Goal: Task Accomplishment & Management: Use online tool/utility

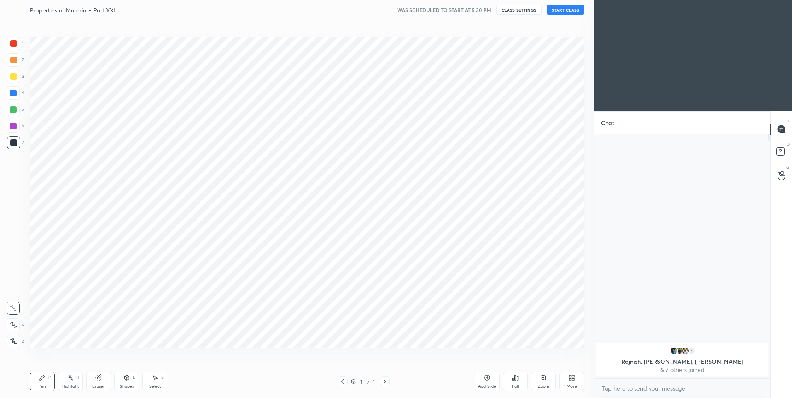
scroll to position [41070, 40855]
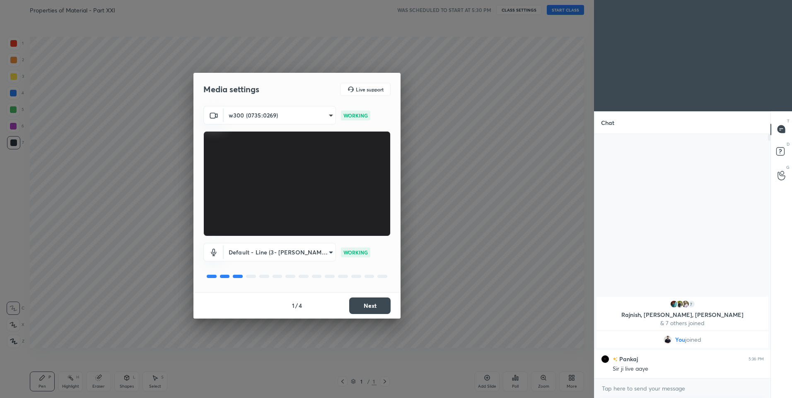
click at [380, 307] on button "Next" at bounding box center [369, 306] width 41 height 17
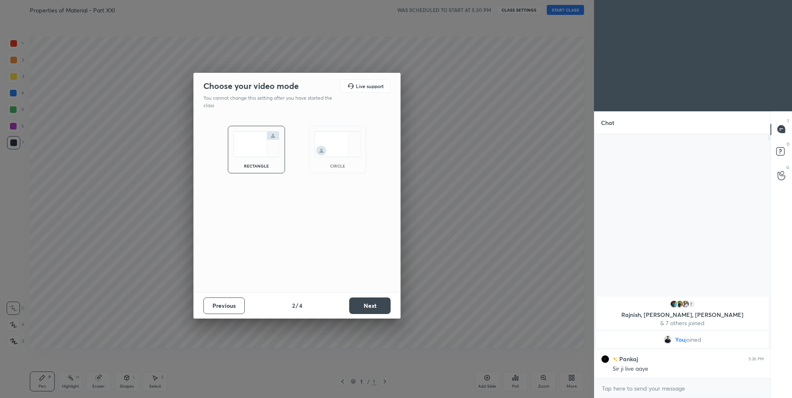
click at [380, 307] on button "Next" at bounding box center [369, 306] width 41 height 17
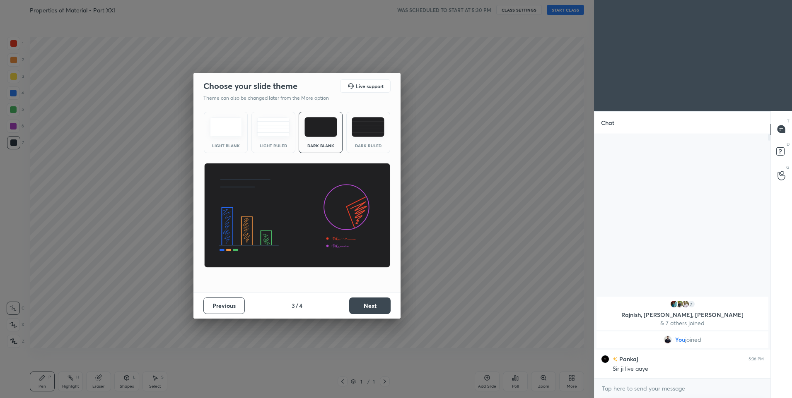
click at [375, 139] on div "Dark Ruled" at bounding box center [368, 132] width 44 height 41
click at [378, 309] on button "Next" at bounding box center [369, 306] width 41 height 17
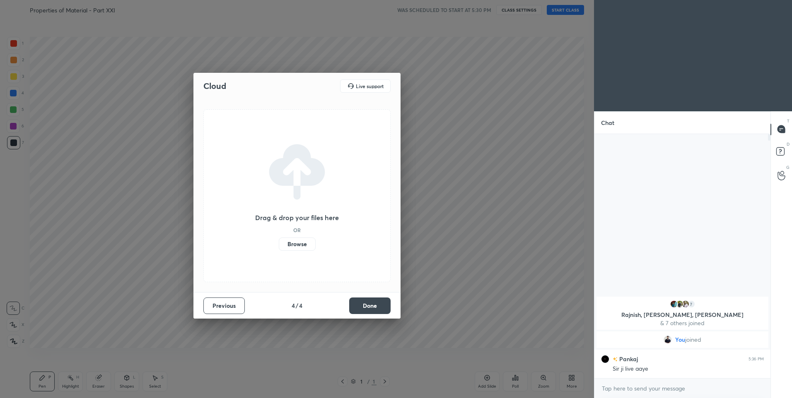
click at [306, 247] on label "Browse" at bounding box center [297, 244] width 37 height 13
click at [279, 247] on input "Browse" at bounding box center [279, 244] width 0 height 13
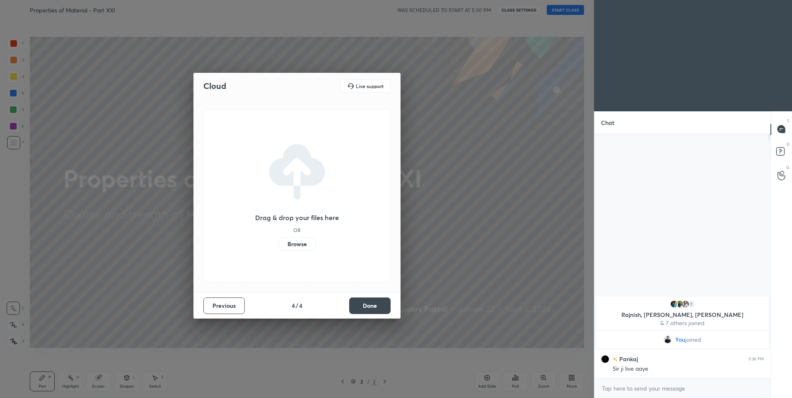
click at [366, 305] on button "Done" at bounding box center [369, 306] width 41 height 17
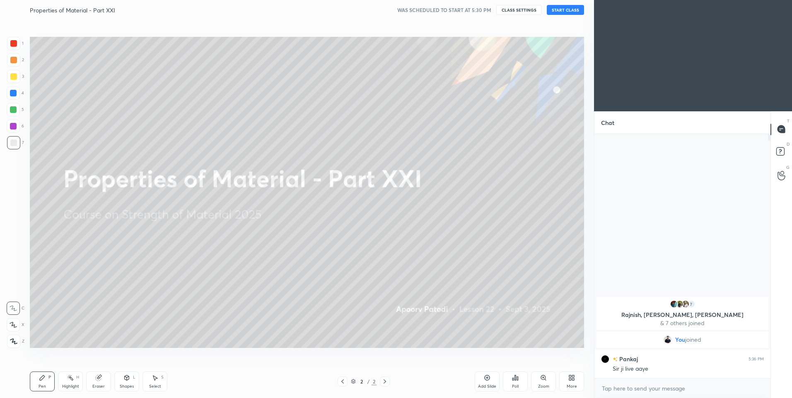
click at [571, 7] on button "START CLASS" at bounding box center [565, 10] width 37 height 10
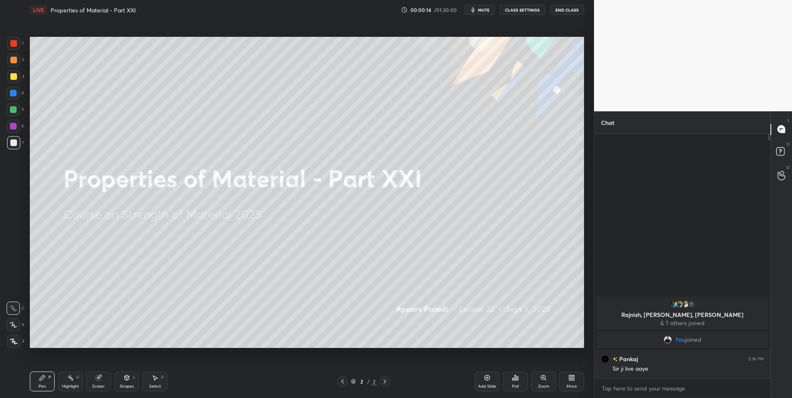
click at [11, 60] on div at bounding box center [13, 60] width 7 height 7
click at [526, 4] on div "LIVE Properties of Material - Part XXI 00:00:15 / 01:30:00 mute CLASS SETTINGS …" at bounding box center [307, 10] width 554 height 20
click at [526, 10] on button "CLASS SETTINGS" at bounding box center [522, 10] width 46 height 10
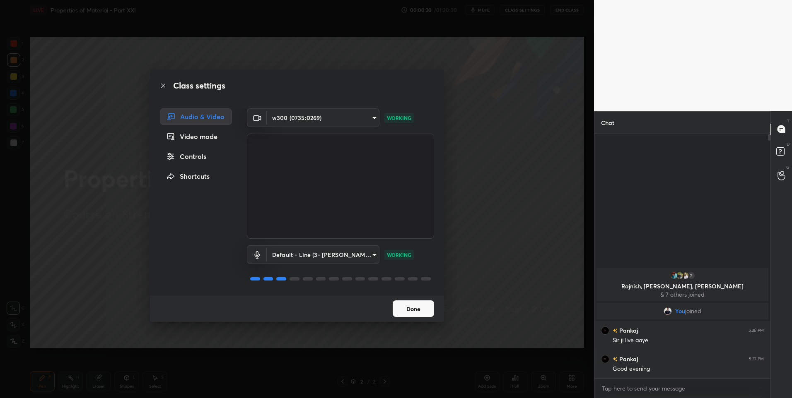
click at [162, 85] on icon at bounding box center [163, 86] width 4 height 4
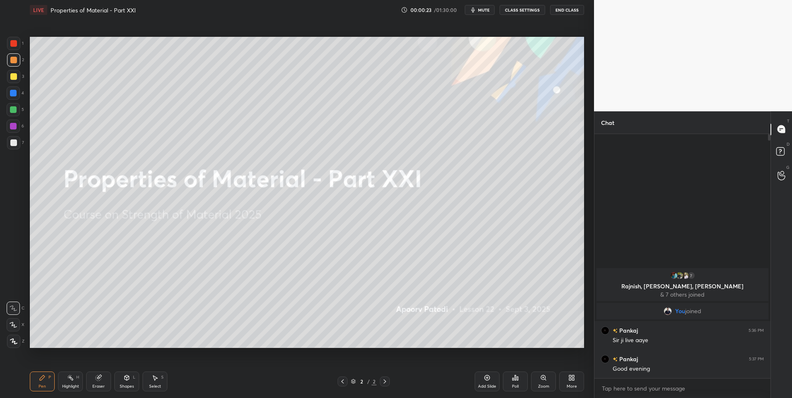
click at [17, 145] on div at bounding box center [13, 142] width 13 height 13
click at [14, 320] on div at bounding box center [13, 324] width 13 height 13
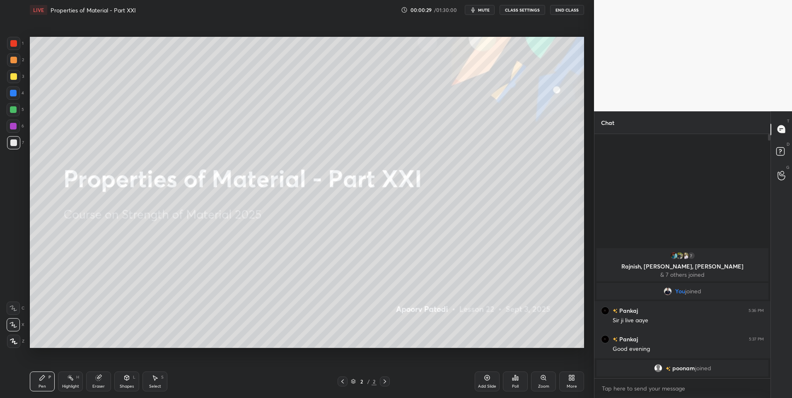
click at [14, 64] on div at bounding box center [13, 59] width 13 height 13
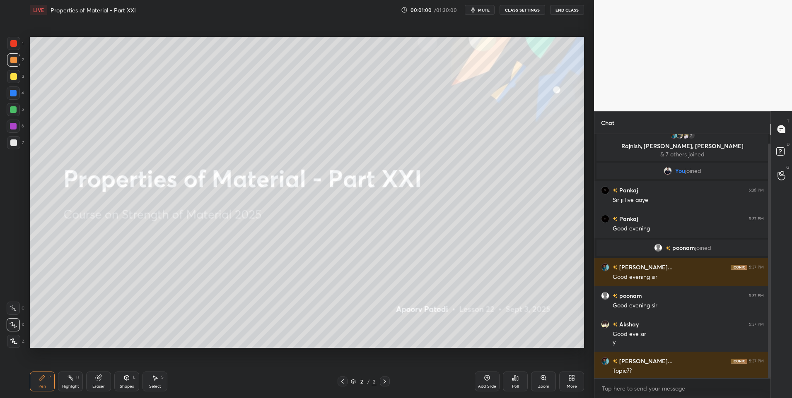
scroll to position [10, 0]
click at [569, 389] on div "More" at bounding box center [572, 387] width 10 height 4
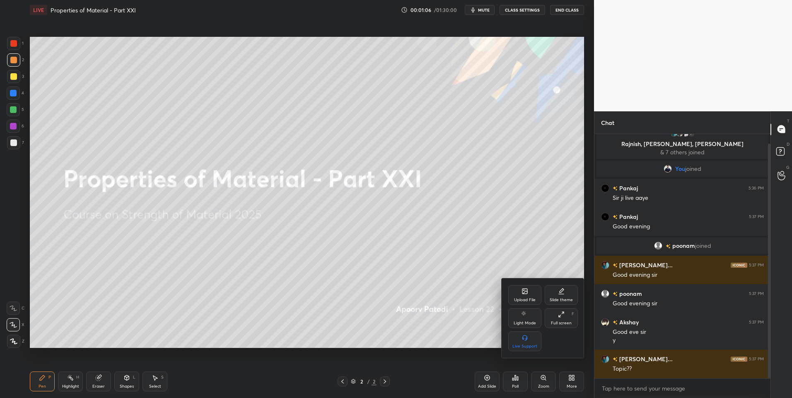
click at [525, 294] on icon at bounding box center [524, 291] width 7 height 7
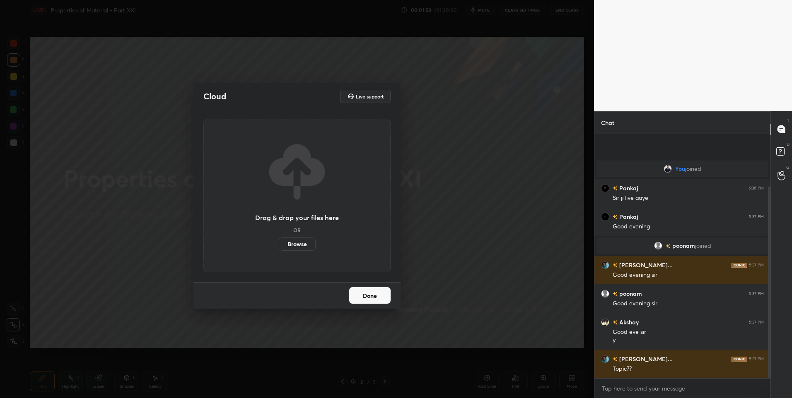
scroll to position [67, 0]
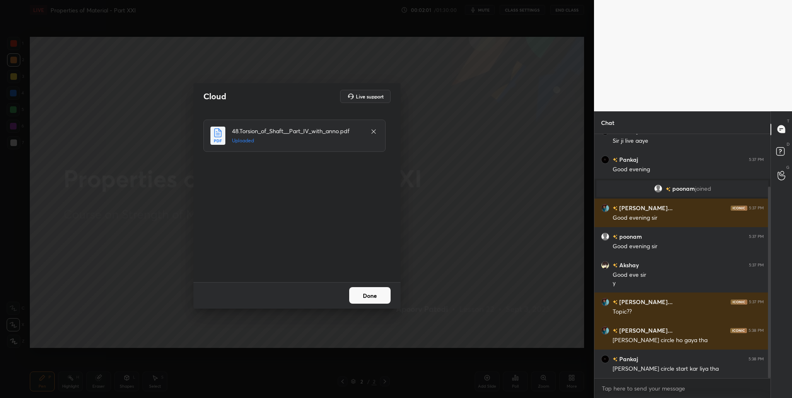
click at [380, 292] on button "Done" at bounding box center [369, 295] width 41 height 17
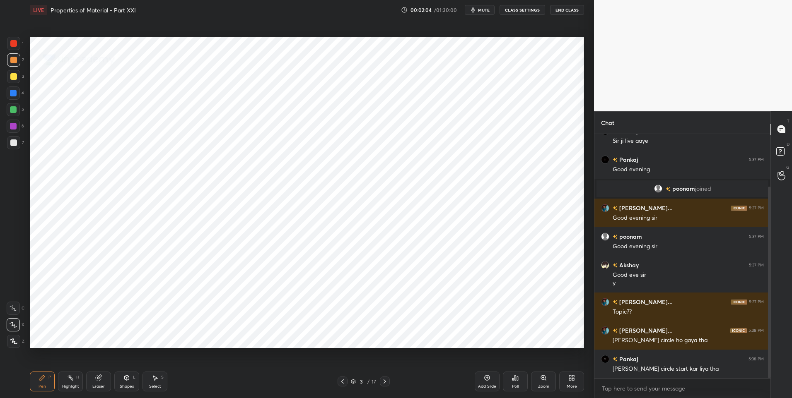
click at [18, 46] on div at bounding box center [13, 43] width 13 height 13
click at [383, 384] on icon at bounding box center [384, 382] width 7 height 7
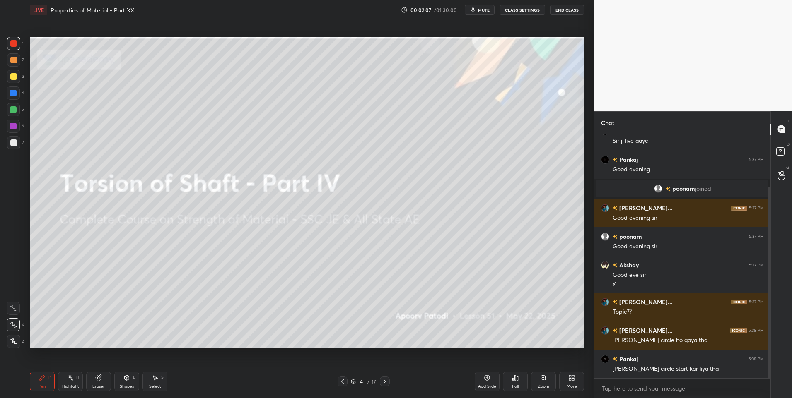
click at [383, 384] on icon at bounding box center [384, 382] width 7 height 7
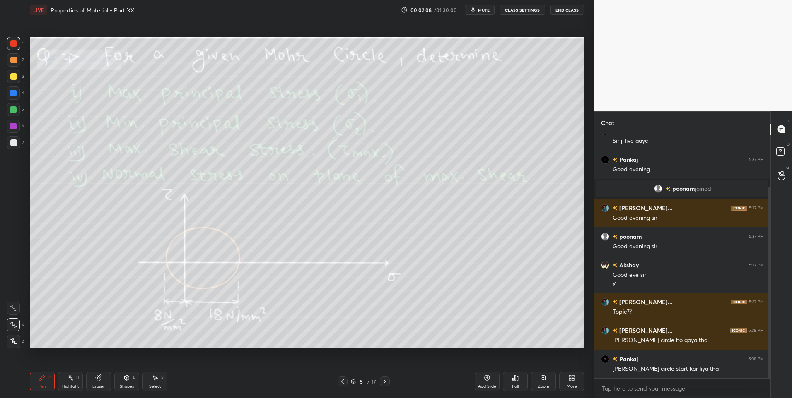
click at [383, 384] on icon at bounding box center [384, 382] width 7 height 7
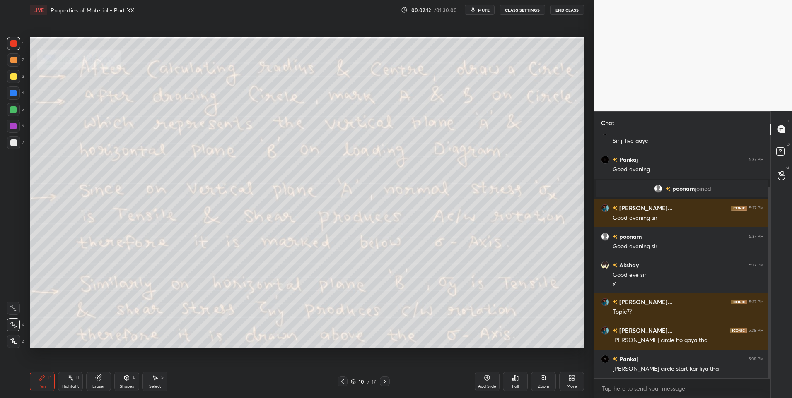
click at [383, 384] on icon at bounding box center [384, 382] width 7 height 7
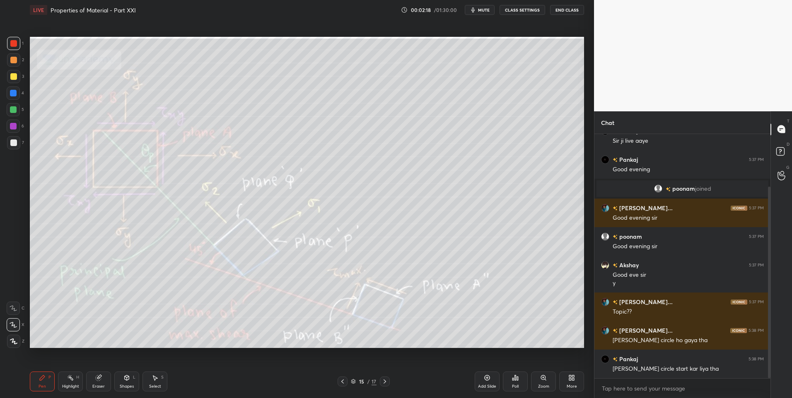
click at [383, 384] on icon at bounding box center [384, 382] width 7 height 7
click at [341, 383] on icon at bounding box center [342, 382] width 7 height 7
click at [12, 109] on div at bounding box center [13, 109] width 7 height 7
click at [66, 380] on div "Highlight H" at bounding box center [70, 382] width 25 height 20
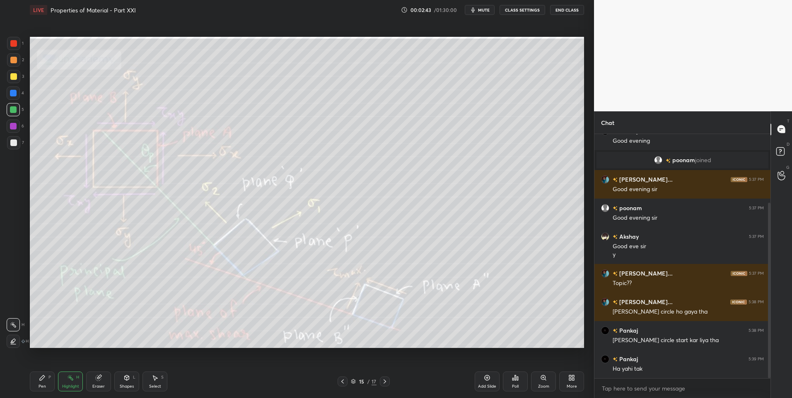
click at [386, 381] on icon at bounding box center [384, 382] width 7 height 7
click at [386, 382] on icon at bounding box center [384, 382] width 7 height 7
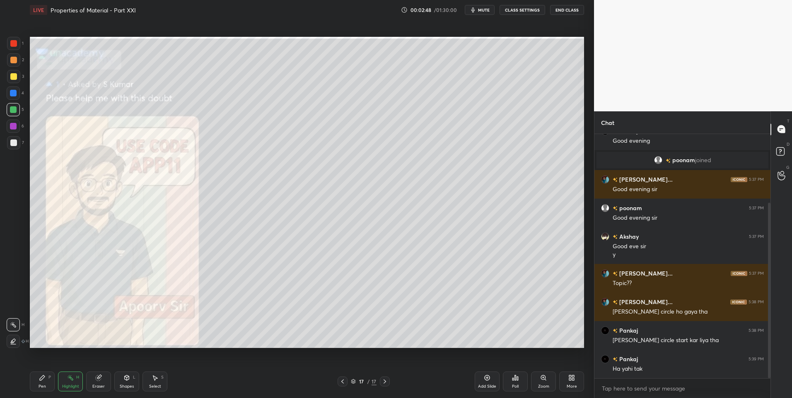
click at [341, 382] on icon at bounding box center [342, 382] width 7 height 7
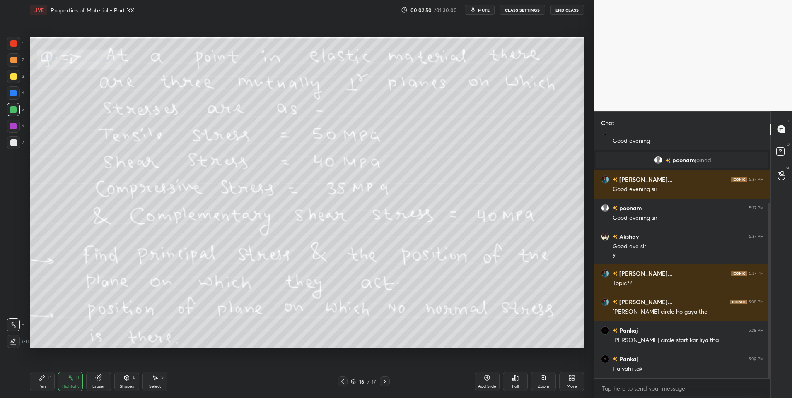
click at [65, 383] on div "Highlight H" at bounding box center [70, 382] width 25 height 20
click at [17, 43] on div at bounding box center [13, 43] width 7 height 7
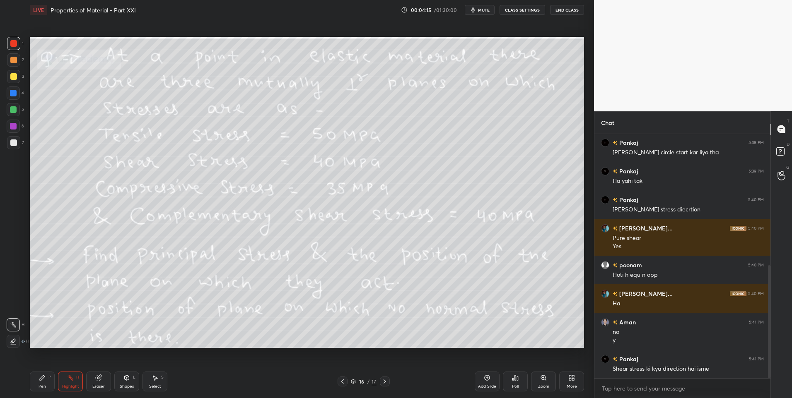
scroll to position [312, 0]
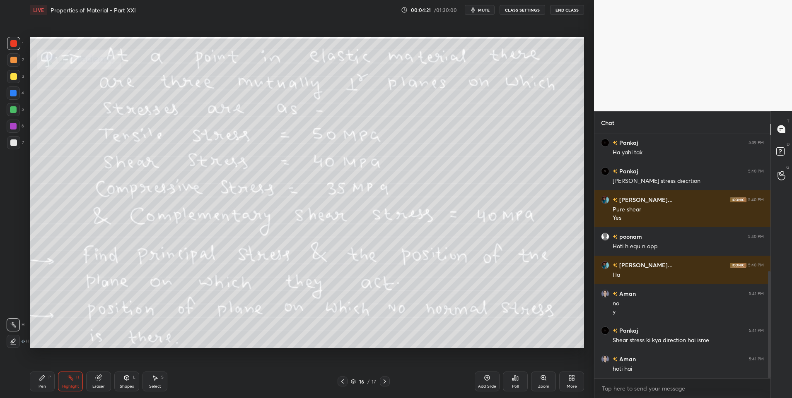
click at [40, 386] on div "Pen" at bounding box center [42, 387] width 7 height 4
click at [15, 109] on div at bounding box center [13, 109] width 7 height 7
click at [120, 373] on div "Shapes L" at bounding box center [126, 382] width 25 height 20
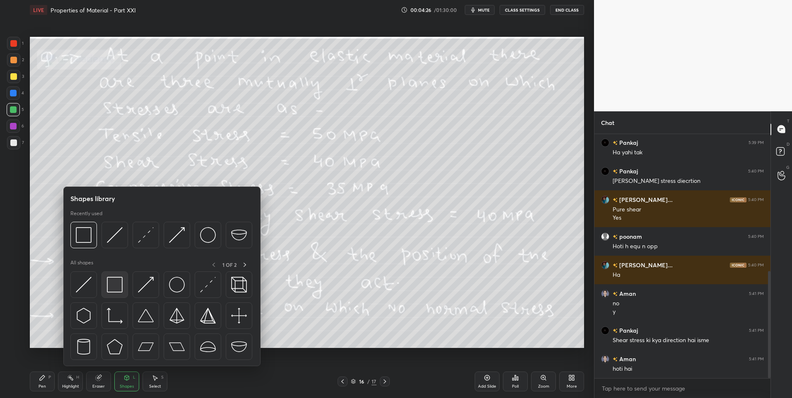
click at [118, 284] on img at bounding box center [115, 285] width 16 height 16
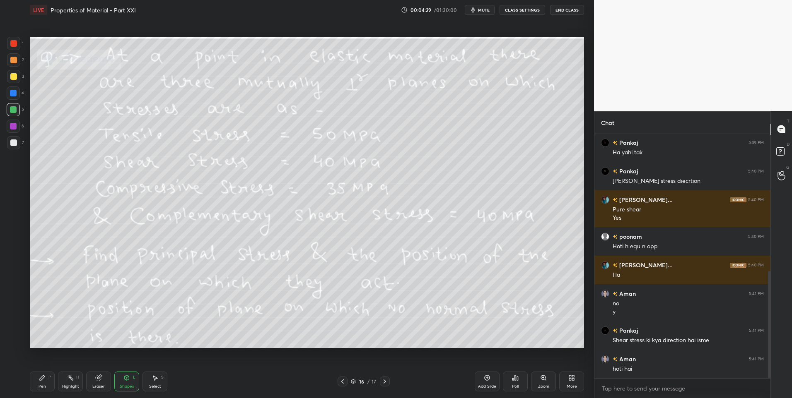
click at [130, 379] on icon at bounding box center [126, 378] width 7 height 7
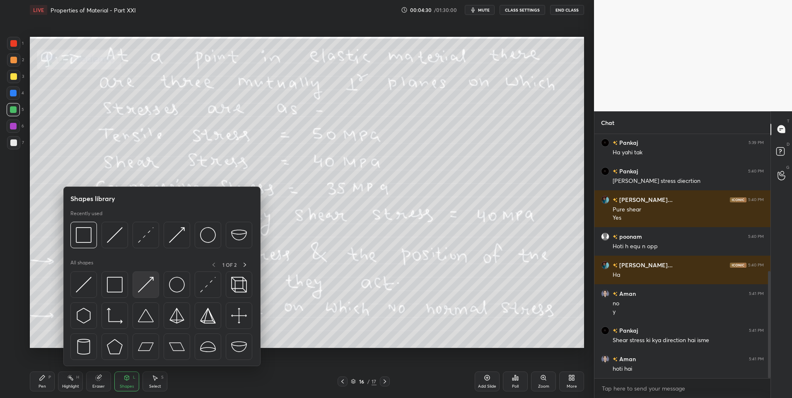
click at [147, 285] on img at bounding box center [146, 285] width 16 height 16
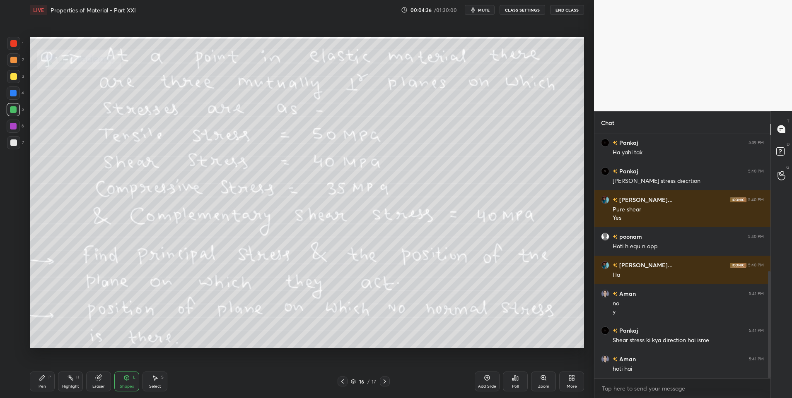
click at [46, 376] on div "Pen P" at bounding box center [42, 382] width 25 height 20
click at [117, 378] on div "Shapes L" at bounding box center [126, 382] width 25 height 20
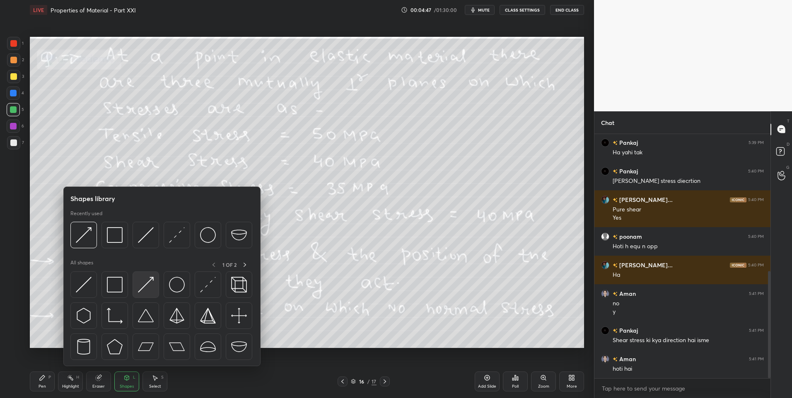
click at [143, 284] on img at bounding box center [146, 285] width 16 height 16
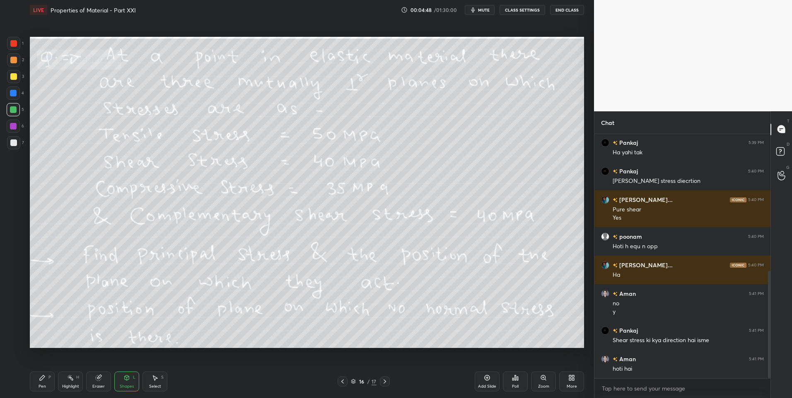
click at [10, 55] on div at bounding box center [13, 59] width 13 height 13
click at [49, 374] on div "Pen P" at bounding box center [42, 382] width 25 height 20
click at [156, 384] on div "Select S" at bounding box center [154, 382] width 25 height 20
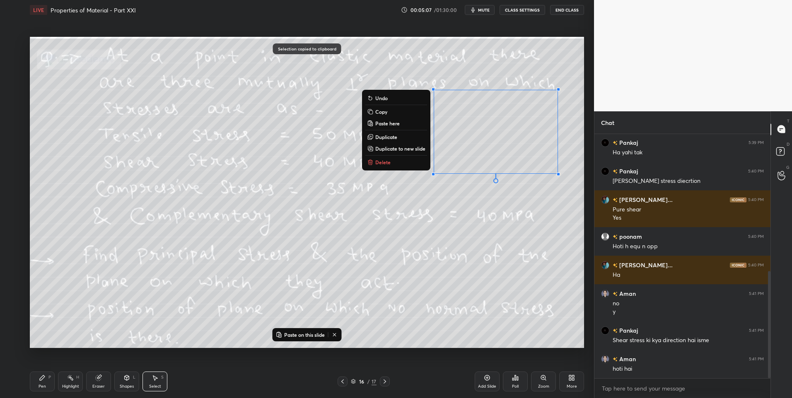
click at [384, 384] on icon at bounding box center [385, 382] width 2 height 4
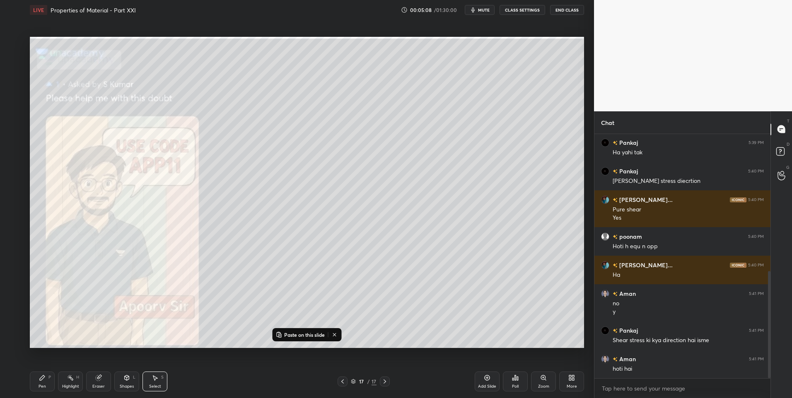
click at [340, 381] on icon at bounding box center [342, 382] width 7 height 7
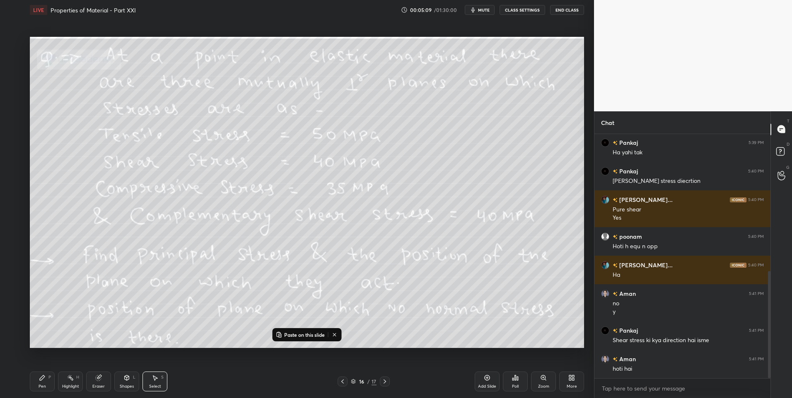
click at [479, 385] on div "Add Slide" at bounding box center [487, 387] width 18 height 4
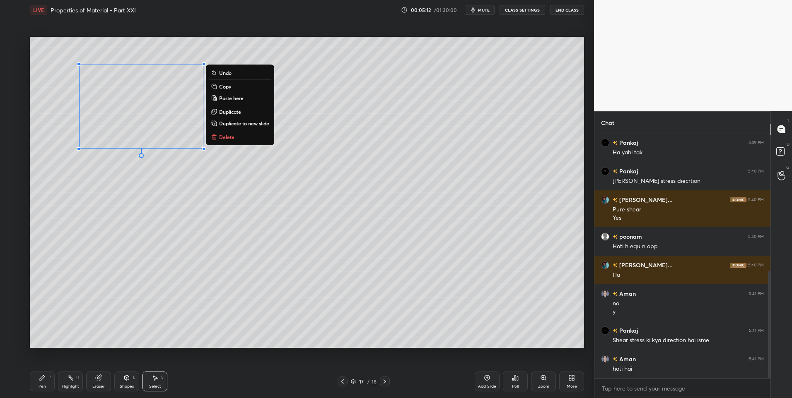
click at [183, 243] on div "0 ° Undo Copy Paste here Duplicate Duplicate to new slide Delete" at bounding box center [307, 193] width 554 height 312
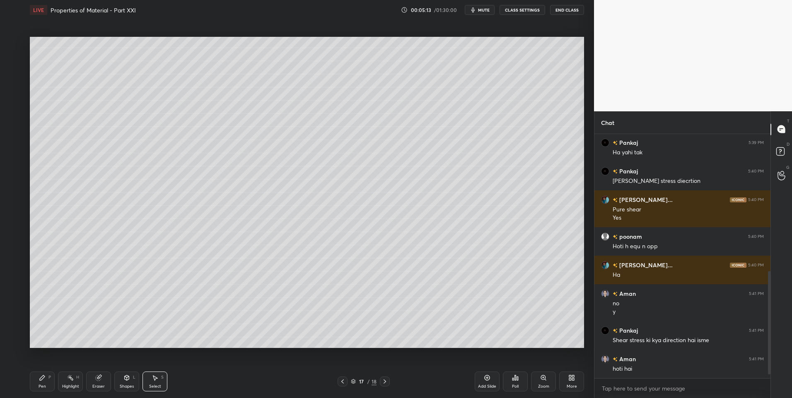
scroll to position [348, 0]
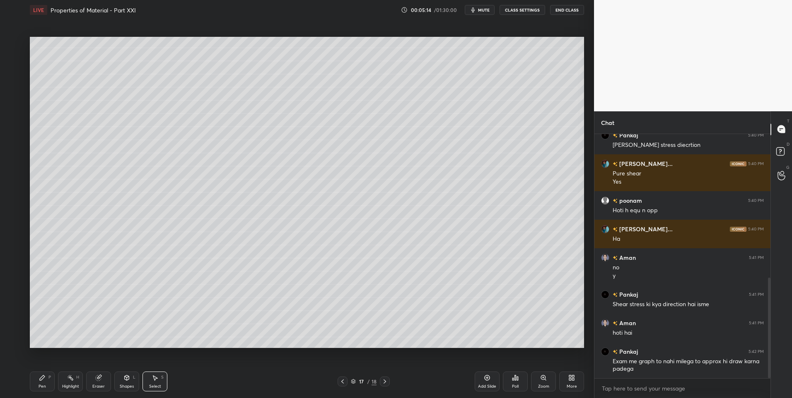
click at [124, 386] on div "Shapes" at bounding box center [127, 387] width 14 height 4
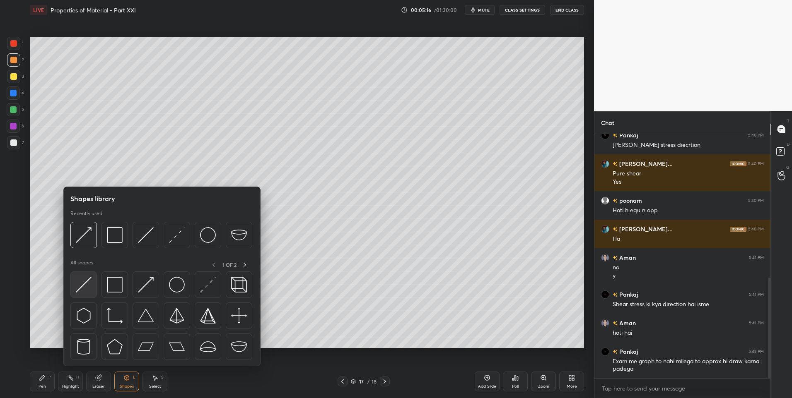
click at [86, 284] on img at bounding box center [84, 285] width 16 height 16
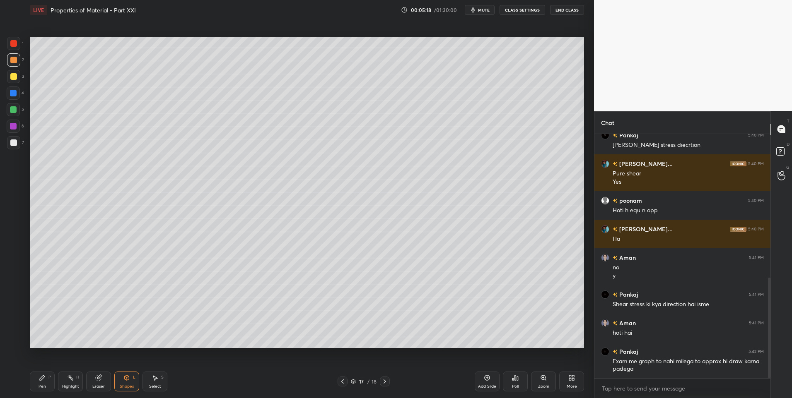
click at [13, 78] on div at bounding box center [13, 76] width 7 height 7
click at [158, 378] on icon at bounding box center [155, 378] width 7 height 7
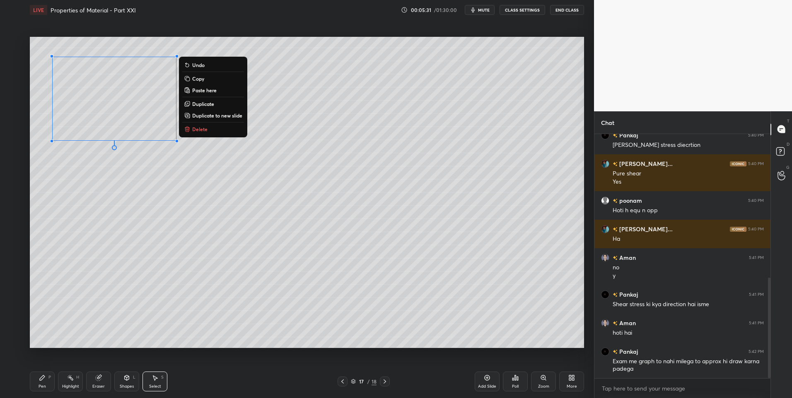
click at [102, 197] on div "0 ° Undo Copy Paste here Duplicate Duplicate to new slide Delete" at bounding box center [307, 193] width 554 height 312
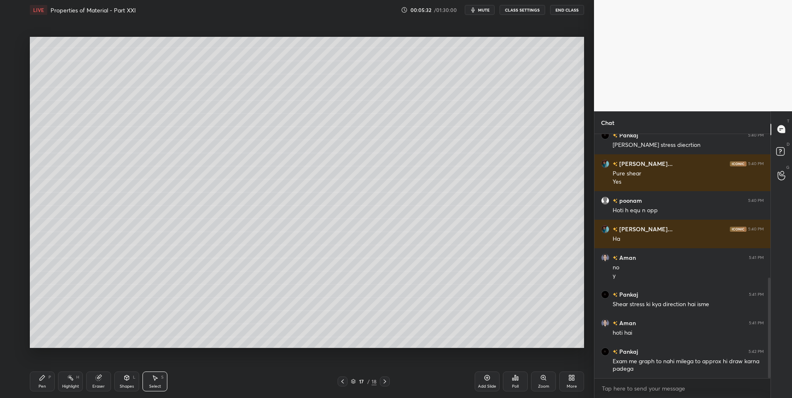
click at [126, 377] on icon at bounding box center [127, 377] width 5 height 1
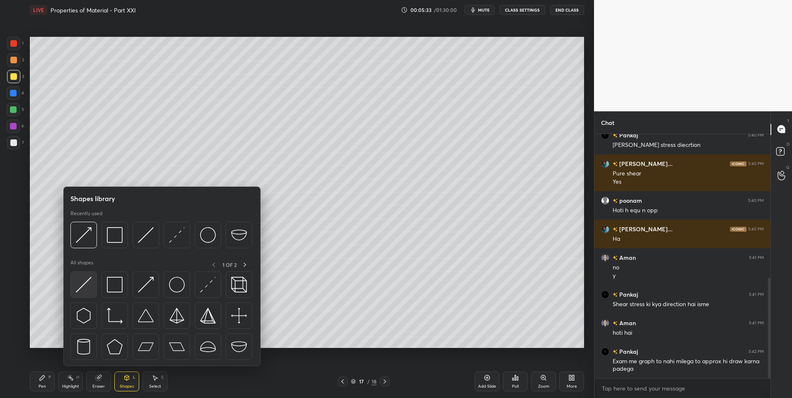
click at [83, 287] on img at bounding box center [84, 285] width 16 height 16
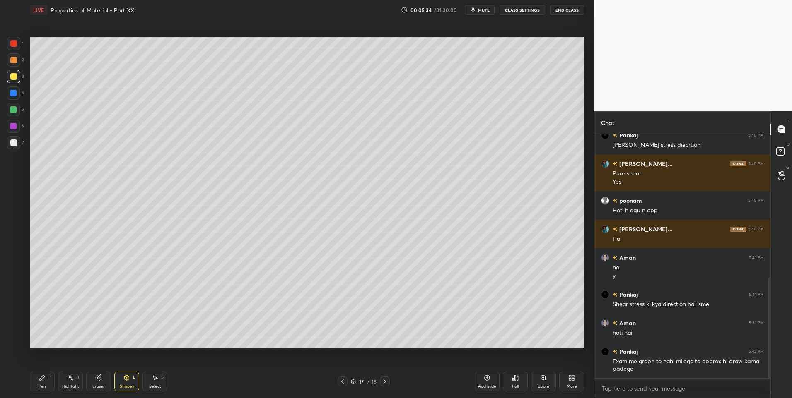
click at [16, 62] on div at bounding box center [13, 60] width 7 height 7
click at [45, 379] on icon at bounding box center [42, 378] width 7 height 7
click at [11, 128] on div at bounding box center [13, 126] width 7 height 7
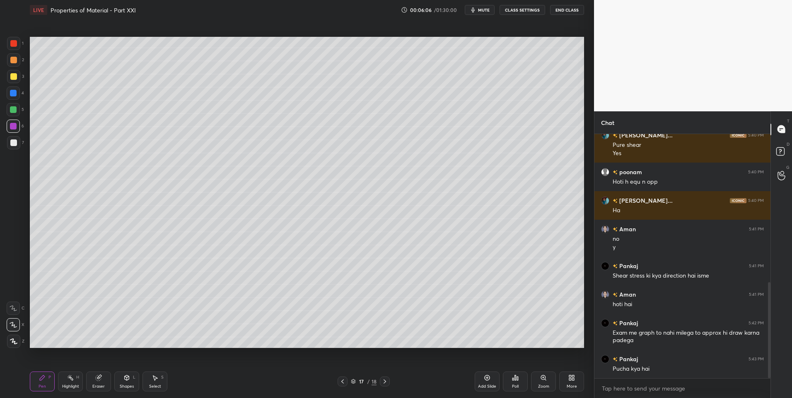
click at [344, 381] on icon at bounding box center [342, 382] width 7 height 7
click at [72, 382] on div "Highlight H" at bounding box center [70, 382] width 25 height 20
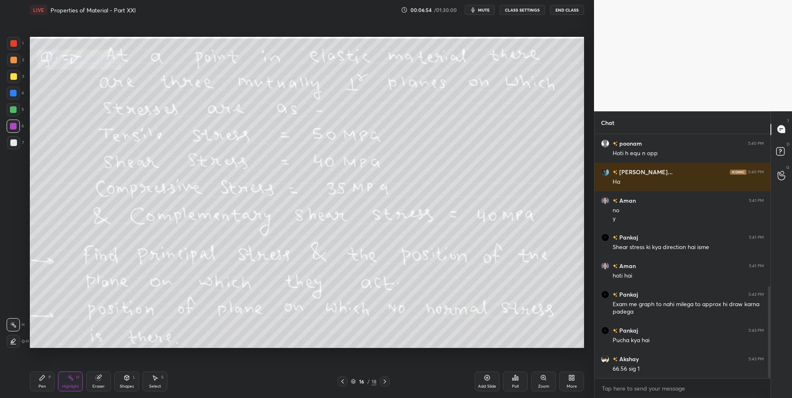
scroll to position [414, 0]
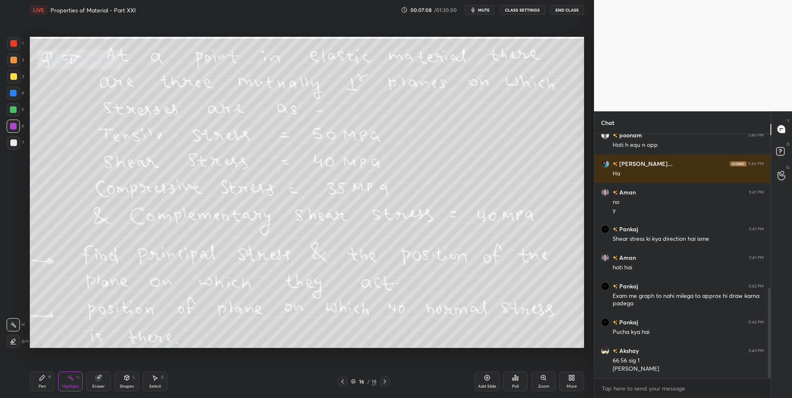
click at [43, 386] on div "Pen" at bounding box center [42, 387] width 7 height 4
click at [15, 63] on div at bounding box center [13, 60] width 7 height 7
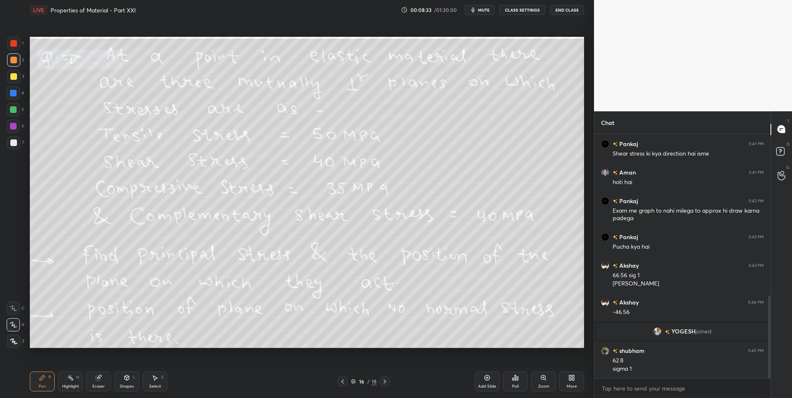
scroll to position [507, 0]
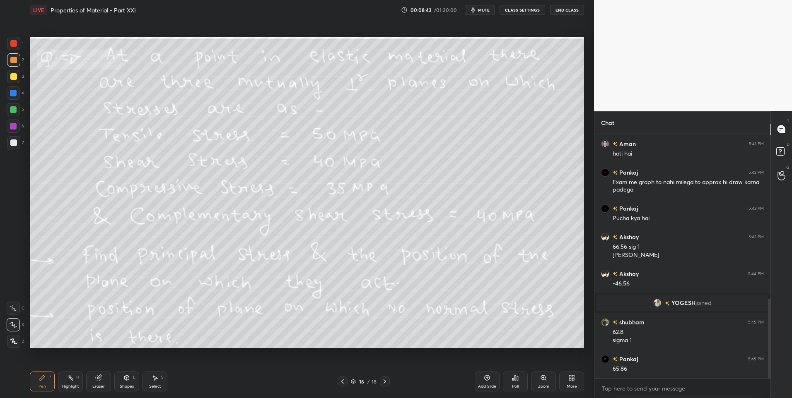
click at [385, 383] on icon at bounding box center [384, 382] width 7 height 7
click at [127, 377] on icon at bounding box center [127, 377] width 5 height 1
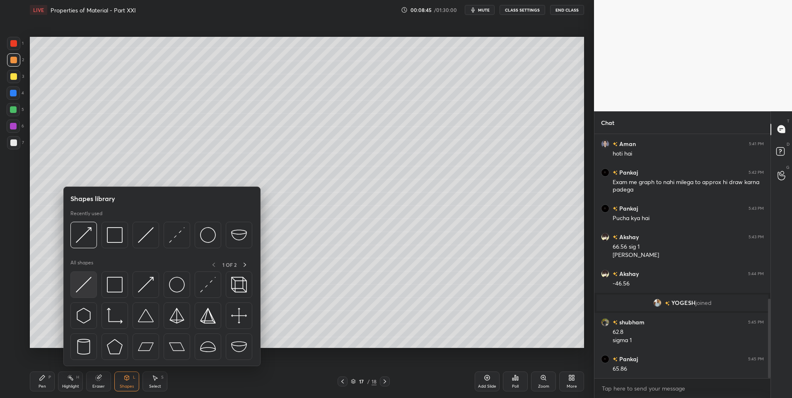
click at [89, 285] on img at bounding box center [84, 285] width 16 height 16
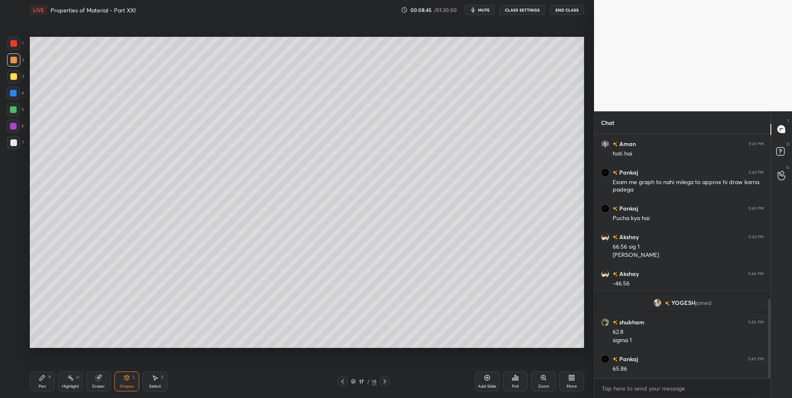
click at [39, 379] on icon at bounding box center [42, 378] width 7 height 7
click at [16, 142] on div at bounding box center [13, 143] width 7 height 7
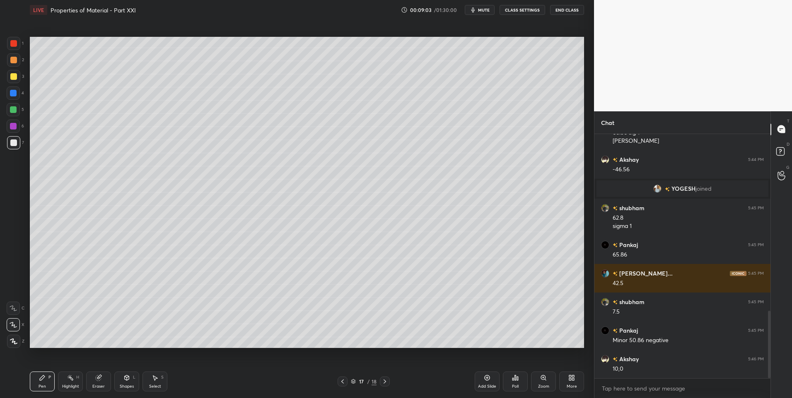
scroll to position [641, 0]
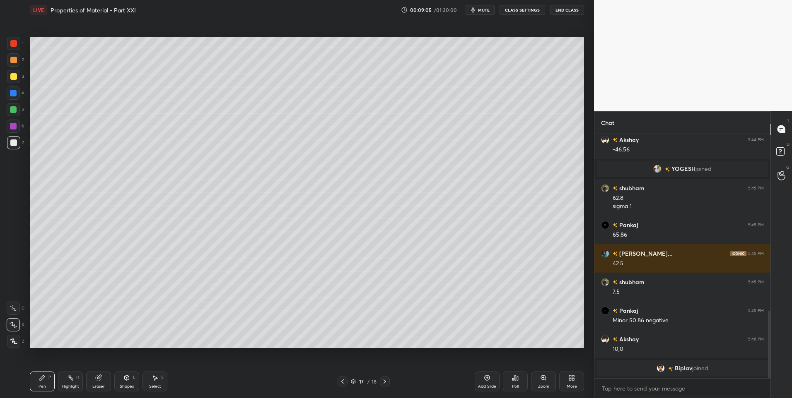
click at [157, 381] on div "Select S" at bounding box center [154, 382] width 25 height 20
click at [521, 91] on div at bounding box center [522, 91] width 3 height 3
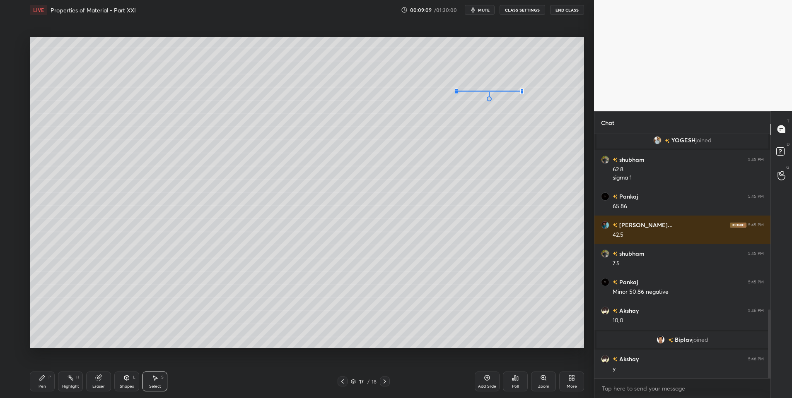
scroll to position [622, 0]
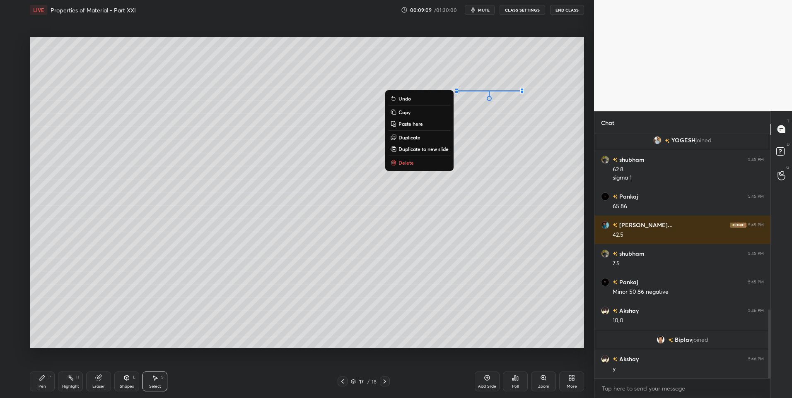
click at [466, 186] on div "0 ° Undo Copy Paste here Duplicate Duplicate to new slide Delete" at bounding box center [307, 193] width 554 height 312
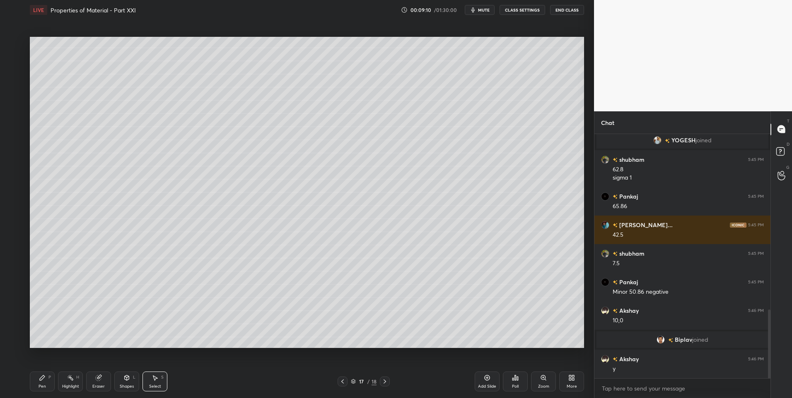
click at [47, 380] on div "Pen P" at bounding box center [42, 382] width 25 height 20
click at [15, 109] on div at bounding box center [13, 109] width 7 height 7
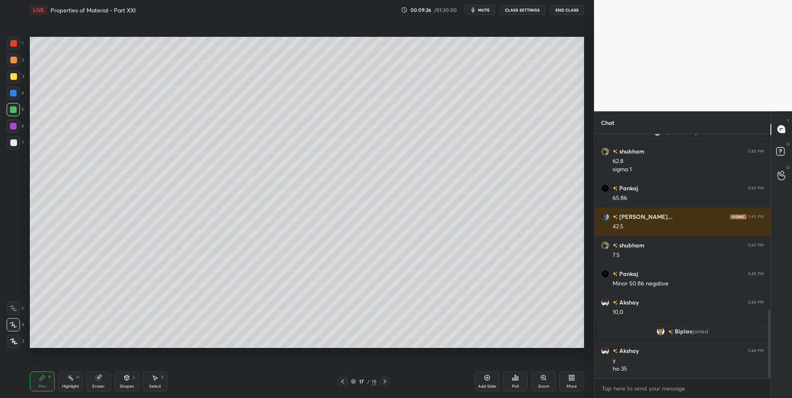
click at [13, 60] on div at bounding box center [13, 60] width 7 height 7
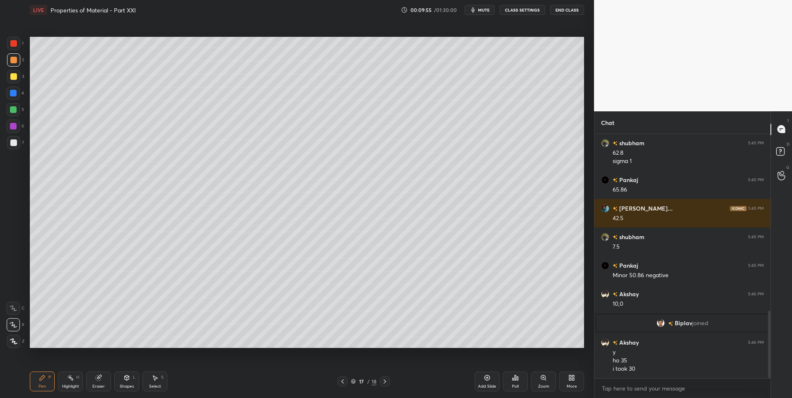
click at [18, 61] on div at bounding box center [13, 59] width 13 height 13
click at [121, 381] on div "Shapes L" at bounding box center [126, 382] width 25 height 20
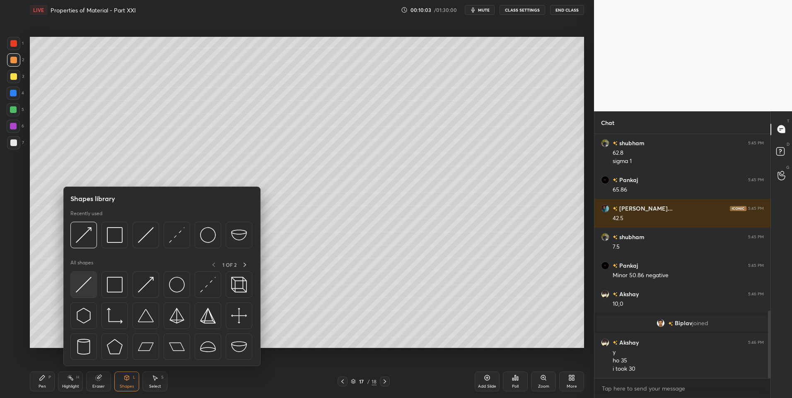
click at [88, 288] on img at bounding box center [84, 285] width 16 height 16
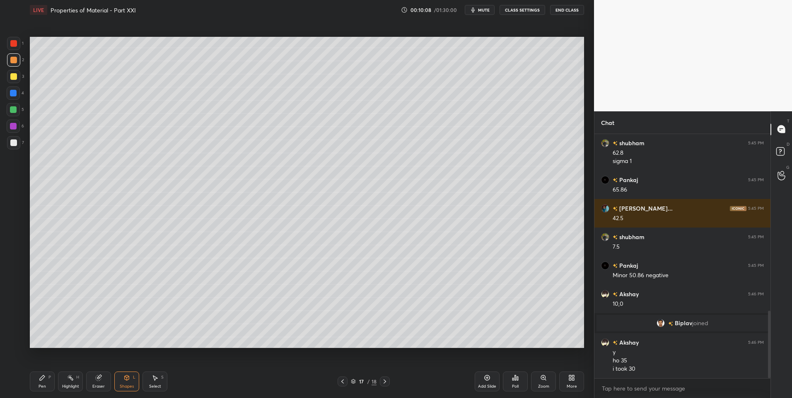
click at [44, 382] on div "Pen P" at bounding box center [42, 382] width 25 height 20
click at [159, 380] on div "Select S" at bounding box center [154, 382] width 25 height 20
click at [197, 324] on div "0 ° Undo Copy Paste here Duplicate Duplicate to new slide Delete" at bounding box center [307, 193] width 554 height 312
click at [45, 378] on icon at bounding box center [42, 378] width 7 height 7
click at [149, 385] on div "Select" at bounding box center [155, 387] width 12 height 4
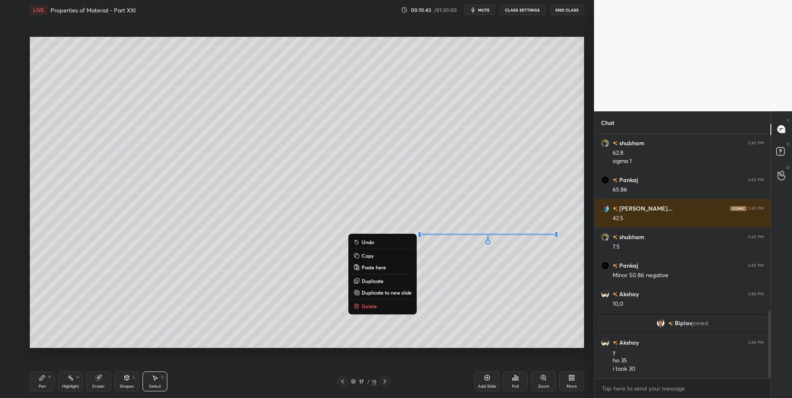
click at [39, 382] on div "Pen P" at bounding box center [42, 382] width 25 height 20
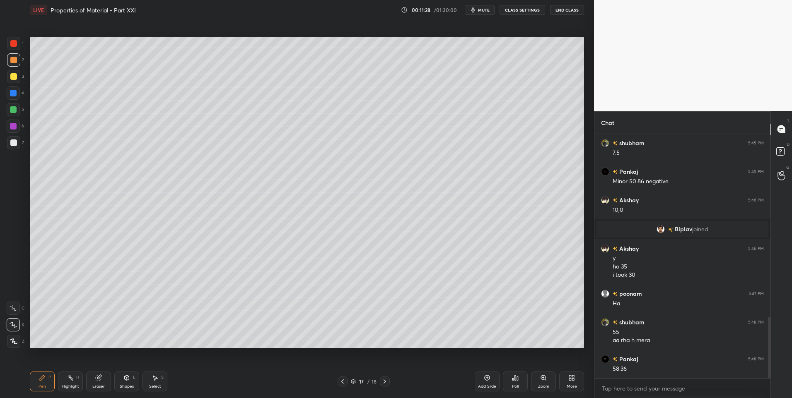
scroll to position [762, 0]
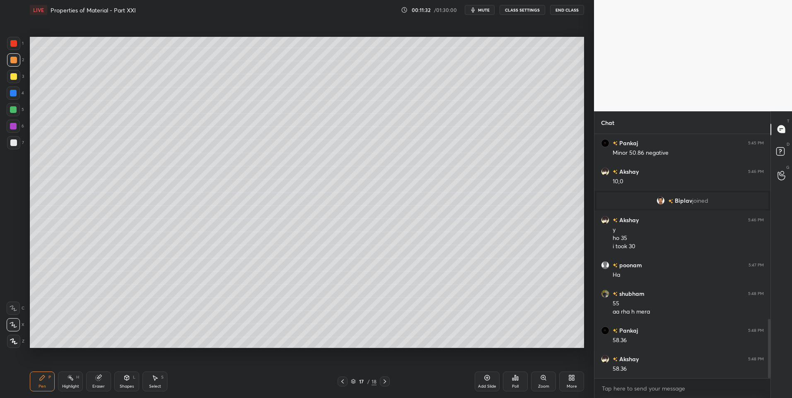
click at [94, 386] on div "Eraser" at bounding box center [98, 387] width 12 height 4
click at [14, 326] on icon at bounding box center [13, 325] width 7 height 7
click at [46, 384] on div "Pen P" at bounding box center [42, 382] width 25 height 20
click at [47, 384] on div "Pen P" at bounding box center [42, 382] width 25 height 20
click at [487, 379] on icon at bounding box center [487, 378] width 7 height 7
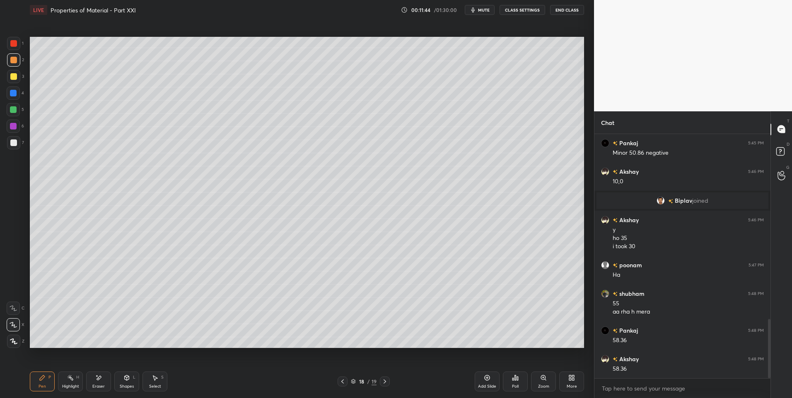
click at [130, 381] on div "Shapes L" at bounding box center [126, 382] width 25 height 20
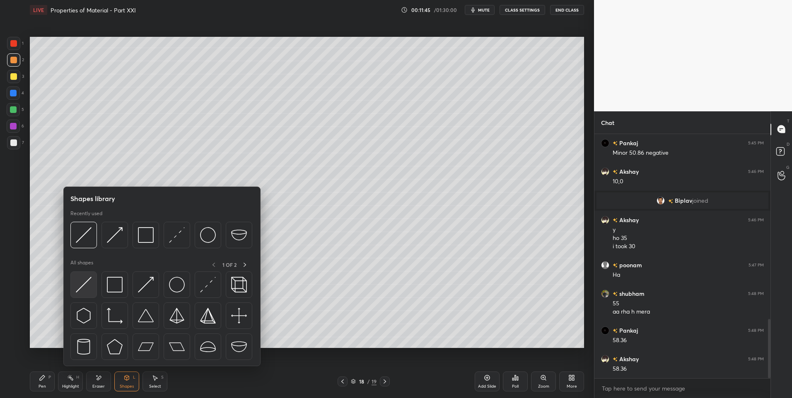
click at [89, 281] on img at bounding box center [84, 285] width 16 height 16
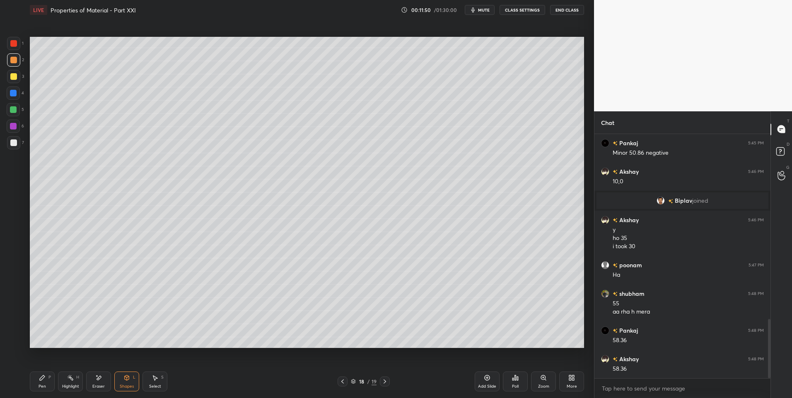
click at [44, 383] on div "Pen P" at bounding box center [42, 382] width 25 height 20
click at [343, 382] on icon at bounding box center [342, 382] width 7 height 7
click at [387, 380] on icon at bounding box center [384, 382] width 7 height 7
click at [129, 383] on div "Shapes L" at bounding box center [126, 382] width 25 height 20
click at [342, 379] on icon at bounding box center [342, 382] width 7 height 7
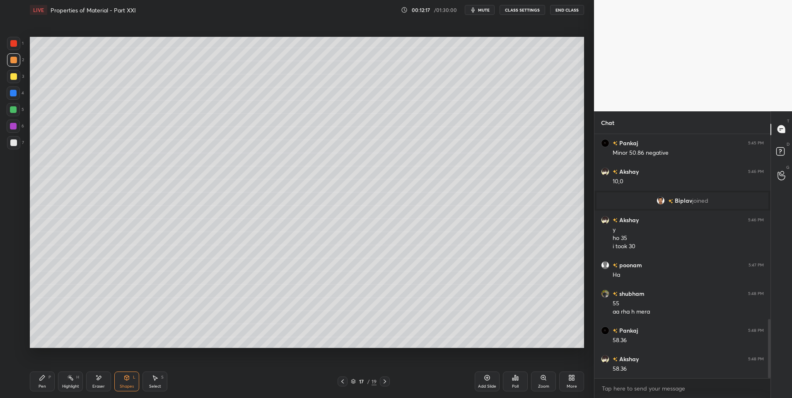
click at [383, 384] on icon at bounding box center [384, 382] width 7 height 7
click at [74, 379] on div "Highlight H" at bounding box center [70, 382] width 25 height 20
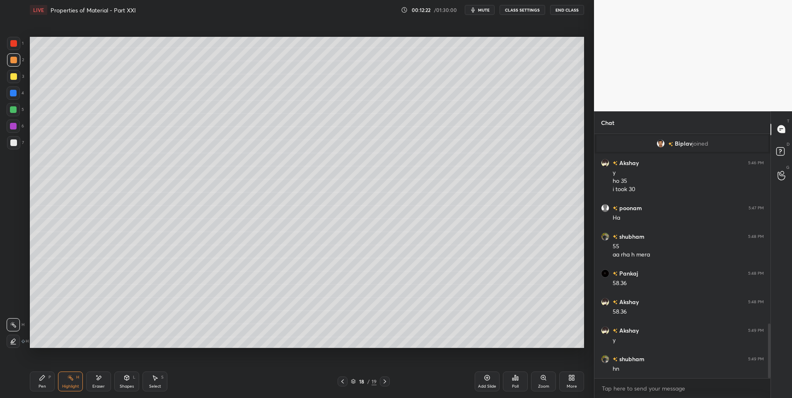
scroll to position [847, 0]
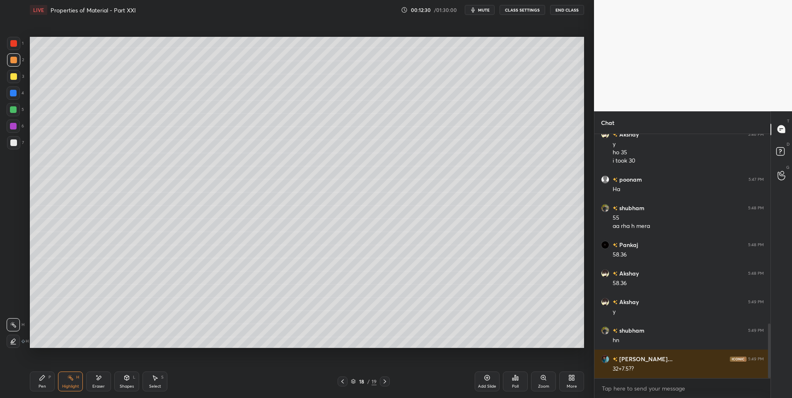
click at [132, 378] on div "Shapes L" at bounding box center [126, 382] width 25 height 20
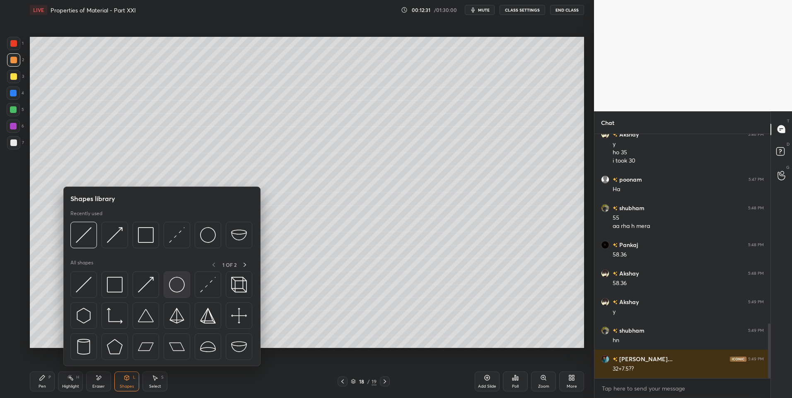
click at [179, 284] on img at bounding box center [177, 285] width 16 height 16
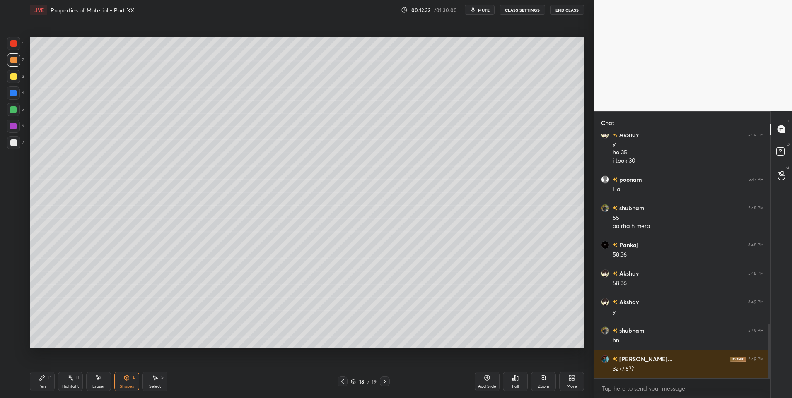
click at [15, 112] on div at bounding box center [13, 109] width 7 height 7
click at [156, 379] on icon at bounding box center [155, 378] width 5 height 5
click at [290, 309] on div "0 ° Undo Copy Paste here Duplicate Duplicate to new slide Delete" at bounding box center [307, 193] width 554 height 312
click at [38, 381] on div "Pen P" at bounding box center [42, 382] width 25 height 20
click at [152, 379] on icon at bounding box center [155, 378] width 7 height 7
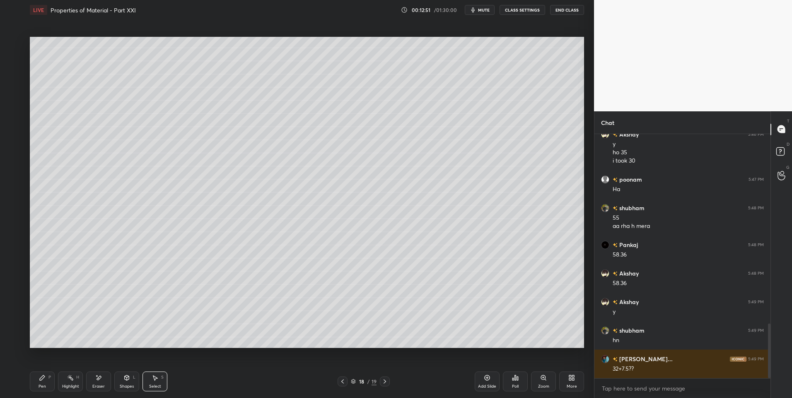
scroll to position [856, 0]
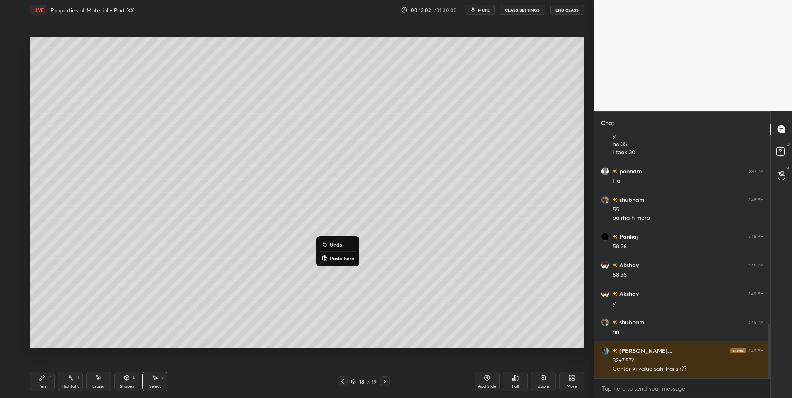
click at [289, 319] on div "0 ° Undo Copy Paste here Duplicate Duplicate to new slide Delete" at bounding box center [307, 193] width 554 height 312
click at [48, 378] on div "P" at bounding box center [49, 378] width 2 height 4
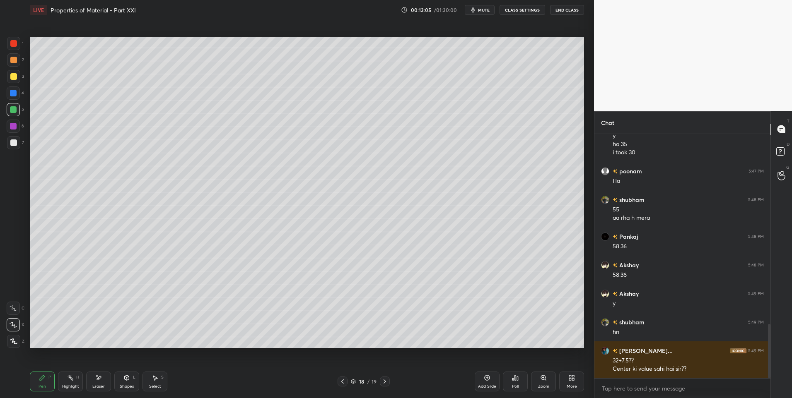
click at [155, 382] on div "Select S" at bounding box center [154, 382] width 25 height 20
click at [277, 222] on div "0 ° Undo Copy Paste here Duplicate Duplicate to new slide Delete" at bounding box center [307, 193] width 554 height 312
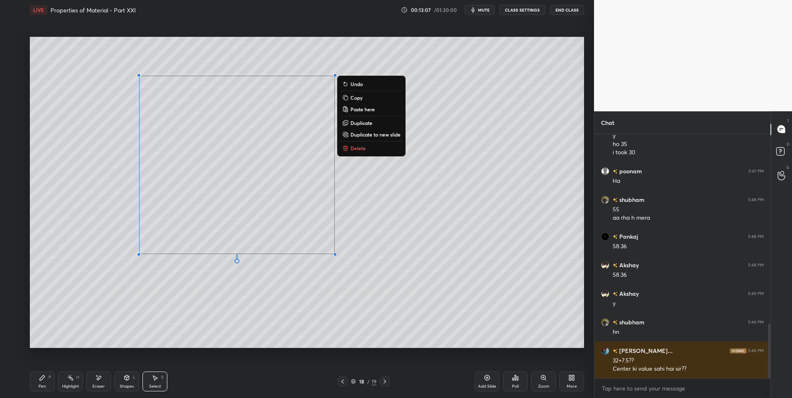
click at [265, 308] on div "0 ° Undo Copy Paste here Duplicate Duplicate to new slide Delete" at bounding box center [307, 193] width 554 height 312
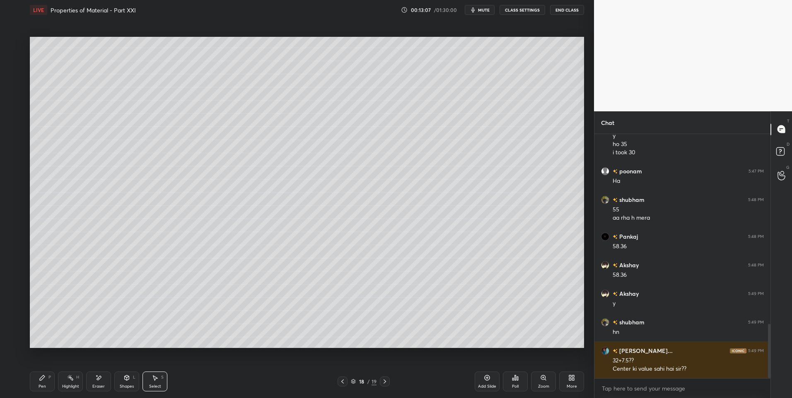
click at [28, 379] on div "LIVE Properties of Material - Part XXI 00:13:07 / 01:30:00 mute CLASS SETTINGS …" at bounding box center [307, 199] width 561 height 398
click at [46, 384] on div "Pen P" at bounding box center [42, 382] width 25 height 20
click at [17, 75] on div at bounding box center [13, 76] width 7 height 7
click at [345, 381] on icon at bounding box center [342, 382] width 7 height 7
click at [69, 383] on div "Highlight H" at bounding box center [70, 382] width 25 height 20
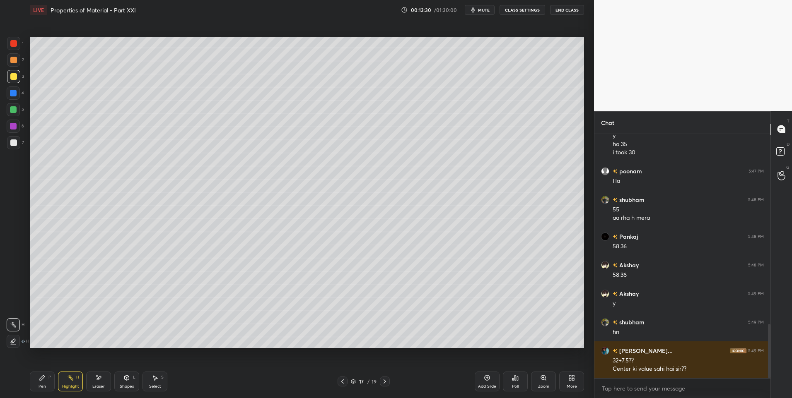
click at [384, 382] on icon at bounding box center [384, 382] width 7 height 7
click at [126, 384] on div "Shapes L" at bounding box center [126, 382] width 25 height 20
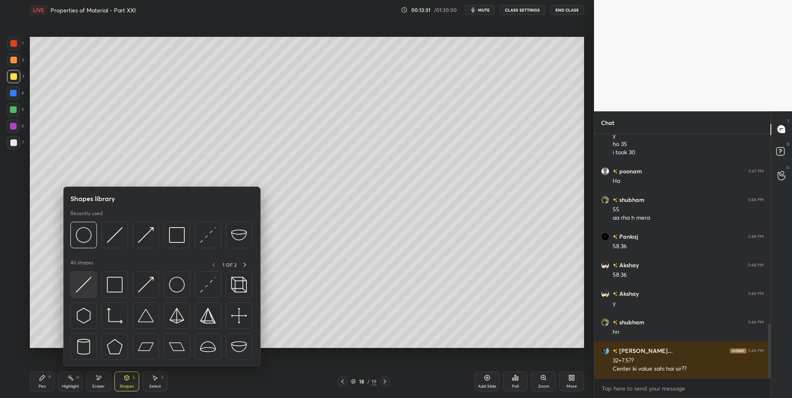
click at [87, 286] on img at bounding box center [84, 285] width 16 height 16
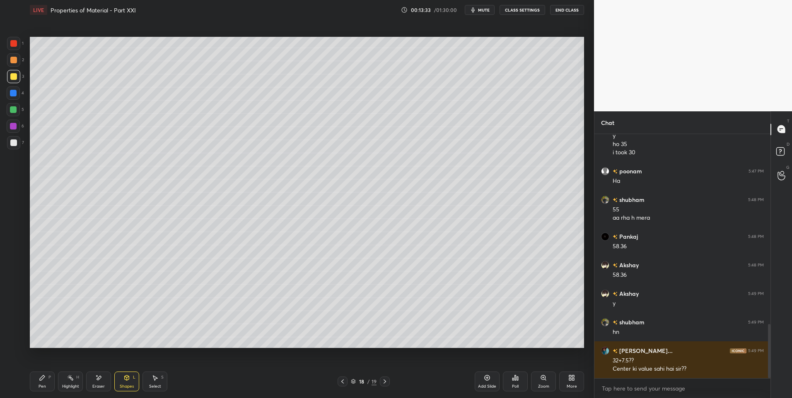
click at [17, 94] on div at bounding box center [13, 93] width 7 height 7
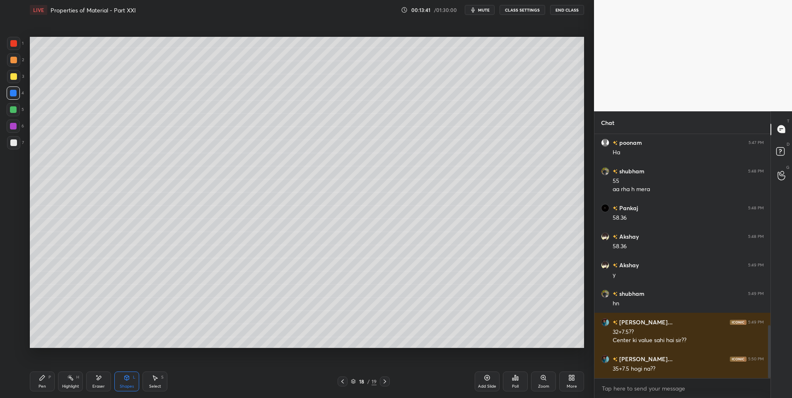
click at [343, 382] on icon at bounding box center [342, 382] width 7 height 7
click at [382, 382] on icon at bounding box center [384, 382] width 7 height 7
click at [45, 379] on icon at bounding box center [42, 378] width 7 height 7
click at [343, 379] on icon at bounding box center [342, 382] width 7 height 7
click at [388, 379] on icon at bounding box center [384, 382] width 7 height 7
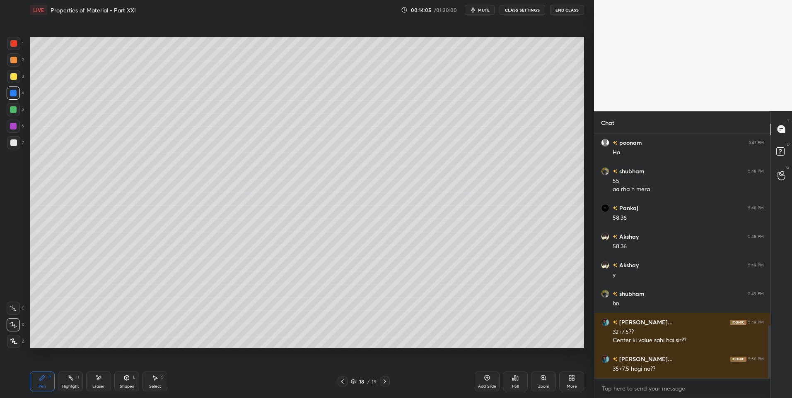
click at [127, 381] on div "Shapes L" at bounding box center [126, 382] width 25 height 20
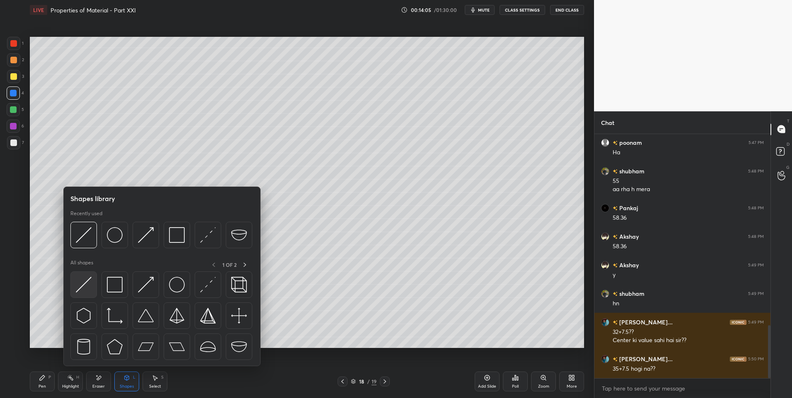
click at [85, 289] on img at bounding box center [84, 285] width 16 height 16
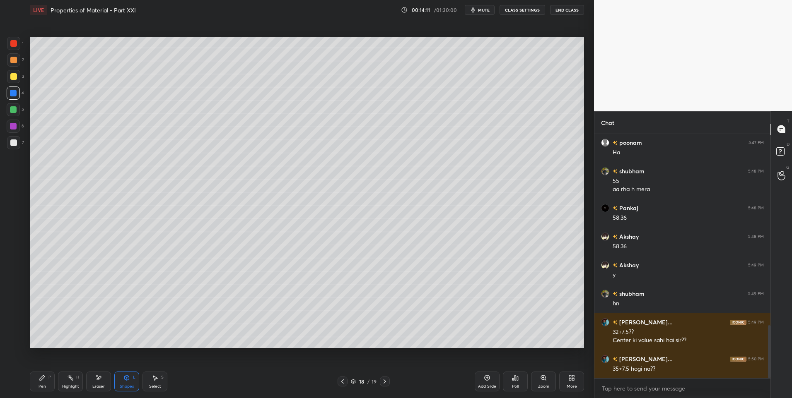
scroll to position [913, 0]
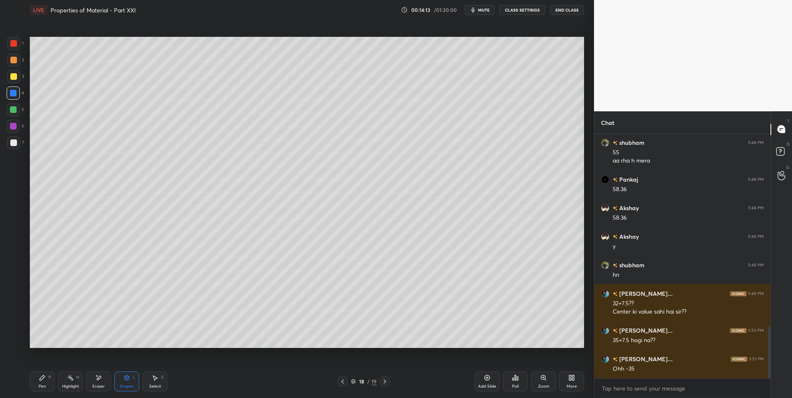
click at [41, 386] on div "Pen" at bounding box center [42, 387] width 7 height 4
click at [130, 382] on div "Shapes L" at bounding box center [126, 382] width 25 height 20
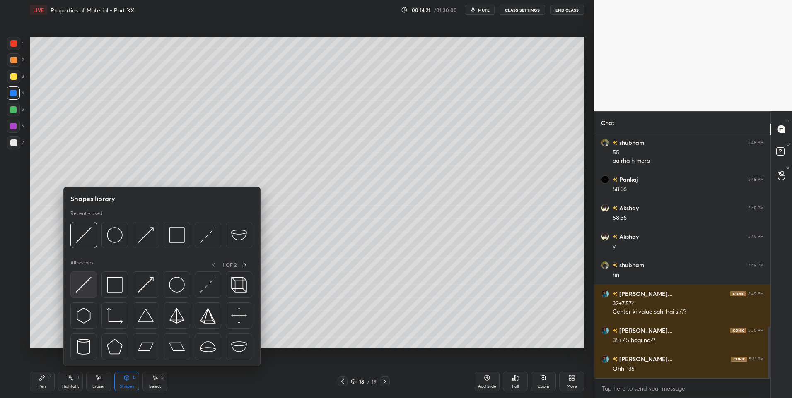
click at [83, 284] on img at bounding box center [84, 285] width 16 height 16
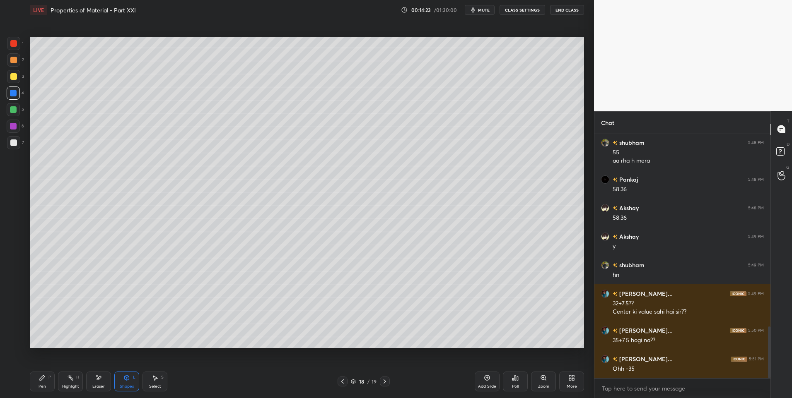
click at [15, 42] on div at bounding box center [13, 43] width 7 height 7
click at [105, 380] on div "Eraser" at bounding box center [98, 382] width 25 height 20
click at [49, 380] on div "P" at bounding box center [49, 378] width 2 height 4
click at [19, 74] on div at bounding box center [13, 76] width 13 height 13
click at [342, 380] on icon at bounding box center [342, 382] width 7 height 7
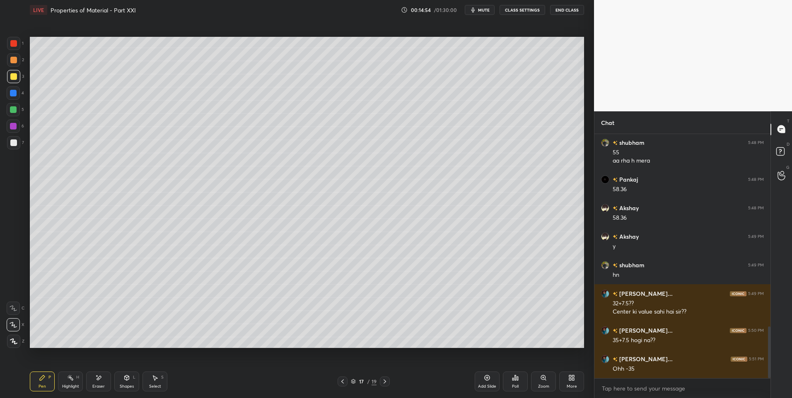
click at [344, 381] on icon at bounding box center [342, 382] width 7 height 7
click at [386, 381] on icon at bounding box center [384, 382] width 7 height 7
click at [384, 383] on icon at bounding box center [384, 382] width 7 height 7
click at [127, 381] on icon at bounding box center [127, 378] width 5 height 5
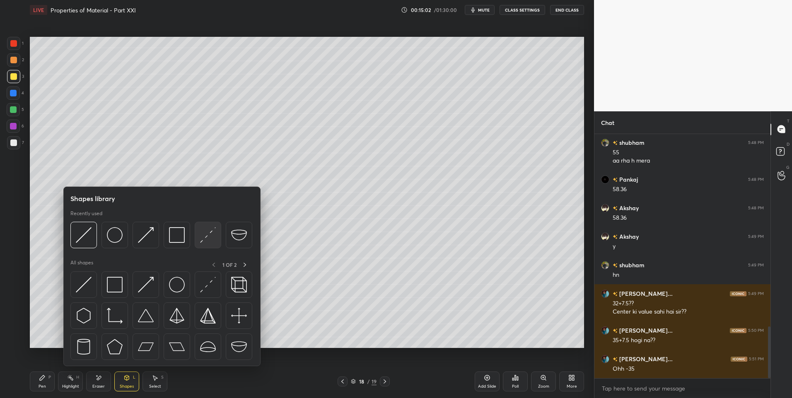
click at [201, 240] on img at bounding box center [208, 235] width 16 height 16
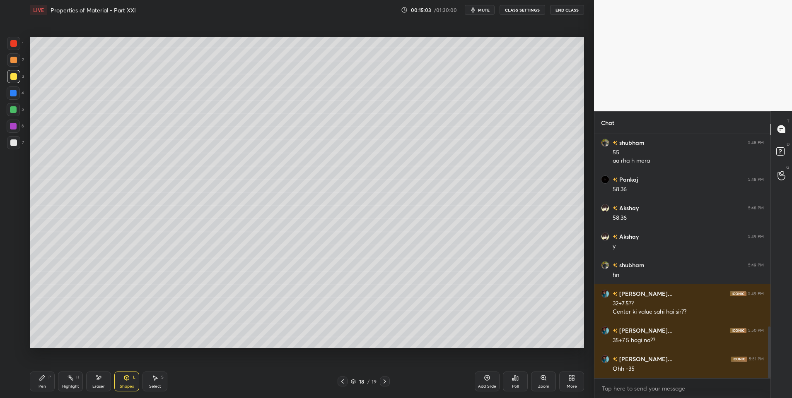
click at [14, 129] on div at bounding box center [13, 126] width 7 height 7
click at [118, 383] on div "Shapes L" at bounding box center [126, 382] width 25 height 20
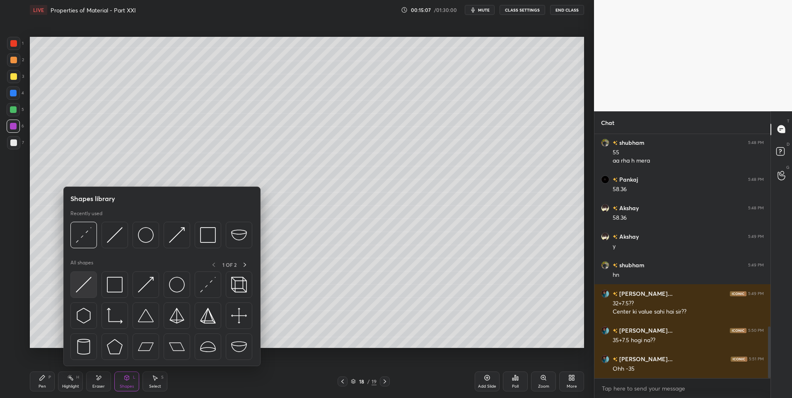
click at [82, 289] on img at bounding box center [84, 285] width 16 height 16
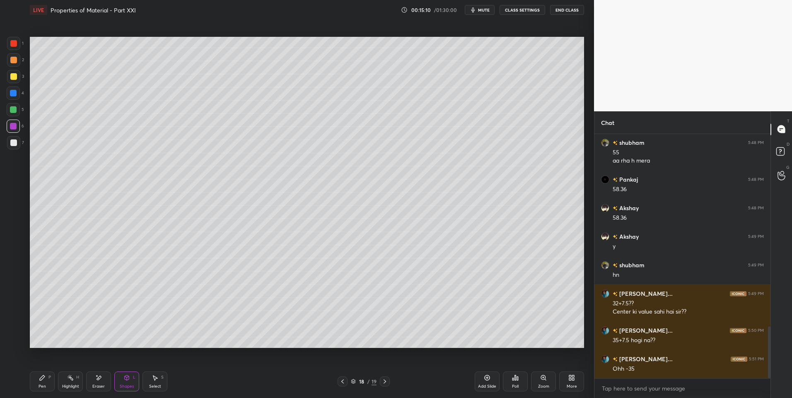
click at [33, 381] on div "Pen P" at bounding box center [42, 382] width 25 height 20
click at [72, 376] on icon at bounding box center [70, 378] width 7 height 7
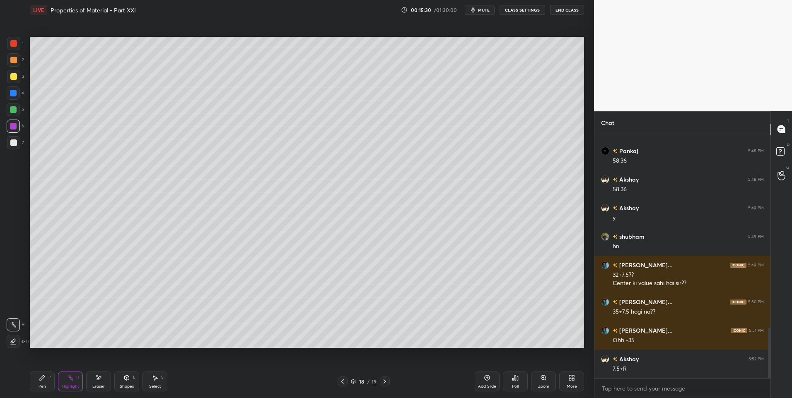
click at [40, 385] on div "Pen" at bounding box center [42, 387] width 7 height 4
click at [15, 111] on div at bounding box center [13, 109] width 7 height 7
click at [342, 380] on icon at bounding box center [342, 382] width 7 height 7
click at [386, 381] on icon at bounding box center [384, 382] width 7 height 7
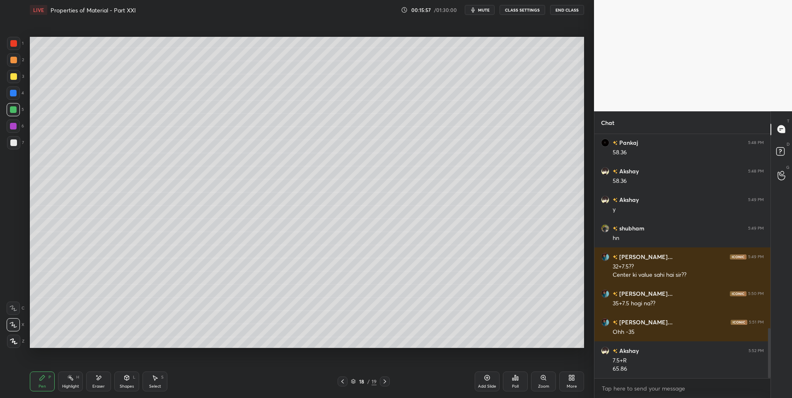
scroll to position [978, 0]
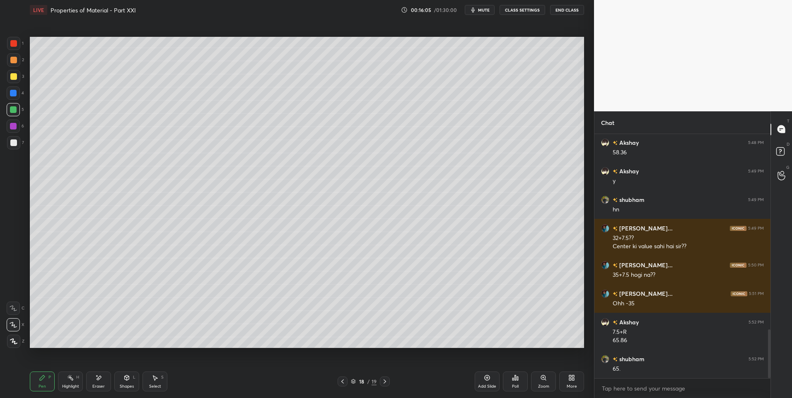
click at [125, 383] on div "Shapes L" at bounding box center [126, 382] width 25 height 20
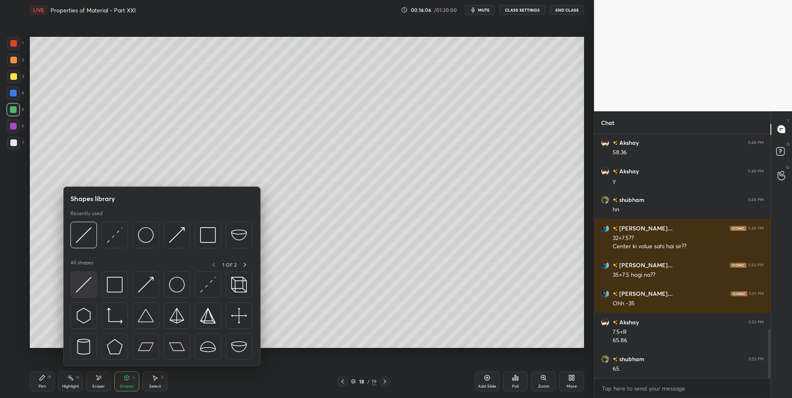
click at [87, 282] on img at bounding box center [84, 285] width 16 height 16
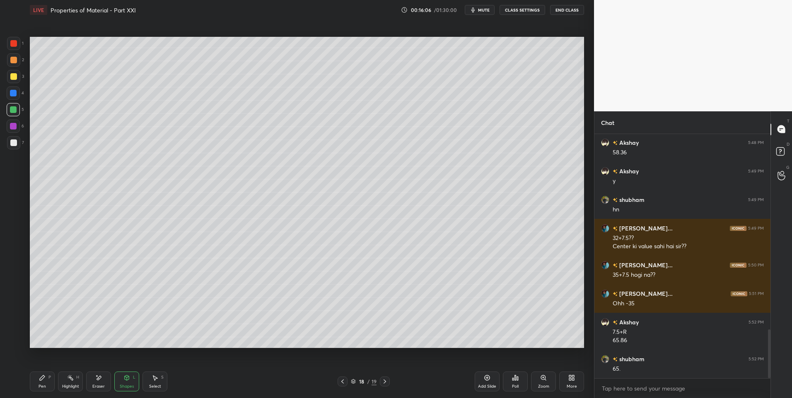
click at [9, 127] on div at bounding box center [13, 126] width 13 height 13
click at [39, 380] on icon at bounding box center [42, 378] width 7 height 7
click at [68, 379] on icon at bounding box center [70, 378] width 7 height 7
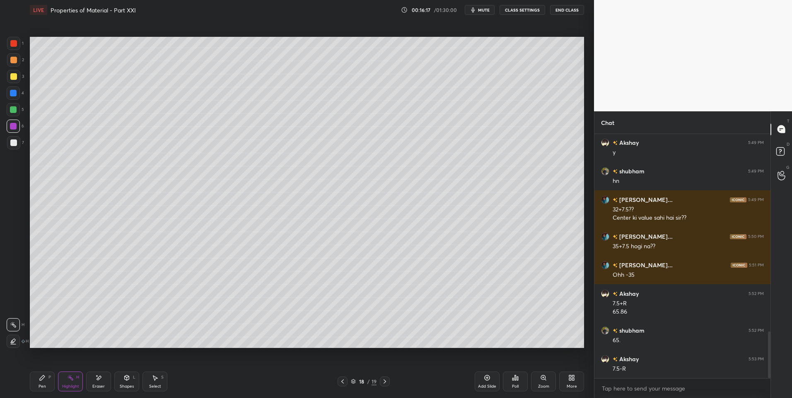
scroll to position [1035, 0]
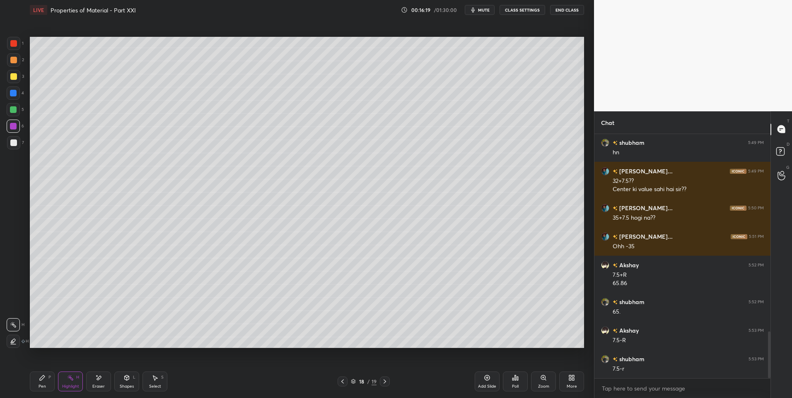
click at [41, 384] on div "Pen P" at bounding box center [42, 382] width 25 height 20
click at [11, 111] on div at bounding box center [13, 109] width 7 height 7
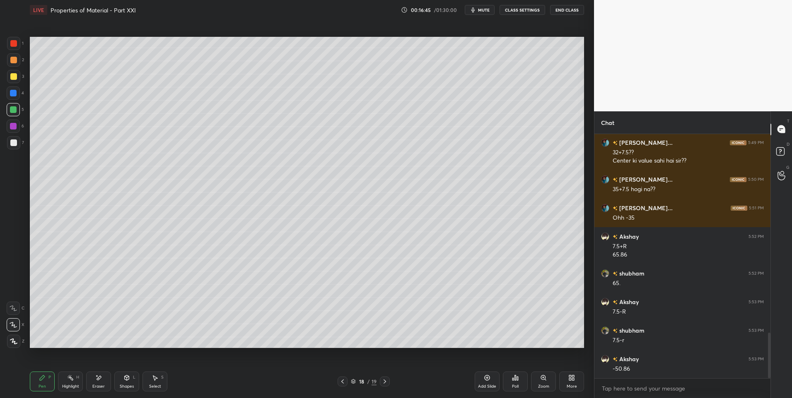
click at [44, 378] on icon at bounding box center [42, 378] width 5 height 5
click at [17, 142] on div at bounding box center [13, 142] width 13 height 13
click at [13, 109] on div at bounding box center [13, 109] width 7 height 7
click at [71, 382] on div "Highlight H" at bounding box center [70, 382] width 25 height 20
click at [44, 381] on icon at bounding box center [42, 378] width 7 height 7
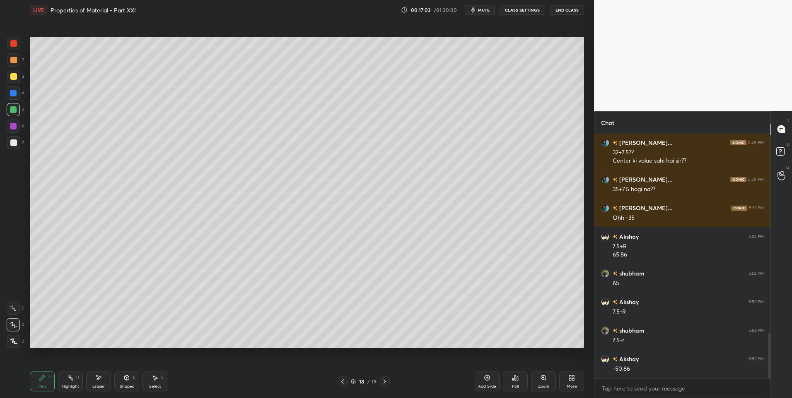
click at [14, 128] on div at bounding box center [13, 126] width 7 height 7
click at [72, 383] on div "Highlight H" at bounding box center [70, 382] width 25 height 20
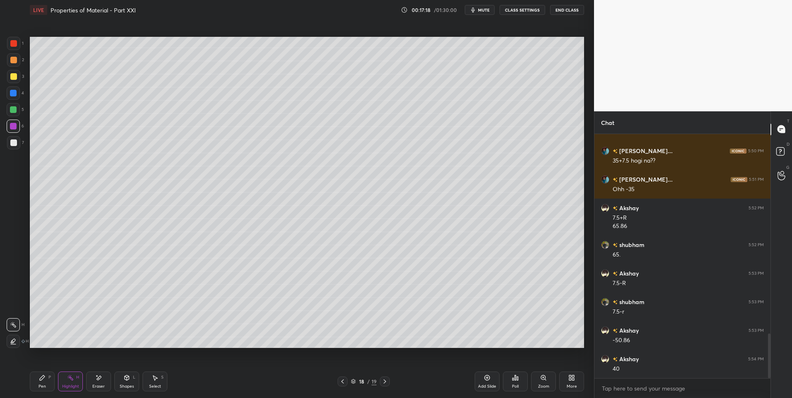
scroll to position [1121, 0]
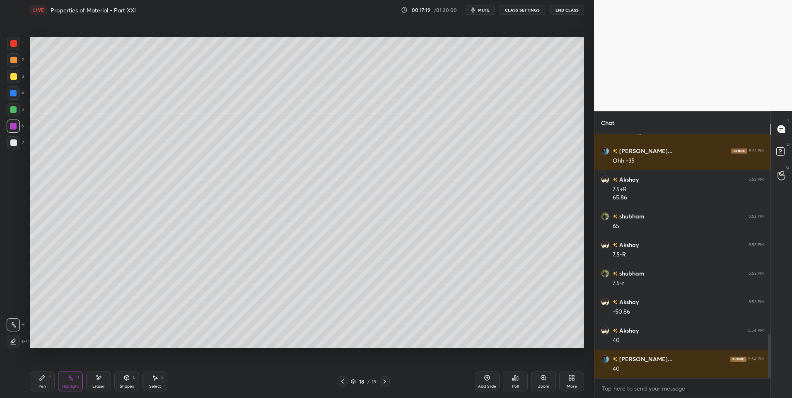
click at [130, 381] on div "Shapes L" at bounding box center [126, 382] width 25 height 20
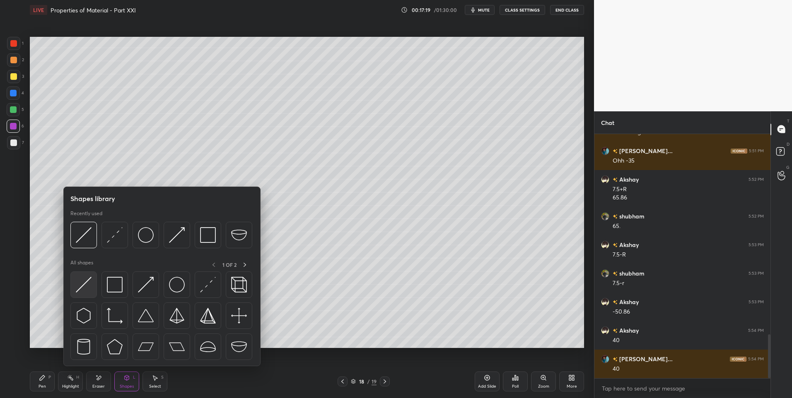
click at [92, 285] on div at bounding box center [83, 285] width 27 height 27
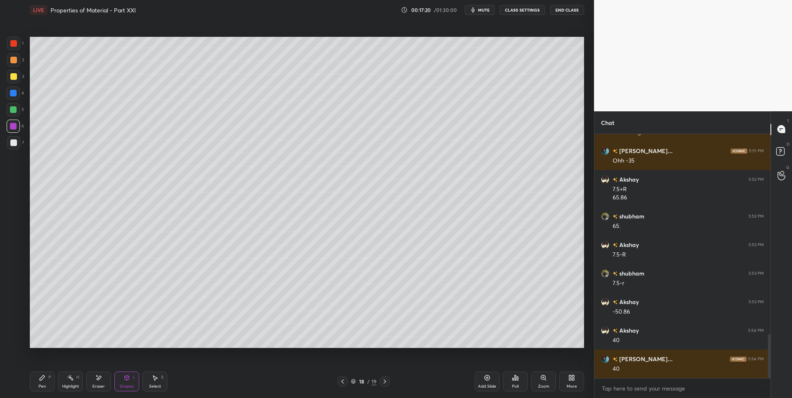
click at [14, 137] on div at bounding box center [13, 142] width 13 height 13
click at [42, 382] on div "Pen P" at bounding box center [42, 382] width 25 height 20
click at [13, 104] on div at bounding box center [13, 109] width 13 height 13
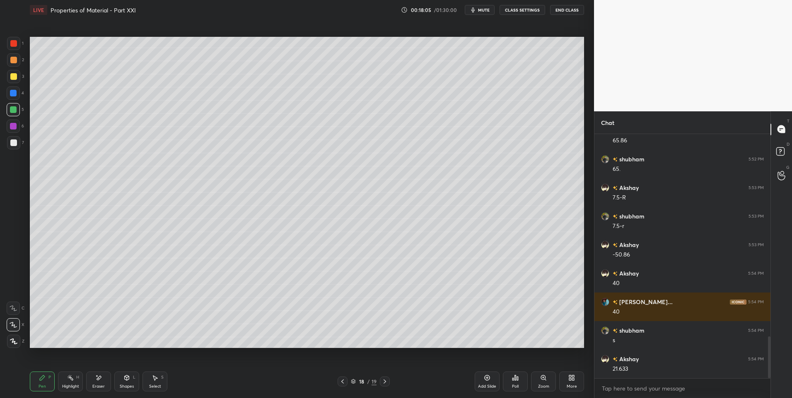
scroll to position [1207, 0]
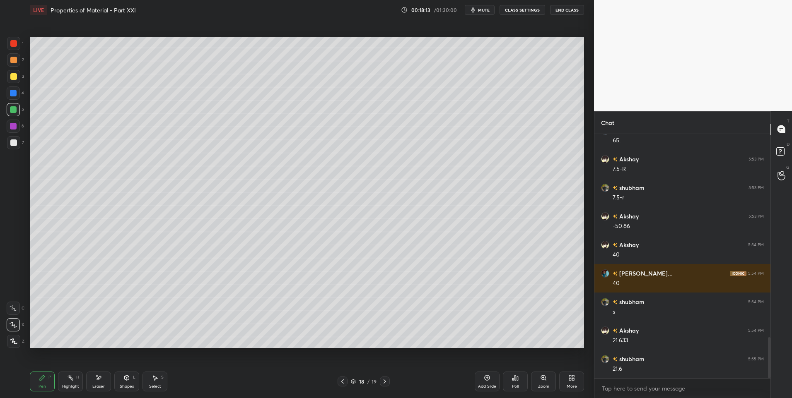
click at [343, 382] on icon at bounding box center [342, 382] width 7 height 7
click at [343, 384] on icon at bounding box center [342, 382] width 7 height 7
click at [382, 382] on icon at bounding box center [384, 382] width 7 height 7
click at [387, 382] on icon at bounding box center [384, 382] width 7 height 7
click at [386, 382] on icon at bounding box center [384, 382] width 7 height 7
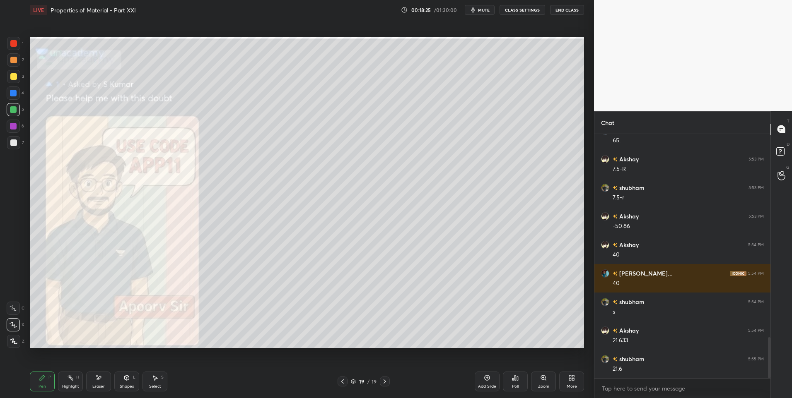
click at [346, 382] on div at bounding box center [343, 382] width 10 height 10
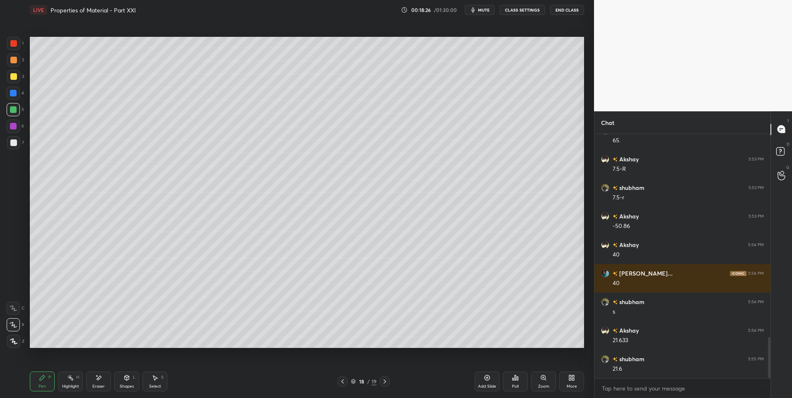
click at [73, 384] on div "Highlight H" at bounding box center [70, 382] width 25 height 20
click at [80, 388] on div "Highlight H" at bounding box center [70, 382] width 25 height 20
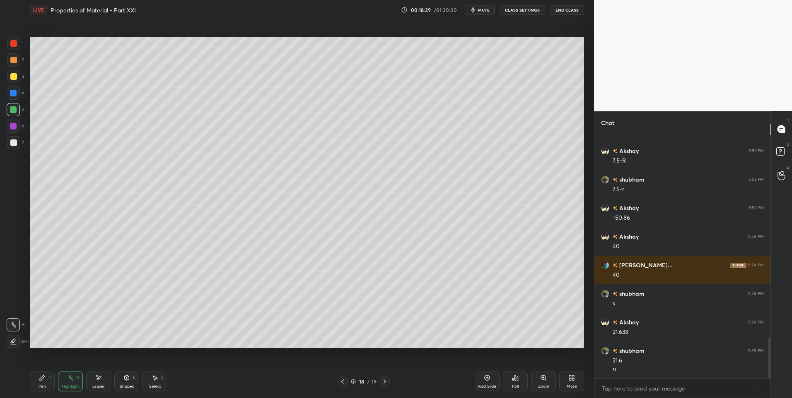
scroll to position [1244, 0]
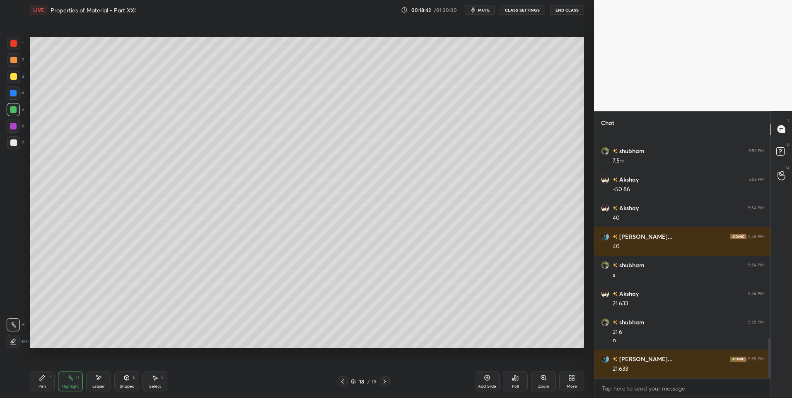
click at [42, 379] on icon at bounding box center [42, 378] width 5 height 5
click at [68, 385] on div "Highlight" at bounding box center [70, 387] width 17 height 4
click at [14, 142] on div at bounding box center [13, 143] width 7 height 7
click at [16, 143] on div at bounding box center [13, 143] width 7 height 7
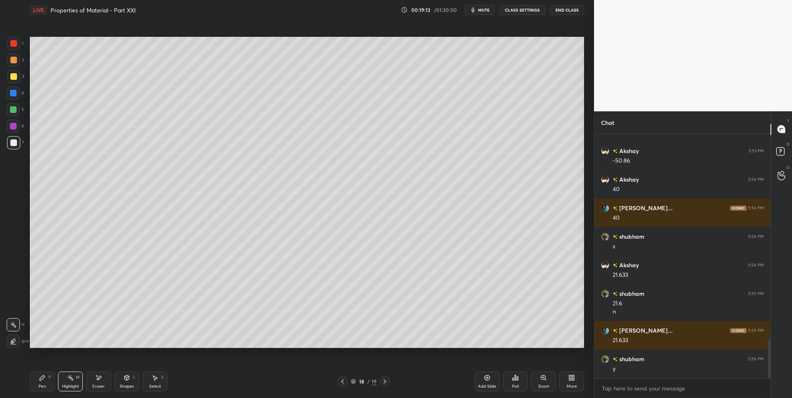
scroll to position [1301, 0]
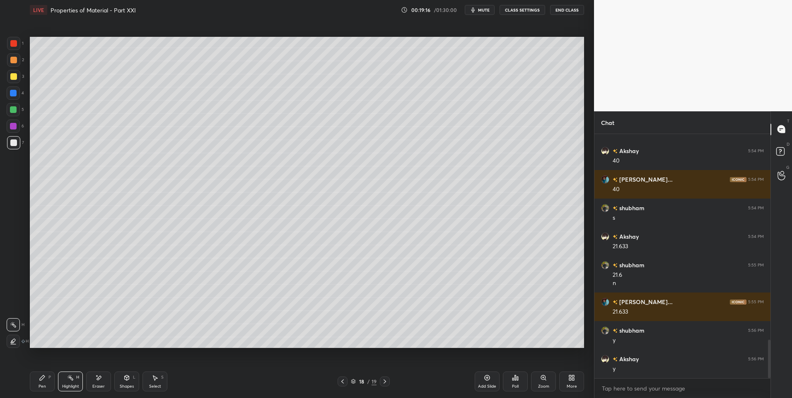
click at [122, 393] on div "Pen P Highlight H Eraser Shapes L Select S 18 / 19 Add Slide Poll Zoom More" at bounding box center [307, 381] width 554 height 33
click at [125, 385] on div "Shapes" at bounding box center [127, 387] width 14 height 4
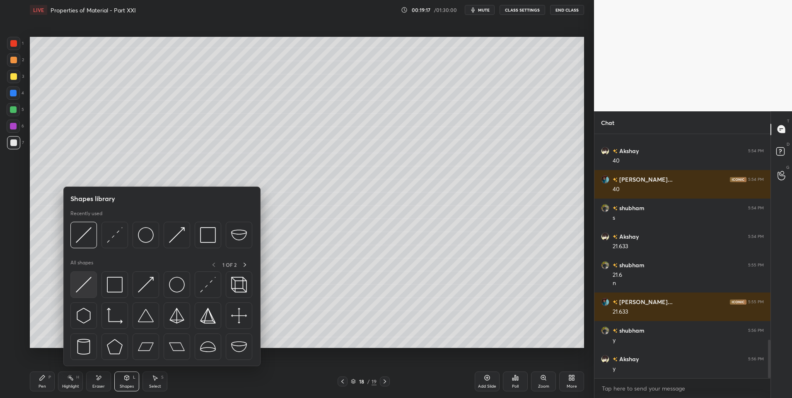
click at [80, 286] on img at bounding box center [84, 285] width 16 height 16
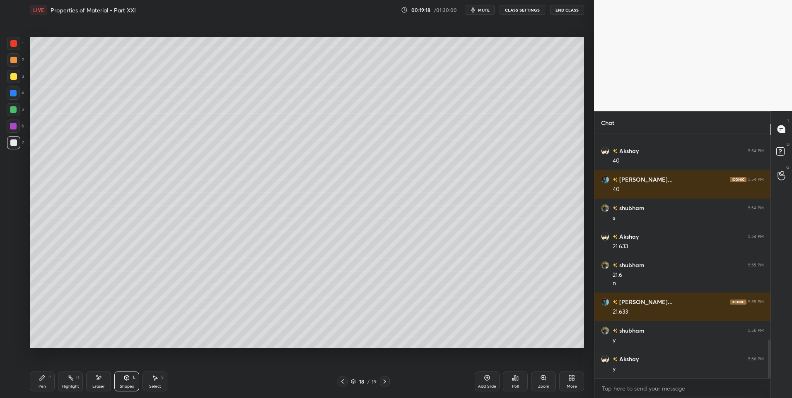
click at [17, 41] on div at bounding box center [13, 43] width 7 height 7
click at [14, 124] on div at bounding box center [13, 126] width 7 height 7
click at [36, 383] on div "Pen P" at bounding box center [42, 382] width 25 height 20
click at [18, 75] on div at bounding box center [13, 76] width 13 height 13
click at [14, 144] on div at bounding box center [13, 143] width 7 height 7
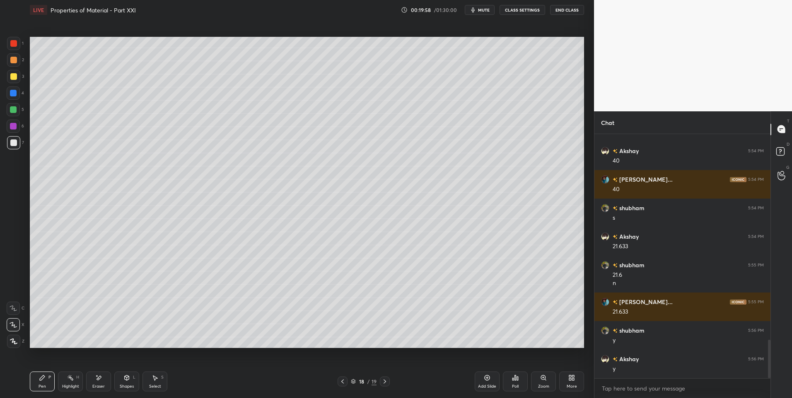
click at [14, 110] on div at bounding box center [13, 109] width 7 height 7
click at [68, 384] on div "Highlight H" at bounding box center [70, 382] width 25 height 20
click at [46, 376] on div "Pen P" at bounding box center [42, 382] width 25 height 20
click at [13, 42] on div at bounding box center [13, 43] width 7 height 7
click at [16, 124] on div at bounding box center [13, 126] width 7 height 7
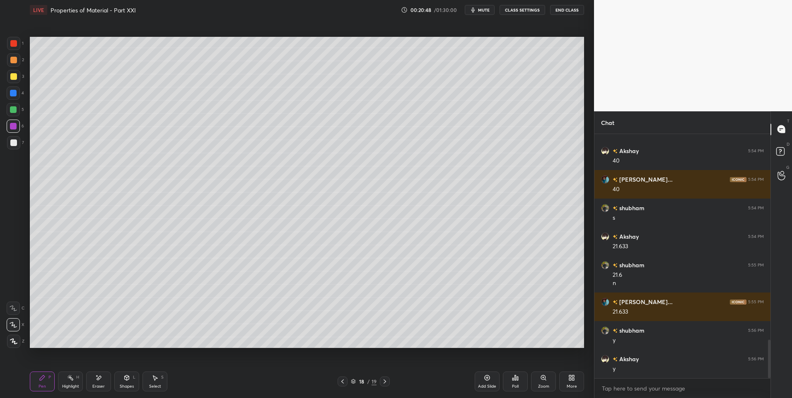
click at [476, 379] on div "Add Slide" at bounding box center [487, 382] width 25 height 20
click at [131, 381] on div "Shapes L" at bounding box center [126, 382] width 25 height 20
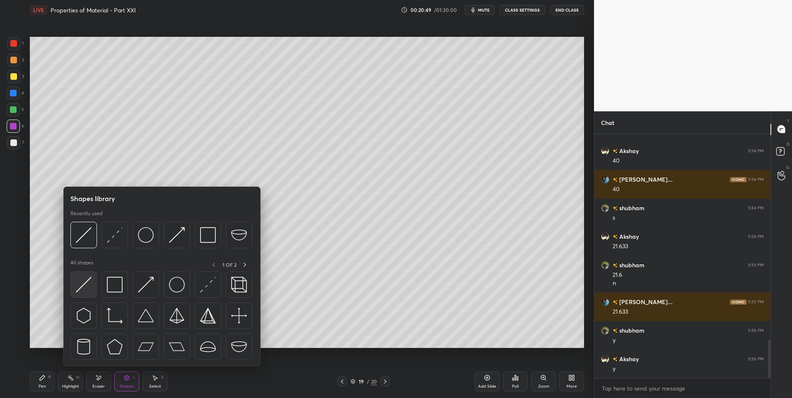
click at [88, 282] on img at bounding box center [84, 285] width 16 height 16
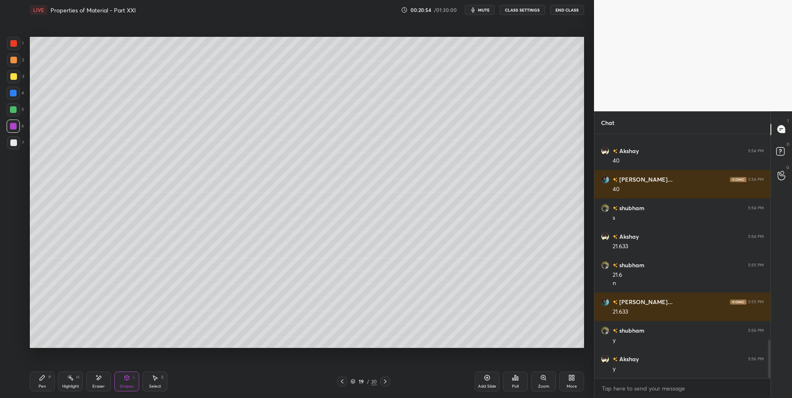
click at [37, 386] on div "Pen P" at bounding box center [42, 382] width 25 height 20
click at [343, 381] on icon at bounding box center [342, 382] width 7 height 7
click at [387, 381] on icon at bounding box center [385, 382] width 7 height 7
click at [12, 109] on div at bounding box center [13, 109] width 7 height 7
click at [346, 382] on div at bounding box center [342, 382] width 10 height 10
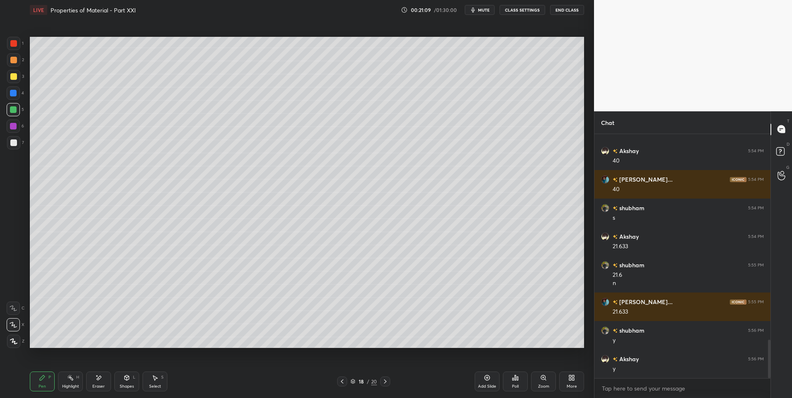
click at [380, 382] on div at bounding box center [385, 382] width 10 height 10
click at [344, 382] on icon at bounding box center [342, 382] width 7 height 7
click at [68, 381] on icon at bounding box center [70, 378] width 7 height 7
click at [386, 380] on icon at bounding box center [385, 382] width 7 height 7
click at [39, 383] on div "Pen P" at bounding box center [42, 382] width 25 height 20
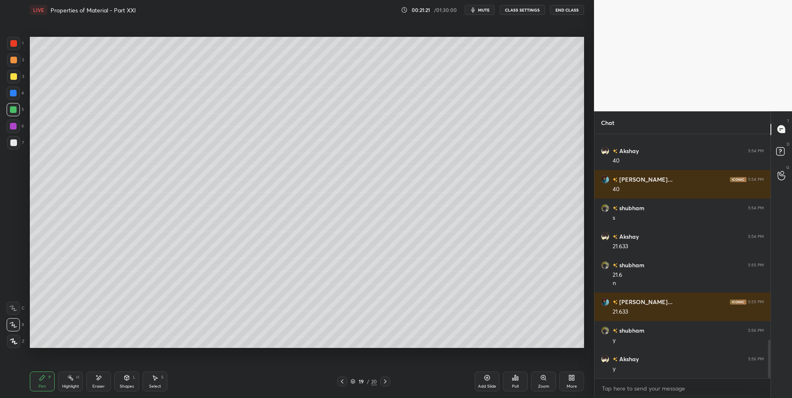
click at [343, 384] on icon at bounding box center [342, 382] width 7 height 7
click at [383, 380] on icon at bounding box center [385, 382] width 7 height 7
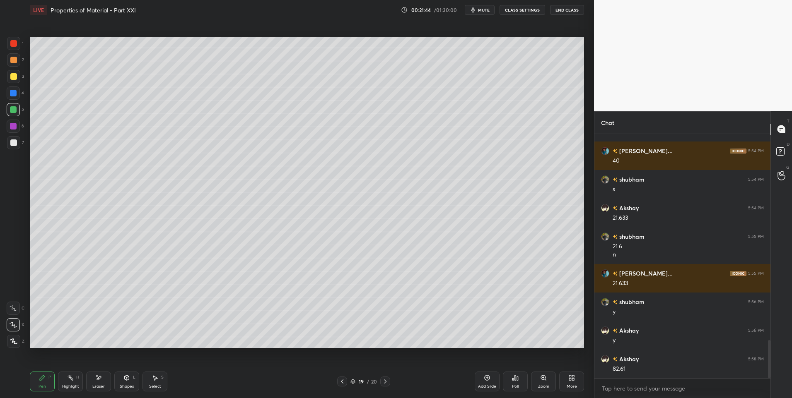
scroll to position [1358, 0]
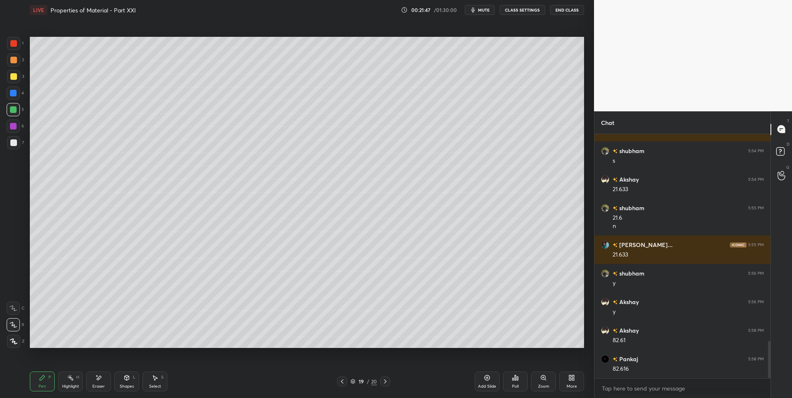
click at [344, 381] on icon at bounding box center [342, 382] width 7 height 7
click at [388, 384] on icon at bounding box center [385, 382] width 7 height 7
click at [343, 378] on div at bounding box center [342, 382] width 10 height 10
click at [17, 79] on div at bounding box center [13, 76] width 13 height 13
click at [16, 58] on div at bounding box center [13, 60] width 7 height 7
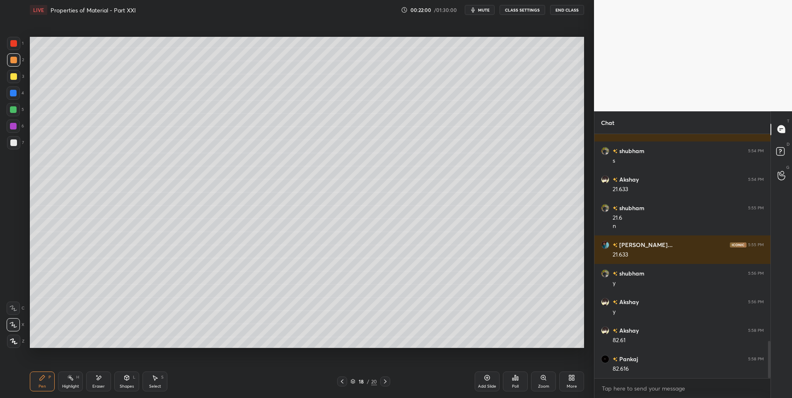
click at [14, 91] on div at bounding box center [13, 93] width 7 height 7
click at [66, 379] on div "Highlight H" at bounding box center [70, 382] width 25 height 20
click at [39, 379] on div "Pen P" at bounding box center [42, 382] width 25 height 20
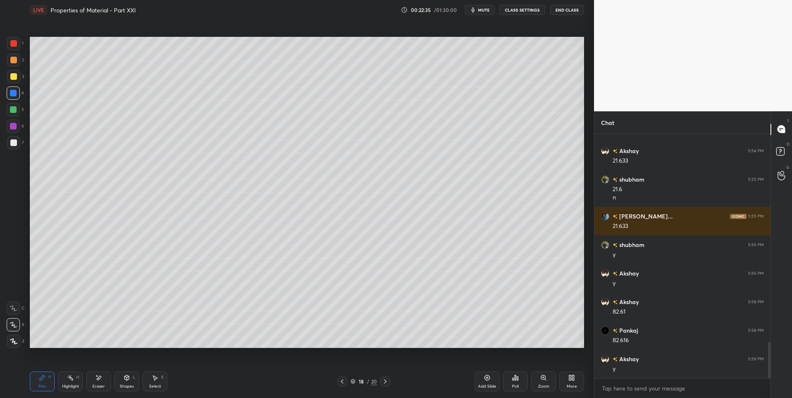
click at [388, 382] on div at bounding box center [385, 382] width 10 height 10
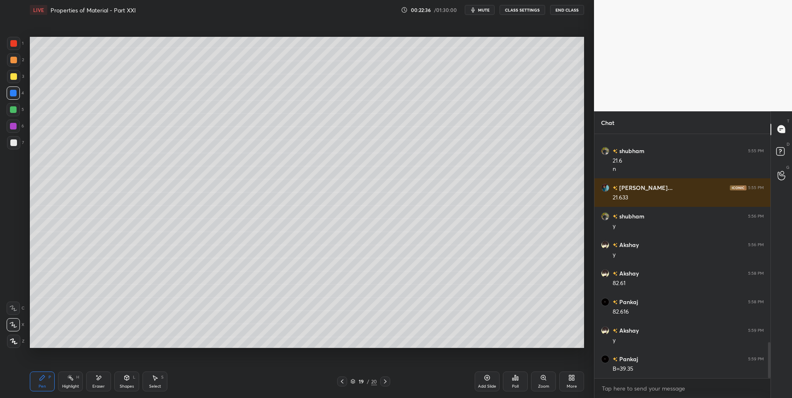
click at [16, 58] on div at bounding box center [13, 60] width 7 height 7
click at [341, 381] on icon at bounding box center [342, 382] width 7 height 7
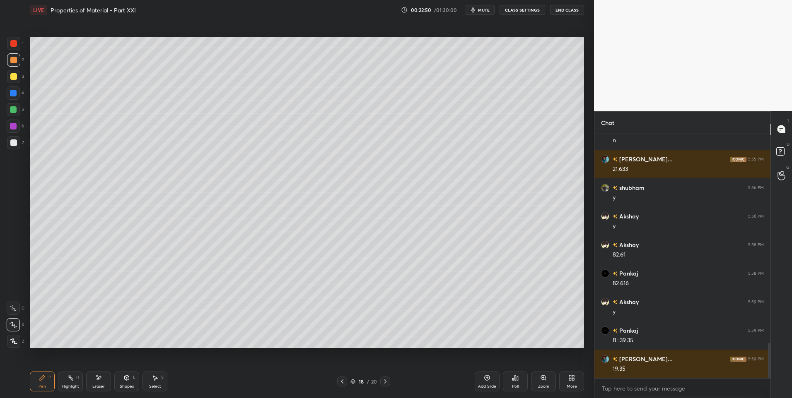
click at [391, 381] on div "18 / 20" at bounding box center [363, 382] width 222 height 10
click at [384, 383] on icon at bounding box center [385, 382] width 7 height 7
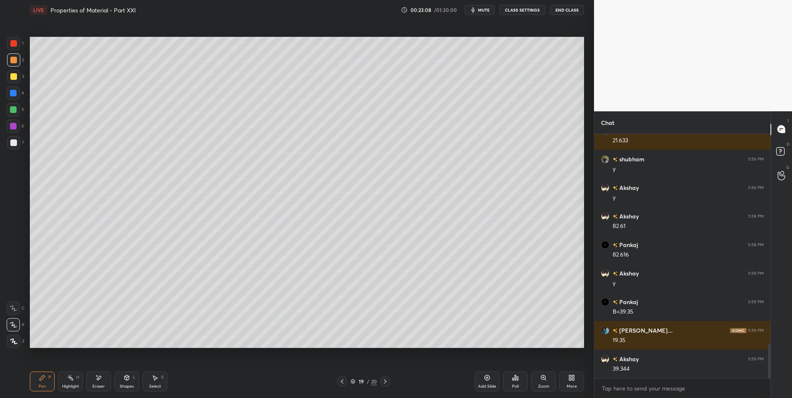
click at [14, 142] on div at bounding box center [13, 143] width 7 height 7
click at [347, 381] on div "19 / 20" at bounding box center [363, 382] width 53 height 10
click at [346, 380] on div at bounding box center [342, 382] width 10 height 10
click at [386, 380] on icon at bounding box center [385, 382] width 7 height 7
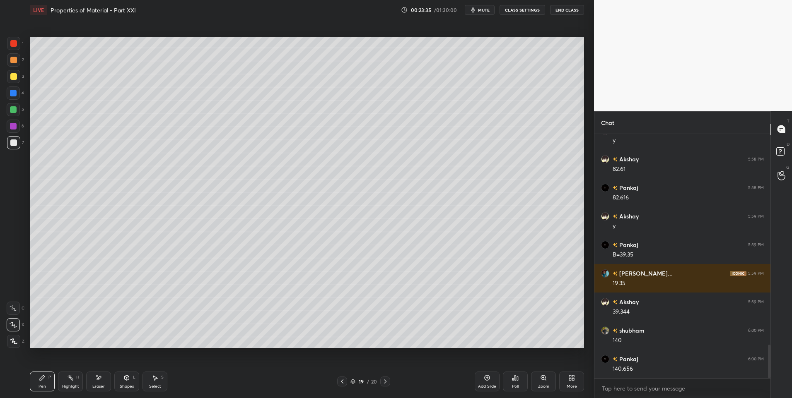
scroll to position [1558, 0]
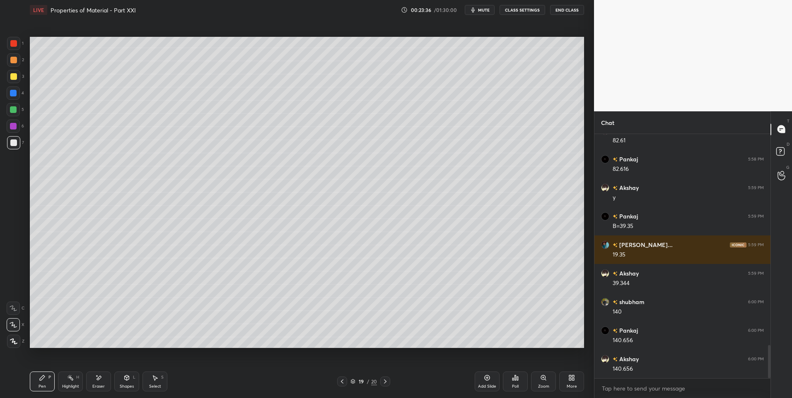
click at [128, 380] on icon at bounding box center [127, 378] width 5 height 5
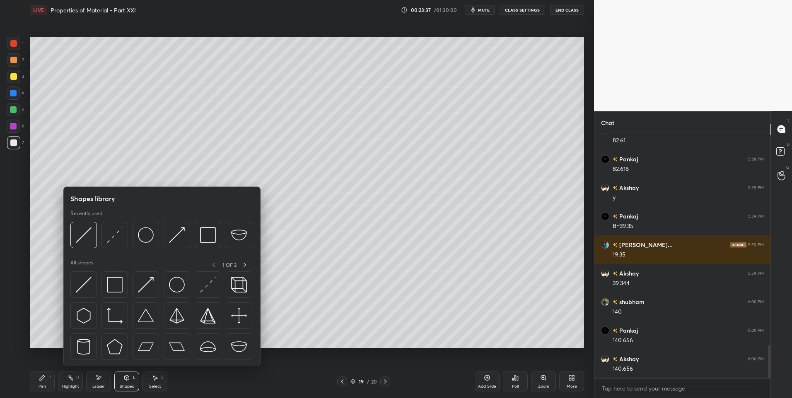
click at [39, 378] on div "Pen P" at bounding box center [42, 382] width 25 height 20
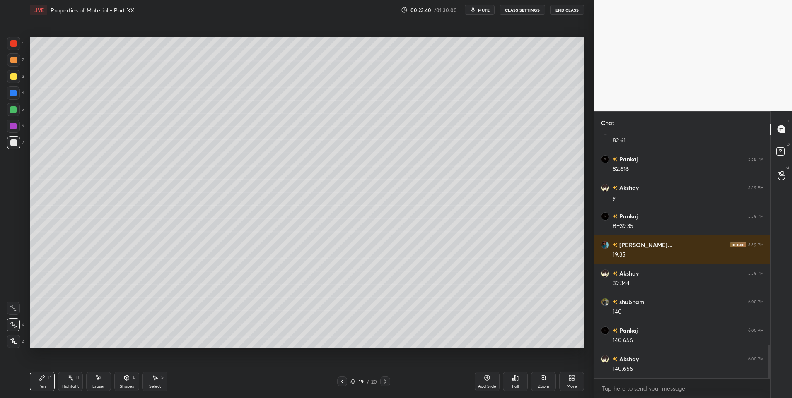
click at [130, 382] on div "Shapes L" at bounding box center [126, 382] width 25 height 20
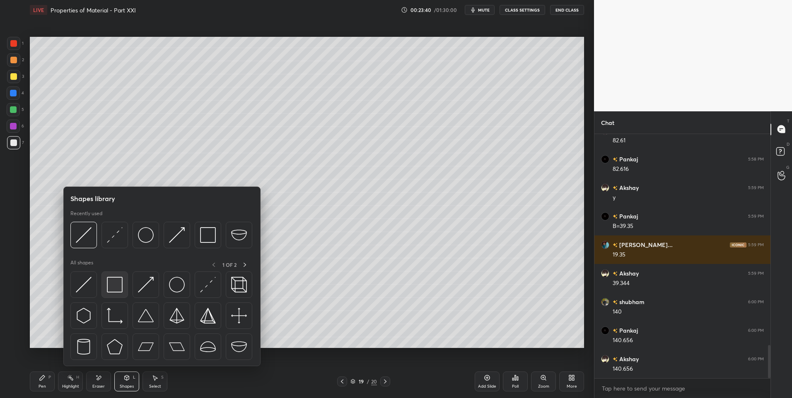
click at [121, 288] on img at bounding box center [115, 285] width 16 height 16
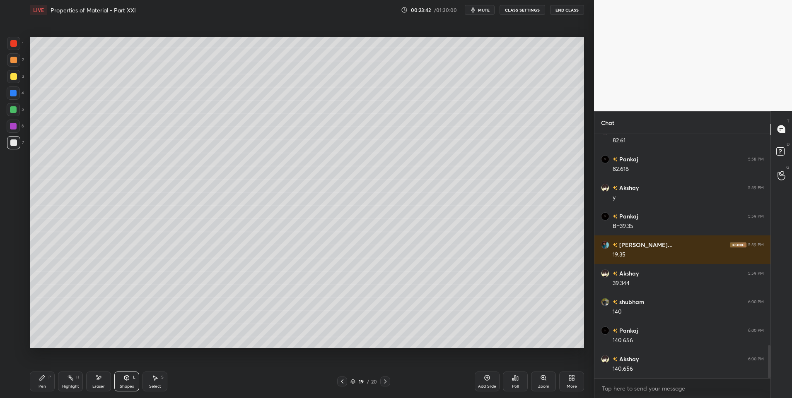
click at [69, 380] on icon at bounding box center [70, 378] width 7 height 7
click at [75, 381] on div "Highlight H" at bounding box center [70, 382] width 25 height 20
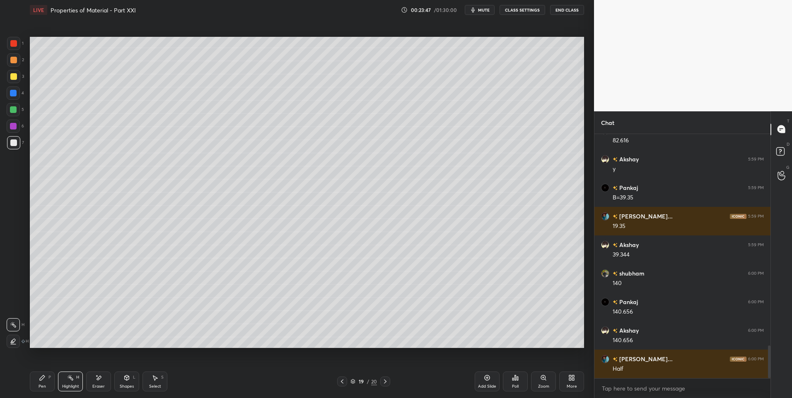
click at [160, 374] on div "Select S" at bounding box center [154, 382] width 25 height 20
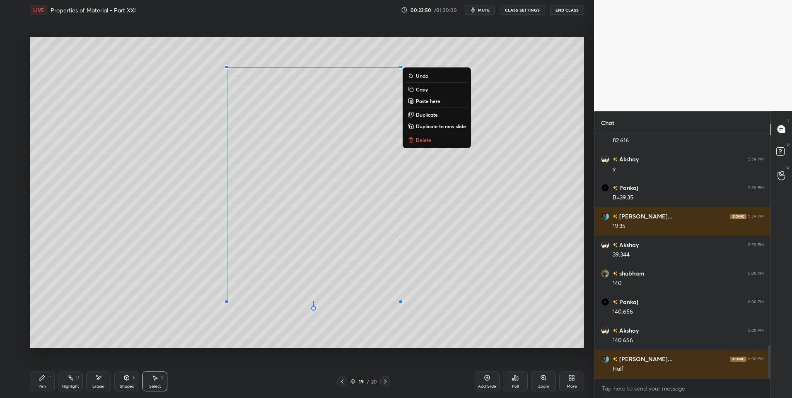
click at [436, 318] on div "0 ° Undo Copy Paste here Duplicate Duplicate to new slide Delete" at bounding box center [307, 193] width 554 height 312
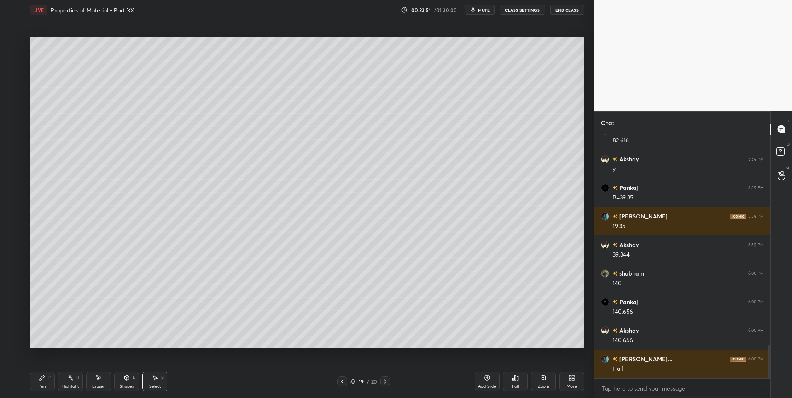
click at [130, 385] on div "Shapes" at bounding box center [127, 387] width 14 height 4
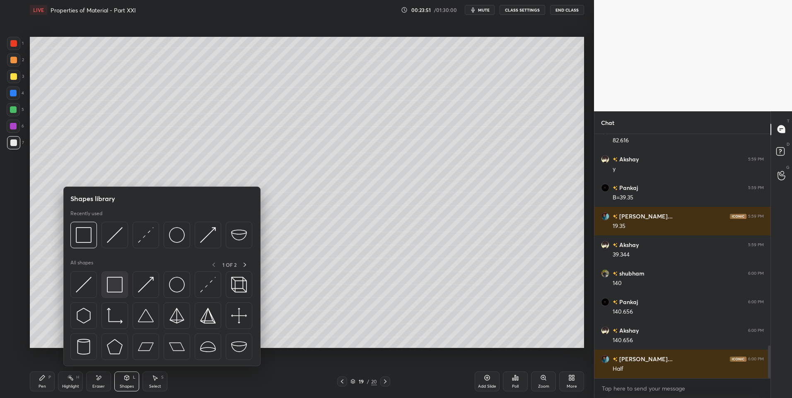
click at [116, 289] on img at bounding box center [115, 285] width 16 height 16
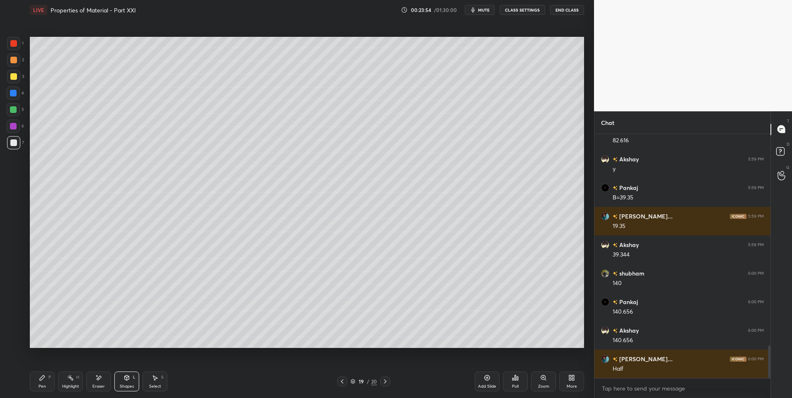
click at [18, 108] on div at bounding box center [13, 109] width 13 height 13
click at [128, 377] on icon at bounding box center [127, 377] width 5 height 1
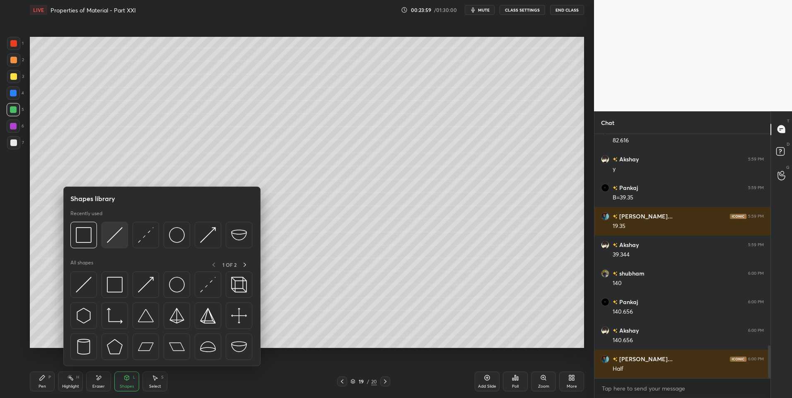
click at [118, 239] on img at bounding box center [115, 235] width 16 height 16
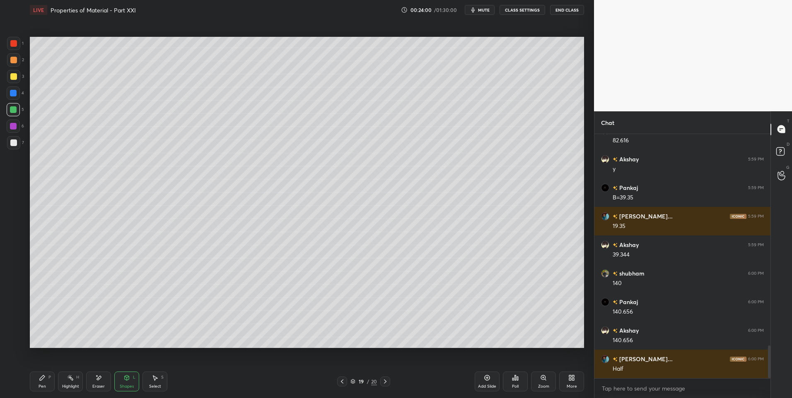
click at [16, 58] on div at bounding box center [13, 60] width 7 height 7
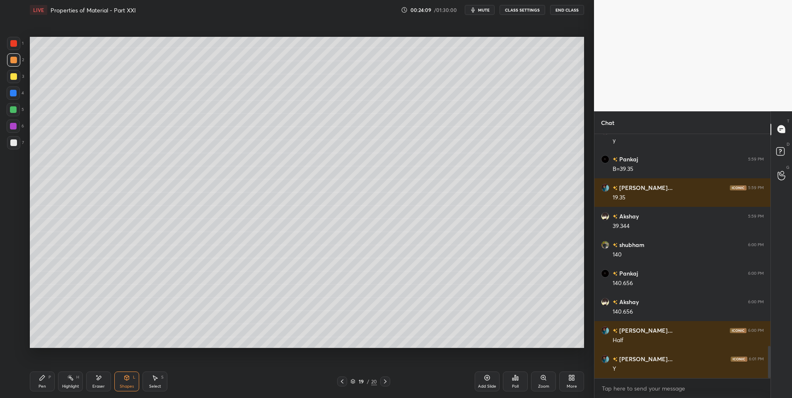
click at [15, 108] on div at bounding box center [13, 109] width 7 height 7
click at [15, 137] on div at bounding box center [13, 142] width 13 height 13
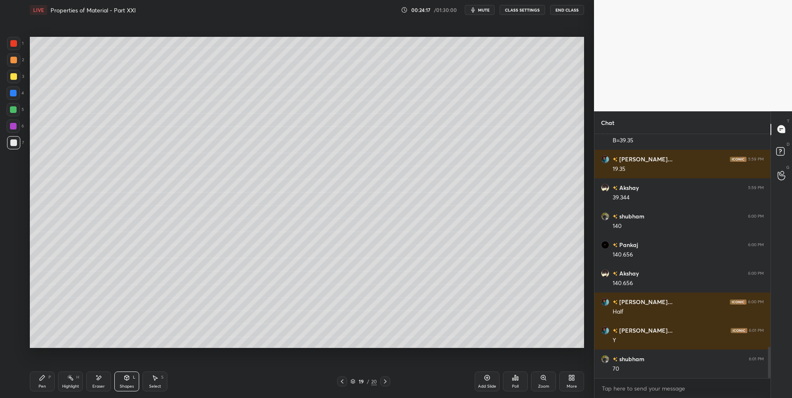
click at [42, 382] on div "Pen P" at bounding box center [42, 382] width 25 height 20
click at [35, 374] on div "Pen P" at bounding box center [42, 382] width 25 height 20
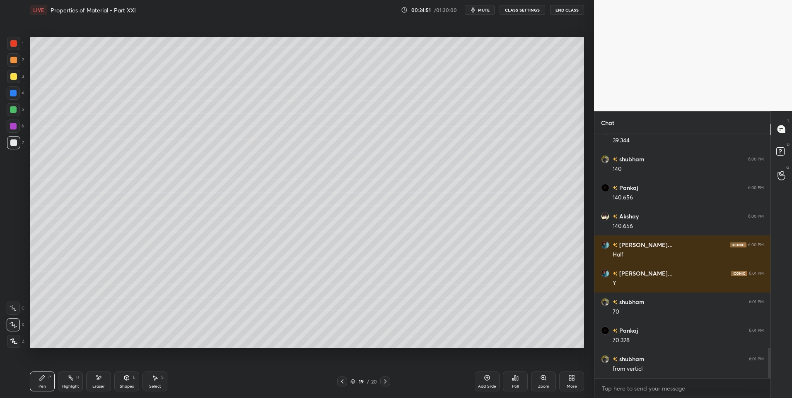
scroll to position [1730, 0]
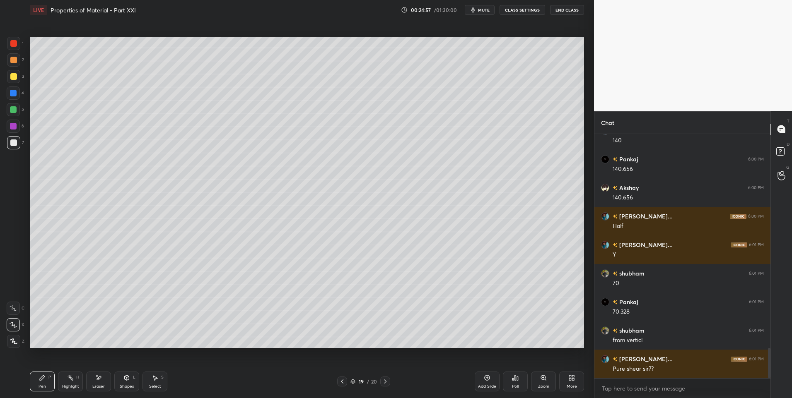
click at [70, 378] on icon at bounding box center [70, 378] width 1 height 1
click at [13, 61] on div at bounding box center [13, 60] width 7 height 7
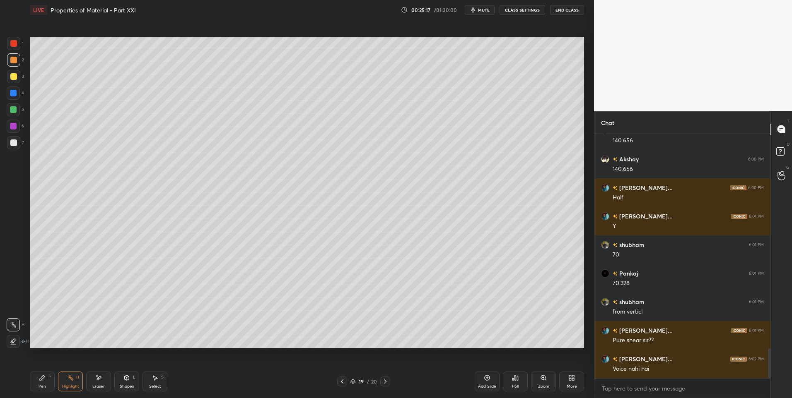
click at [528, 8] on button "CLASS SETTINGS" at bounding box center [522, 10] width 46 height 10
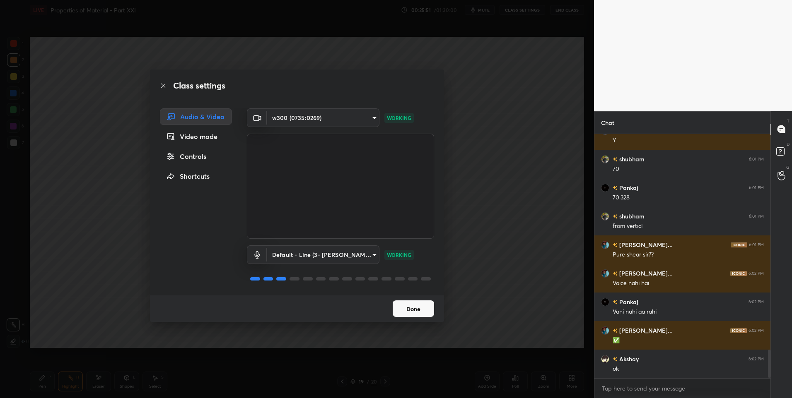
scroll to position [1872, 0]
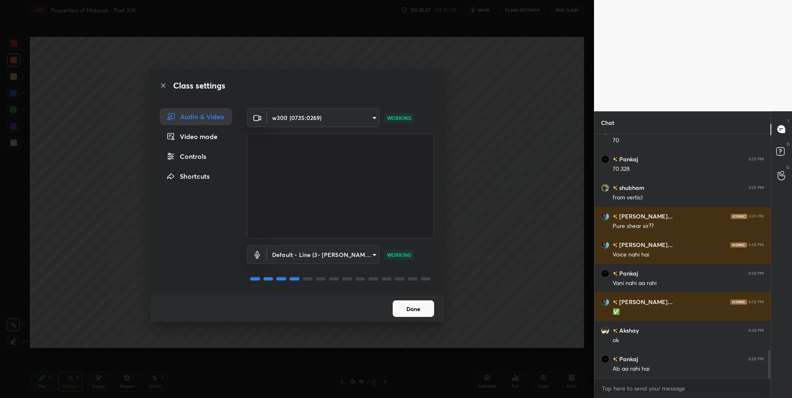
click at [413, 307] on button "Done" at bounding box center [413, 309] width 41 height 17
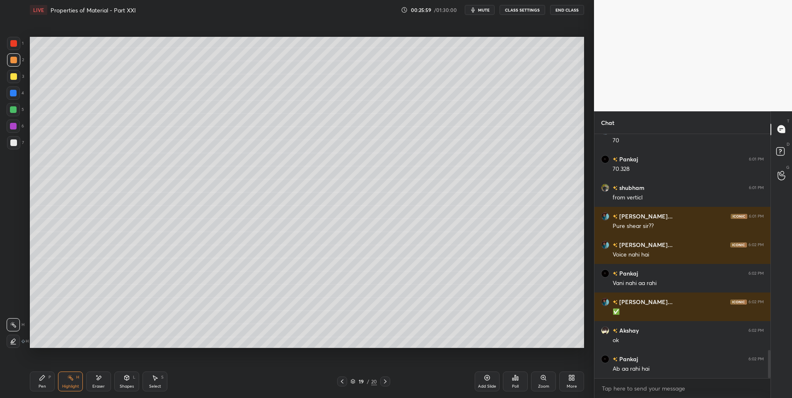
click at [61, 384] on div "Highlight H" at bounding box center [70, 382] width 25 height 20
click at [45, 386] on div "Pen" at bounding box center [42, 387] width 7 height 4
click at [16, 104] on div at bounding box center [13, 109] width 13 height 13
click at [341, 379] on icon at bounding box center [342, 382] width 7 height 7
click at [386, 383] on icon at bounding box center [385, 382] width 7 height 7
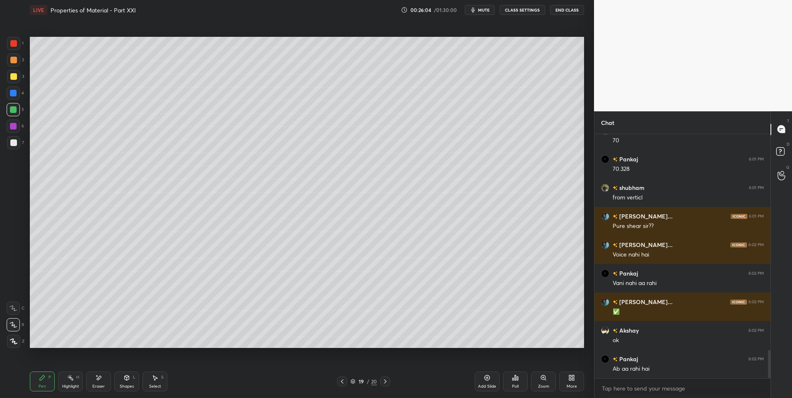
click at [386, 383] on icon at bounding box center [385, 382] width 7 height 7
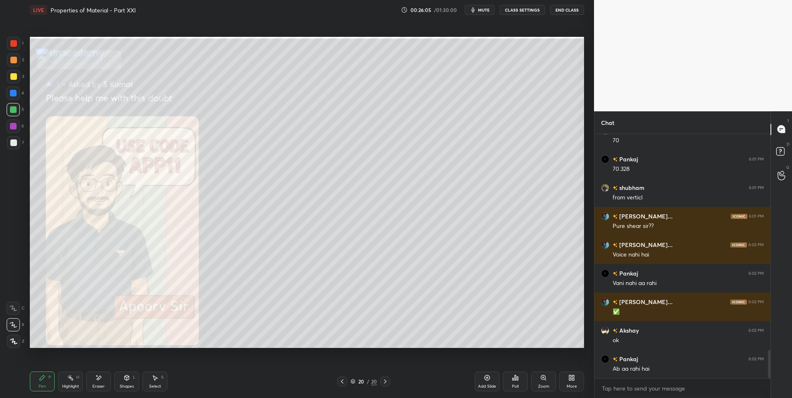
click at [344, 383] on icon at bounding box center [342, 382] width 7 height 7
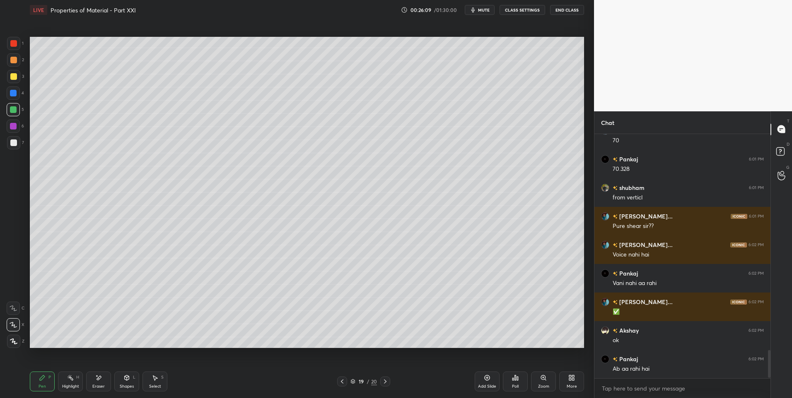
scroll to position [1901, 0]
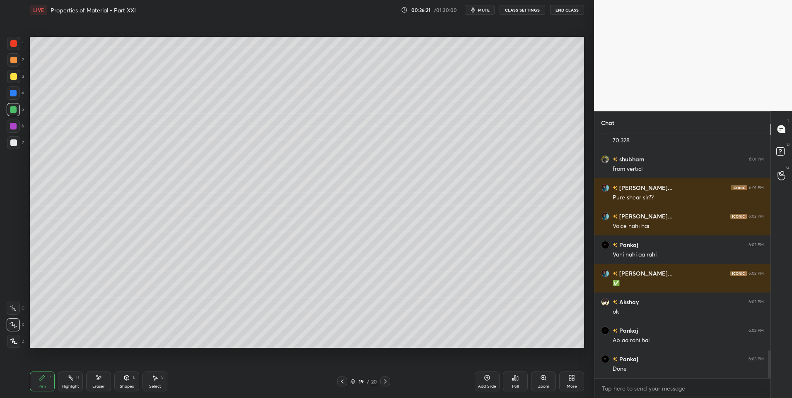
click at [567, 385] on div "More" at bounding box center [572, 387] width 10 height 4
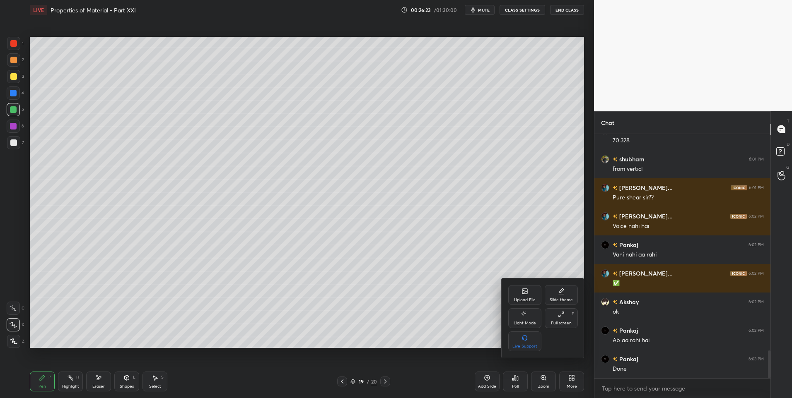
click at [526, 297] on div "Upload File" at bounding box center [524, 295] width 33 height 20
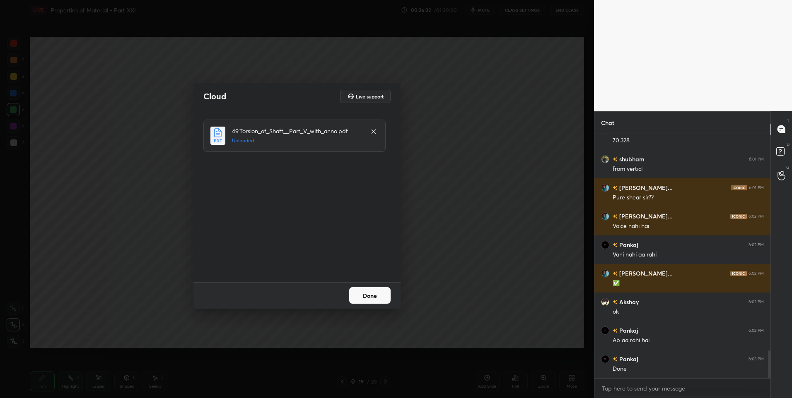
click at [371, 290] on button "Done" at bounding box center [369, 295] width 41 height 17
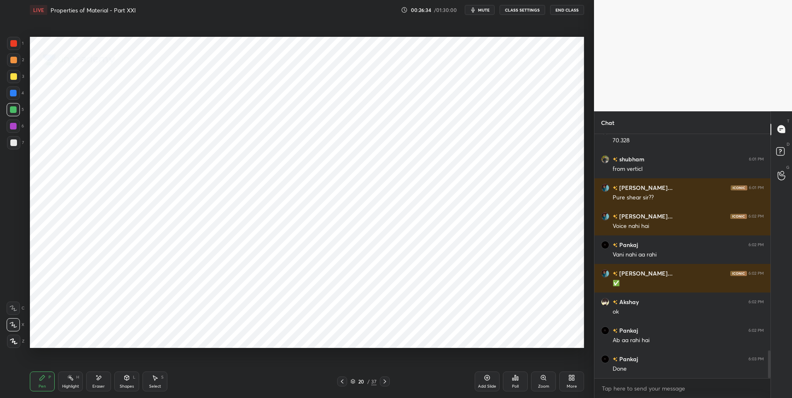
click at [380, 382] on div "20 / 37" at bounding box center [363, 382] width 53 height 10
click at [384, 382] on icon at bounding box center [384, 382] width 7 height 7
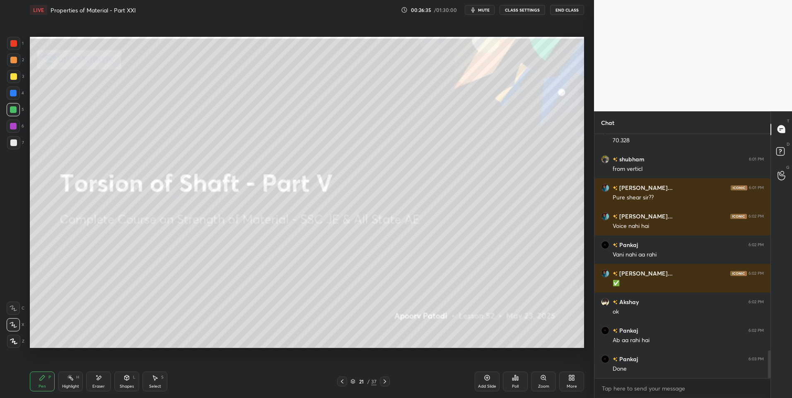
click at [385, 382] on icon at bounding box center [384, 382] width 7 height 7
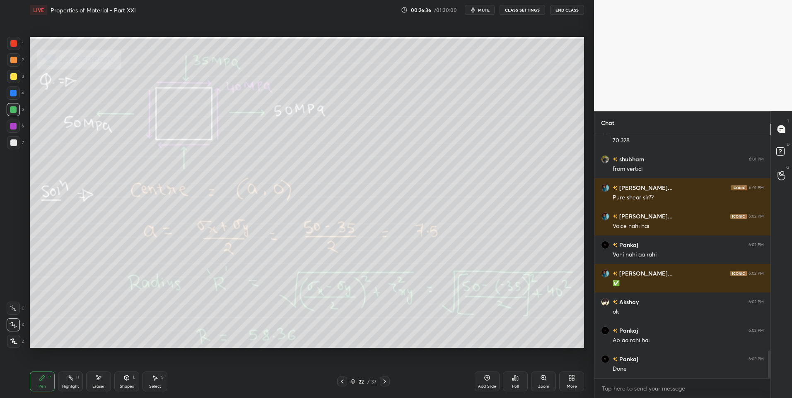
click at [385, 382] on icon at bounding box center [384, 382] width 7 height 7
click at [386, 381] on icon at bounding box center [384, 382] width 7 height 7
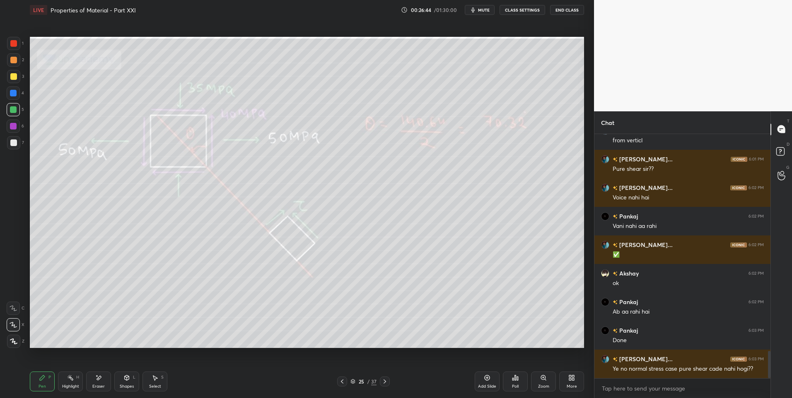
click at [386, 381] on icon at bounding box center [384, 382] width 7 height 7
click at [74, 385] on div "Highlight" at bounding box center [70, 387] width 17 height 4
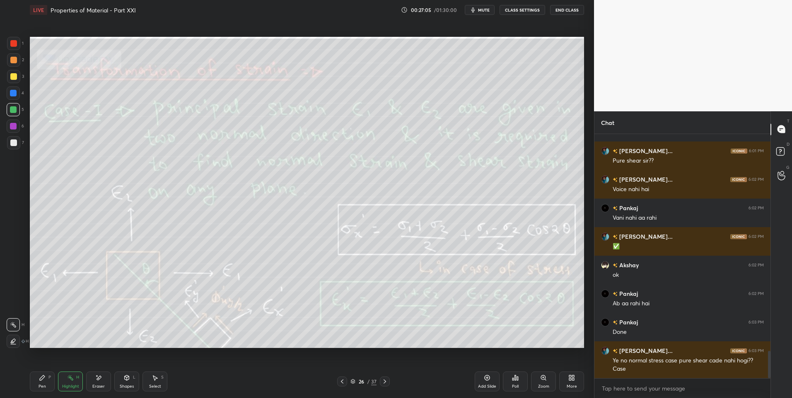
click at [341, 383] on icon at bounding box center [342, 382] width 7 height 7
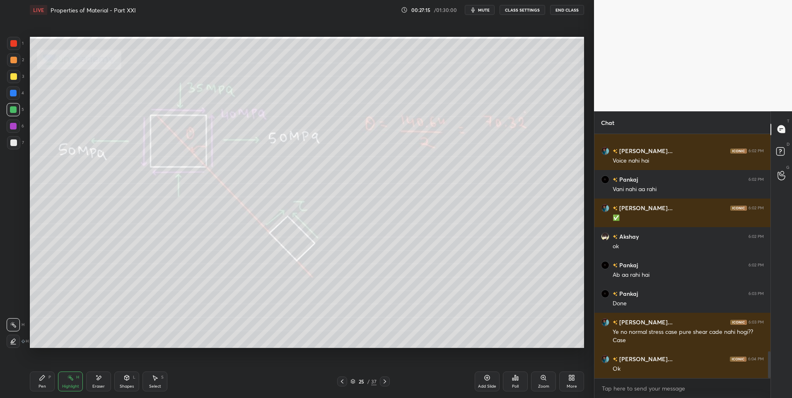
click at [47, 377] on div "Pen P" at bounding box center [42, 382] width 25 height 20
click at [384, 382] on icon at bounding box center [384, 382] width 7 height 7
click at [72, 386] on div "Highlight" at bounding box center [70, 387] width 17 height 4
click at [14, 46] on div at bounding box center [13, 43] width 7 height 7
click at [34, 383] on div "Pen P" at bounding box center [42, 382] width 25 height 20
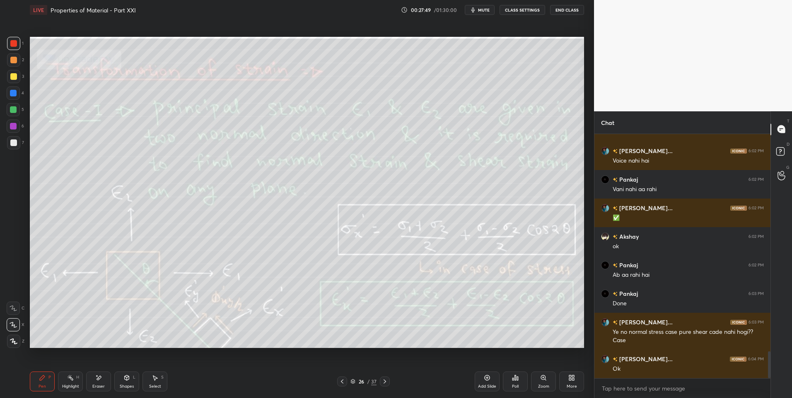
click at [39, 384] on div "Pen P" at bounding box center [42, 382] width 25 height 20
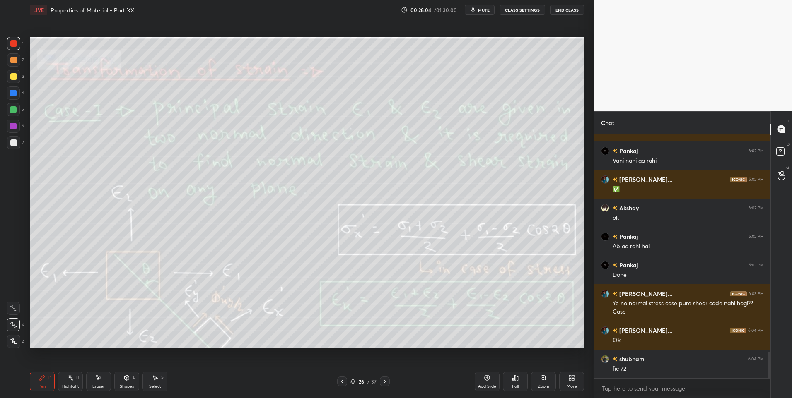
click at [98, 385] on div "Eraser" at bounding box center [98, 387] width 12 height 4
click at [70, 380] on icon at bounding box center [70, 378] width 7 height 7
click at [70, 386] on div "Highlight" at bounding box center [70, 387] width 17 height 4
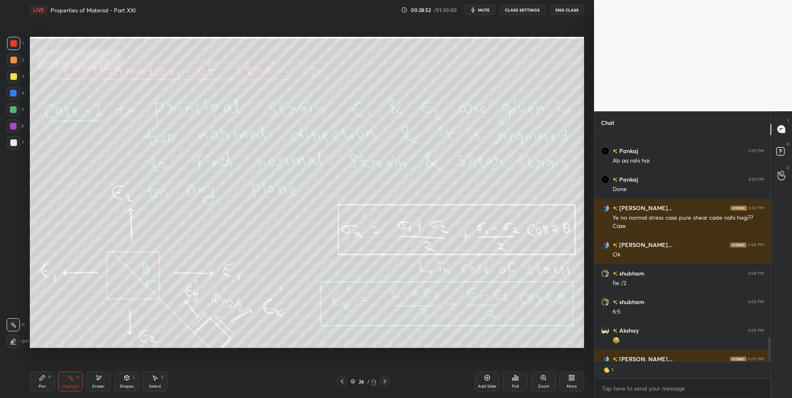
scroll to position [225, 174]
click at [383, 380] on icon at bounding box center [384, 382] width 7 height 7
type textarea "x"
click at [385, 380] on icon at bounding box center [384, 382] width 7 height 7
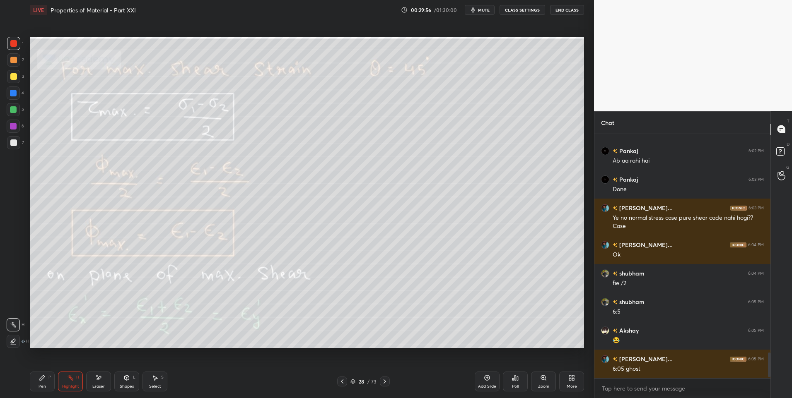
scroll to position [2109, 0]
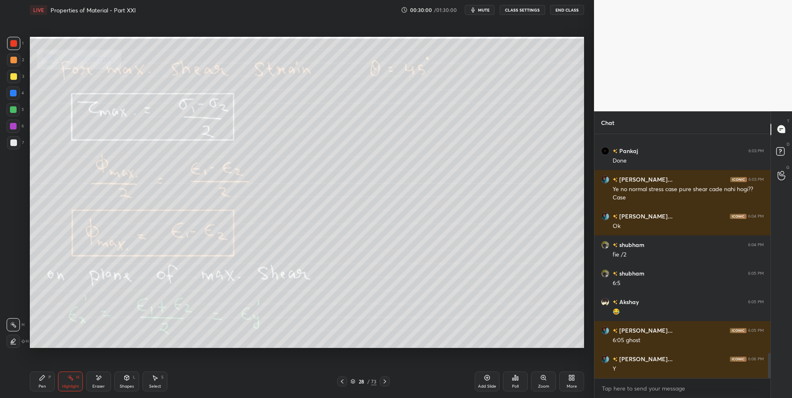
click at [384, 380] on icon at bounding box center [384, 382] width 7 height 7
click at [385, 381] on icon at bounding box center [384, 382] width 7 height 7
click at [384, 380] on icon at bounding box center [385, 382] width 2 height 4
click at [387, 378] on div at bounding box center [385, 382] width 10 height 10
click at [387, 381] on icon at bounding box center [384, 382] width 7 height 7
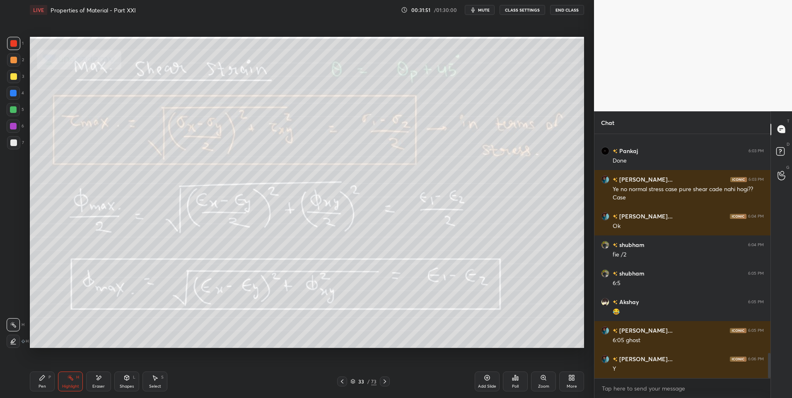
click at [387, 379] on icon at bounding box center [384, 382] width 7 height 7
click at [385, 380] on icon at bounding box center [384, 382] width 7 height 7
click at [385, 384] on icon at bounding box center [384, 382] width 7 height 7
click at [385, 383] on icon at bounding box center [385, 382] width 2 height 4
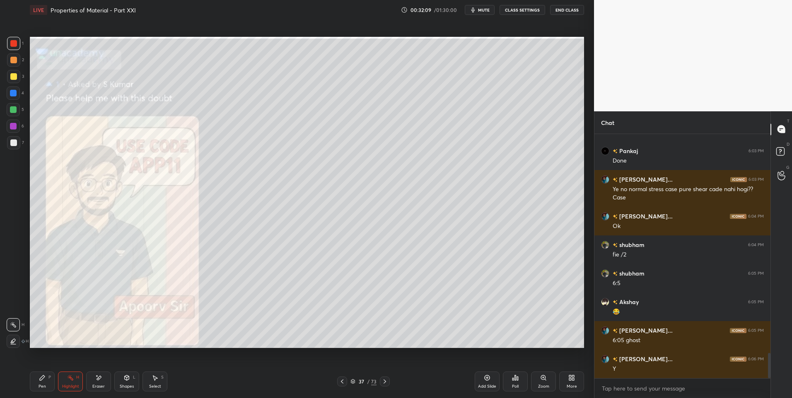
click at [385, 381] on icon at bounding box center [384, 382] width 7 height 7
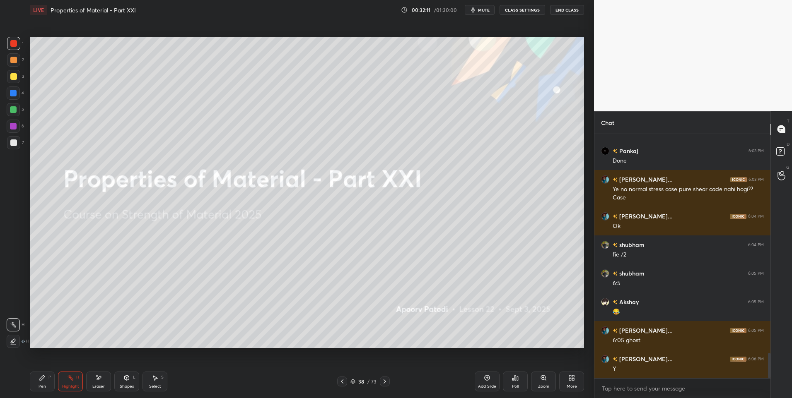
click at [386, 384] on icon at bounding box center [384, 382] width 7 height 7
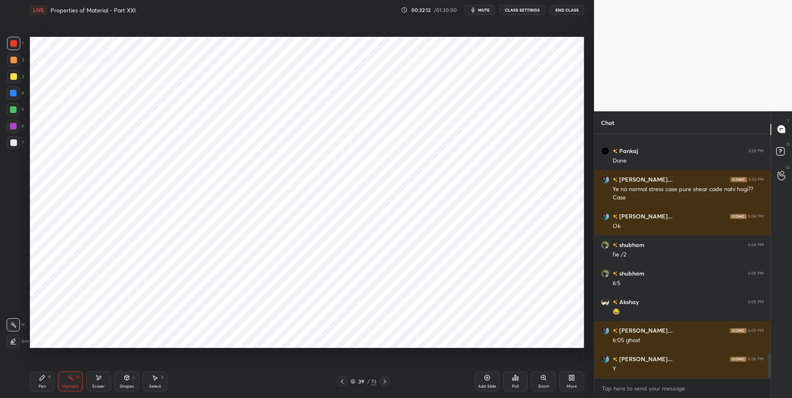
click at [386, 383] on icon at bounding box center [384, 382] width 7 height 7
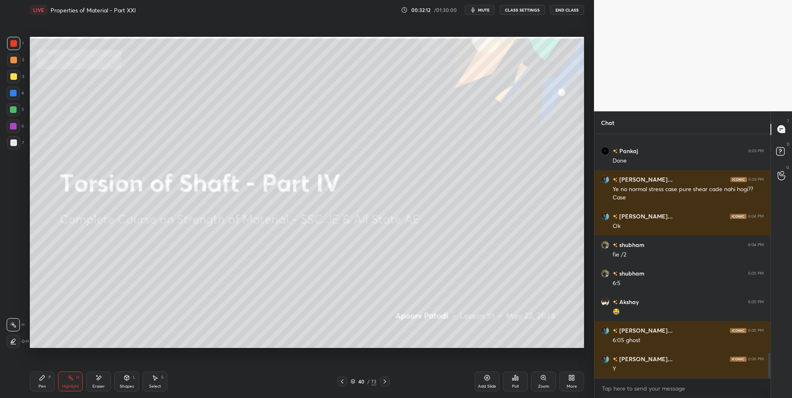
click at [387, 383] on icon at bounding box center [384, 382] width 7 height 7
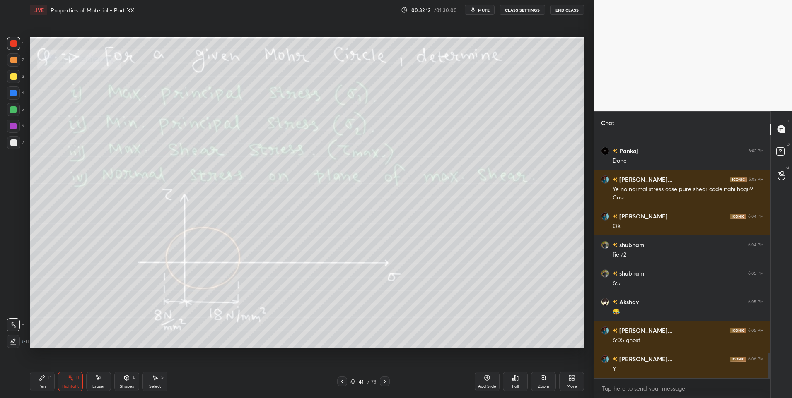
click at [388, 382] on icon at bounding box center [384, 382] width 7 height 7
click at [388, 382] on div at bounding box center [385, 382] width 10 height 10
click at [388, 381] on icon at bounding box center [384, 382] width 7 height 7
click at [388, 379] on icon at bounding box center [384, 382] width 7 height 7
click at [388, 378] on div at bounding box center [385, 382] width 10 height 10
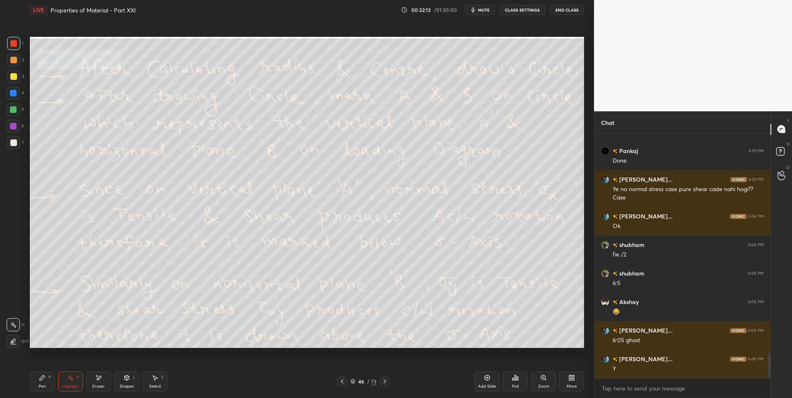
click at [388, 379] on icon at bounding box center [384, 382] width 7 height 7
click at [386, 380] on icon at bounding box center [384, 382] width 7 height 7
click at [386, 381] on icon at bounding box center [384, 382] width 7 height 7
click at [386, 382] on icon at bounding box center [385, 382] width 2 height 4
click at [385, 382] on icon at bounding box center [384, 382] width 7 height 7
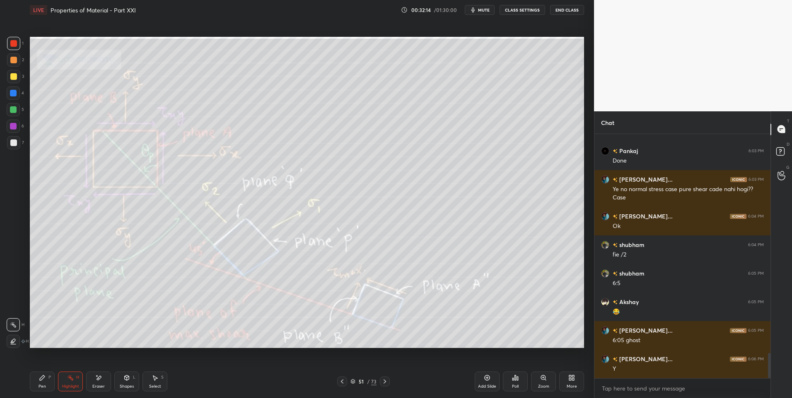
click at [384, 382] on icon at bounding box center [384, 382] width 7 height 7
click at [383, 383] on icon at bounding box center [384, 382] width 7 height 7
click at [384, 381] on icon at bounding box center [384, 382] width 7 height 7
click at [383, 382] on icon at bounding box center [384, 382] width 7 height 7
click at [383, 384] on icon at bounding box center [384, 382] width 7 height 7
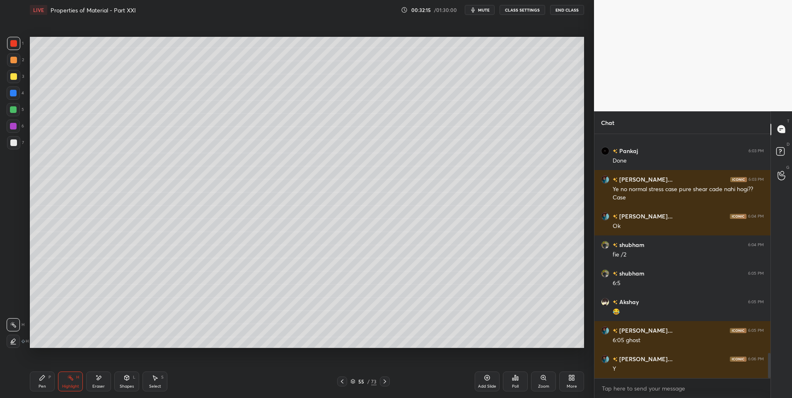
click at [384, 384] on icon at bounding box center [384, 382] width 7 height 7
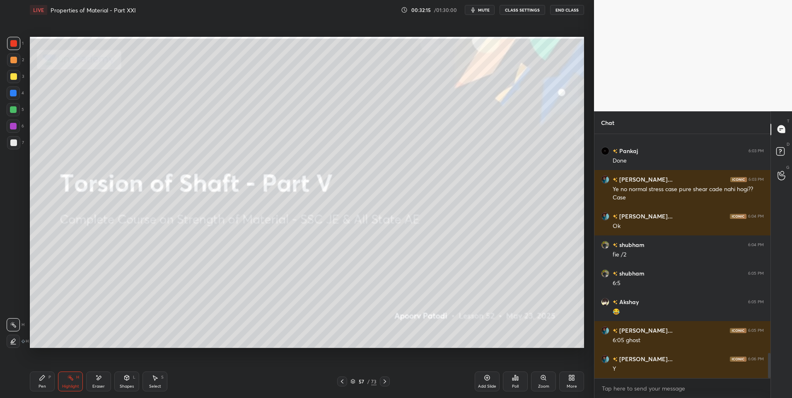
click at [384, 383] on icon at bounding box center [384, 382] width 7 height 7
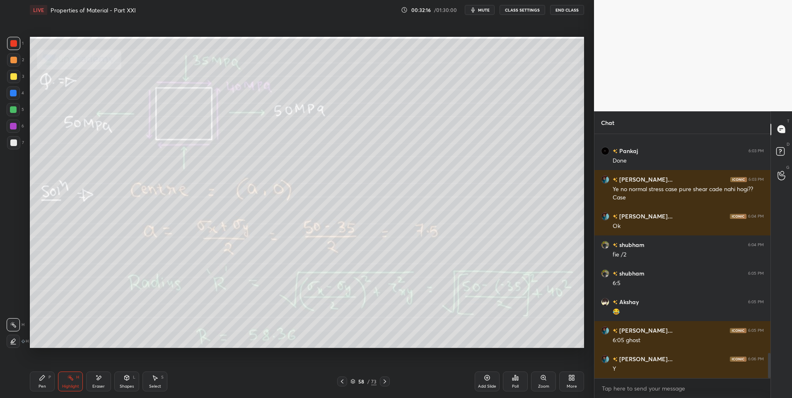
click at [384, 384] on icon at bounding box center [385, 382] width 2 height 4
click at [384, 384] on icon at bounding box center [384, 382] width 7 height 7
click at [384, 384] on icon at bounding box center [385, 382] width 2 height 4
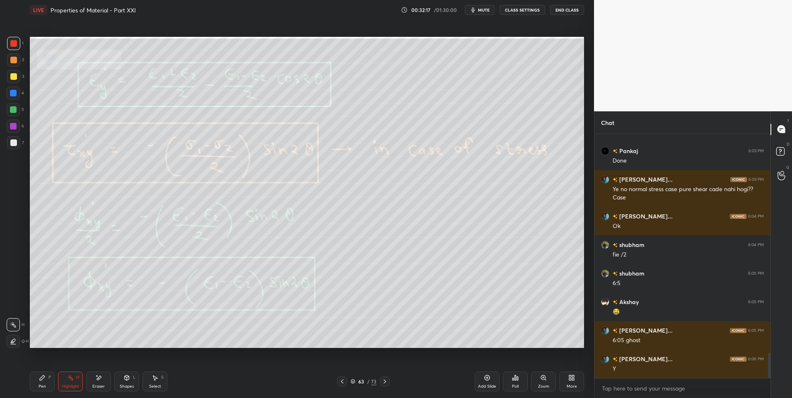
click at [384, 384] on icon at bounding box center [384, 382] width 7 height 7
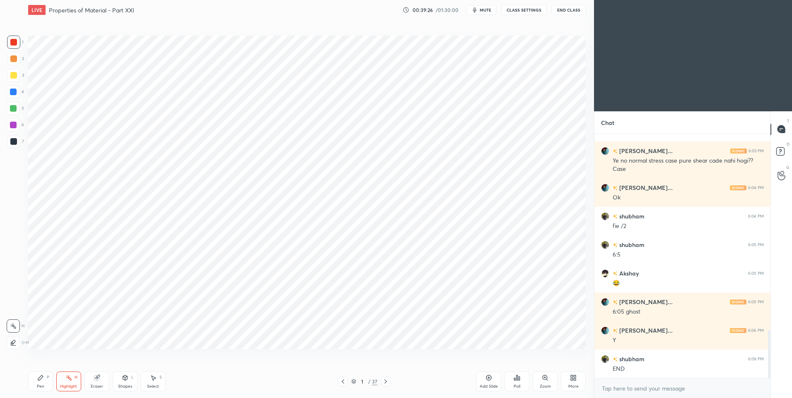
scroll to position [41070, 40855]
click at [352, 382] on icon at bounding box center [352, 381] width 5 height 5
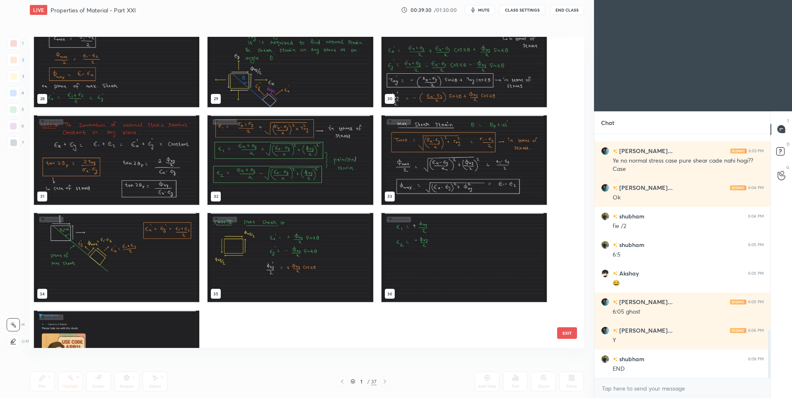
scroll to position [958, 0]
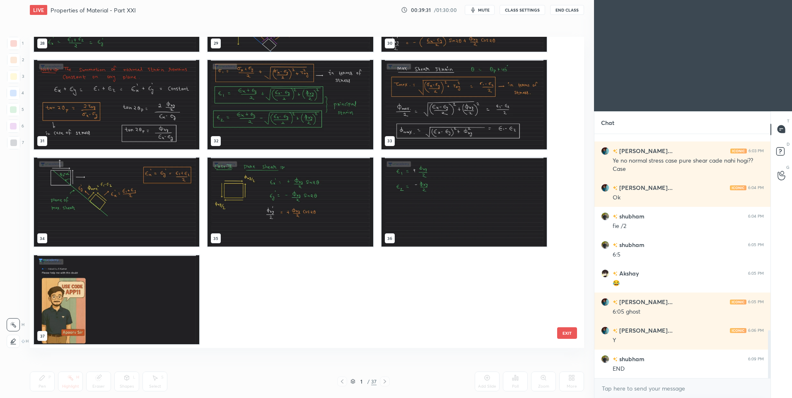
click at [438, 198] on img "grid" at bounding box center [463, 201] width 165 height 89
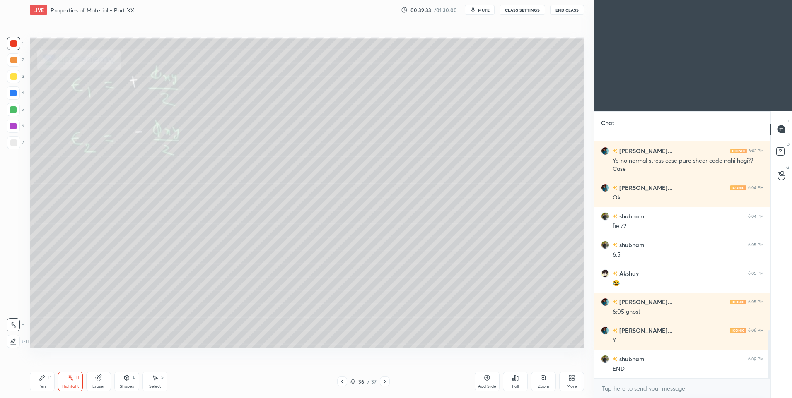
click at [570, 381] on icon at bounding box center [570, 380] width 2 height 2
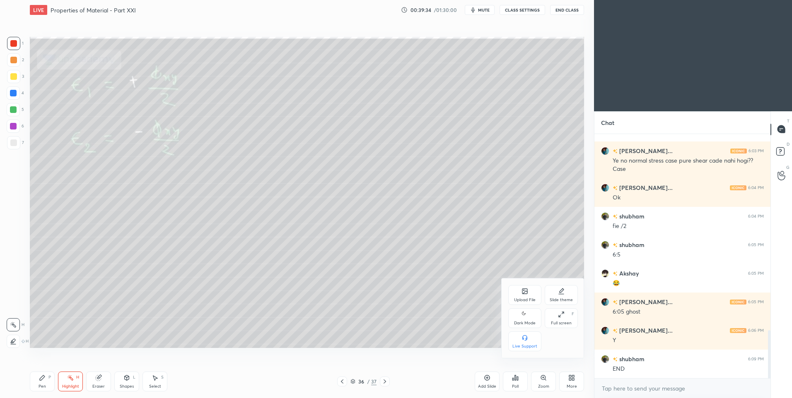
click at [527, 295] on div "Upload File" at bounding box center [524, 295] width 33 height 20
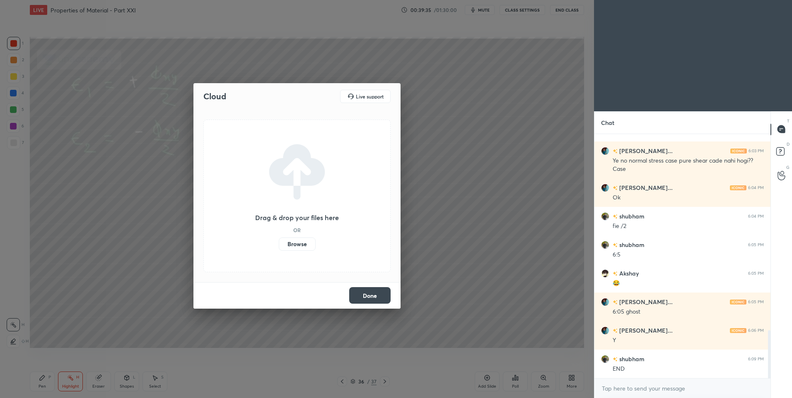
click at [302, 243] on label "Browse" at bounding box center [297, 244] width 37 height 13
click at [279, 243] on input "Browse" at bounding box center [279, 244] width 0 height 13
click at [370, 295] on button "Done" at bounding box center [369, 295] width 41 height 17
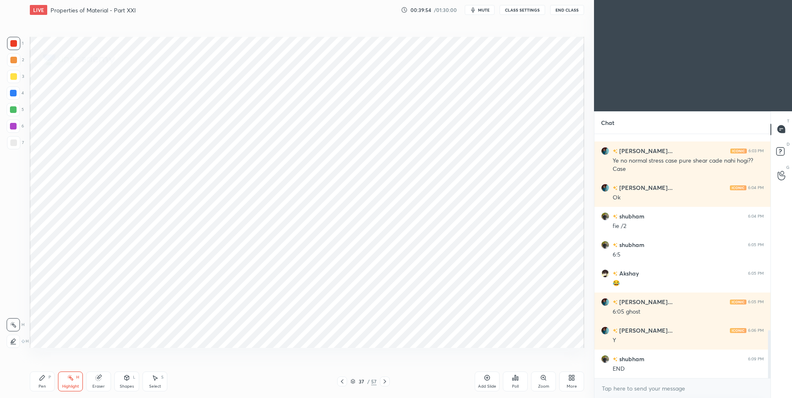
click at [570, 379] on icon at bounding box center [570, 380] width 2 height 2
click at [526, 317] on icon at bounding box center [524, 315] width 7 height 10
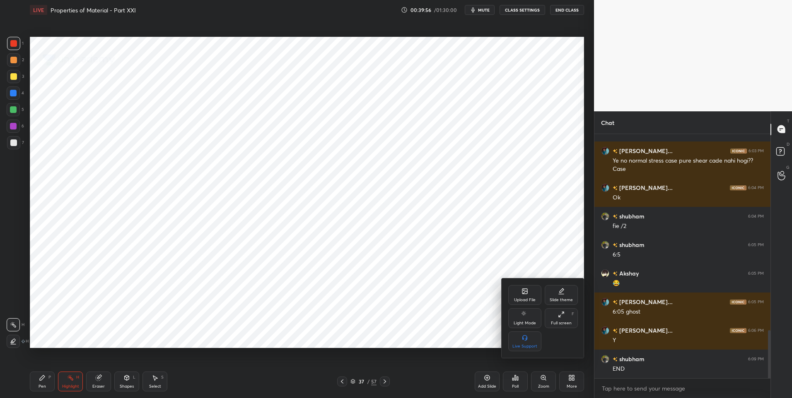
click at [569, 382] on div at bounding box center [396, 199] width 792 height 398
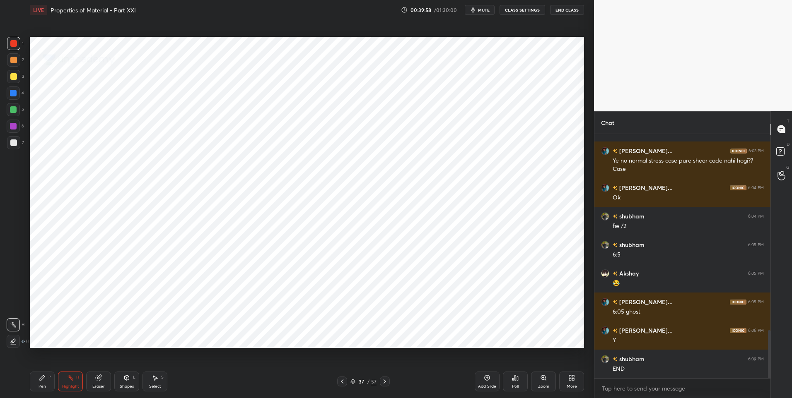
click at [384, 381] on icon at bounding box center [384, 382] width 7 height 7
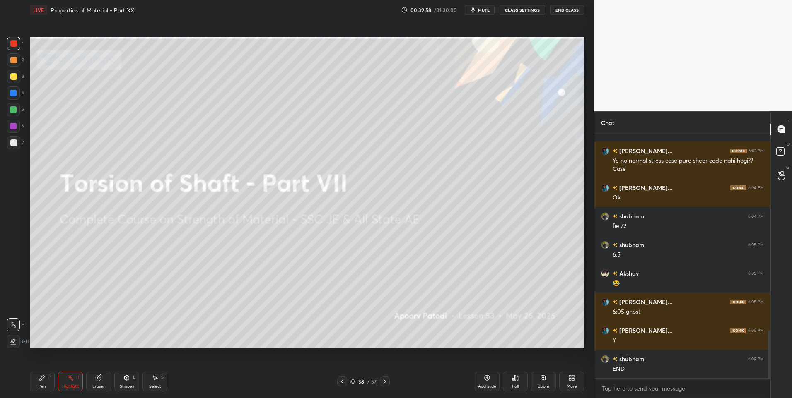
click at [384, 381] on icon at bounding box center [384, 382] width 7 height 7
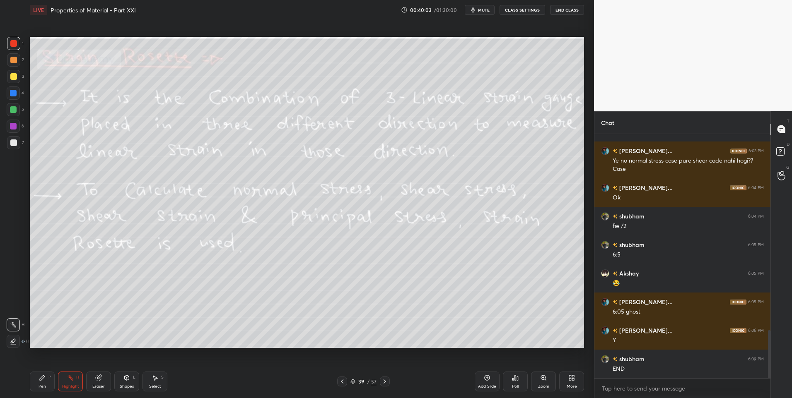
scroll to position [1024, 0]
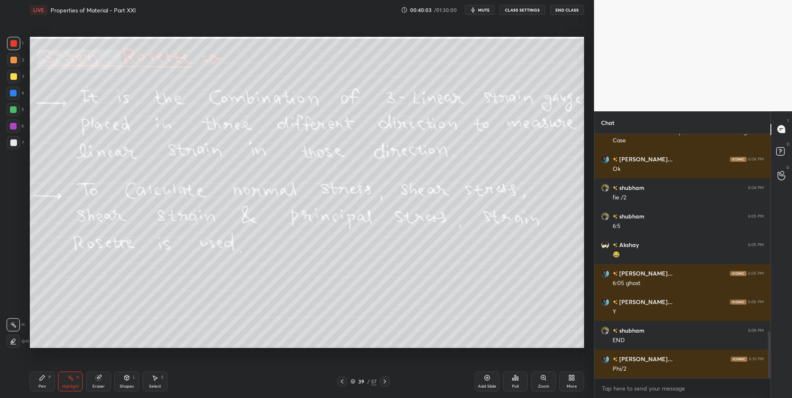
click at [72, 384] on div "Highlight H" at bounding box center [70, 382] width 25 height 20
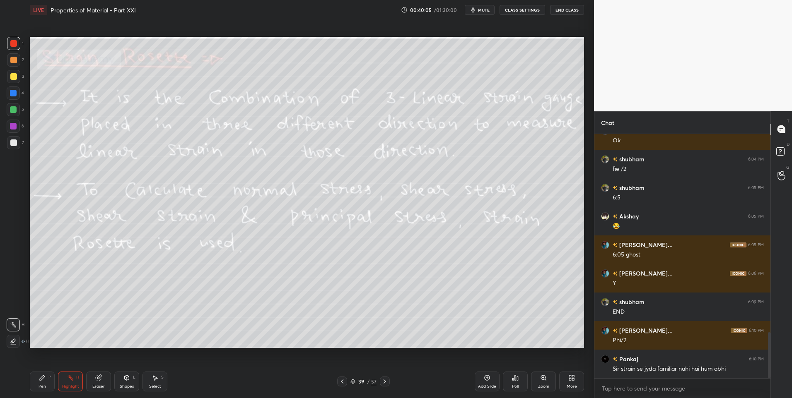
click at [14, 113] on div at bounding box center [13, 109] width 7 height 7
click at [344, 382] on icon at bounding box center [342, 382] width 7 height 7
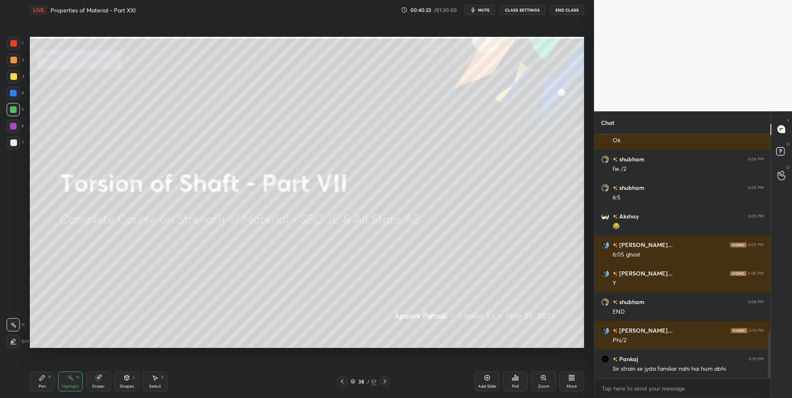
click at [343, 383] on icon at bounding box center [342, 382] width 7 height 7
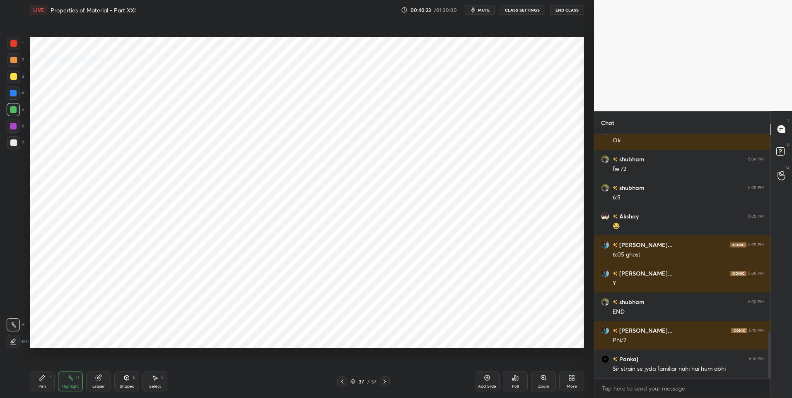
click at [343, 382] on icon at bounding box center [342, 382] width 7 height 7
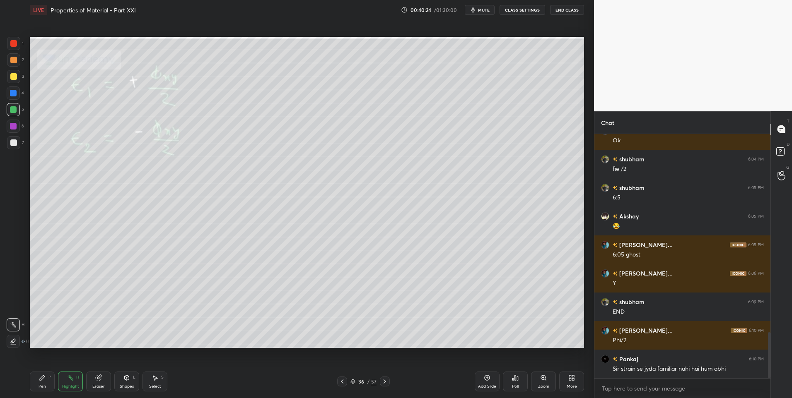
click at [344, 383] on icon at bounding box center [342, 382] width 7 height 7
click at [387, 383] on icon at bounding box center [384, 382] width 7 height 7
click at [386, 381] on icon at bounding box center [384, 382] width 7 height 7
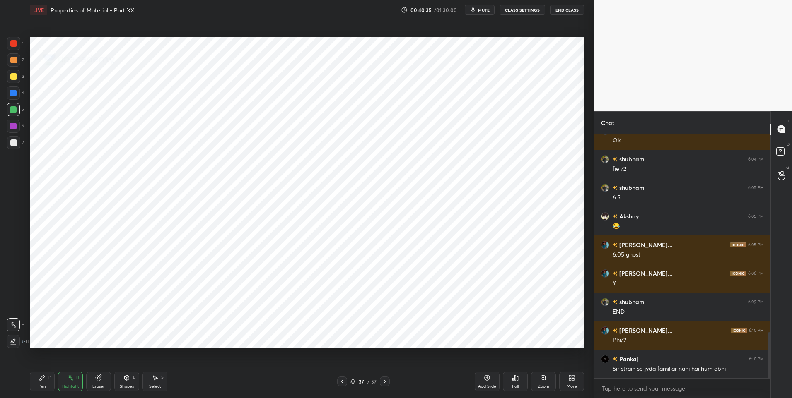
click at [388, 382] on div at bounding box center [385, 382] width 10 height 10
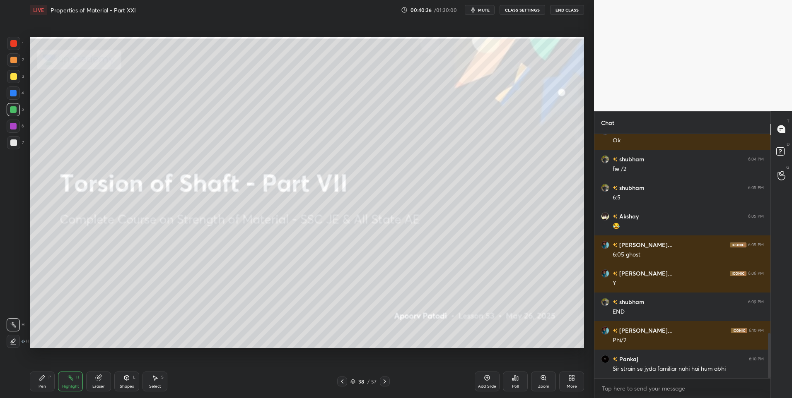
scroll to position [1081, 0]
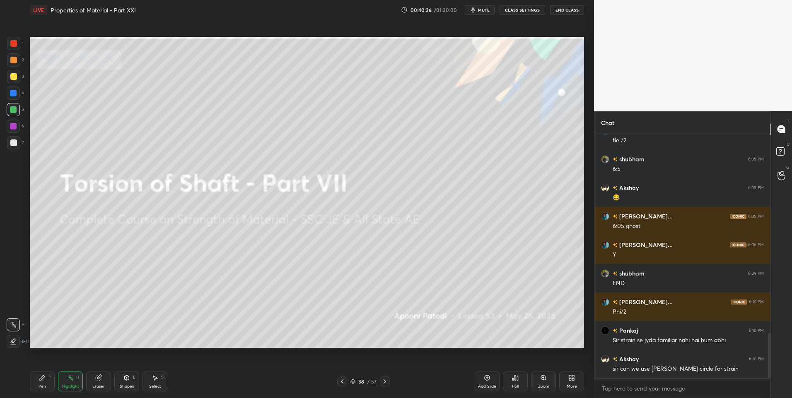
click at [380, 381] on div at bounding box center [385, 382] width 10 height 10
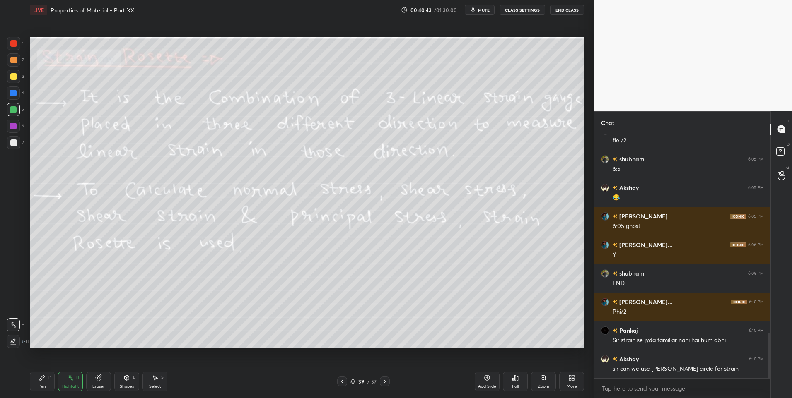
click at [387, 381] on icon at bounding box center [384, 382] width 7 height 7
click at [384, 381] on icon at bounding box center [384, 382] width 7 height 7
click at [383, 381] on icon at bounding box center [384, 382] width 7 height 7
click at [382, 381] on icon at bounding box center [384, 382] width 7 height 7
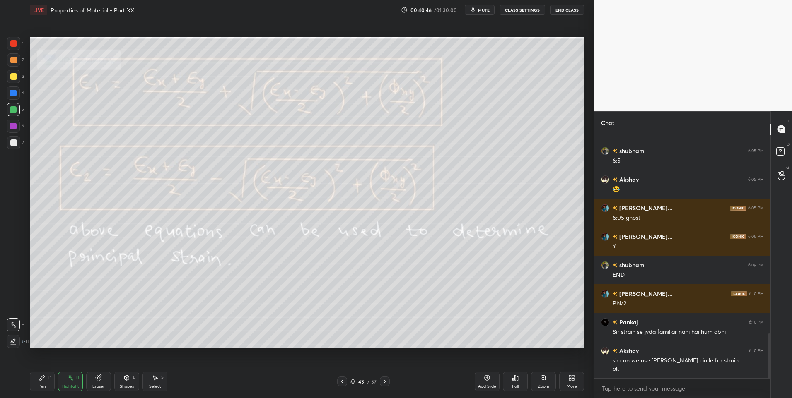
click at [383, 381] on icon at bounding box center [384, 382] width 7 height 7
click at [384, 381] on icon at bounding box center [384, 382] width 7 height 7
click at [386, 382] on icon at bounding box center [385, 382] width 2 height 4
click at [338, 376] on div "Pen P Highlight H Eraser Shapes L Select S 46 / 57 Add Slide Poll Zoom More" at bounding box center [307, 381] width 554 height 33
click at [340, 380] on icon at bounding box center [342, 382] width 7 height 7
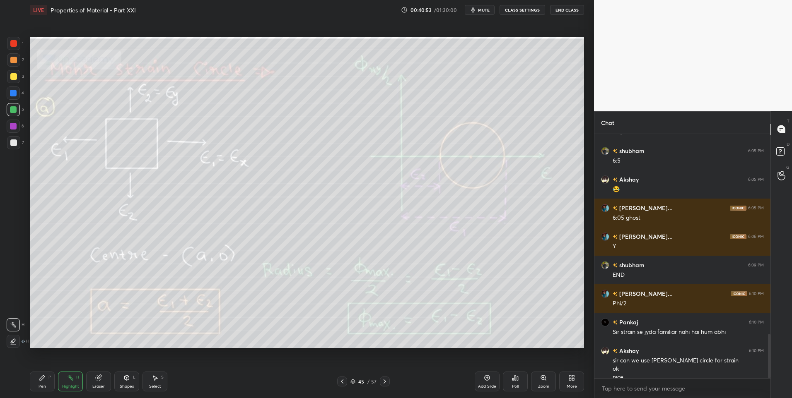
scroll to position [1098, 0]
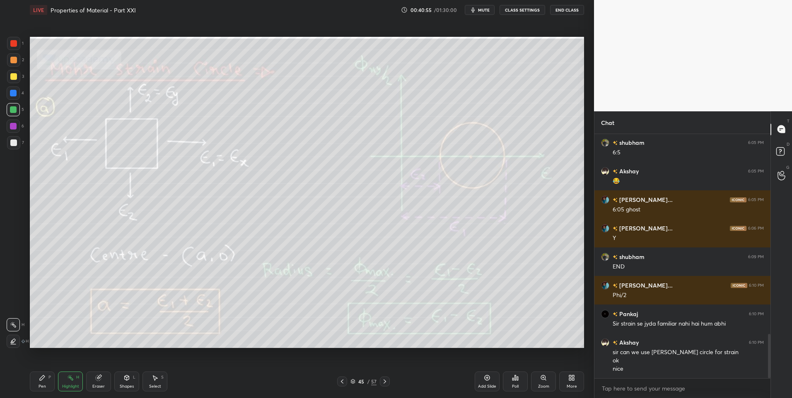
click at [342, 380] on icon at bounding box center [342, 382] width 7 height 7
click at [341, 382] on icon at bounding box center [342, 382] width 2 height 4
click at [343, 380] on icon at bounding box center [342, 382] width 7 height 7
click at [344, 381] on icon at bounding box center [342, 382] width 7 height 7
click at [345, 381] on div at bounding box center [342, 382] width 10 height 10
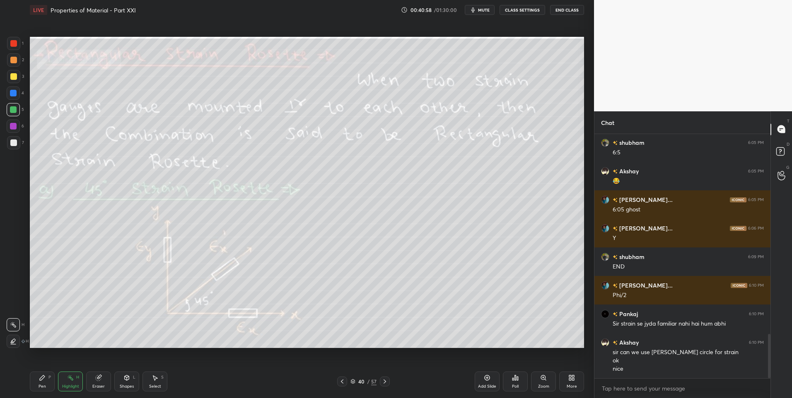
click at [342, 382] on icon at bounding box center [342, 382] width 7 height 7
click at [341, 382] on icon at bounding box center [342, 382] width 2 height 4
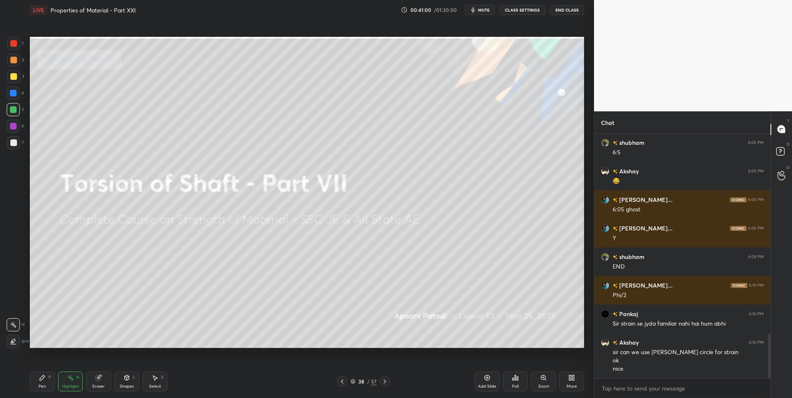
click at [385, 381] on icon at bounding box center [385, 382] width 2 height 4
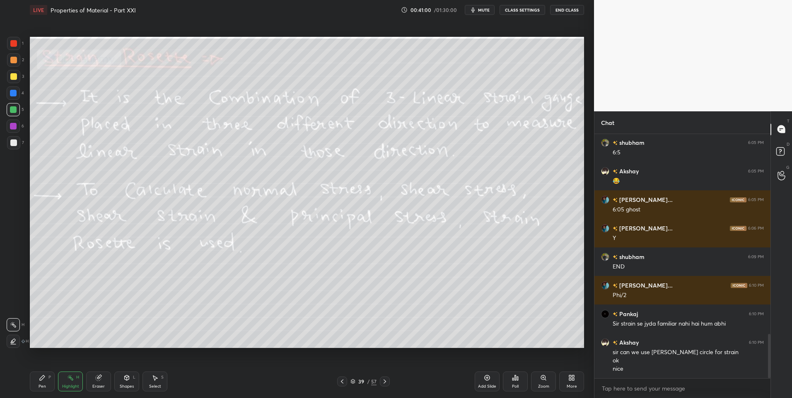
scroll to position [1127, 0]
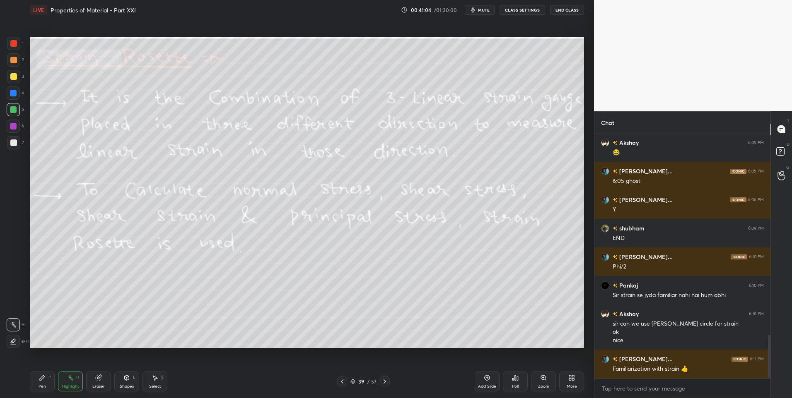
click at [14, 83] on div at bounding box center [13, 76] width 13 height 13
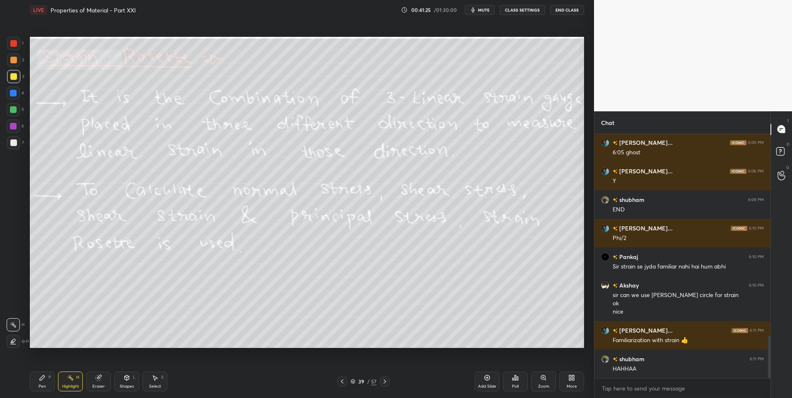
click at [39, 381] on div "Pen P" at bounding box center [42, 382] width 25 height 20
click at [158, 380] on icon at bounding box center [155, 378] width 7 height 7
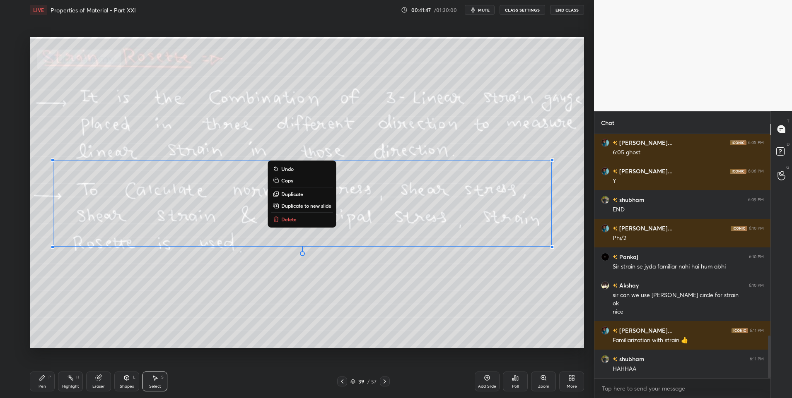
click at [294, 223] on p "Delete" at bounding box center [288, 219] width 15 height 7
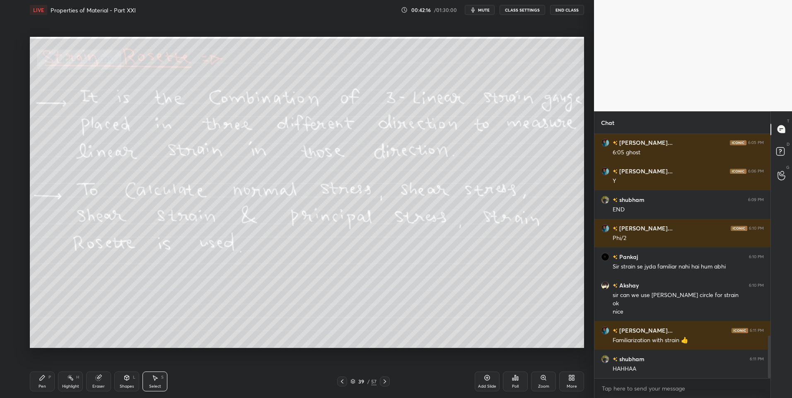
click at [130, 381] on div "Shapes L" at bounding box center [126, 382] width 25 height 20
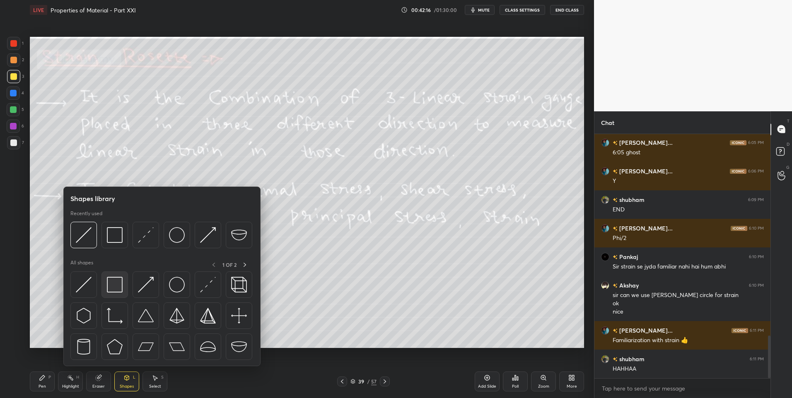
click at [119, 287] on img at bounding box center [115, 285] width 16 height 16
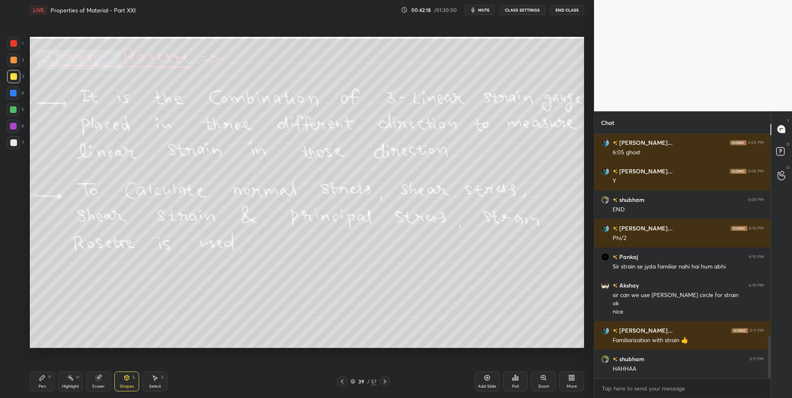
click at [128, 379] on icon at bounding box center [127, 378] width 5 height 5
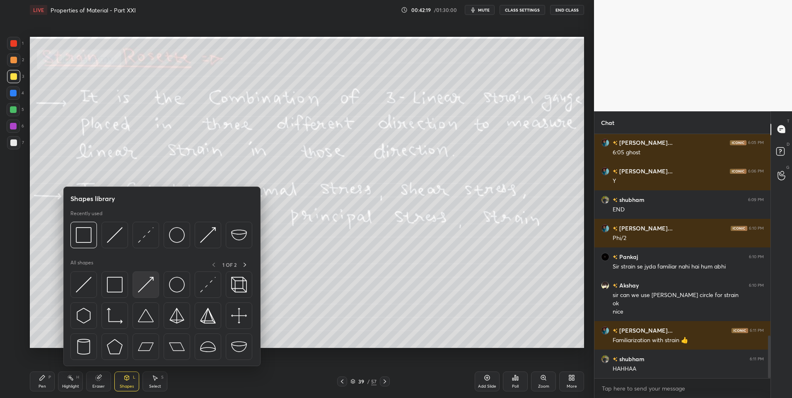
click at [149, 292] on img at bounding box center [146, 285] width 16 height 16
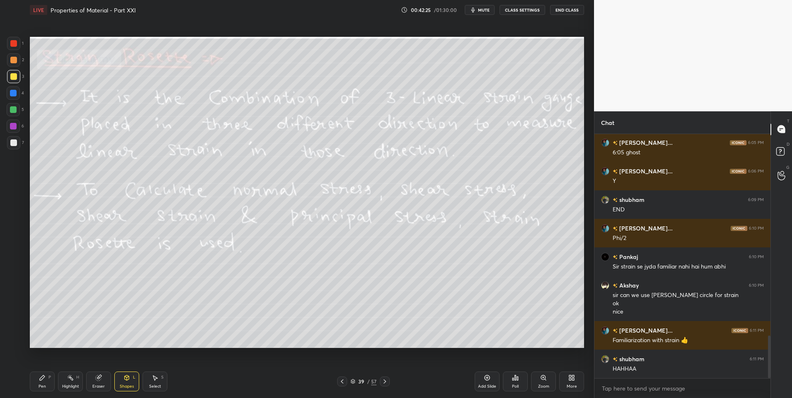
click at [41, 381] on icon at bounding box center [42, 378] width 5 height 5
click at [14, 143] on div at bounding box center [13, 143] width 7 height 7
click at [72, 381] on div "Highlight H" at bounding box center [70, 382] width 25 height 20
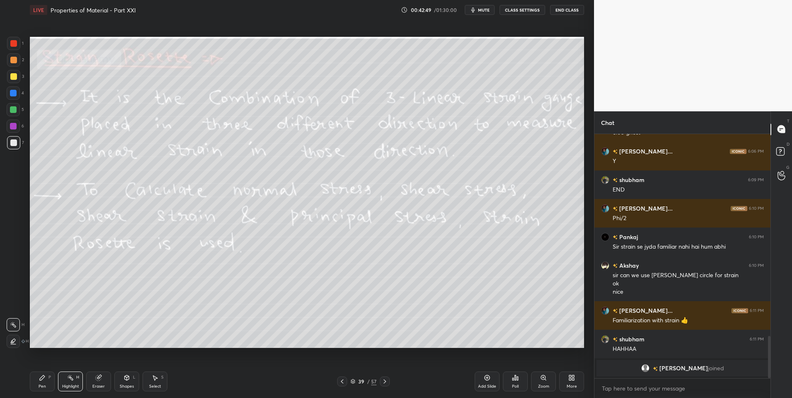
click at [156, 382] on div "Select S" at bounding box center [154, 382] width 25 height 20
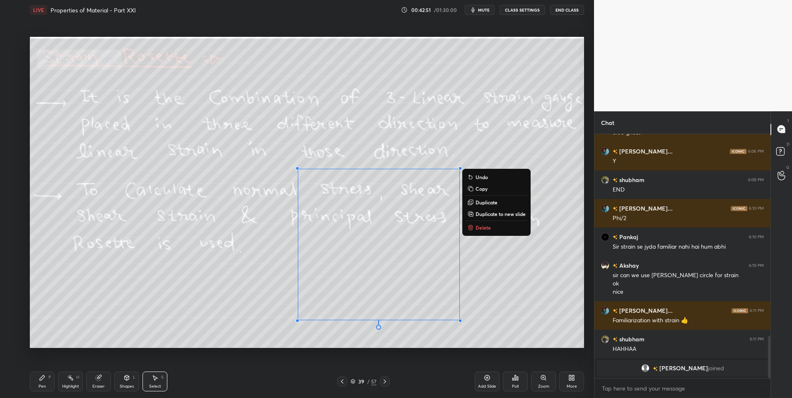
click at [491, 229] on button "Delete" at bounding box center [497, 228] width 62 height 10
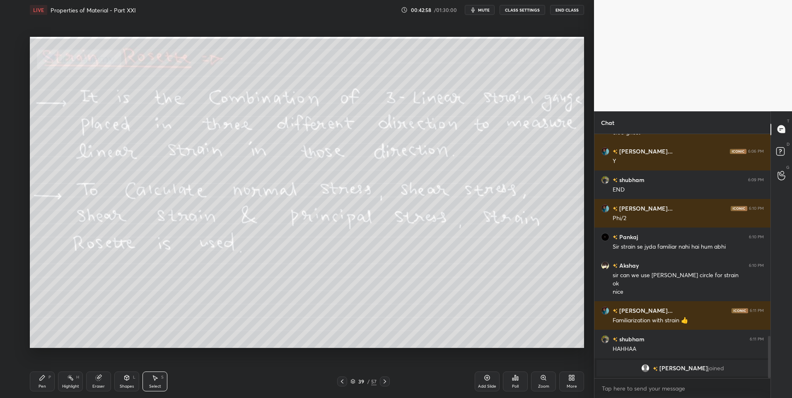
click at [384, 383] on icon at bounding box center [384, 382] width 7 height 7
click at [75, 380] on div "Highlight H" at bounding box center [70, 382] width 25 height 20
click at [386, 383] on icon at bounding box center [384, 382] width 7 height 7
click at [383, 380] on icon at bounding box center [384, 382] width 7 height 7
click at [338, 384] on div at bounding box center [342, 382] width 10 height 10
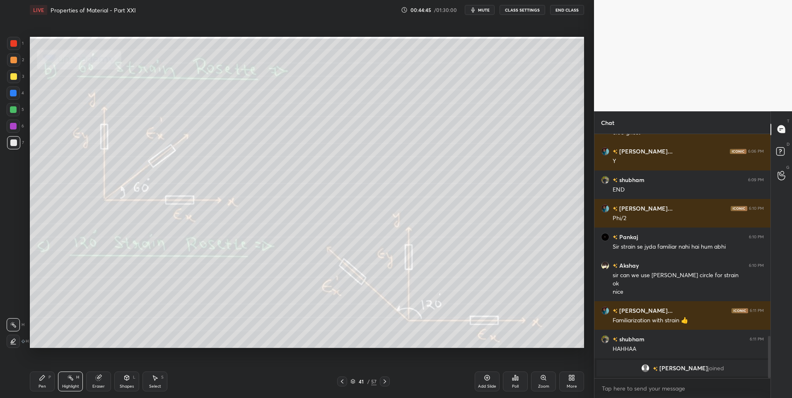
click at [385, 381] on icon at bounding box center [384, 382] width 7 height 7
click at [42, 381] on div "Pen P" at bounding box center [42, 382] width 25 height 20
click at [68, 384] on div "Highlight H" at bounding box center [70, 382] width 25 height 20
click at [42, 380] on icon at bounding box center [42, 378] width 7 height 7
click at [70, 388] on div "Highlight" at bounding box center [70, 387] width 17 height 4
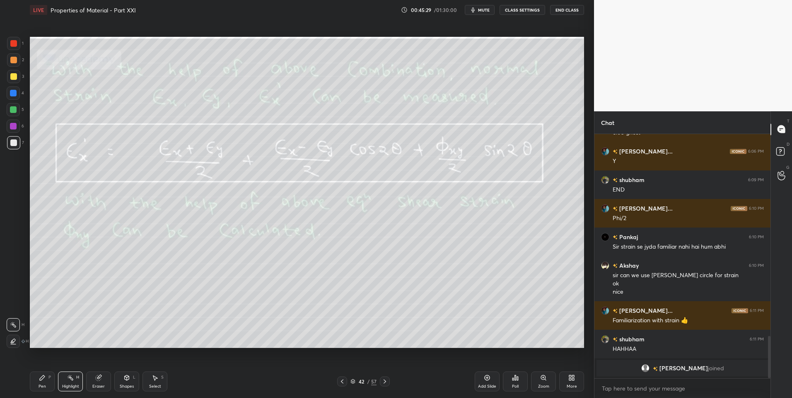
click at [153, 384] on div "Select S" at bounding box center [154, 382] width 25 height 20
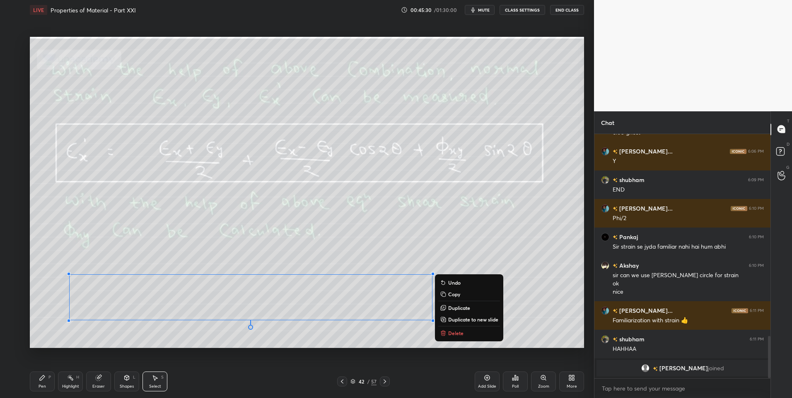
click at [451, 338] on button "Delete" at bounding box center [469, 333] width 62 height 10
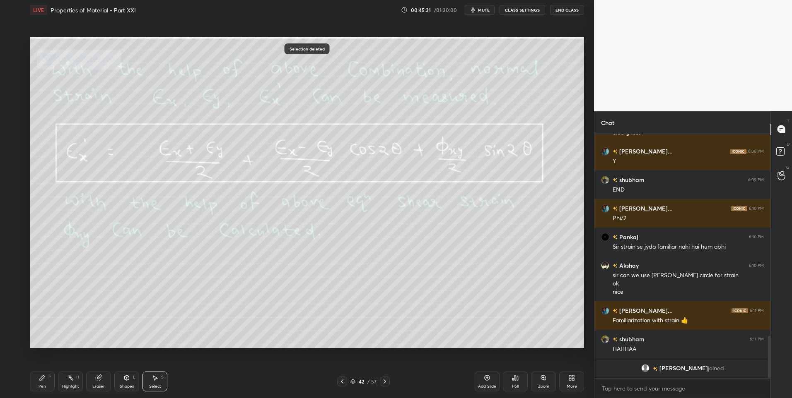
click at [72, 374] on div "Highlight H" at bounding box center [70, 382] width 25 height 20
click at [76, 374] on div "Highlight H" at bounding box center [70, 382] width 25 height 20
click at [343, 385] on icon at bounding box center [342, 382] width 7 height 7
click at [381, 385] on div at bounding box center [385, 382] width 10 height 10
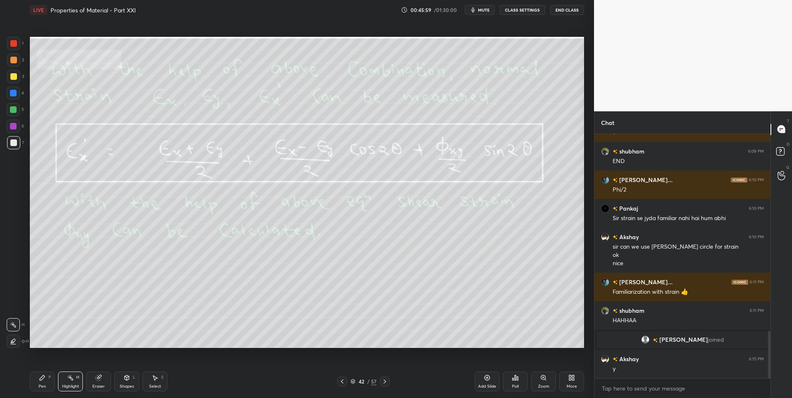
click at [387, 382] on icon at bounding box center [384, 382] width 7 height 7
click at [341, 380] on icon at bounding box center [342, 382] width 7 height 7
click at [384, 383] on icon at bounding box center [384, 382] width 7 height 7
click at [387, 381] on icon at bounding box center [384, 382] width 7 height 7
click at [340, 383] on icon at bounding box center [342, 382] width 7 height 7
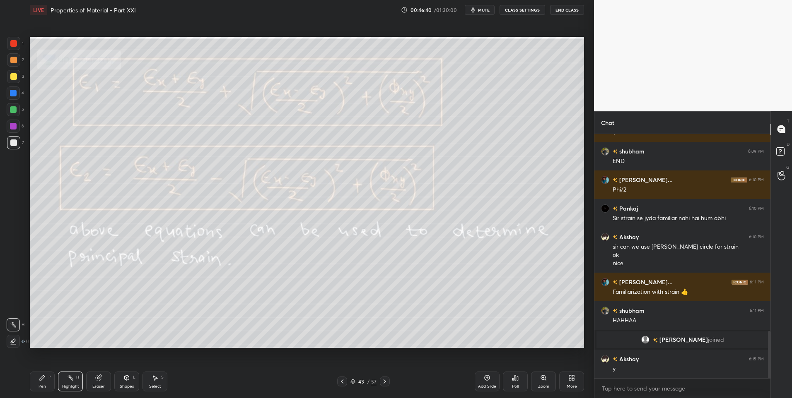
click at [386, 380] on icon at bounding box center [384, 382] width 7 height 7
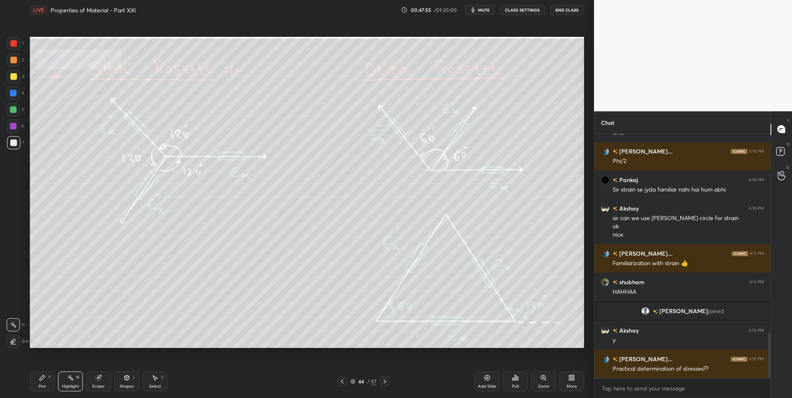
click at [387, 379] on icon at bounding box center [384, 382] width 7 height 7
click at [340, 381] on icon at bounding box center [342, 382] width 7 height 7
click at [343, 381] on icon at bounding box center [342, 382] width 7 height 7
click at [342, 381] on icon at bounding box center [342, 382] width 7 height 7
click at [344, 382] on icon at bounding box center [342, 382] width 7 height 7
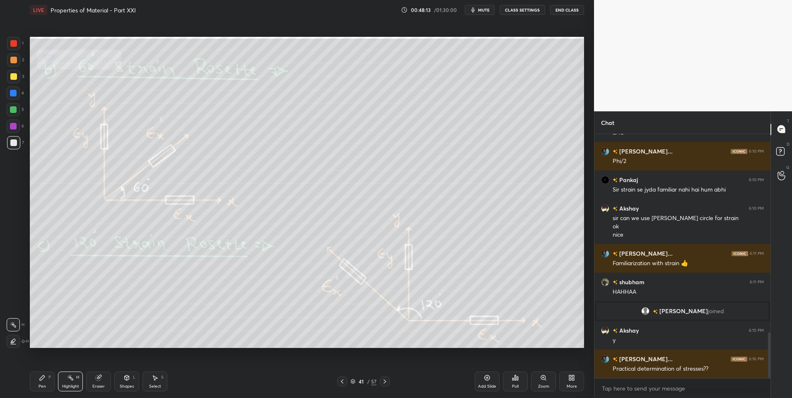
click at [344, 383] on icon at bounding box center [342, 382] width 7 height 7
click at [384, 381] on icon at bounding box center [384, 382] width 7 height 7
click at [383, 381] on icon at bounding box center [384, 382] width 7 height 7
click at [384, 381] on icon at bounding box center [384, 382] width 7 height 7
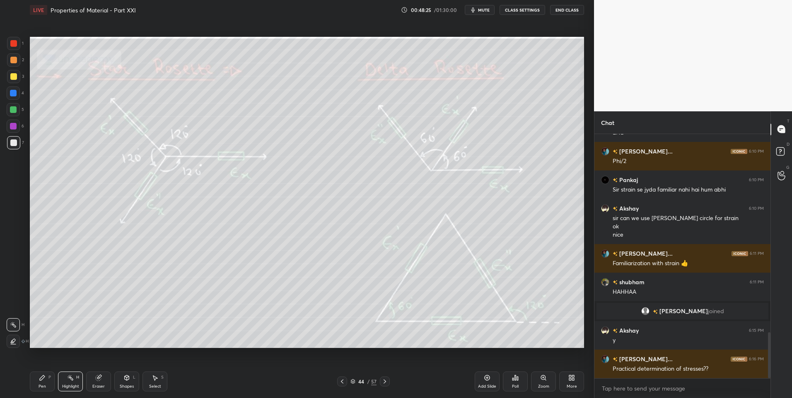
click at [384, 381] on icon at bounding box center [384, 382] width 7 height 7
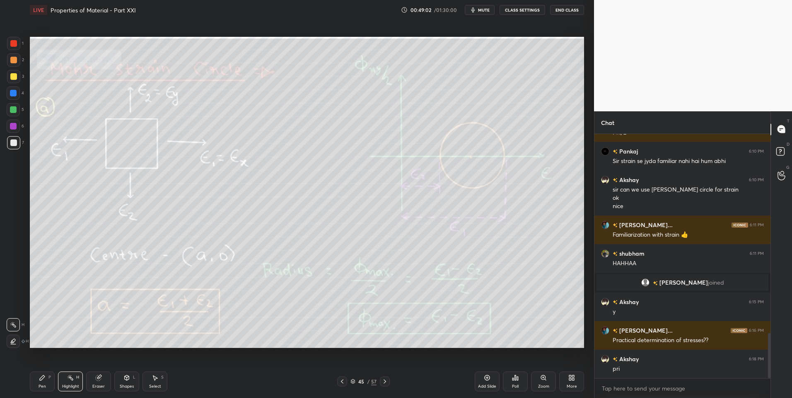
scroll to position [1107, 0]
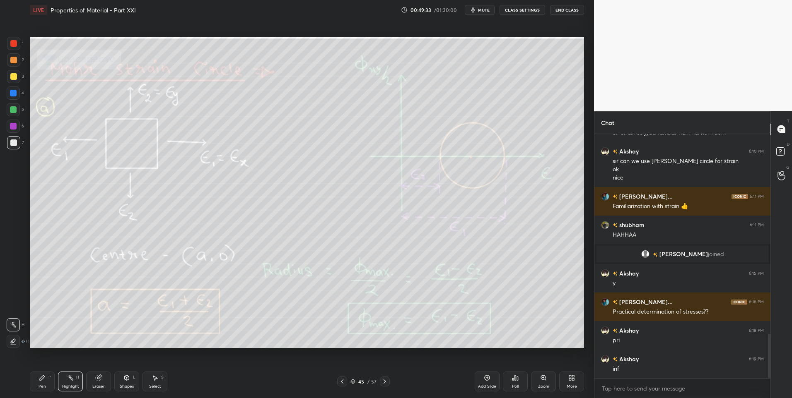
click at [39, 381] on div "Pen P" at bounding box center [42, 382] width 25 height 20
click at [99, 384] on div "Eraser" at bounding box center [98, 382] width 25 height 20
click at [14, 327] on icon at bounding box center [14, 325] width 5 height 4
click at [72, 382] on div "Highlight H" at bounding box center [70, 382] width 25 height 20
click at [70, 382] on div "Highlight H" at bounding box center [70, 382] width 25 height 20
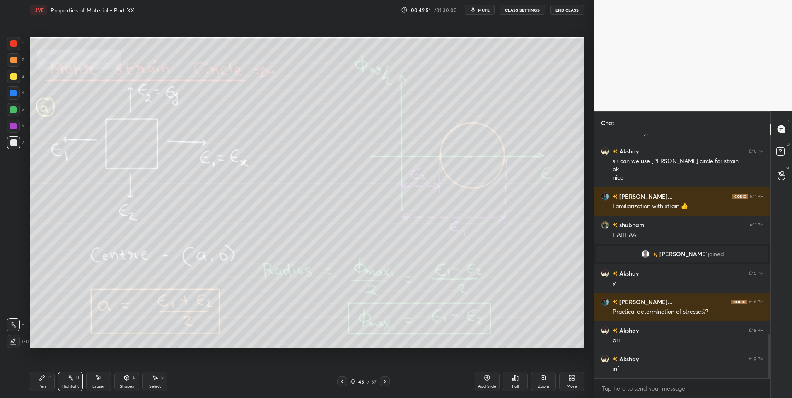
click at [385, 384] on icon at bounding box center [384, 382] width 7 height 7
click at [386, 379] on icon at bounding box center [384, 382] width 7 height 7
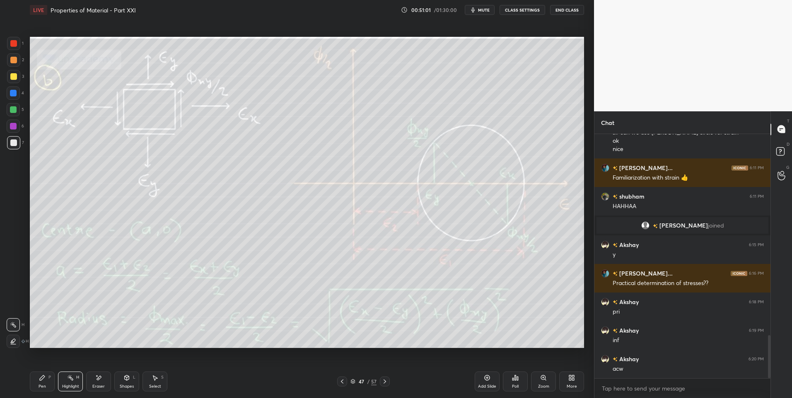
click at [385, 382] on icon at bounding box center [385, 382] width 2 height 4
click at [42, 384] on div "Pen P" at bounding box center [42, 382] width 25 height 20
click at [15, 61] on div at bounding box center [13, 60] width 7 height 7
click at [70, 385] on div "Highlight" at bounding box center [70, 387] width 17 height 4
click at [47, 384] on div "Pen P" at bounding box center [42, 382] width 25 height 20
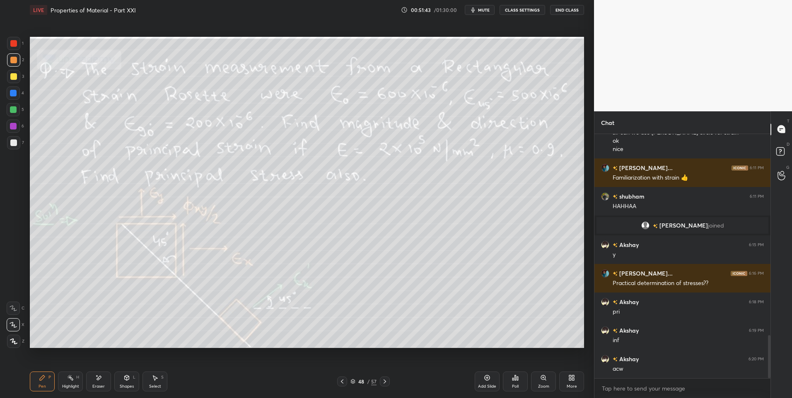
click at [10, 142] on div at bounding box center [13, 142] width 13 height 13
click at [129, 381] on div "Shapes L" at bounding box center [126, 382] width 25 height 20
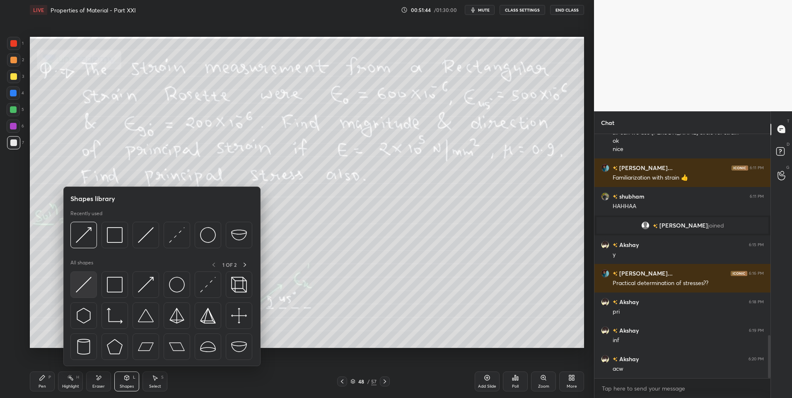
click at [84, 285] on img at bounding box center [84, 285] width 16 height 16
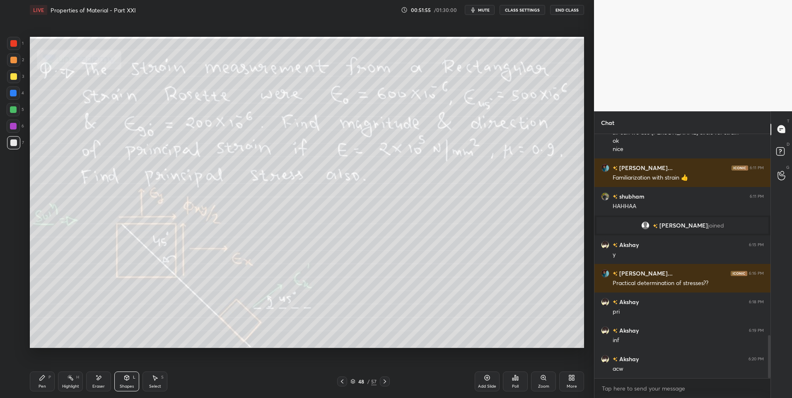
click at [129, 383] on div "Shapes L" at bounding box center [126, 382] width 25 height 20
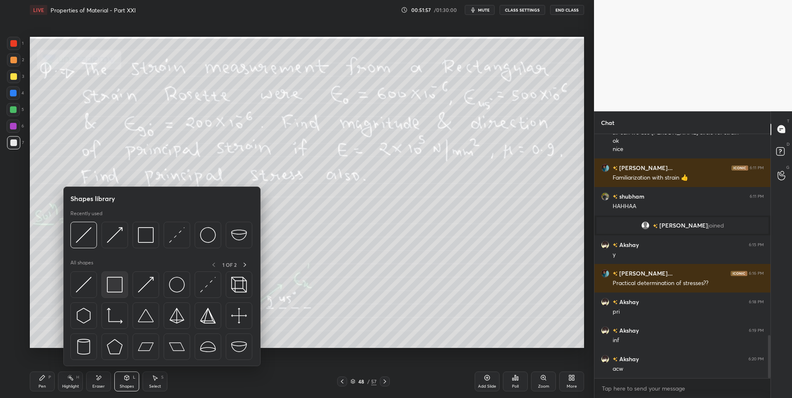
click at [113, 286] on img at bounding box center [115, 285] width 16 height 16
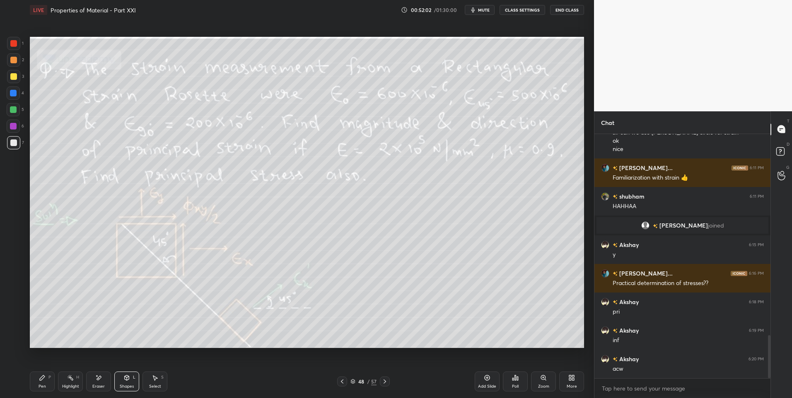
click at [158, 386] on div "Select" at bounding box center [155, 387] width 12 height 4
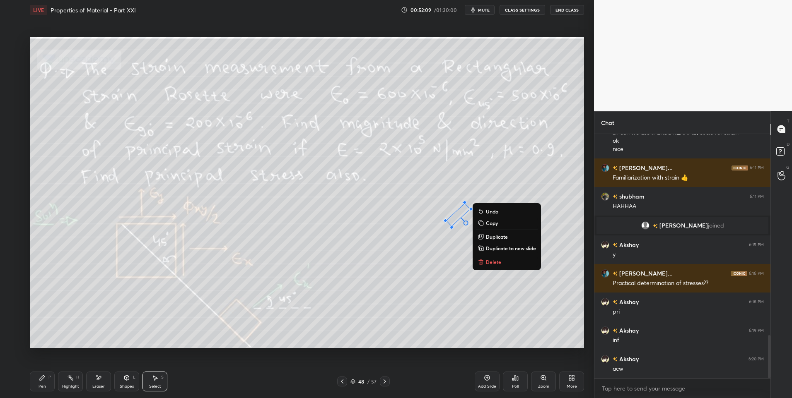
click at [396, 311] on div "47 ° Undo Copy Duplicate Duplicate to new slide Delete" at bounding box center [307, 193] width 554 height 312
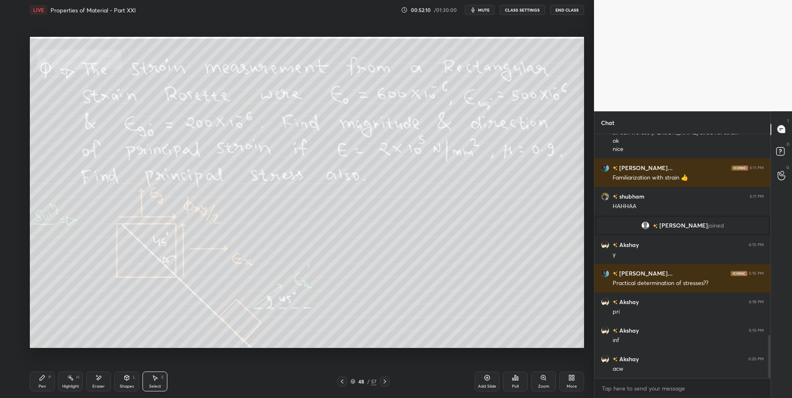
click at [40, 381] on icon at bounding box center [42, 378] width 5 height 5
click at [12, 109] on div at bounding box center [13, 109] width 7 height 7
click at [12, 80] on div at bounding box center [13, 76] width 7 height 7
click at [96, 382] on div "Eraser" at bounding box center [98, 382] width 25 height 20
click at [63, 382] on div "Highlight H" at bounding box center [70, 382] width 25 height 20
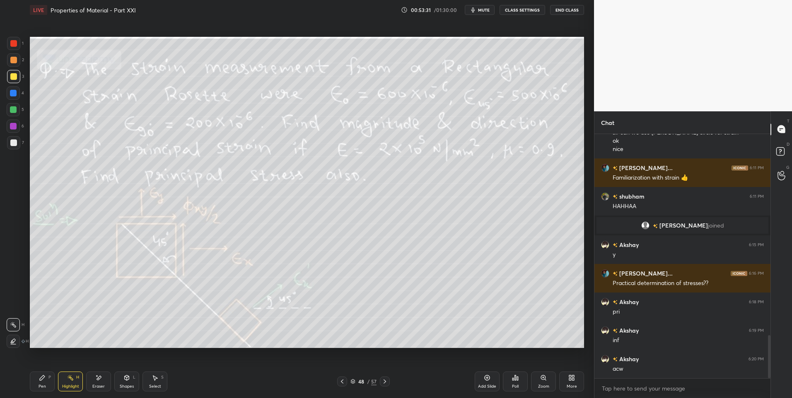
click at [161, 381] on div "Select S" at bounding box center [154, 382] width 25 height 20
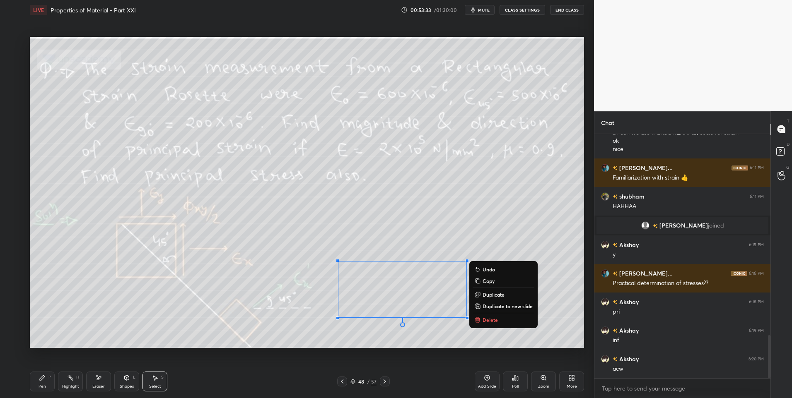
click at [491, 319] on p "Delete" at bounding box center [489, 320] width 15 height 7
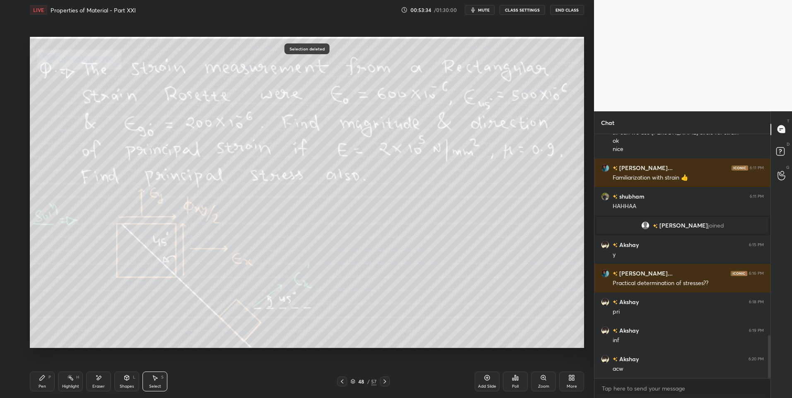
click at [77, 384] on div "Highlight H" at bounding box center [70, 382] width 25 height 20
click at [382, 384] on icon at bounding box center [384, 382] width 7 height 7
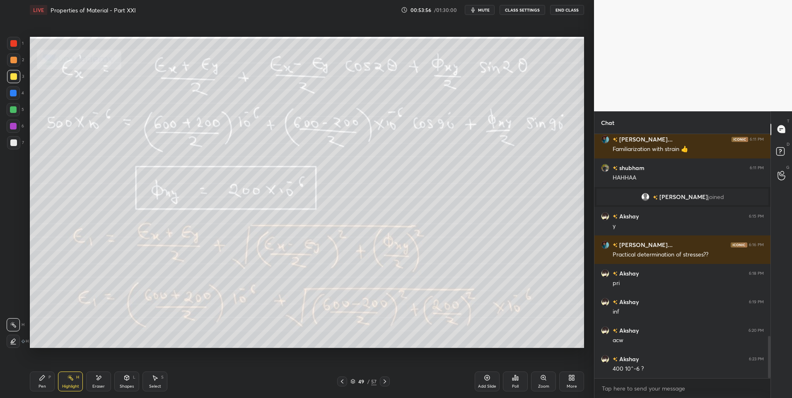
click at [345, 386] on div at bounding box center [342, 382] width 10 height 10
click at [385, 383] on icon at bounding box center [385, 382] width 2 height 4
click at [341, 384] on icon at bounding box center [342, 382] width 7 height 7
click at [385, 380] on icon at bounding box center [384, 382] width 7 height 7
click at [383, 384] on icon at bounding box center [384, 382] width 7 height 7
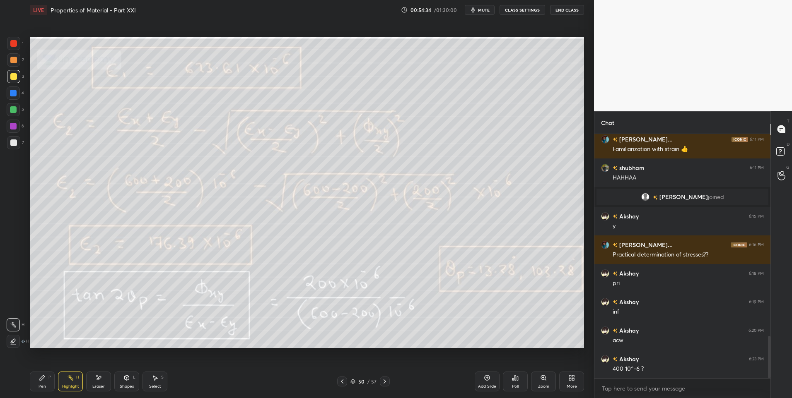
click at [43, 390] on div "Pen P" at bounding box center [42, 382] width 25 height 20
click at [99, 380] on icon at bounding box center [98, 378] width 7 height 7
click at [68, 385] on div "Highlight" at bounding box center [70, 387] width 17 height 4
click at [71, 383] on div "Highlight H" at bounding box center [70, 382] width 25 height 20
click at [384, 381] on icon at bounding box center [384, 382] width 7 height 7
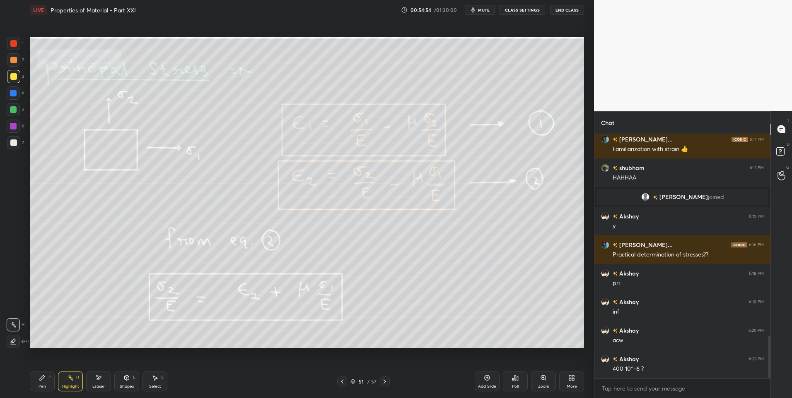
click at [347, 383] on div at bounding box center [342, 382] width 10 height 10
click at [343, 383] on icon at bounding box center [342, 382] width 7 height 7
click at [345, 382] on icon at bounding box center [342, 382] width 7 height 7
click at [384, 384] on icon at bounding box center [384, 382] width 7 height 7
click at [383, 384] on icon at bounding box center [384, 382] width 7 height 7
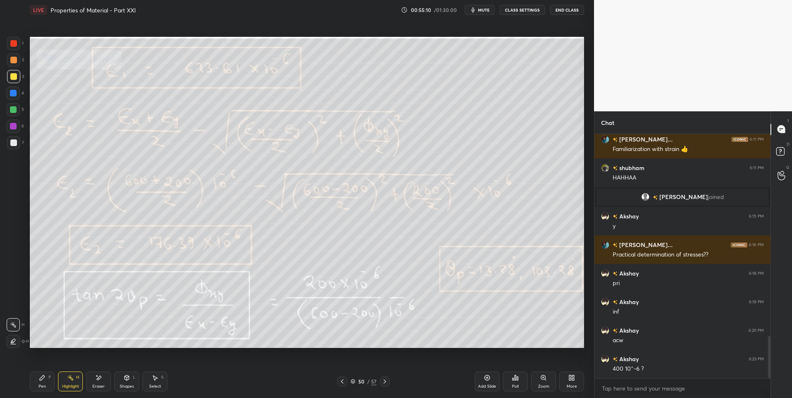
click at [383, 380] on icon at bounding box center [384, 382] width 7 height 7
click at [40, 381] on icon at bounding box center [42, 378] width 5 height 5
click at [67, 385] on div "Highlight" at bounding box center [70, 387] width 17 height 4
click at [16, 110] on div at bounding box center [13, 109] width 7 height 7
click at [40, 382] on div "Pen P" at bounding box center [42, 382] width 25 height 20
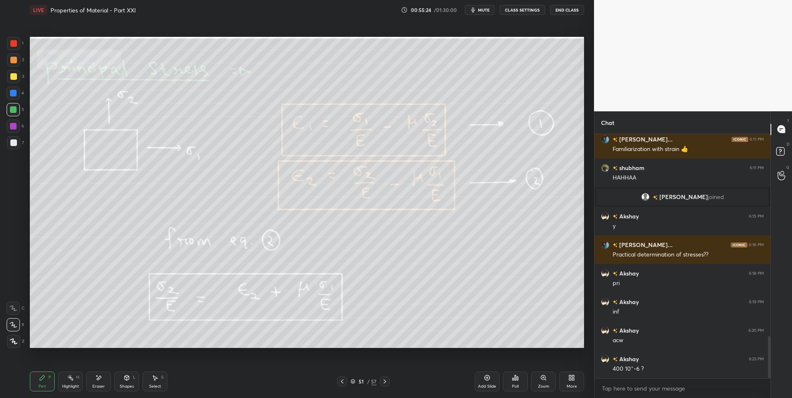
click at [71, 383] on div "Highlight H" at bounding box center [70, 382] width 25 height 20
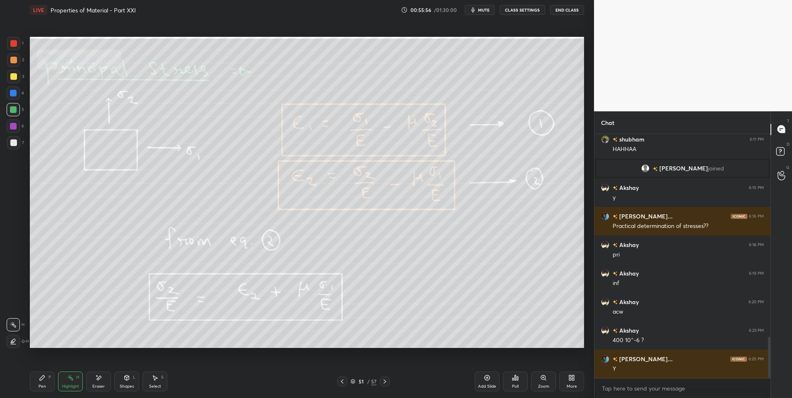
click at [45, 390] on div "Pen P" at bounding box center [42, 382] width 25 height 20
click at [68, 381] on icon at bounding box center [70, 378] width 7 height 7
click at [386, 379] on icon at bounding box center [384, 382] width 7 height 7
click at [344, 384] on icon at bounding box center [342, 382] width 7 height 7
click at [384, 384] on icon at bounding box center [384, 382] width 7 height 7
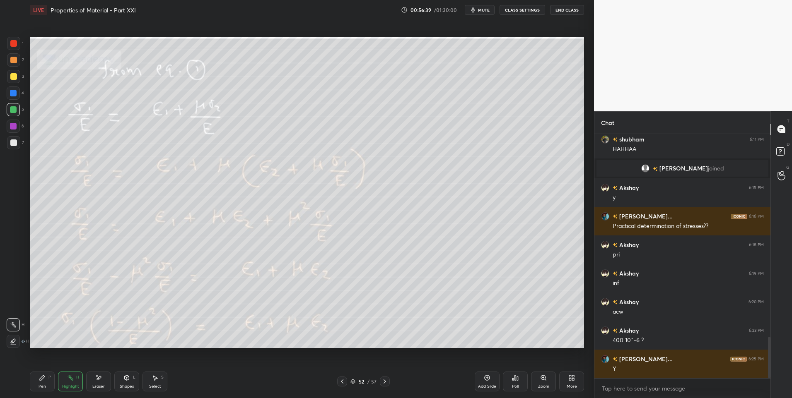
click at [344, 381] on icon at bounding box center [342, 382] width 7 height 7
click at [385, 382] on icon at bounding box center [384, 382] width 7 height 7
click at [342, 385] on icon at bounding box center [342, 382] width 7 height 7
click at [382, 381] on icon at bounding box center [384, 382] width 7 height 7
click at [386, 380] on icon at bounding box center [384, 382] width 7 height 7
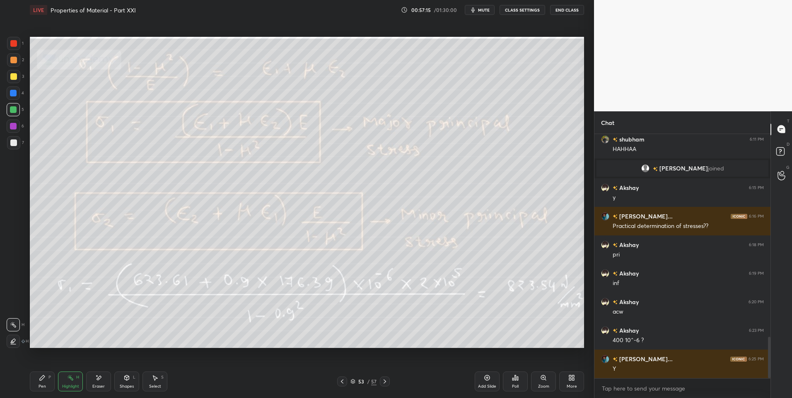
click at [343, 383] on icon at bounding box center [342, 382] width 2 height 4
click at [343, 384] on icon at bounding box center [342, 382] width 7 height 7
click at [344, 384] on icon at bounding box center [342, 382] width 7 height 7
click at [344, 386] on div at bounding box center [342, 382] width 10 height 10
click at [344, 387] on div "Pen P Highlight H Eraser Shapes L Select S 49 / 57 Add Slide Poll Zoom More" at bounding box center [307, 381] width 554 height 33
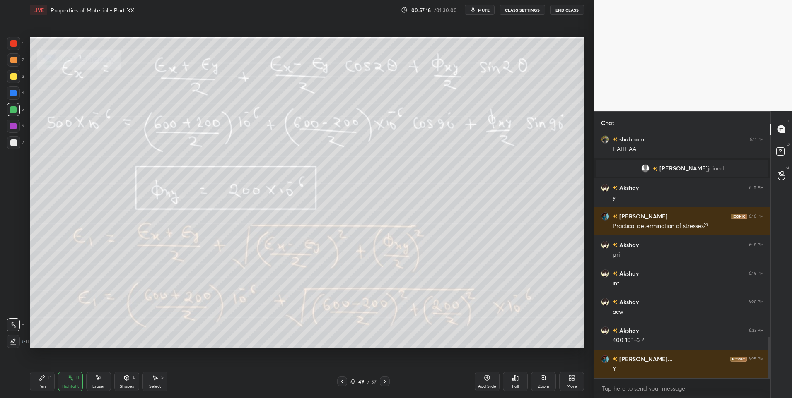
click at [342, 383] on icon at bounding box center [342, 382] width 7 height 7
click at [386, 382] on icon at bounding box center [385, 382] width 2 height 4
click at [385, 382] on icon at bounding box center [384, 382] width 7 height 7
click at [385, 383] on icon at bounding box center [385, 382] width 2 height 4
click at [384, 384] on icon at bounding box center [384, 382] width 7 height 7
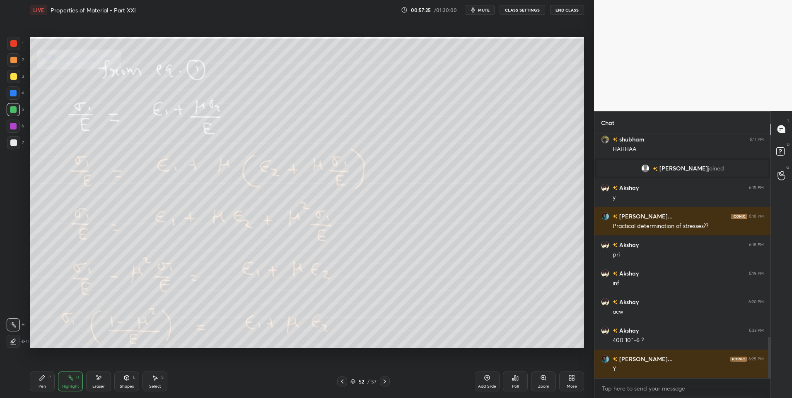
click at [387, 381] on icon at bounding box center [384, 382] width 7 height 7
click at [387, 382] on icon at bounding box center [384, 382] width 7 height 7
click at [41, 378] on icon at bounding box center [42, 378] width 5 height 5
click at [14, 142] on div at bounding box center [13, 143] width 7 height 7
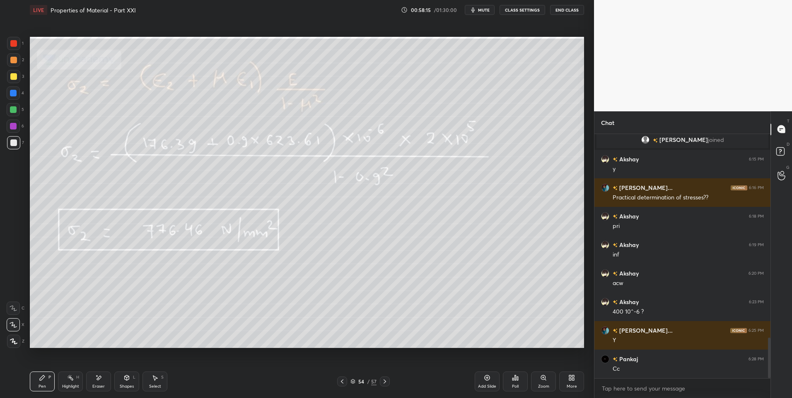
click at [383, 382] on icon at bounding box center [384, 382] width 7 height 7
click at [152, 386] on div "Select" at bounding box center [155, 387] width 12 height 4
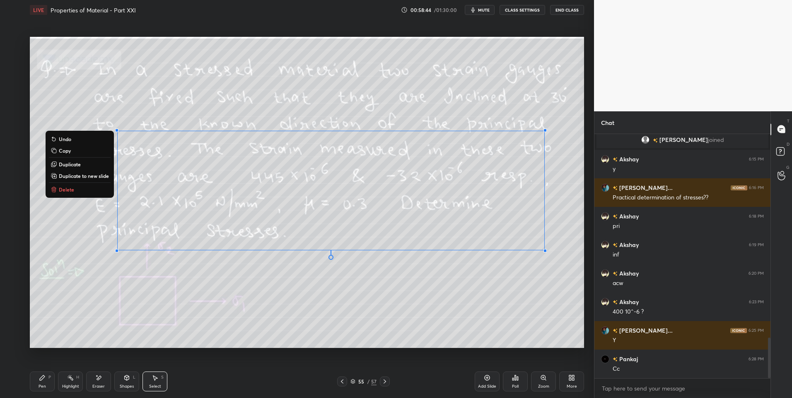
click at [76, 187] on button "Delete" at bounding box center [80, 190] width 62 height 10
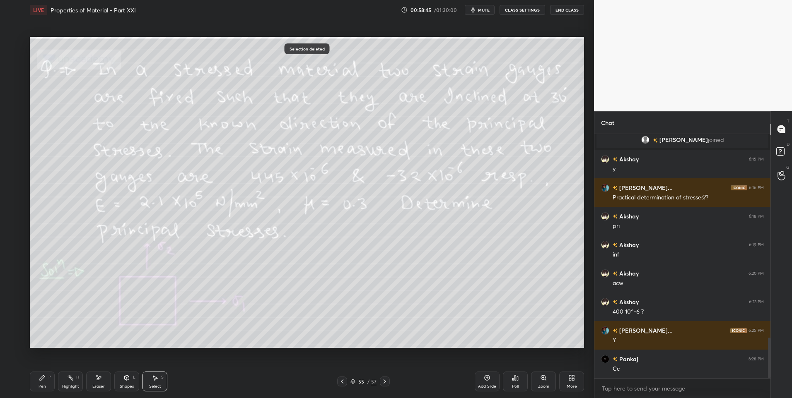
click at [72, 381] on rect at bounding box center [71, 379] width 4 height 4
click at [386, 382] on icon at bounding box center [384, 382] width 7 height 7
click at [382, 384] on icon at bounding box center [384, 382] width 7 height 7
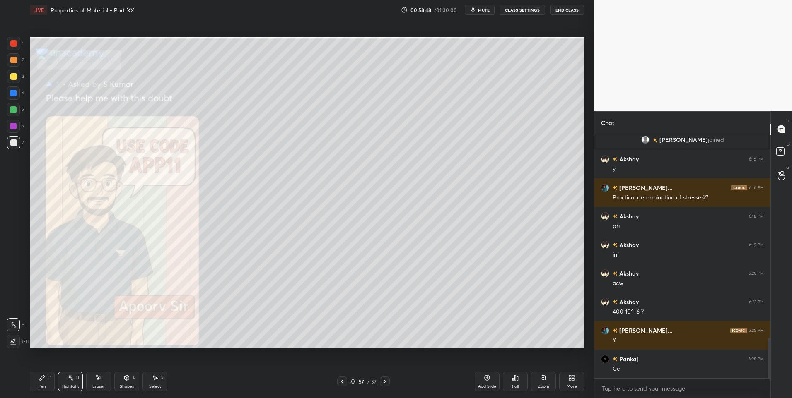
click at [381, 383] on icon at bounding box center [384, 382] width 7 height 7
click at [343, 380] on icon at bounding box center [342, 382] width 7 height 7
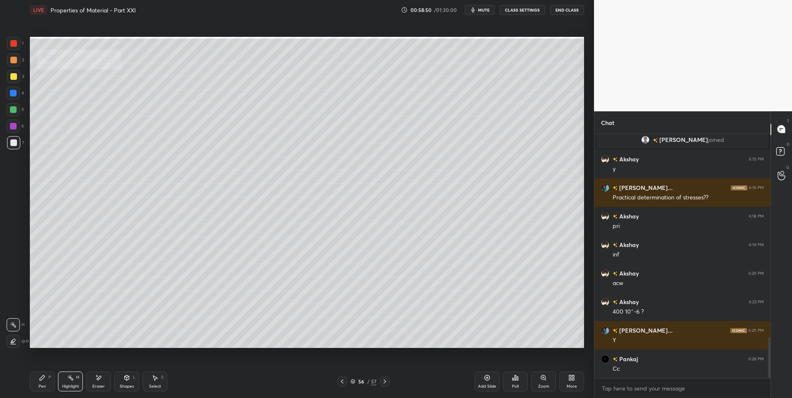
click at [569, 378] on icon at bounding box center [571, 378] width 7 height 7
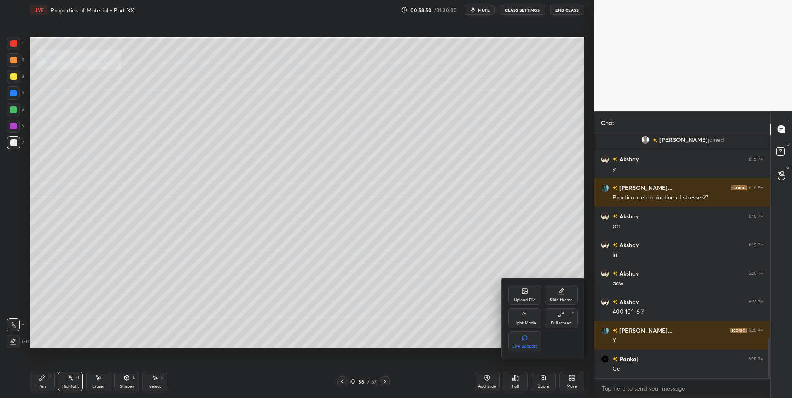
click at [526, 299] on div "Upload File" at bounding box center [525, 300] width 22 height 4
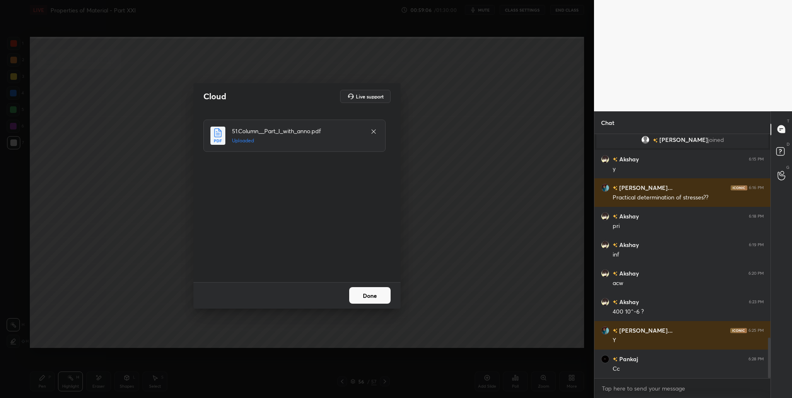
click at [371, 293] on button "Done" at bounding box center [369, 295] width 41 height 17
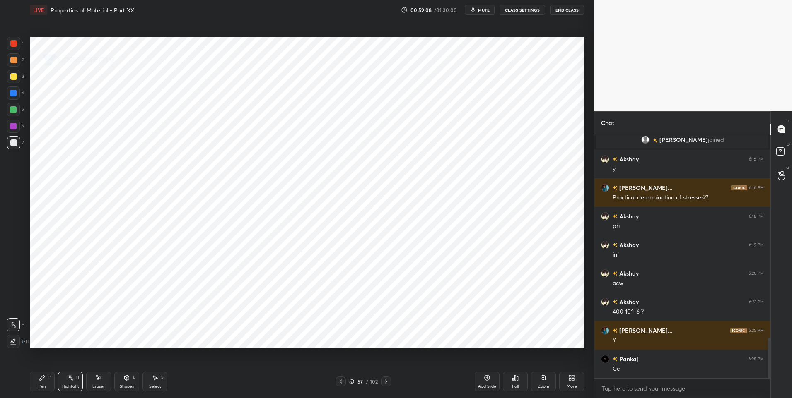
click at [387, 382] on icon at bounding box center [386, 382] width 7 height 7
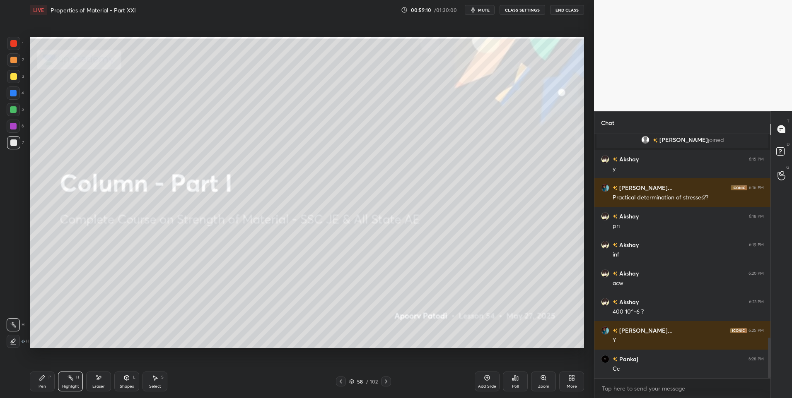
click at [384, 381] on icon at bounding box center [386, 382] width 7 height 7
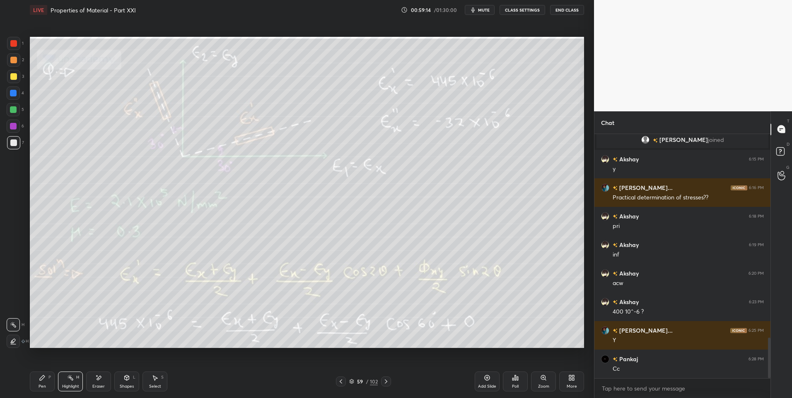
click at [77, 381] on div "Highlight H" at bounding box center [70, 382] width 25 height 20
click at [14, 65] on div at bounding box center [13, 59] width 13 height 13
click at [387, 381] on icon at bounding box center [386, 382] width 7 height 7
click at [383, 383] on icon at bounding box center [386, 382] width 7 height 7
click at [385, 382] on icon at bounding box center [386, 382] width 7 height 7
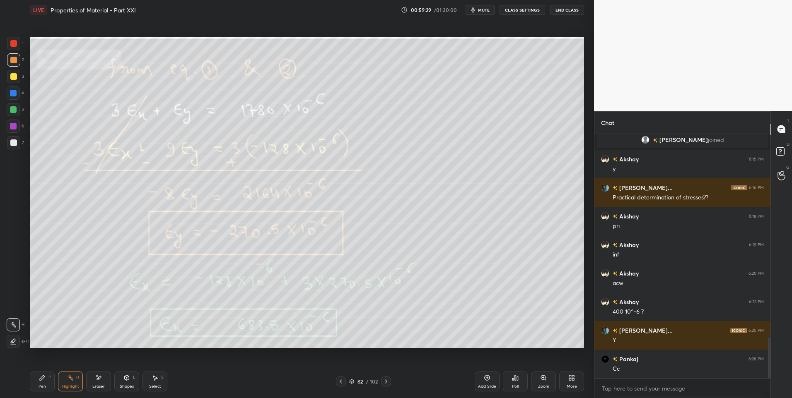
click at [384, 383] on icon at bounding box center [386, 382] width 7 height 7
click at [386, 385] on icon at bounding box center [386, 382] width 7 height 7
click at [15, 113] on div at bounding box center [13, 109] width 7 height 7
click at [41, 379] on icon at bounding box center [42, 378] width 5 height 5
click at [61, 382] on div "Highlight H" at bounding box center [70, 382] width 25 height 20
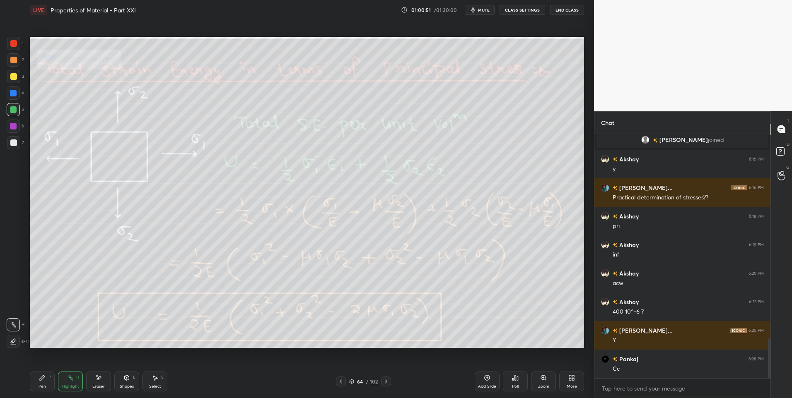
scroll to position [1250, 0]
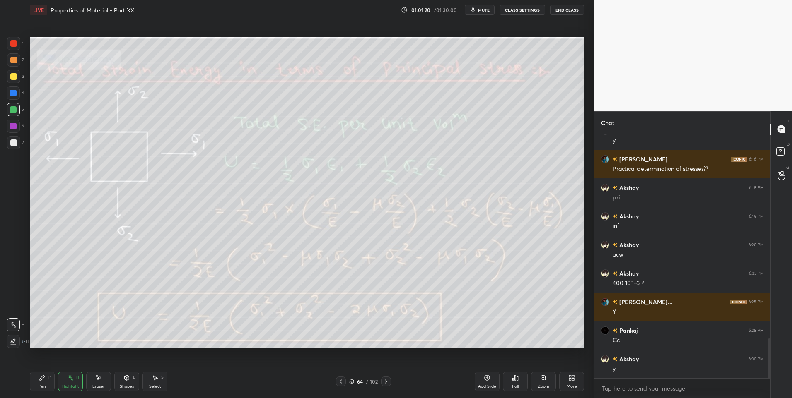
click at [99, 382] on div "Eraser" at bounding box center [98, 382] width 25 height 20
click at [37, 384] on div "Pen P" at bounding box center [42, 382] width 25 height 20
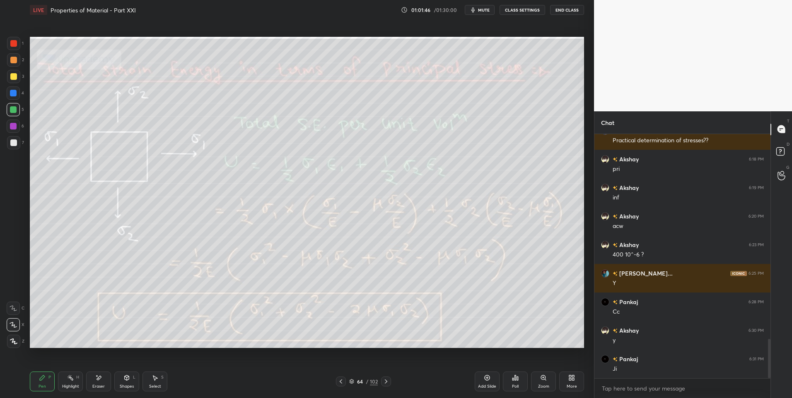
scroll to position [1307, 0]
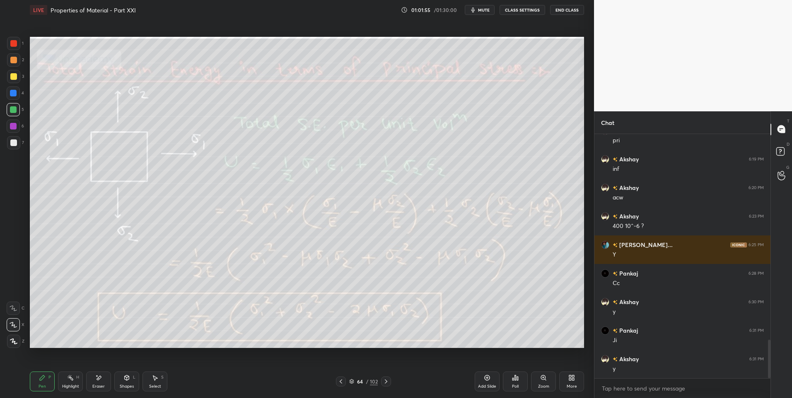
click at [154, 380] on icon at bounding box center [155, 378] width 7 height 7
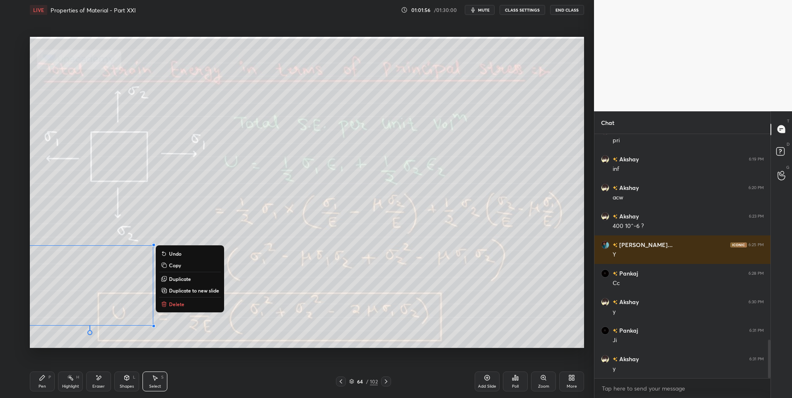
click at [192, 305] on button "Delete" at bounding box center [190, 304] width 62 height 10
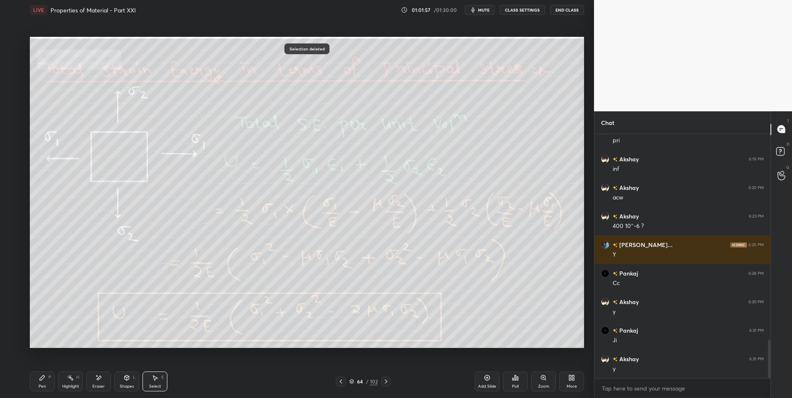
click at [64, 380] on div "Highlight H" at bounding box center [70, 382] width 25 height 20
click at [66, 378] on div "Highlight H" at bounding box center [70, 382] width 25 height 20
click at [386, 386] on div at bounding box center [386, 382] width 10 height 10
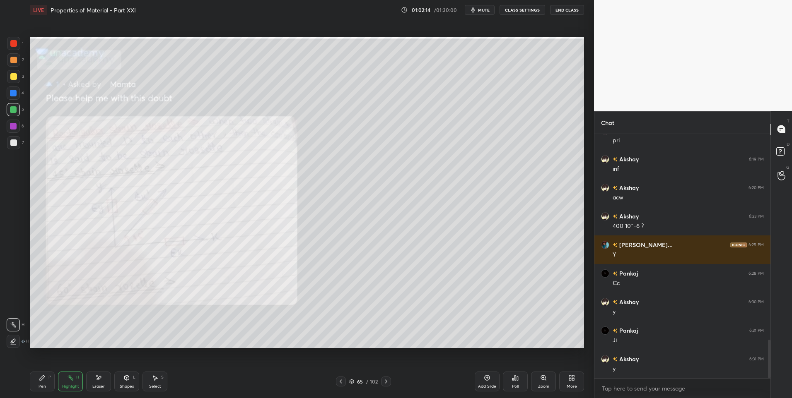
click at [385, 381] on icon at bounding box center [386, 382] width 7 height 7
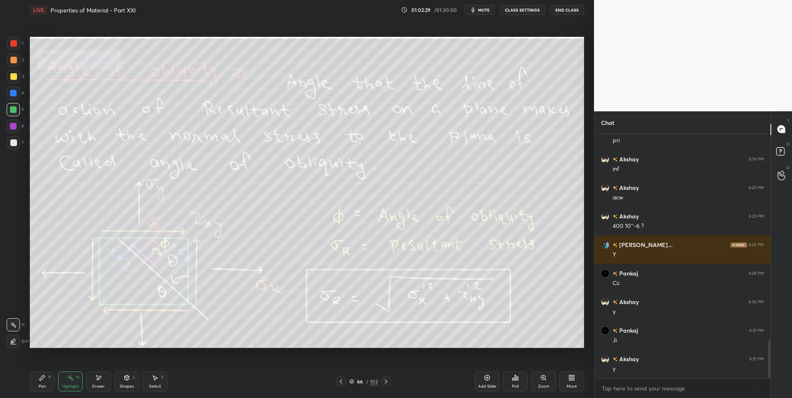
click at [340, 381] on icon at bounding box center [341, 382] width 7 height 7
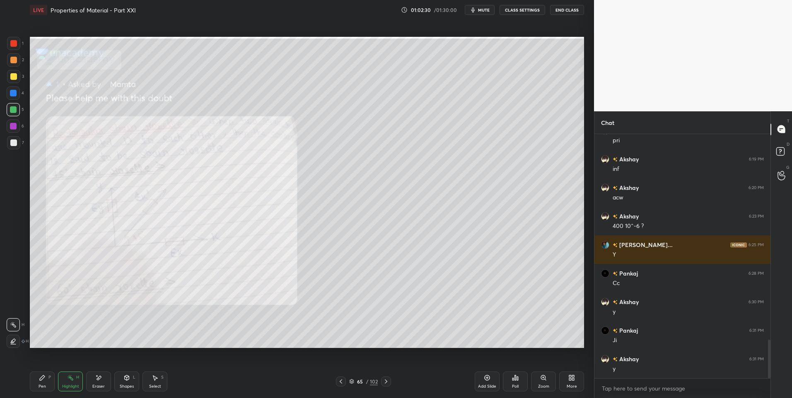
click at [480, 375] on div "Add Slide" at bounding box center [487, 382] width 25 height 20
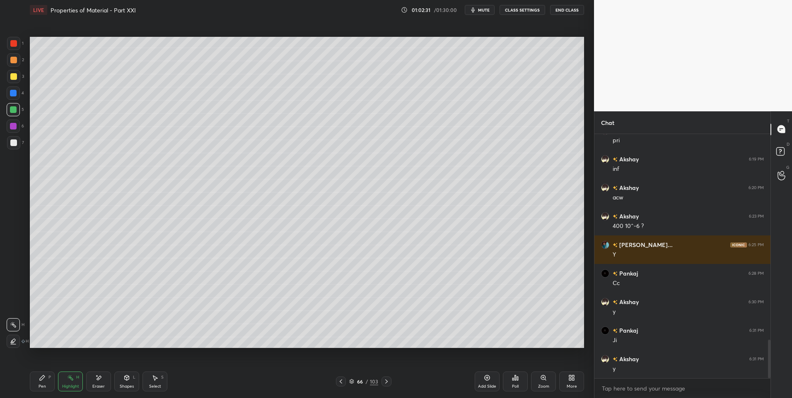
click at [138, 380] on div "Shapes L" at bounding box center [126, 382] width 25 height 20
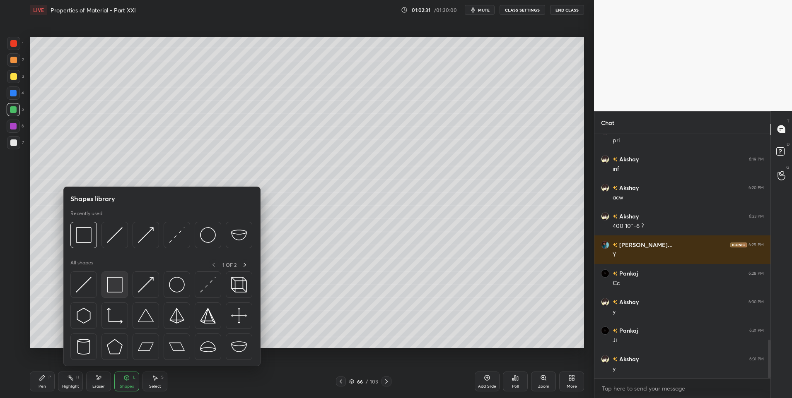
click at [115, 287] on img at bounding box center [115, 285] width 16 height 16
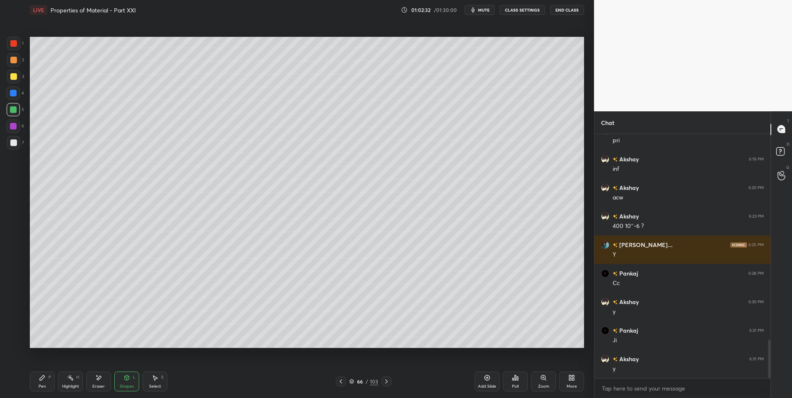
click at [20, 145] on div at bounding box center [13, 142] width 13 height 13
click at [130, 383] on div "Shapes L" at bounding box center [126, 382] width 25 height 20
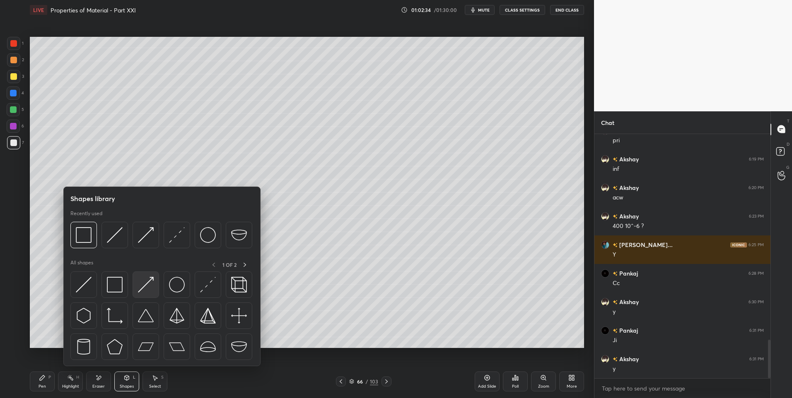
click at [149, 287] on img at bounding box center [146, 285] width 16 height 16
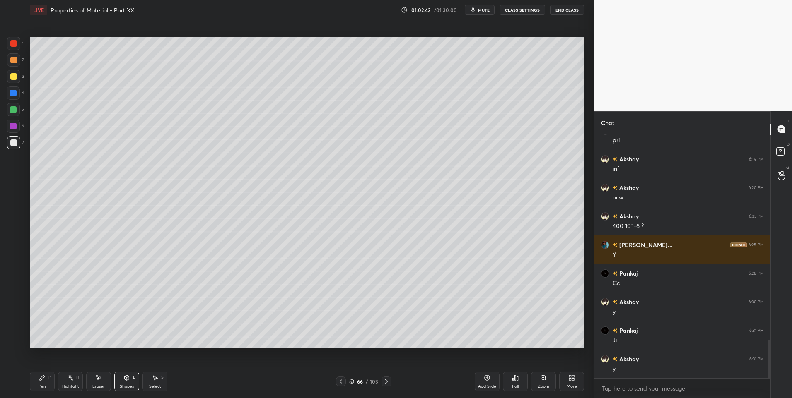
click at [39, 381] on div "Pen P" at bounding box center [42, 382] width 25 height 20
click at [130, 379] on icon at bounding box center [126, 378] width 7 height 7
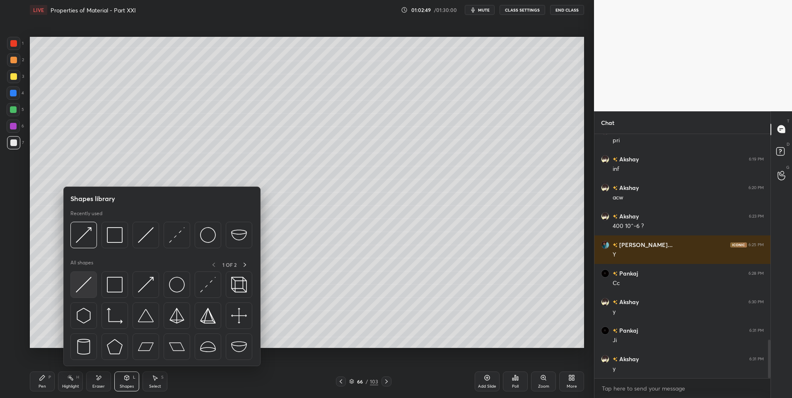
click at [80, 288] on img at bounding box center [84, 285] width 16 height 16
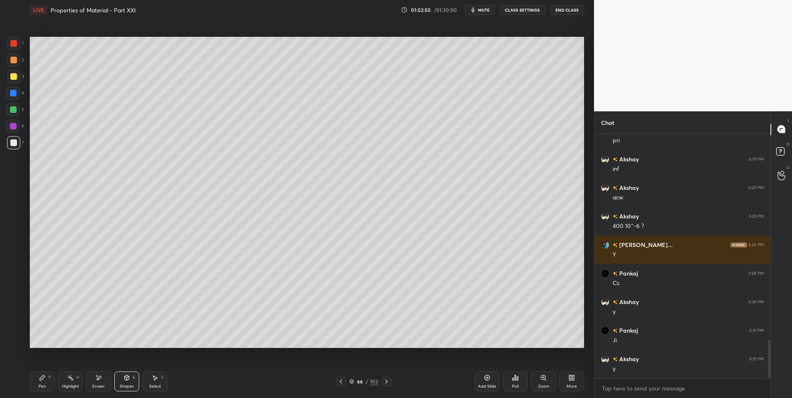
click at [14, 73] on div at bounding box center [13, 76] width 7 height 7
click at [45, 379] on icon at bounding box center [42, 378] width 7 height 7
click at [124, 377] on icon at bounding box center [126, 378] width 7 height 7
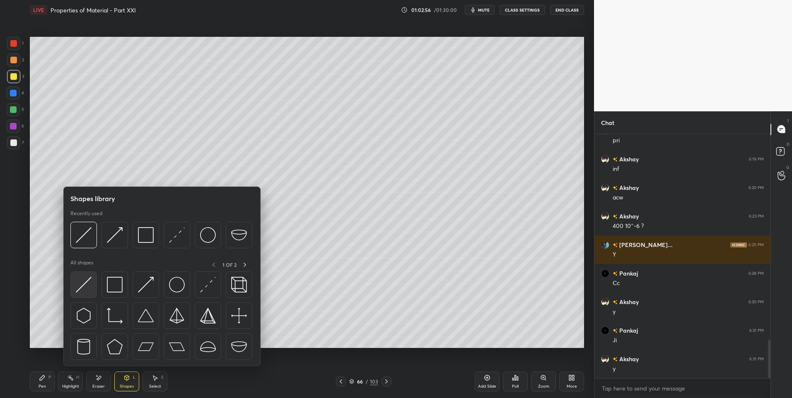
click at [87, 285] on img at bounding box center [84, 285] width 16 height 16
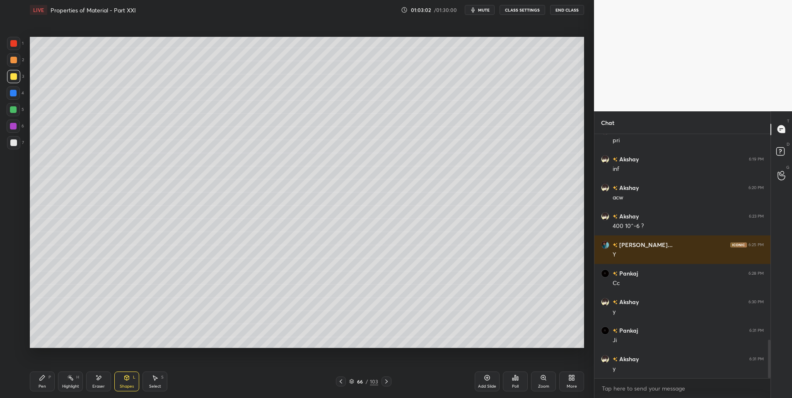
click at [130, 382] on div "Shapes L" at bounding box center [126, 382] width 25 height 20
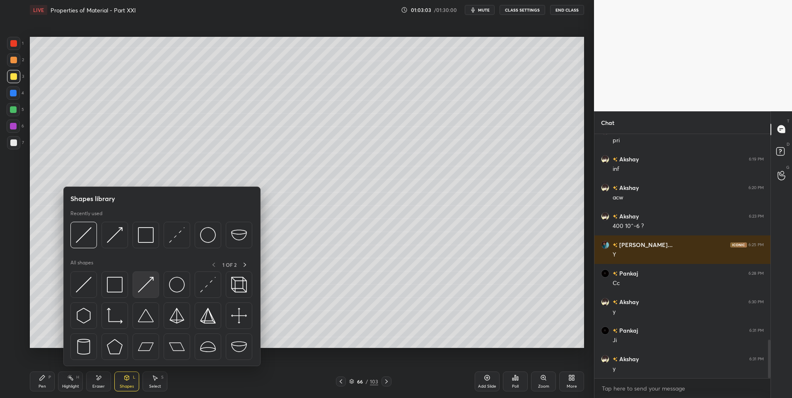
click at [144, 282] on img at bounding box center [146, 285] width 16 height 16
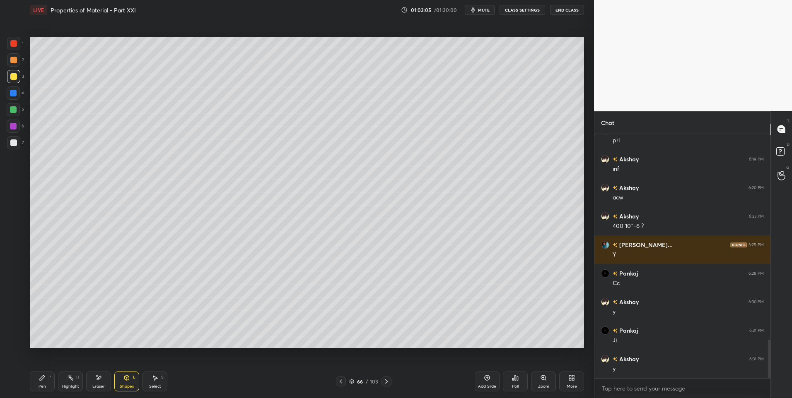
click at [17, 144] on div at bounding box center [13, 143] width 7 height 7
click at [43, 381] on icon at bounding box center [42, 378] width 7 height 7
click at [125, 386] on div "Shapes" at bounding box center [127, 387] width 14 height 4
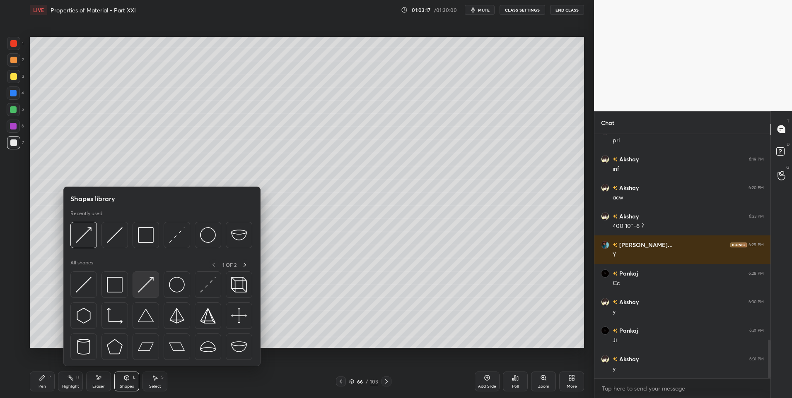
click at [145, 283] on img at bounding box center [146, 285] width 16 height 16
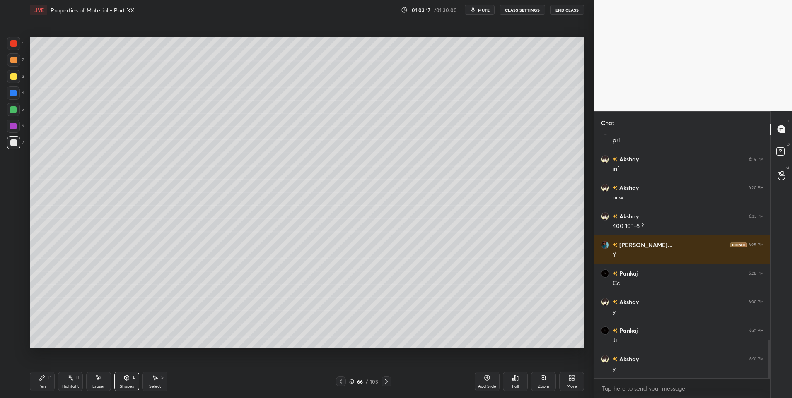
click at [15, 112] on div at bounding box center [13, 109] width 7 height 7
click at [43, 382] on div "Pen P" at bounding box center [42, 382] width 25 height 20
click at [130, 381] on div "Shapes L" at bounding box center [126, 382] width 25 height 20
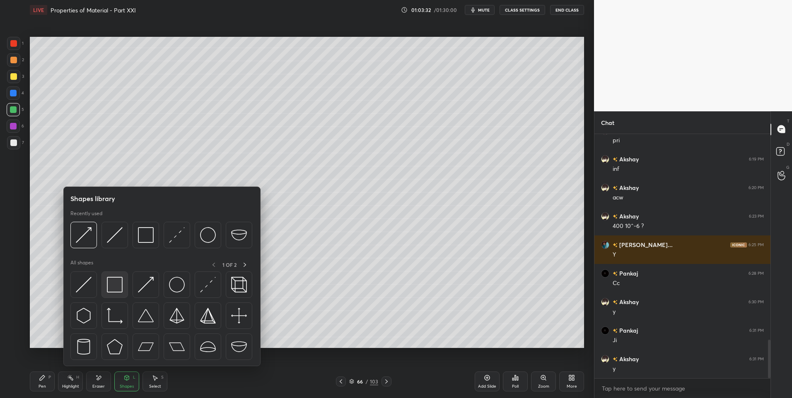
click at [115, 280] on img at bounding box center [115, 285] width 16 height 16
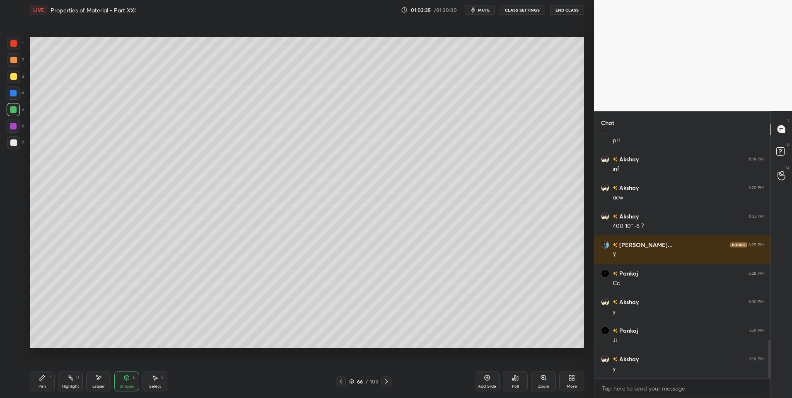
click at [40, 382] on div "Pen P" at bounding box center [42, 382] width 25 height 20
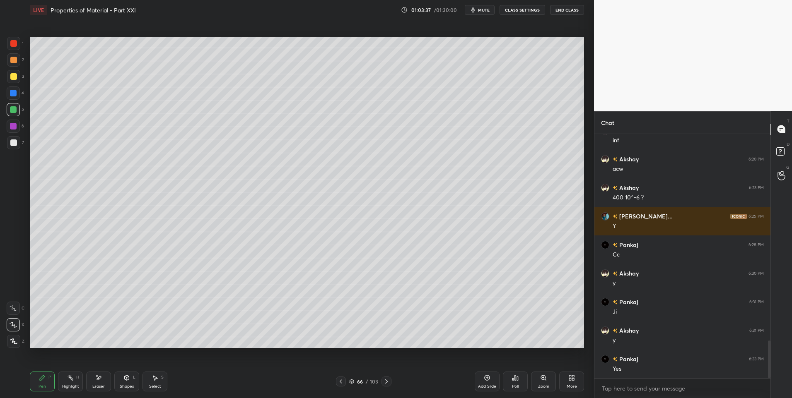
scroll to position [1365, 0]
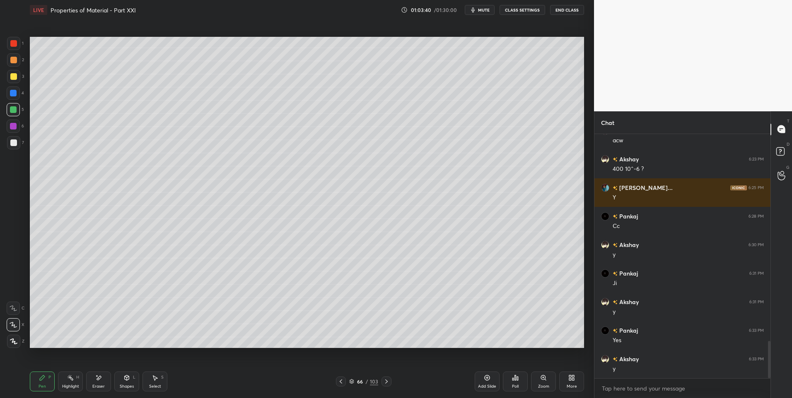
click at [14, 60] on div at bounding box center [13, 60] width 7 height 7
click at [12, 44] on div at bounding box center [13, 43] width 7 height 7
click at [72, 377] on icon at bounding box center [70, 378] width 7 height 7
click at [48, 379] on div "P" at bounding box center [49, 378] width 2 height 4
click at [390, 380] on div at bounding box center [386, 382] width 10 height 10
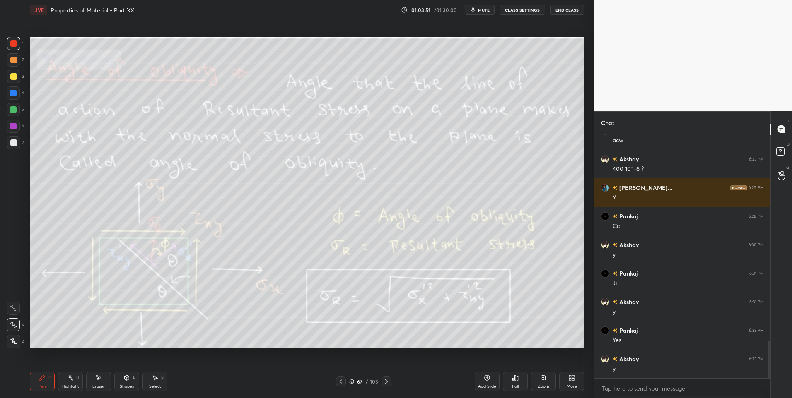
click at [337, 379] on div at bounding box center [341, 382] width 10 height 10
click at [73, 375] on icon at bounding box center [70, 378] width 7 height 7
click at [157, 381] on icon at bounding box center [155, 378] width 7 height 7
click at [318, 285] on div "0 ° Undo Copy Duplicate Duplicate to new slide Delete" at bounding box center [307, 193] width 554 height 312
click at [125, 383] on div "Shapes L" at bounding box center [126, 382] width 25 height 20
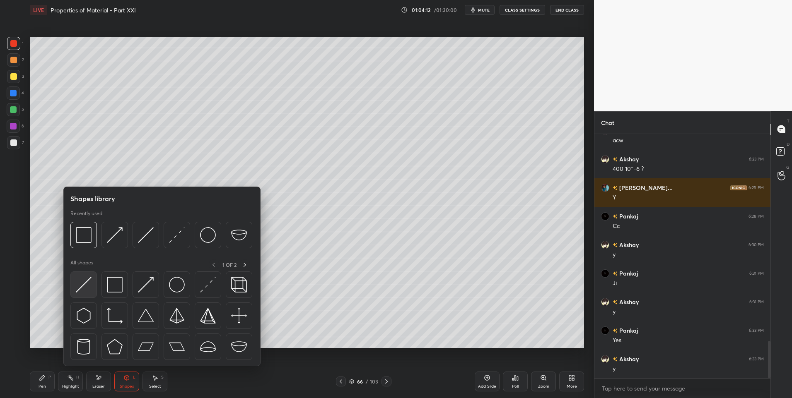
click at [86, 279] on img at bounding box center [84, 285] width 16 height 16
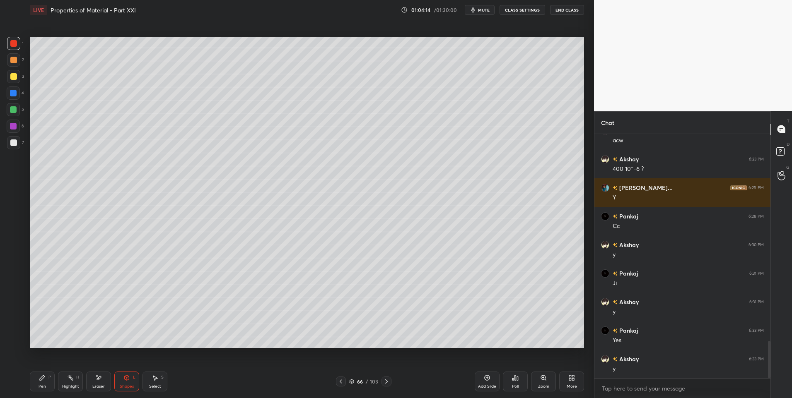
click at [16, 76] on div at bounding box center [13, 76] width 7 height 7
click at [18, 143] on div at bounding box center [13, 142] width 13 height 13
click at [150, 382] on div "Select S" at bounding box center [154, 382] width 25 height 20
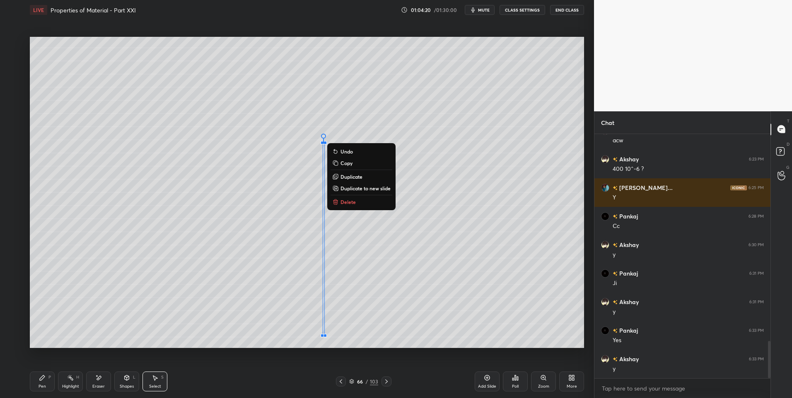
click at [125, 386] on div "Shapes" at bounding box center [127, 387] width 14 height 4
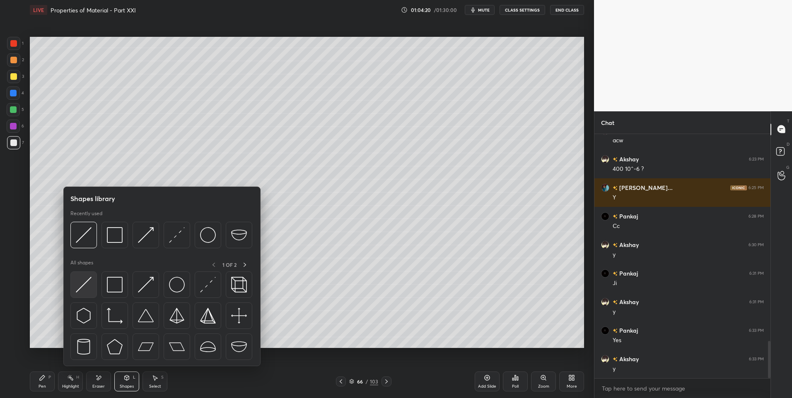
click at [81, 288] on img at bounding box center [84, 285] width 16 height 16
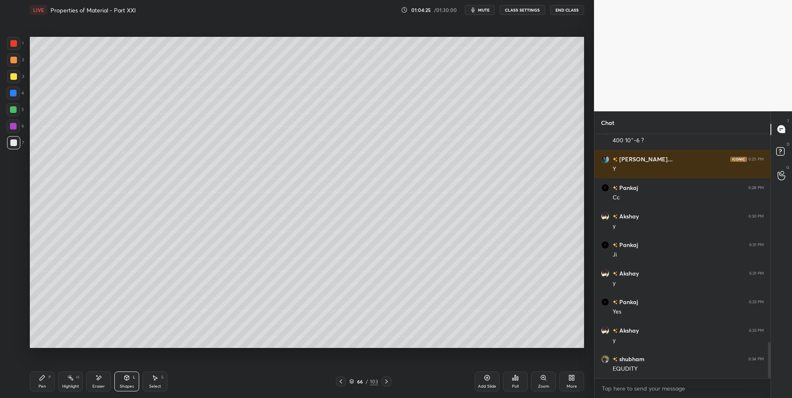
scroll to position [1422, 0]
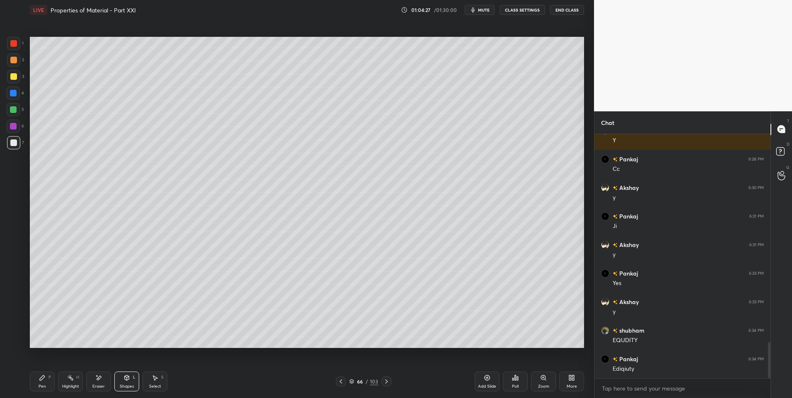
click at [35, 379] on div "Pen P" at bounding box center [42, 382] width 25 height 20
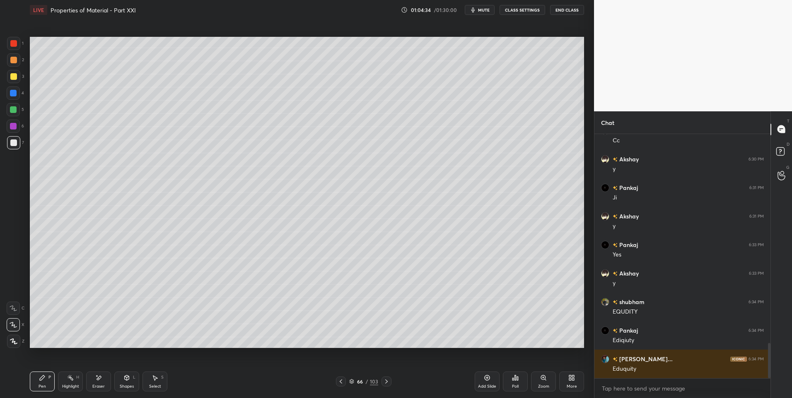
click at [128, 379] on icon at bounding box center [127, 378] width 5 height 5
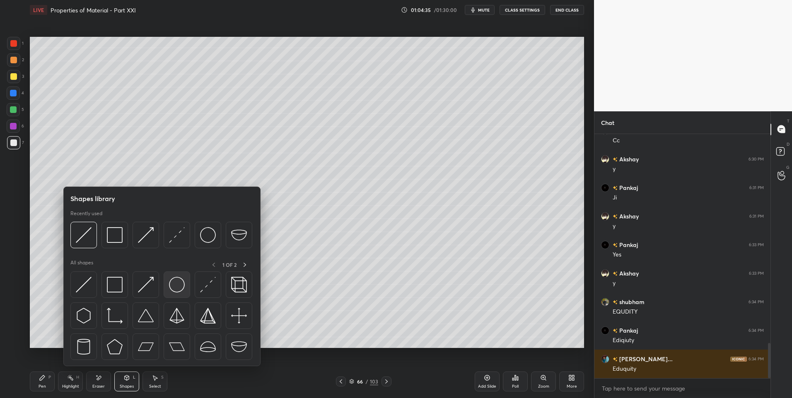
click at [177, 289] on img at bounding box center [177, 285] width 16 height 16
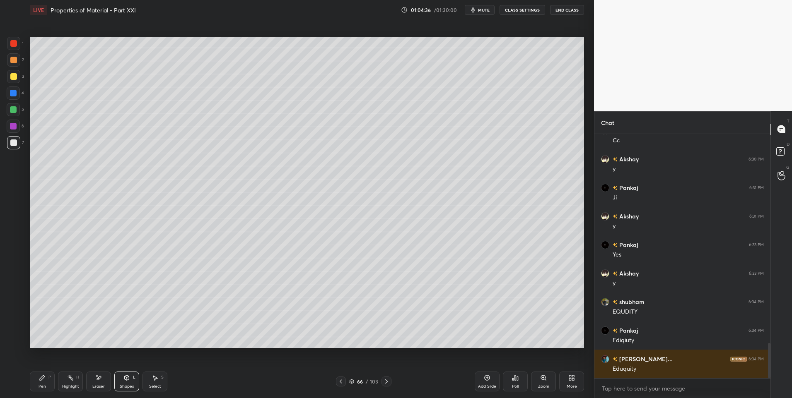
click at [14, 60] on div at bounding box center [13, 60] width 7 height 7
click at [43, 381] on icon at bounding box center [42, 378] width 7 height 7
click at [154, 378] on icon at bounding box center [155, 378] width 5 height 5
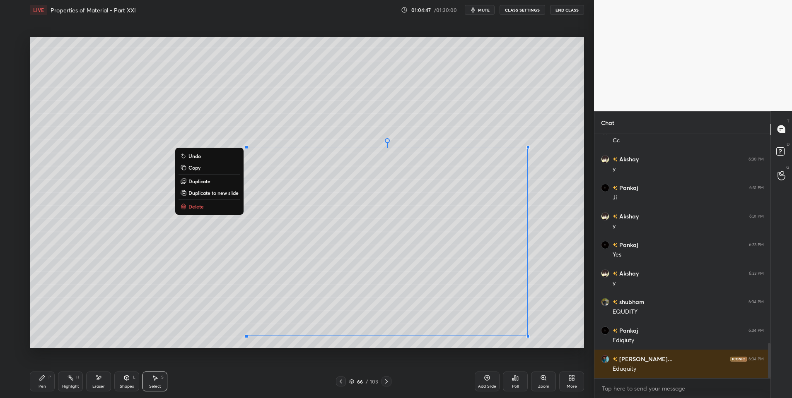
click at [72, 321] on div "0 ° Undo Copy Duplicate Duplicate to new slide Delete" at bounding box center [307, 193] width 554 height 312
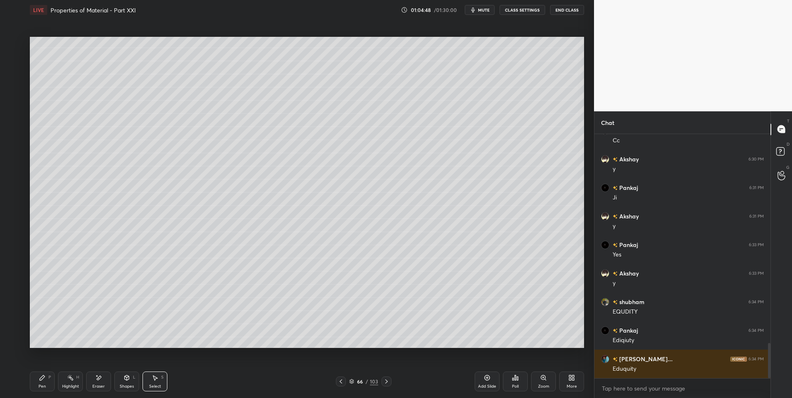
click at [135, 380] on div "Shapes L" at bounding box center [126, 382] width 25 height 20
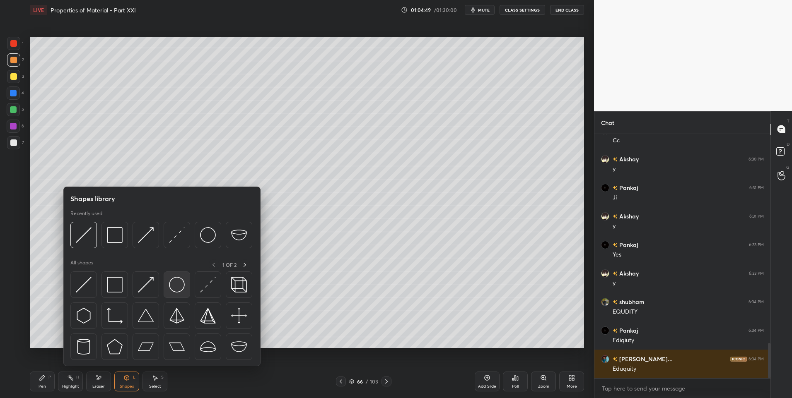
click at [175, 287] on img at bounding box center [177, 285] width 16 height 16
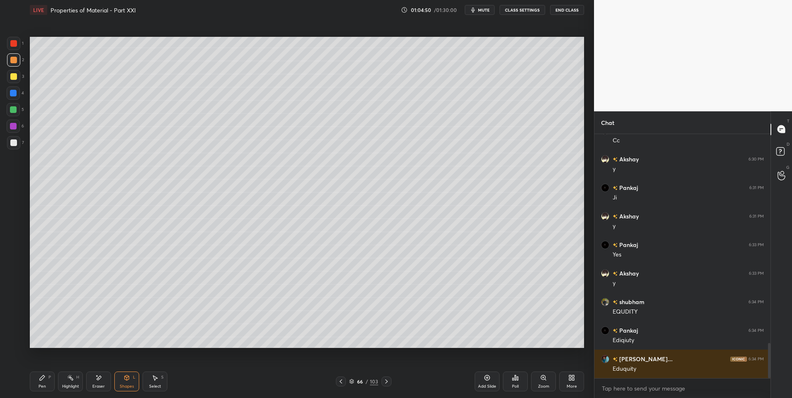
click at [14, 110] on div at bounding box center [13, 109] width 7 height 7
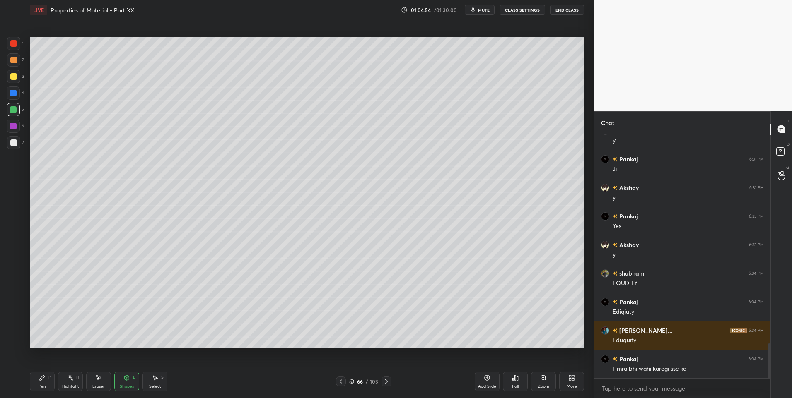
scroll to position [1508, 0]
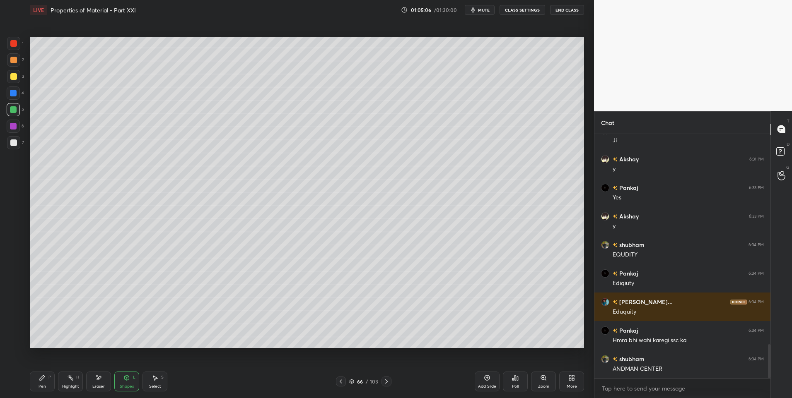
click at [150, 382] on div "Select S" at bounding box center [154, 382] width 25 height 20
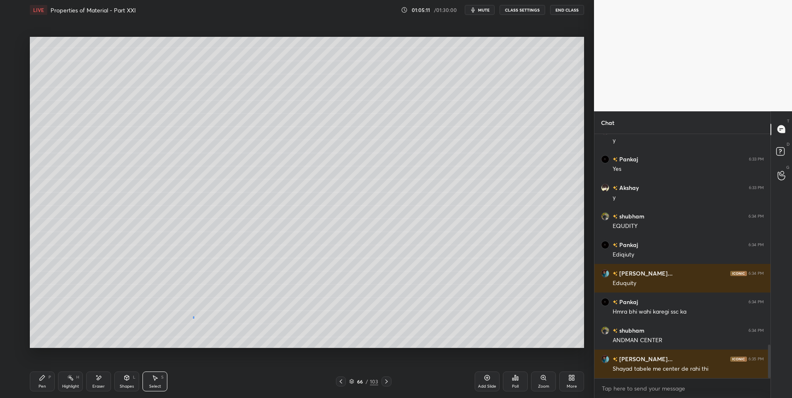
click at [194, 316] on div "0 ° Undo Copy Duplicate Duplicate to new slide Delete" at bounding box center [307, 193] width 554 height 312
click at [134, 382] on div "Shapes L" at bounding box center [126, 382] width 25 height 20
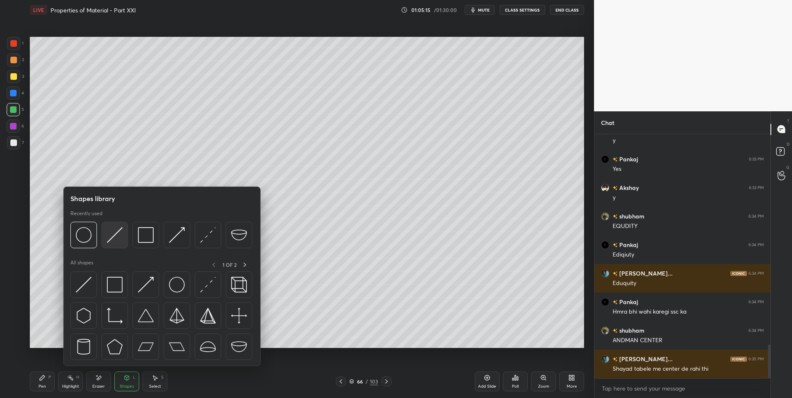
click at [115, 239] on img at bounding box center [115, 235] width 16 height 16
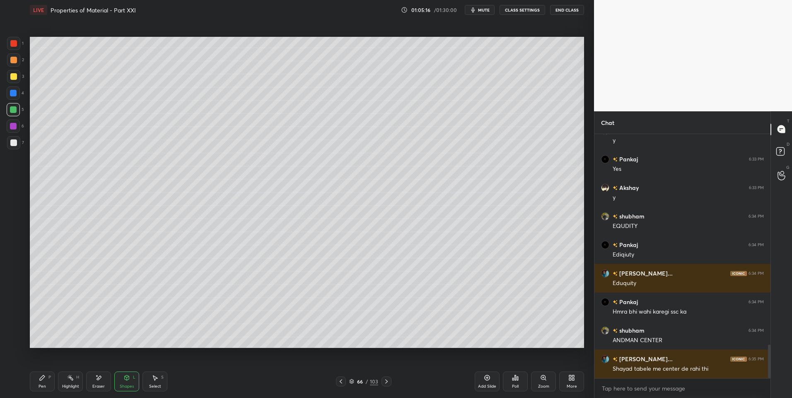
click at [17, 63] on div at bounding box center [13, 59] width 13 height 13
click at [13, 131] on div at bounding box center [13, 126] width 13 height 13
click at [129, 380] on icon at bounding box center [126, 378] width 7 height 7
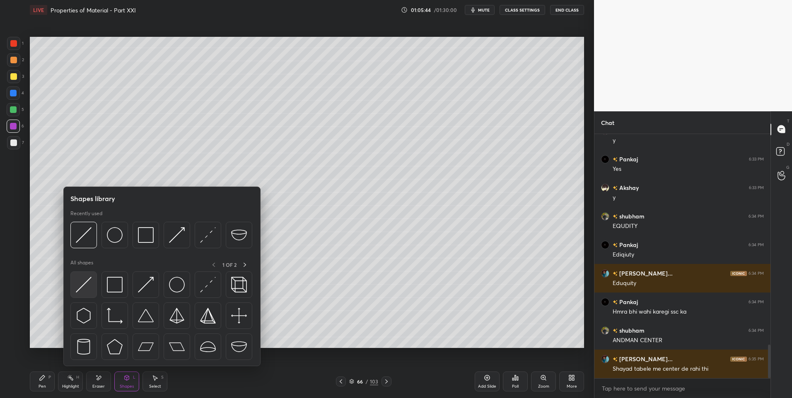
click at [82, 285] on img at bounding box center [84, 285] width 16 height 16
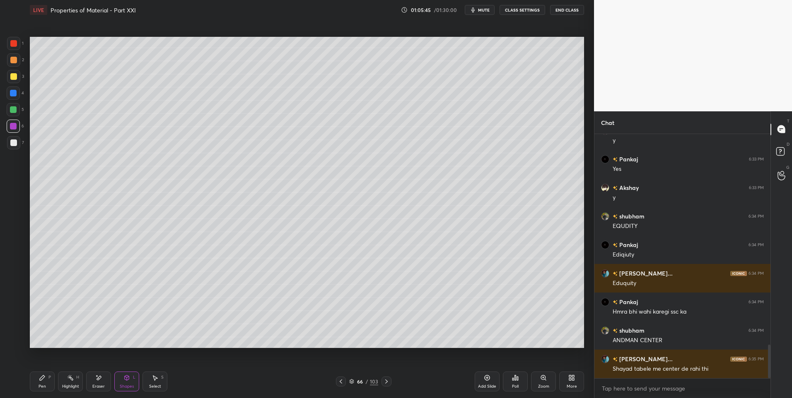
click at [14, 60] on div at bounding box center [13, 60] width 7 height 7
click at [386, 384] on icon at bounding box center [386, 382] width 7 height 7
click at [391, 383] on div "67 / 103" at bounding box center [363, 382] width 222 height 10
click at [385, 382] on icon at bounding box center [386, 382] width 7 height 7
click at [336, 383] on div at bounding box center [341, 382] width 10 height 10
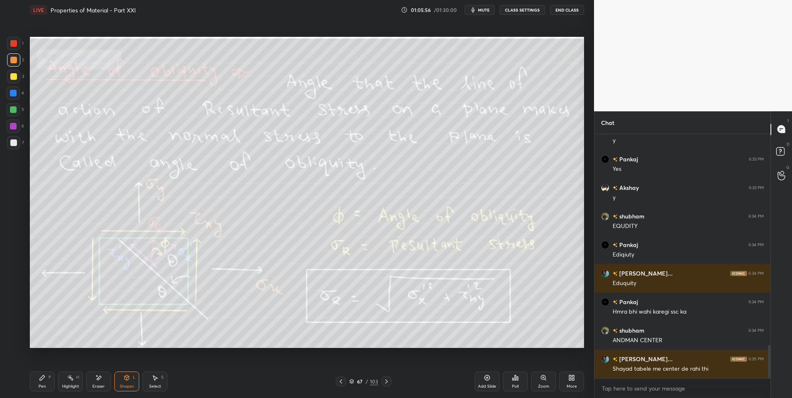
scroll to position [1565, 0]
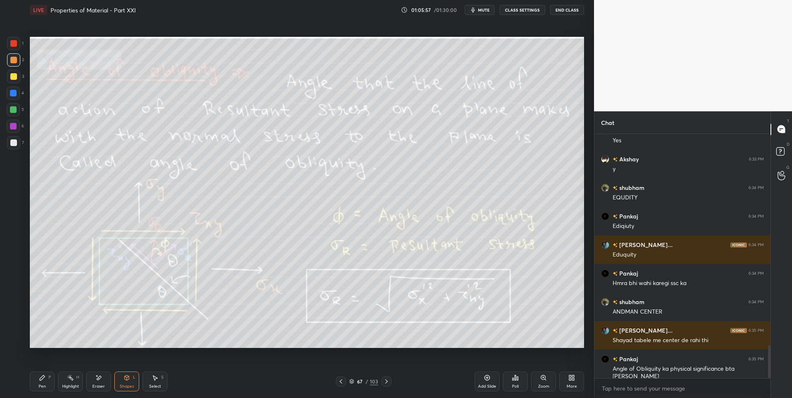
click at [339, 387] on div "Pen P Highlight H Eraser Shapes L Select S 67 / 103 Add Slide Poll Zoom More" at bounding box center [307, 381] width 554 height 33
click at [338, 384] on icon at bounding box center [341, 382] width 7 height 7
click at [37, 386] on div "Pen P" at bounding box center [42, 382] width 25 height 20
click at [60, 386] on div "Highlight H" at bounding box center [70, 382] width 25 height 20
click at [40, 385] on div "Pen" at bounding box center [42, 387] width 7 height 4
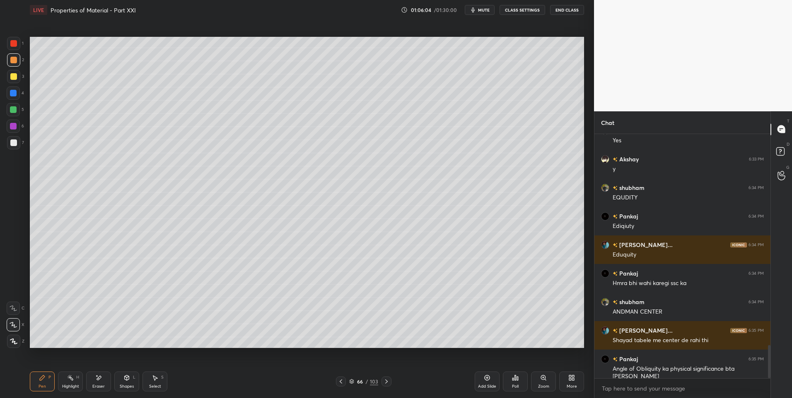
click at [40, 379] on icon at bounding box center [42, 378] width 5 height 5
click at [68, 381] on icon at bounding box center [70, 378] width 7 height 7
click at [34, 381] on div "Pen P" at bounding box center [42, 382] width 25 height 20
click at [15, 143] on div at bounding box center [13, 143] width 7 height 7
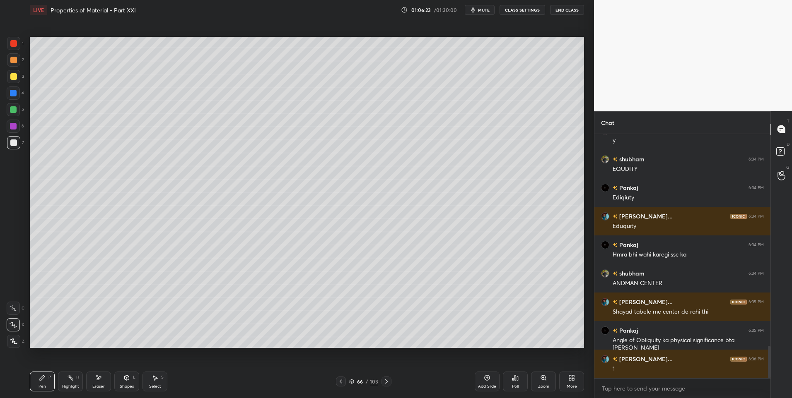
click at [13, 78] on div at bounding box center [13, 76] width 7 height 7
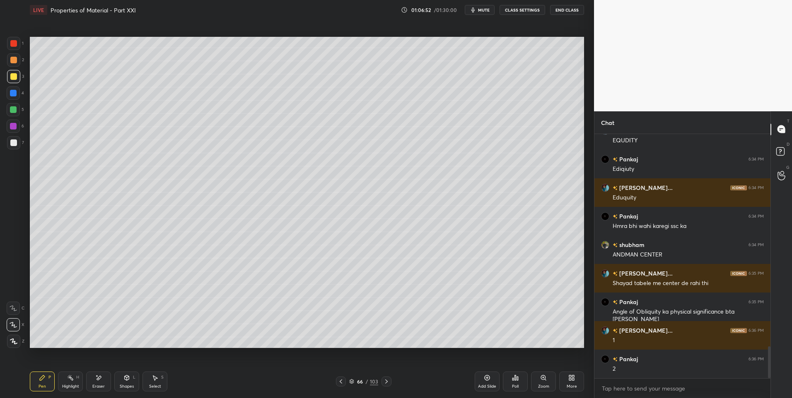
click at [14, 141] on div at bounding box center [13, 143] width 7 height 7
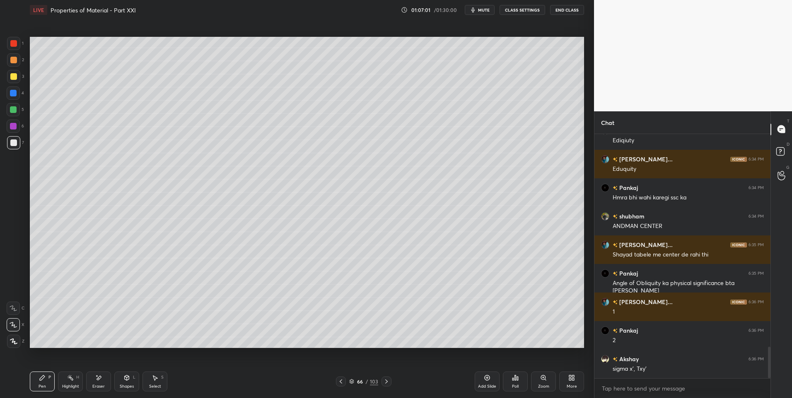
click at [70, 381] on icon at bounding box center [70, 378] width 7 height 7
click at [132, 382] on div "Shapes L" at bounding box center [126, 382] width 25 height 20
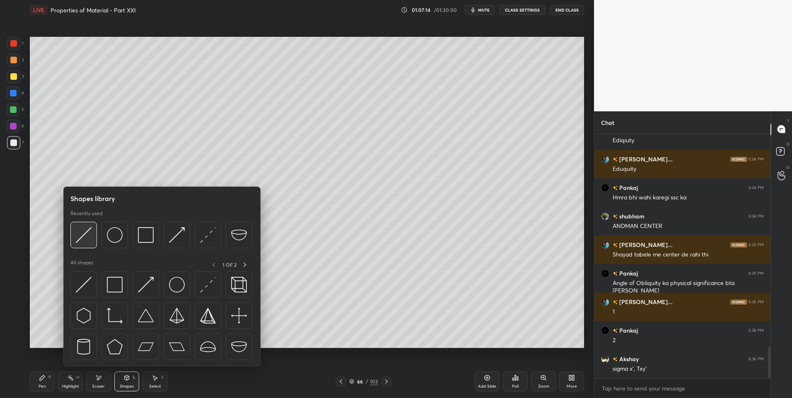
click at [84, 230] on img at bounding box center [84, 235] width 16 height 16
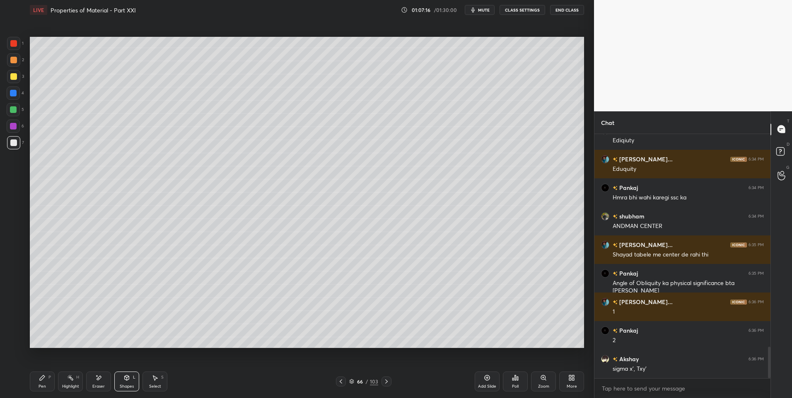
click at [16, 96] on div at bounding box center [13, 93] width 7 height 7
click at [39, 379] on div "Pen P" at bounding box center [42, 382] width 25 height 20
click at [74, 381] on div "Highlight H" at bounding box center [70, 382] width 25 height 20
click at [41, 381] on div "Pen P" at bounding box center [42, 382] width 25 height 20
click at [16, 143] on div at bounding box center [13, 143] width 7 height 7
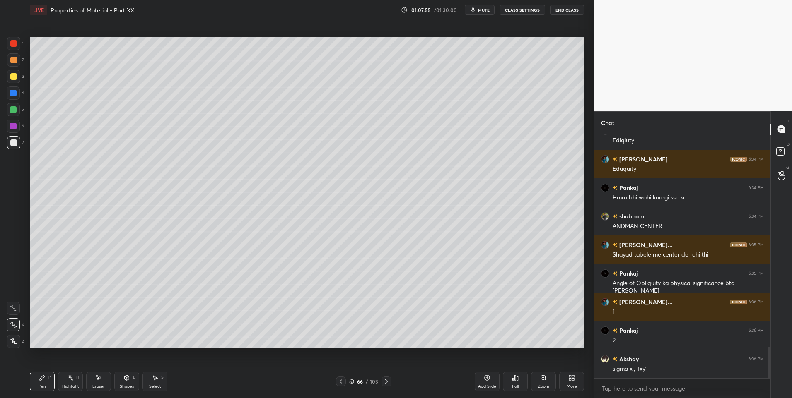
click at [68, 379] on icon at bounding box center [70, 378] width 7 height 7
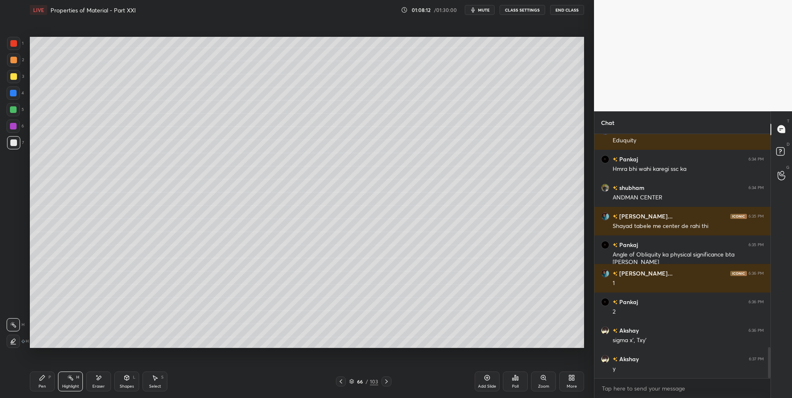
click at [41, 385] on div "Pen" at bounding box center [42, 387] width 7 height 4
click at [75, 380] on div "Highlight H" at bounding box center [70, 382] width 25 height 20
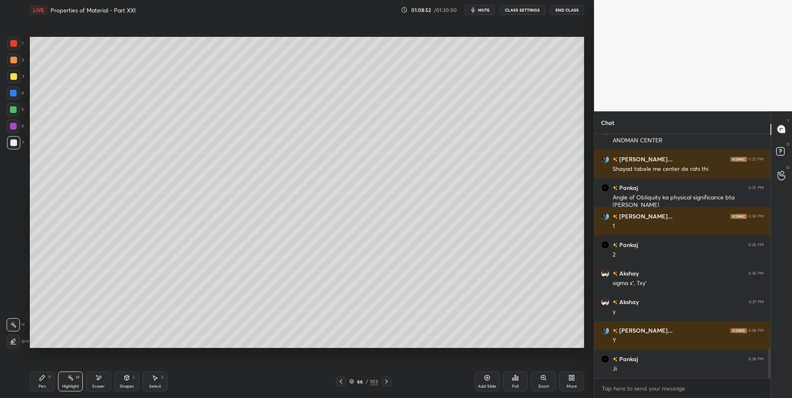
scroll to position [1765, 0]
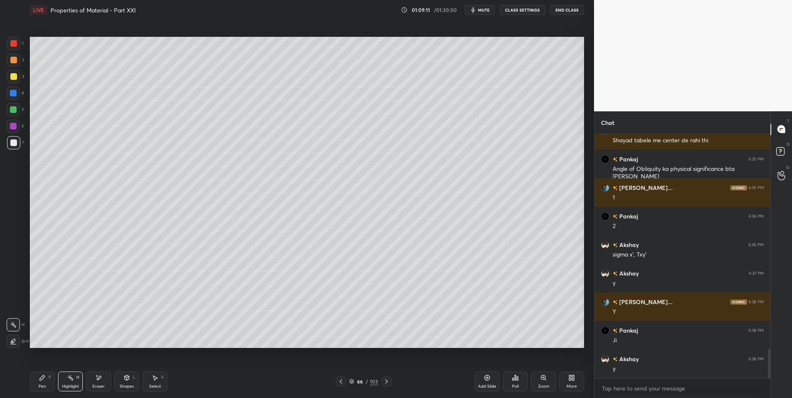
click at [152, 377] on icon at bounding box center [155, 378] width 7 height 7
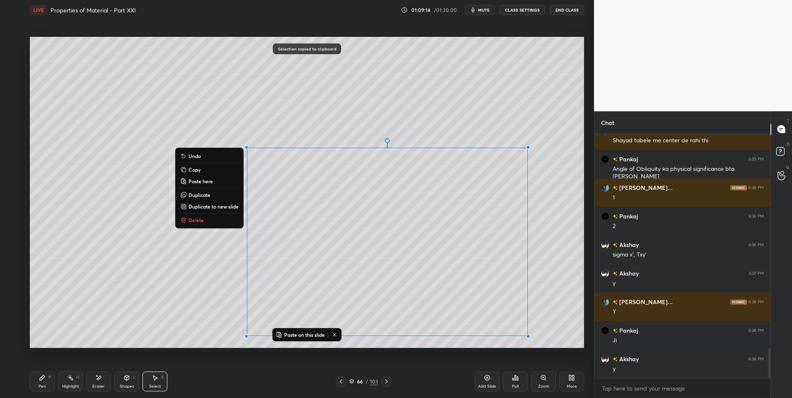
click at [485, 379] on icon at bounding box center [487, 378] width 7 height 7
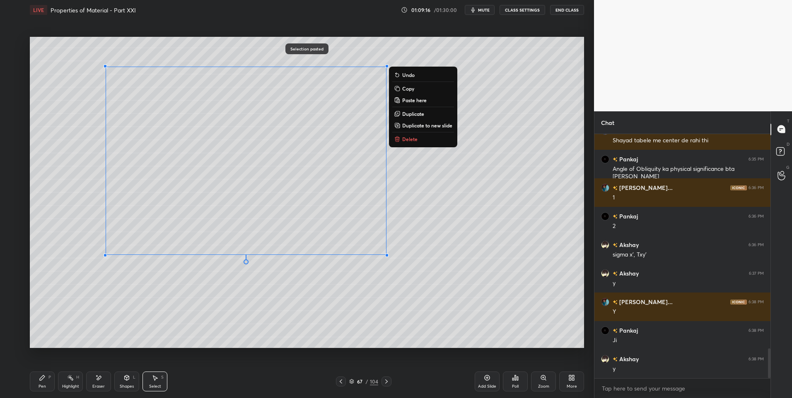
click at [255, 326] on div "0 ° Undo Copy Paste here Duplicate Duplicate to new slide Delete" at bounding box center [307, 193] width 554 height 312
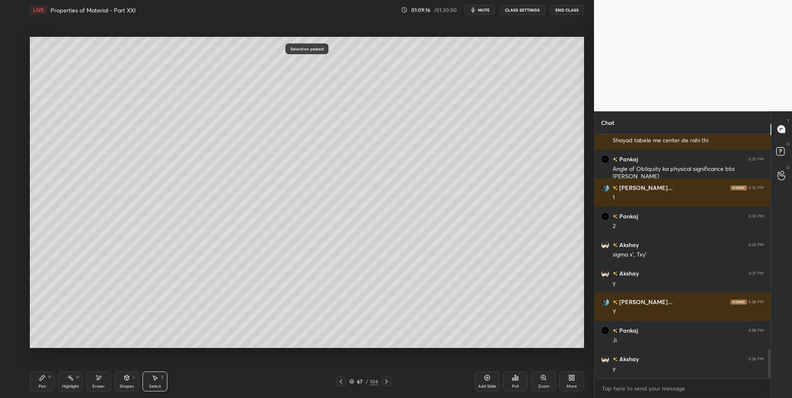
scroll to position [1793, 0]
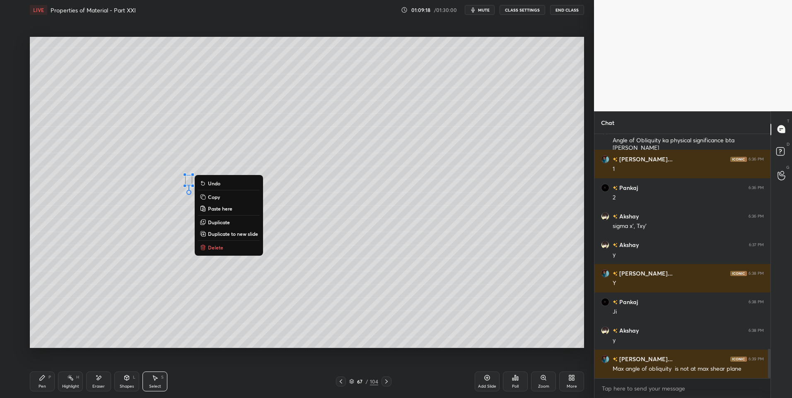
click at [238, 248] on button "Delete" at bounding box center [229, 248] width 62 height 10
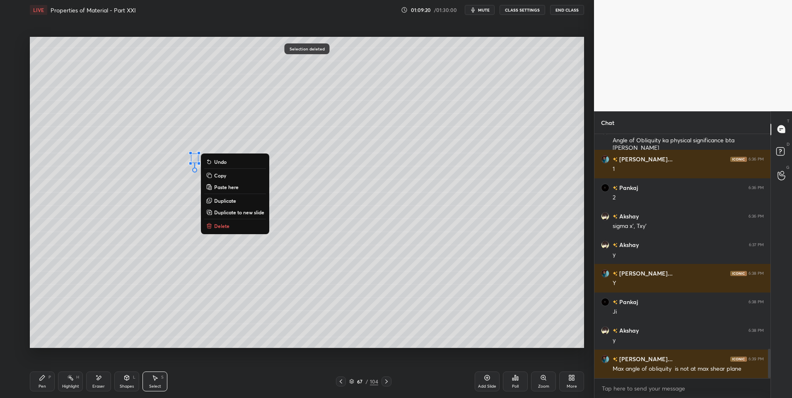
click at [239, 227] on button "Delete" at bounding box center [235, 226] width 62 height 10
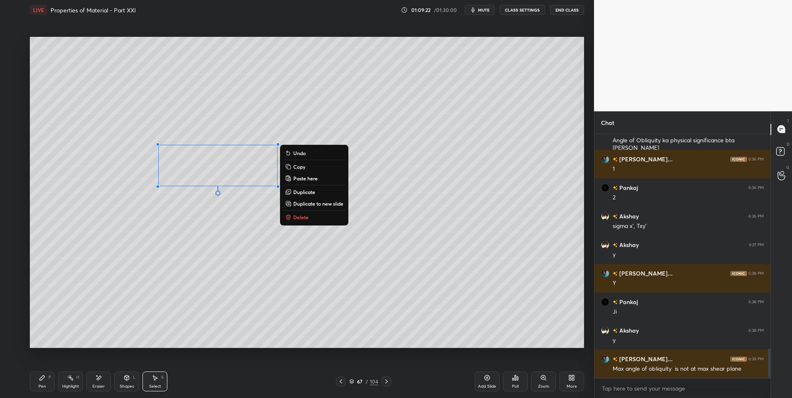
click at [314, 221] on button "Delete" at bounding box center [314, 217] width 62 height 10
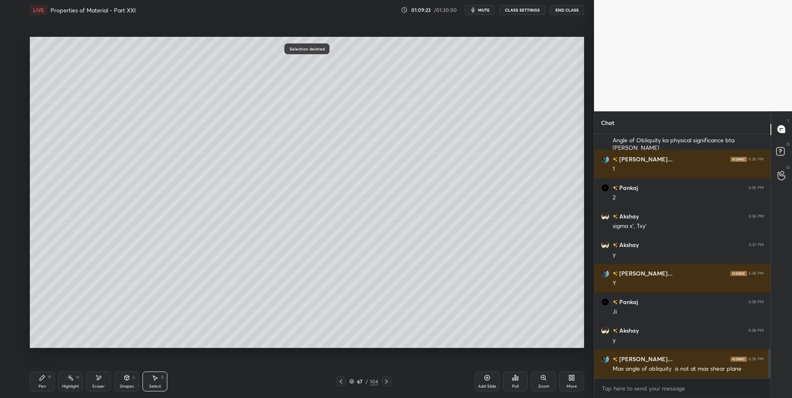
click at [306, 248] on div "0 ° Undo Copy Paste here Duplicate Duplicate to new slide Delete" at bounding box center [307, 193] width 554 height 312
click at [103, 380] on div "Eraser" at bounding box center [98, 382] width 25 height 20
click at [127, 381] on div "Shapes L" at bounding box center [126, 382] width 25 height 20
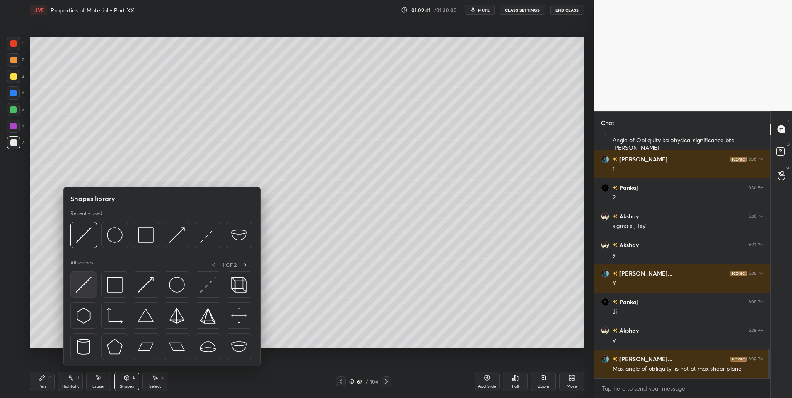
click at [83, 284] on img at bounding box center [84, 285] width 16 height 16
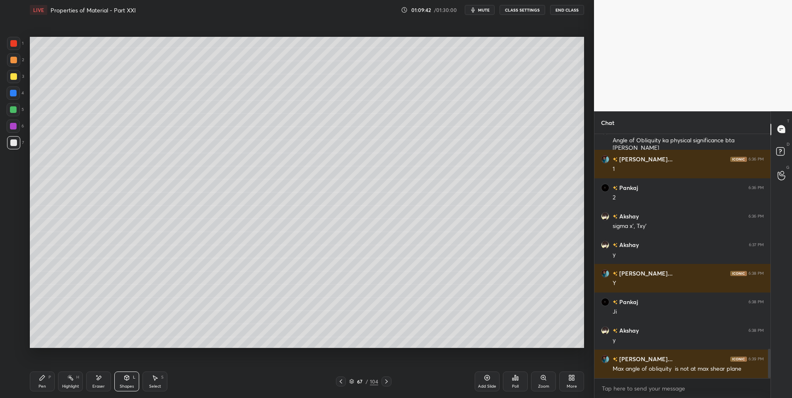
click at [14, 43] on div at bounding box center [13, 43] width 7 height 7
click at [47, 381] on div "Pen P" at bounding box center [42, 382] width 25 height 20
click at [131, 377] on div "Shapes L" at bounding box center [126, 382] width 25 height 20
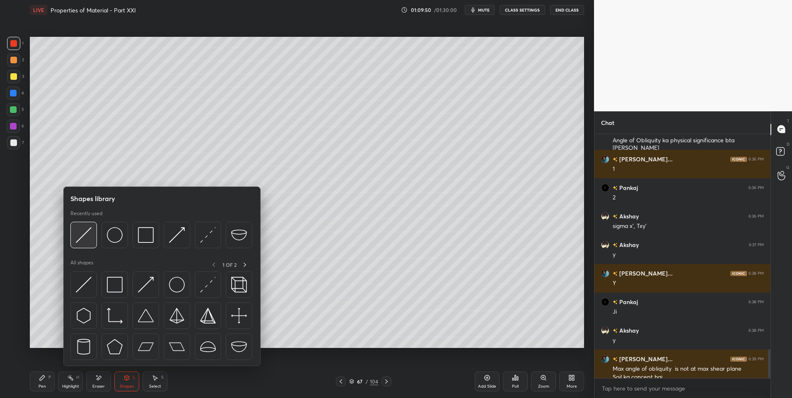
scroll to position [1802, 0]
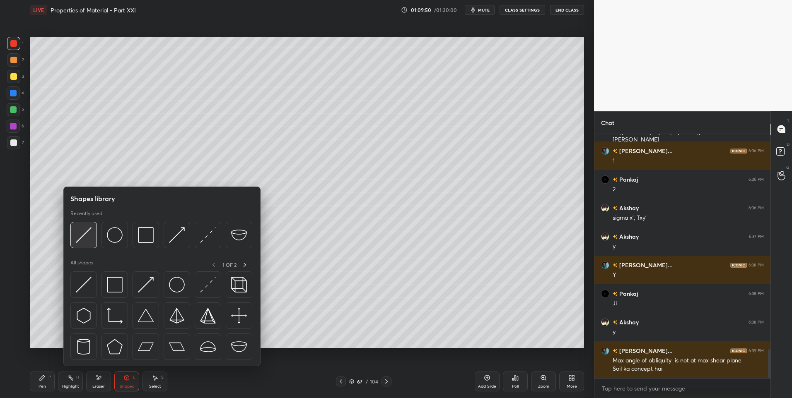
click at [89, 236] on img at bounding box center [84, 235] width 16 height 16
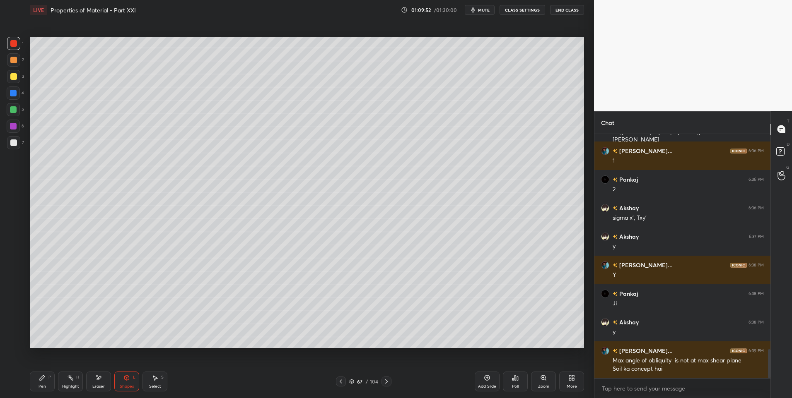
scroll to position [1830, 0]
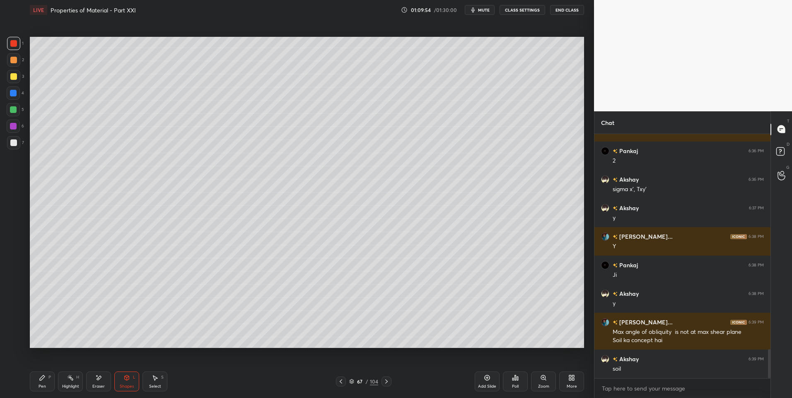
click at [46, 376] on div "Pen P" at bounding box center [42, 382] width 25 height 20
click at [19, 109] on div at bounding box center [13, 109] width 13 height 13
click at [18, 93] on div at bounding box center [13, 93] width 13 height 13
click at [152, 384] on div "Select S" at bounding box center [154, 382] width 25 height 20
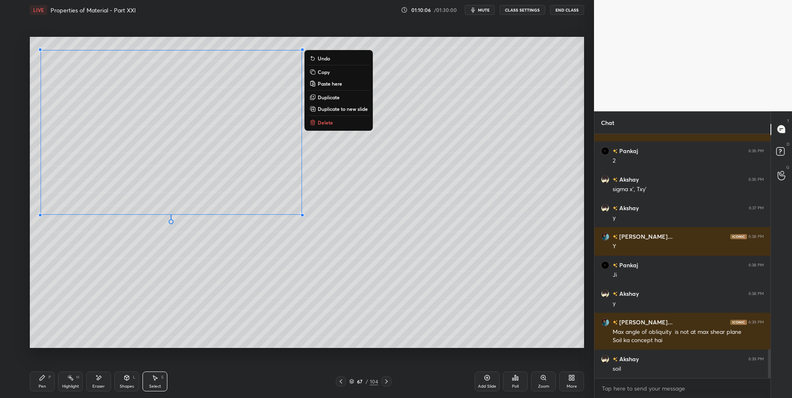
click at [330, 99] on p "Duplicate" at bounding box center [329, 97] width 22 height 7
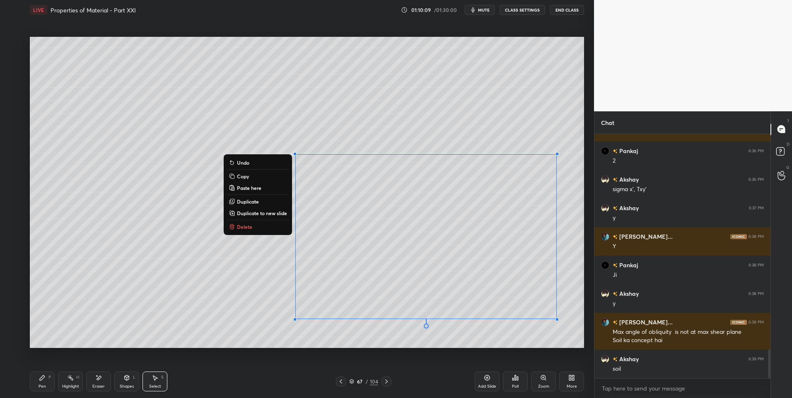
click at [371, 94] on div "0 ° Undo Copy Paste here Duplicate Duplicate to new slide Delete" at bounding box center [307, 193] width 554 height 312
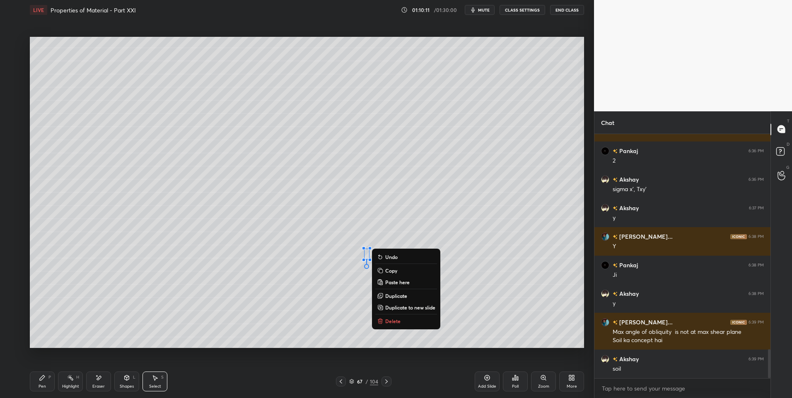
click at [411, 320] on button "Delete" at bounding box center [406, 321] width 62 height 10
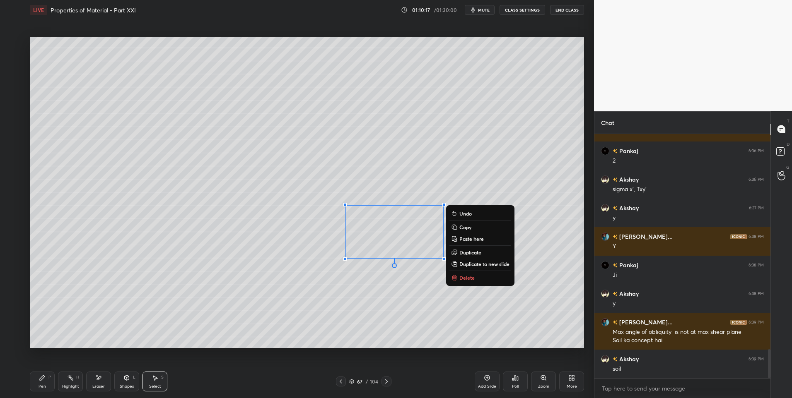
click at [432, 158] on div "0 ° Undo Copy Paste here Duplicate Duplicate to new slide Delete" at bounding box center [307, 193] width 554 height 312
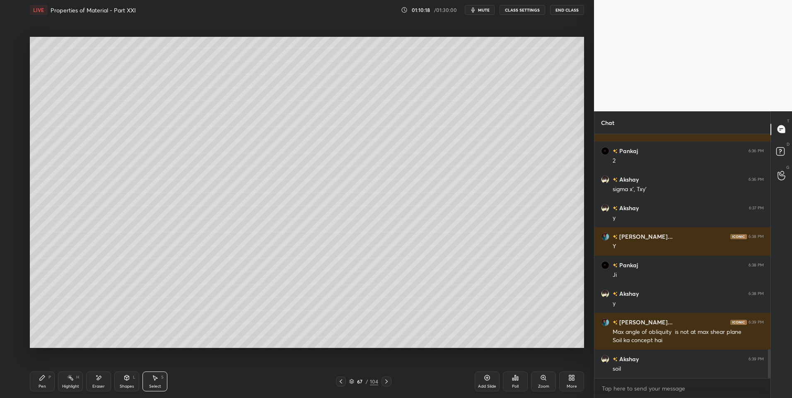
click at [69, 382] on div "Highlight H" at bounding box center [70, 382] width 25 height 20
click at [44, 382] on div "Pen P" at bounding box center [42, 382] width 25 height 20
click at [66, 381] on div "Highlight H" at bounding box center [70, 382] width 25 height 20
click at [72, 384] on div "Highlight H" at bounding box center [70, 382] width 25 height 20
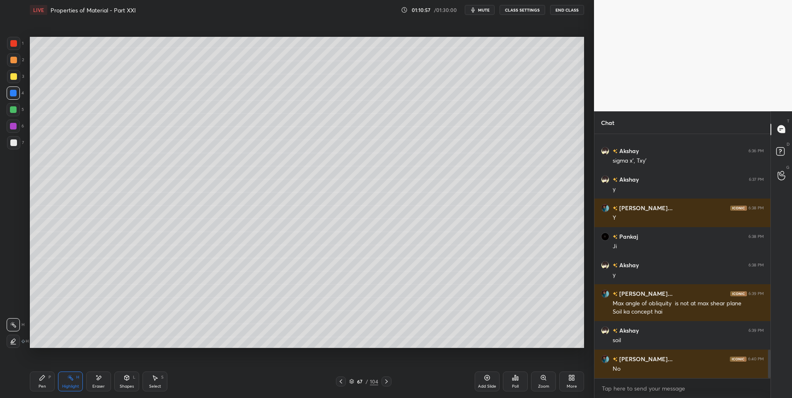
click at [384, 383] on icon at bounding box center [386, 382] width 7 height 7
click at [388, 380] on icon at bounding box center [386, 382] width 7 height 7
click at [386, 383] on icon at bounding box center [386, 382] width 2 height 4
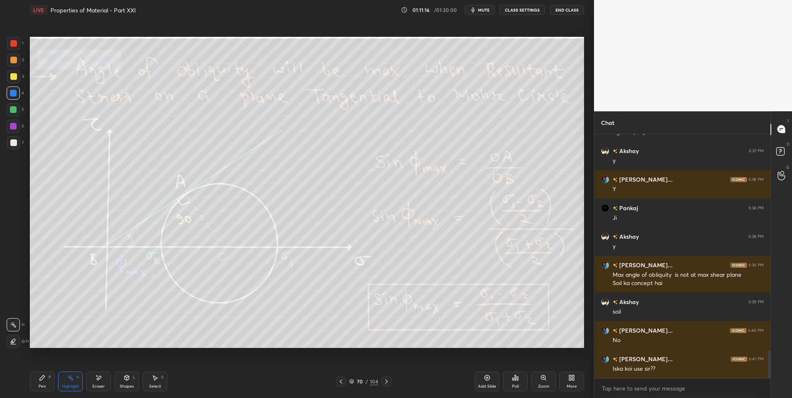
click at [74, 381] on div "Highlight H" at bounding box center [70, 382] width 25 height 20
click at [37, 384] on div "Pen P" at bounding box center [42, 382] width 25 height 20
click at [72, 383] on div "Highlight H" at bounding box center [70, 382] width 25 height 20
click at [70, 381] on icon at bounding box center [70, 378] width 7 height 7
click at [34, 383] on div "Pen P" at bounding box center [42, 382] width 25 height 20
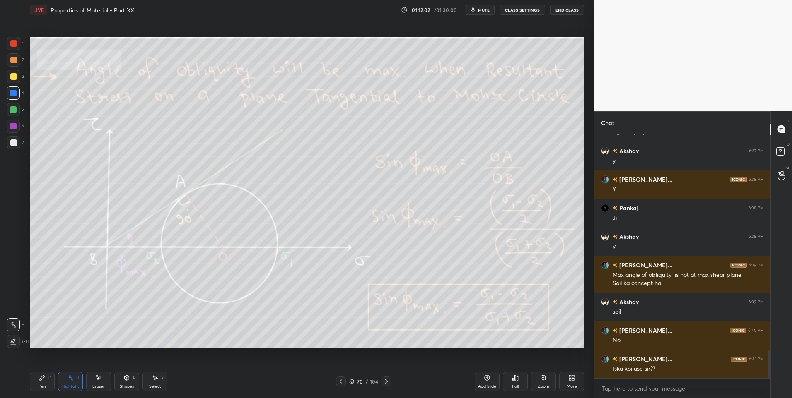
click at [35, 381] on div "Pen P" at bounding box center [42, 382] width 25 height 20
click at [13, 128] on div at bounding box center [13, 126] width 7 height 7
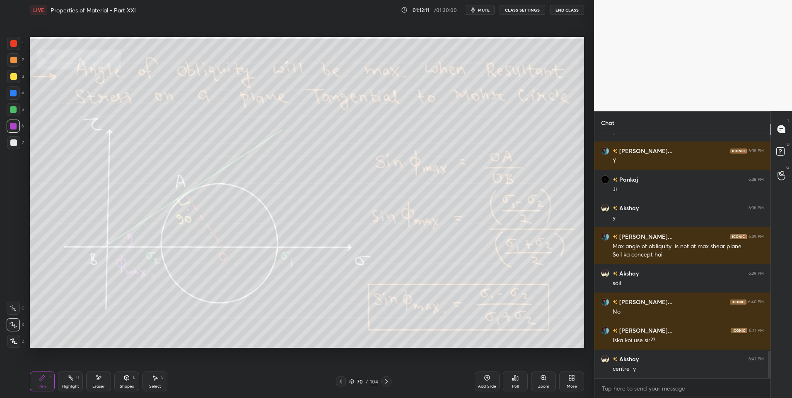
scroll to position [1944, 0]
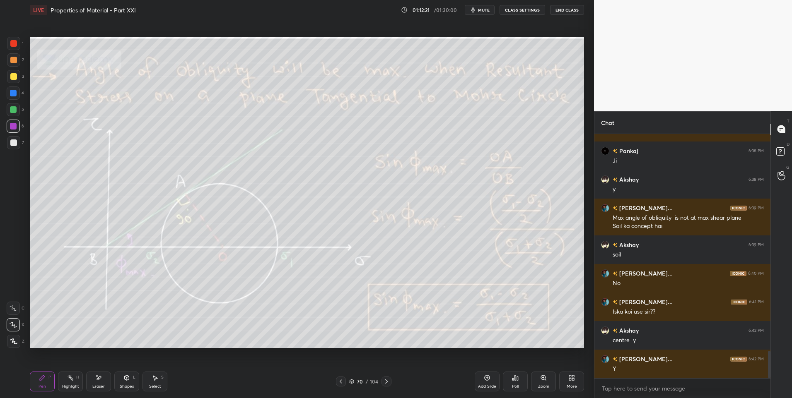
click at [70, 378] on rect at bounding box center [71, 379] width 4 height 4
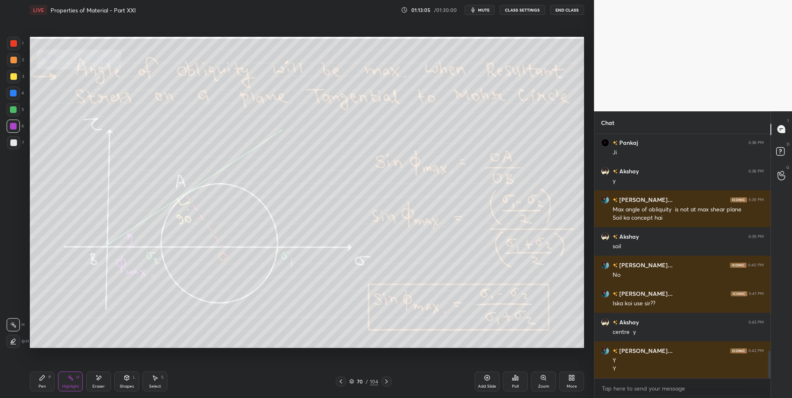
click at [68, 381] on icon at bounding box center [70, 378] width 7 height 7
click at [383, 381] on icon at bounding box center [386, 382] width 7 height 7
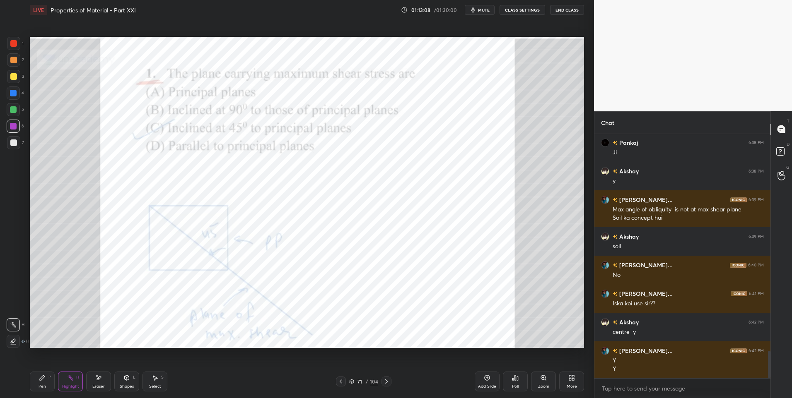
click at [385, 382] on icon at bounding box center [386, 382] width 7 height 7
click at [340, 383] on icon at bounding box center [341, 382] width 7 height 7
click at [341, 382] on icon at bounding box center [341, 382] width 7 height 7
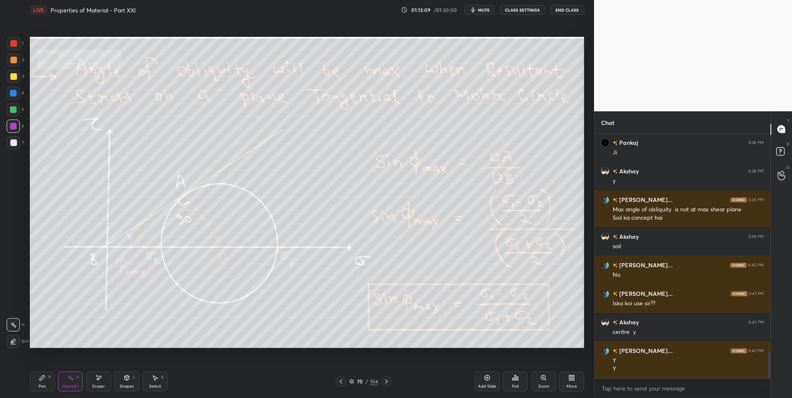
scroll to position [1981, 0]
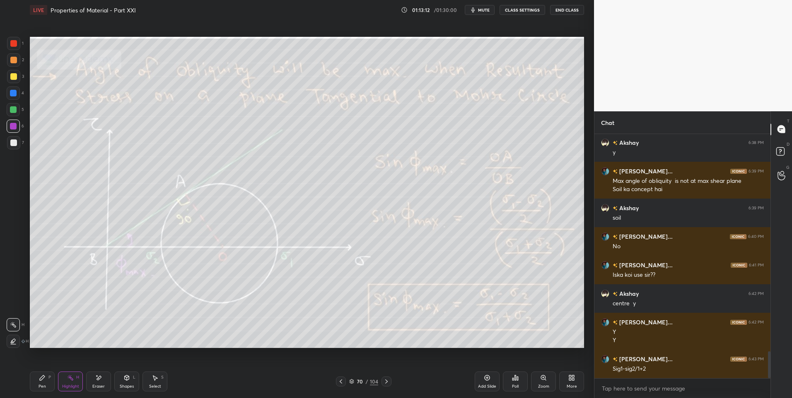
click at [479, 379] on div "Add Slide" at bounding box center [487, 382] width 25 height 20
click at [39, 382] on div "Pen P" at bounding box center [42, 382] width 25 height 20
click at [12, 146] on div at bounding box center [13, 142] width 13 height 13
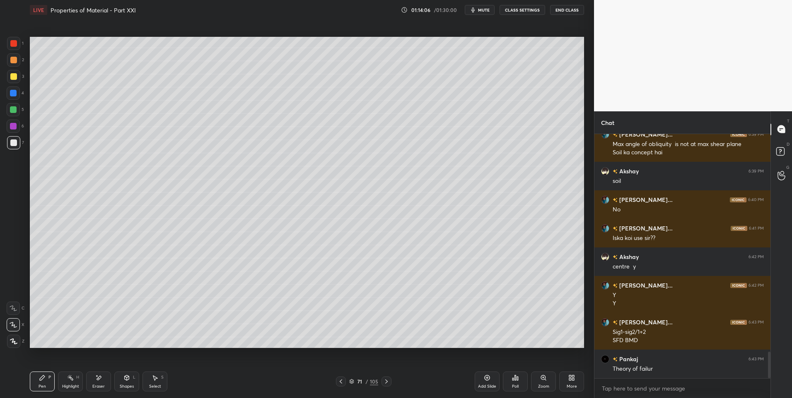
scroll to position [2047, 0]
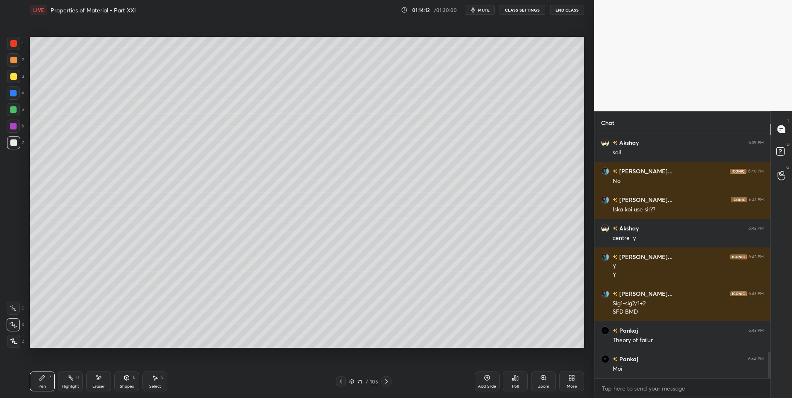
click at [96, 382] on div "Eraser" at bounding box center [98, 382] width 25 height 20
click at [151, 386] on div "Select" at bounding box center [155, 387] width 12 height 4
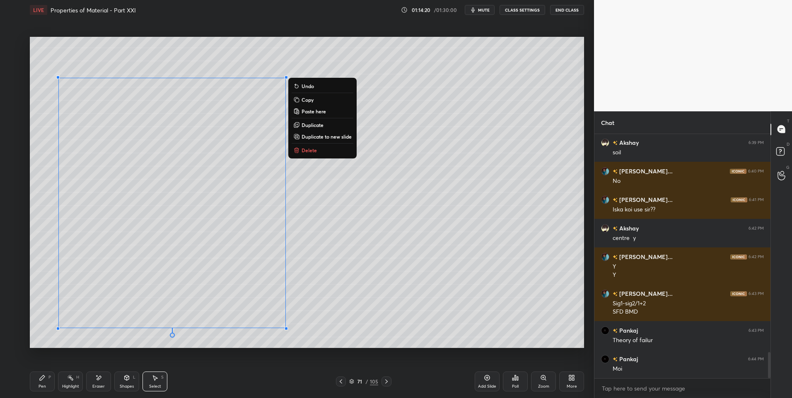
click at [328, 156] on div "0 ° Undo Copy Paste here Duplicate Duplicate to new slide Delete" at bounding box center [307, 193] width 554 height 312
click at [321, 151] on button "Delete" at bounding box center [323, 150] width 62 height 10
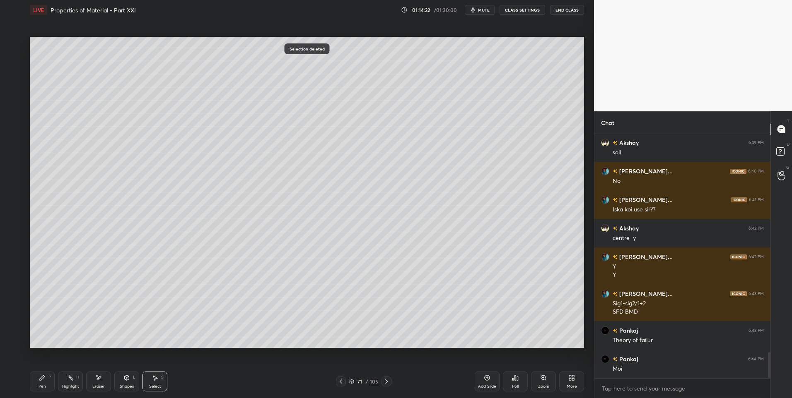
click at [68, 381] on icon at bounding box center [70, 378] width 7 height 7
click at [387, 382] on icon at bounding box center [386, 382] width 2 height 4
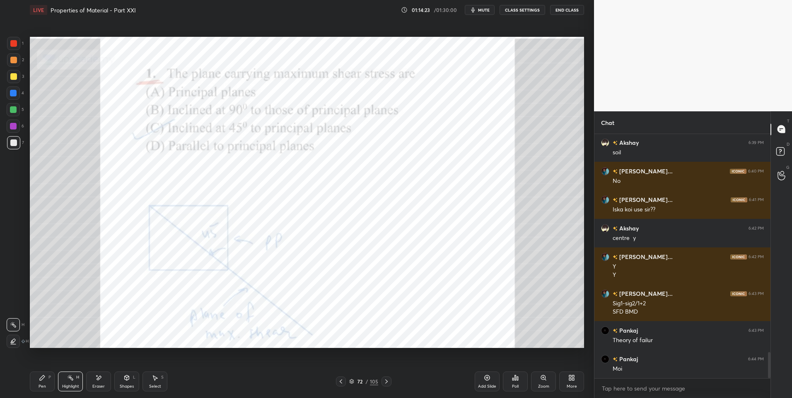
click at [386, 380] on icon at bounding box center [386, 382] width 7 height 7
click at [386, 382] on icon at bounding box center [386, 382] width 7 height 7
click at [388, 382] on icon at bounding box center [386, 382] width 7 height 7
click at [387, 381] on icon at bounding box center [386, 382] width 7 height 7
click at [388, 379] on icon at bounding box center [386, 382] width 7 height 7
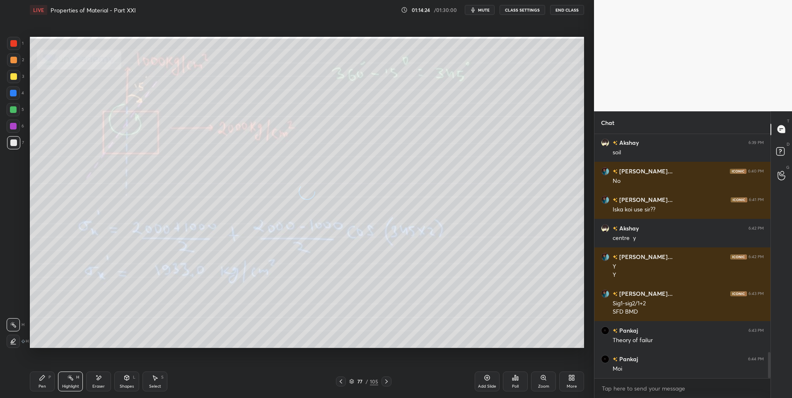
click at [388, 379] on icon at bounding box center [386, 382] width 7 height 7
click at [384, 381] on icon at bounding box center [386, 382] width 7 height 7
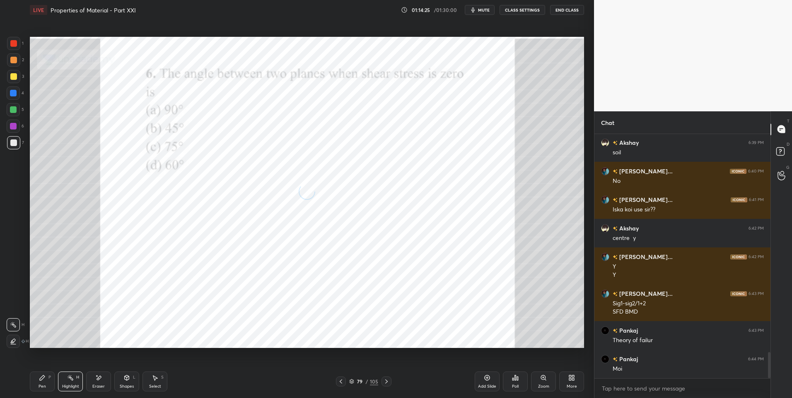
click at [386, 380] on icon at bounding box center [386, 382] width 7 height 7
click at [385, 380] on icon at bounding box center [386, 382] width 7 height 7
click at [385, 381] on icon at bounding box center [386, 382] width 7 height 7
click at [386, 381] on icon at bounding box center [386, 382] width 7 height 7
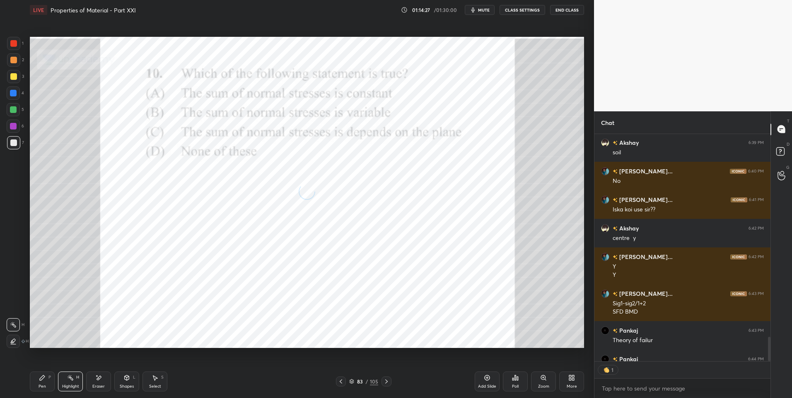
click at [385, 381] on icon at bounding box center [386, 382] width 7 height 7
click at [385, 382] on icon at bounding box center [386, 382] width 7 height 7
click at [386, 381] on icon at bounding box center [386, 382] width 2 height 4
click at [387, 381] on icon at bounding box center [386, 382] width 2 height 4
click at [387, 381] on icon at bounding box center [386, 382] width 7 height 7
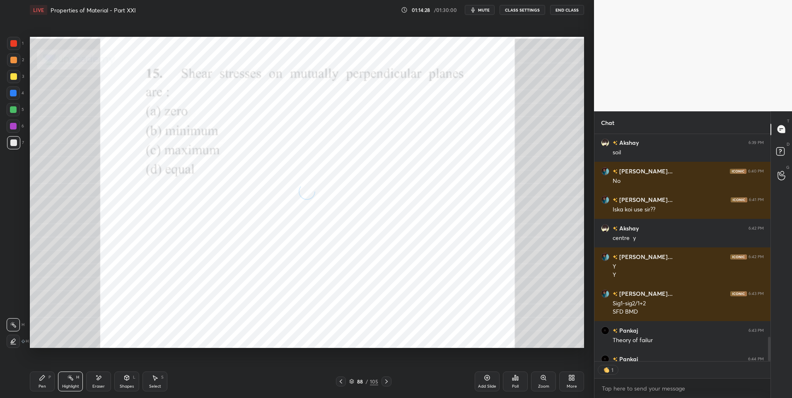
click at [386, 381] on icon at bounding box center [386, 382] width 7 height 7
click at [387, 381] on icon at bounding box center [386, 382] width 7 height 7
click at [388, 380] on icon at bounding box center [386, 382] width 7 height 7
click at [387, 379] on icon at bounding box center [386, 382] width 7 height 7
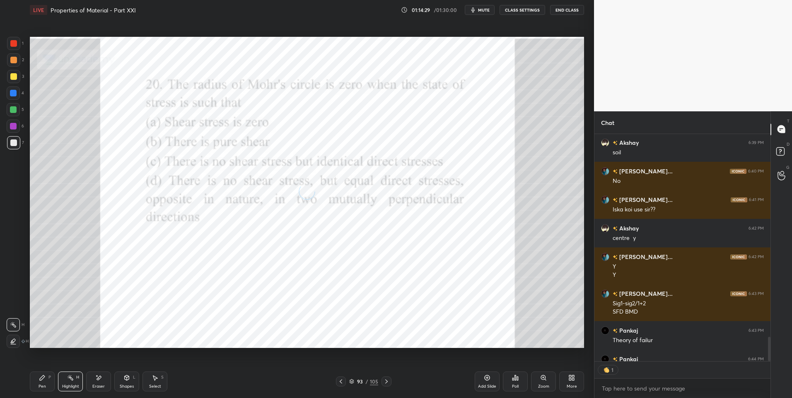
click at [387, 380] on icon at bounding box center [386, 382] width 7 height 7
click at [388, 380] on icon at bounding box center [386, 382] width 7 height 7
click at [387, 381] on icon at bounding box center [386, 382] width 2 height 4
click at [386, 382] on icon at bounding box center [386, 382] width 7 height 7
click at [387, 383] on icon at bounding box center [386, 382] width 7 height 7
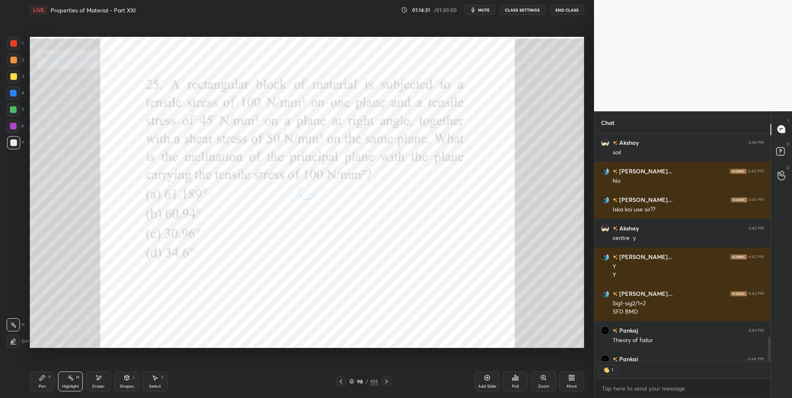
click at [387, 383] on icon at bounding box center [386, 382] width 7 height 7
click at [387, 382] on icon at bounding box center [386, 382] width 2 height 4
click at [387, 384] on icon at bounding box center [386, 382] width 7 height 7
click at [387, 382] on icon at bounding box center [386, 382] width 7 height 7
click at [387, 381] on icon at bounding box center [386, 382] width 7 height 7
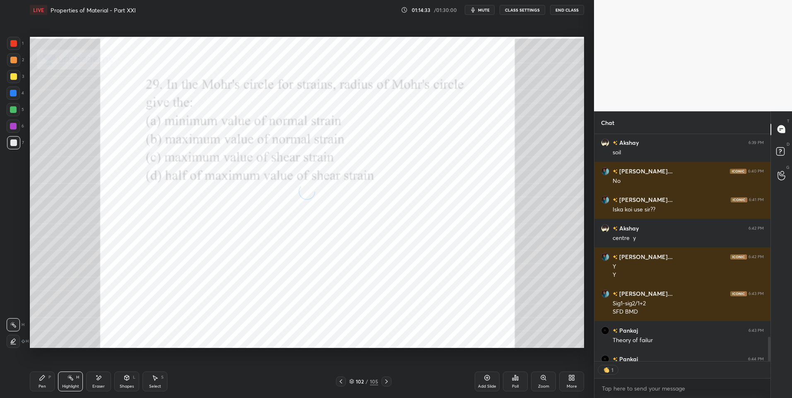
click at [388, 381] on icon at bounding box center [386, 382] width 7 height 7
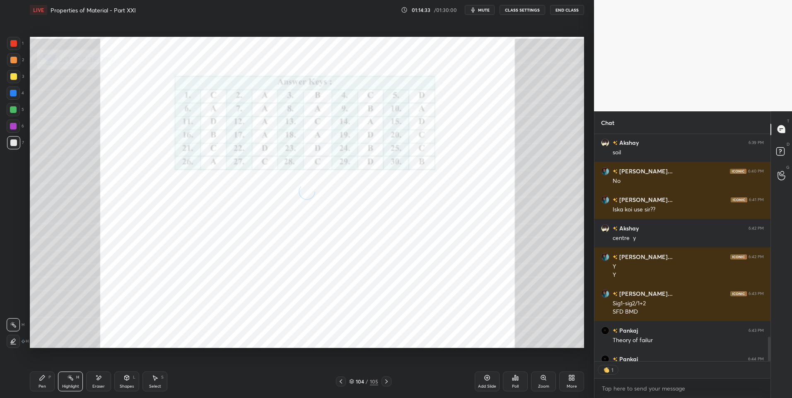
click at [388, 382] on icon at bounding box center [386, 382] width 7 height 7
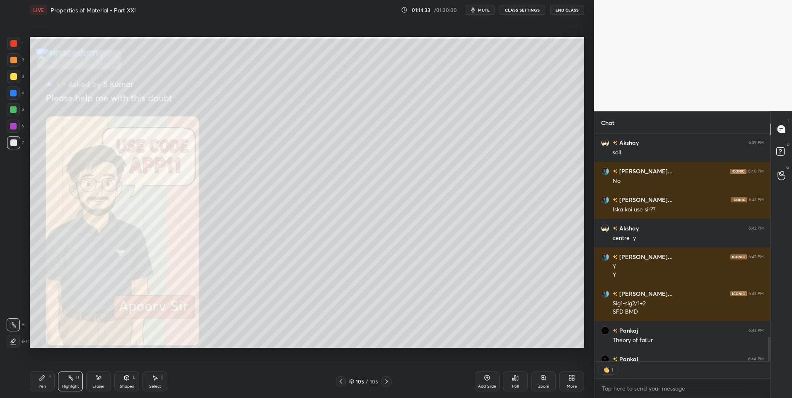
click at [388, 383] on icon at bounding box center [386, 382] width 7 height 7
click at [387, 383] on icon at bounding box center [386, 382] width 7 height 7
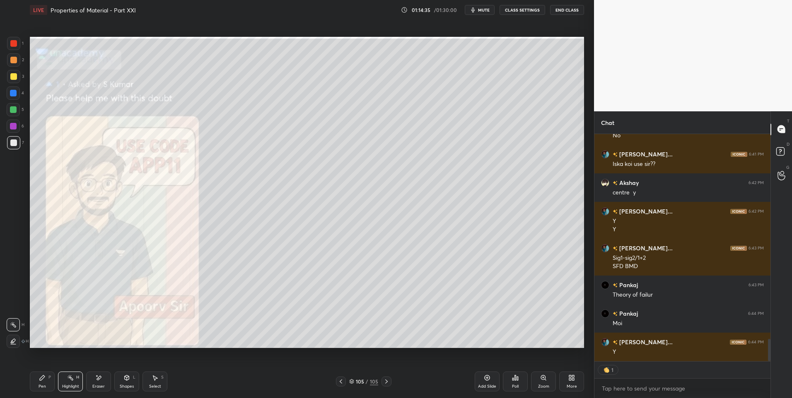
click at [572, 382] on div "More" at bounding box center [571, 382] width 25 height 20
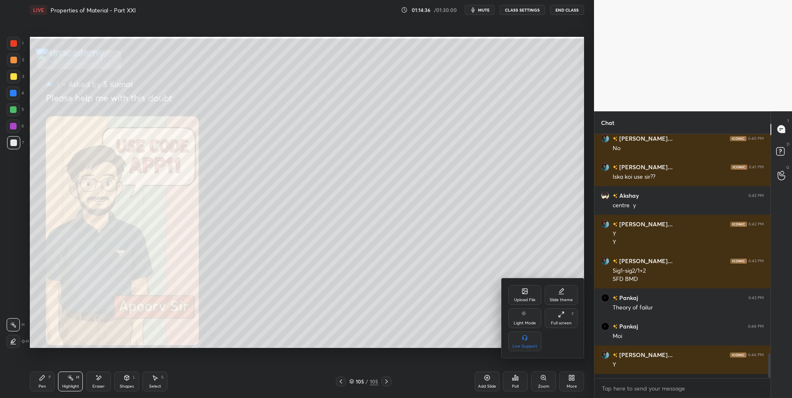
scroll to position [2075, 0]
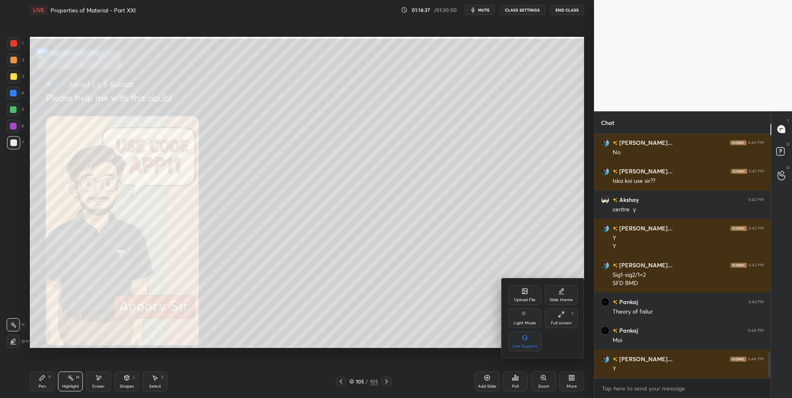
click at [44, 378] on div at bounding box center [396, 199] width 792 height 398
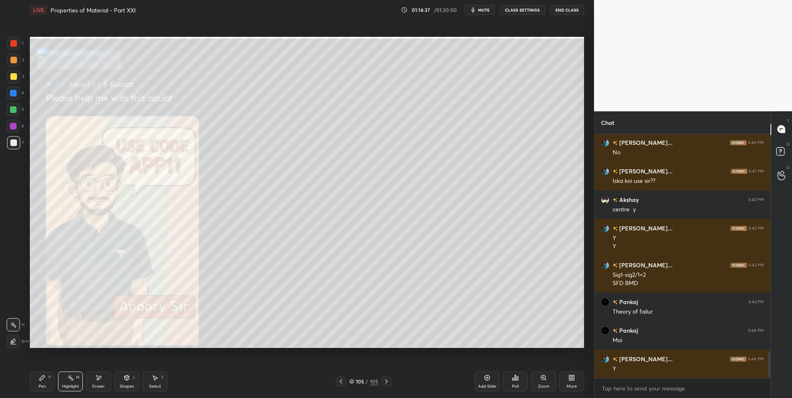
click at [43, 382] on div "Pen P" at bounding box center [42, 382] width 25 height 20
click at [17, 41] on div at bounding box center [13, 43] width 13 height 13
click at [156, 387] on div "Select" at bounding box center [155, 387] width 12 height 4
click at [158, 385] on div "Select" at bounding box center [155, 387] width 12 height 4
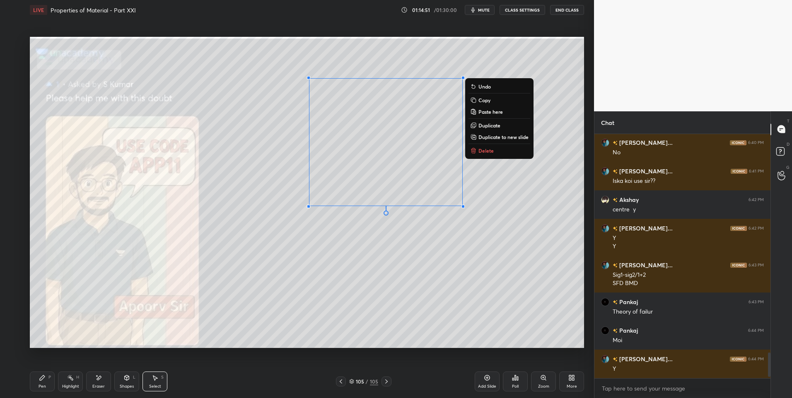
click at [492, 150] on p "Delete" at bounding box center [485, 150] width 15 height 7
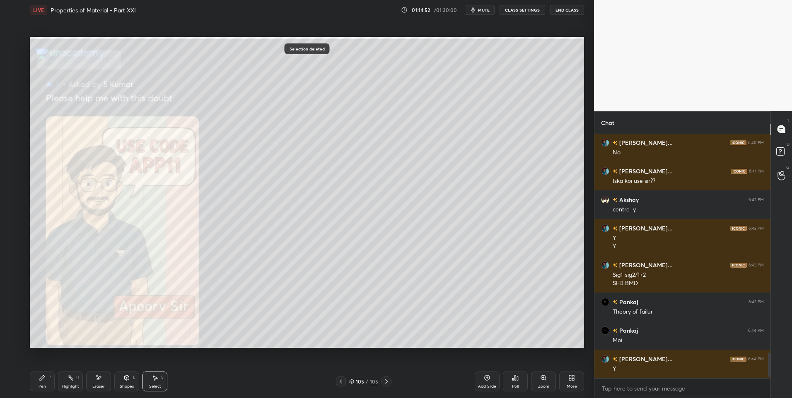
click at [424, 165] on div "0 ° Undo Copy Paste here Duplicate Duplicate to new slide Delete" at bounding box center [307, 193] width 554 height 312
click at [577, 380] on div "More" at bounding box center [571, 382] width 25 height 20
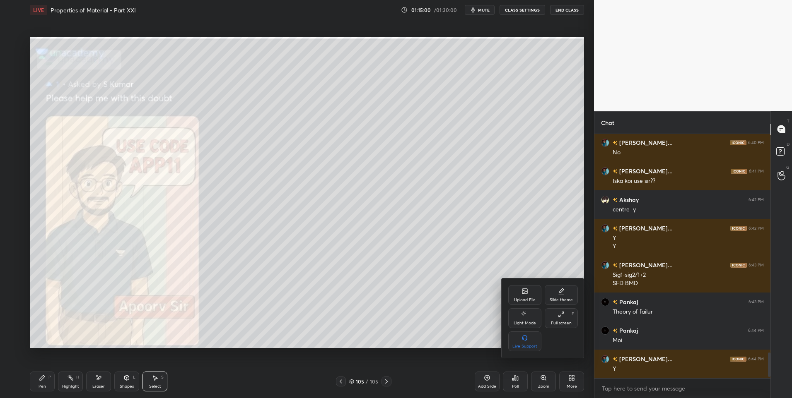
click at [522, 286] on div "Upload File" at bounding box center [524, 295] width 33 height 20
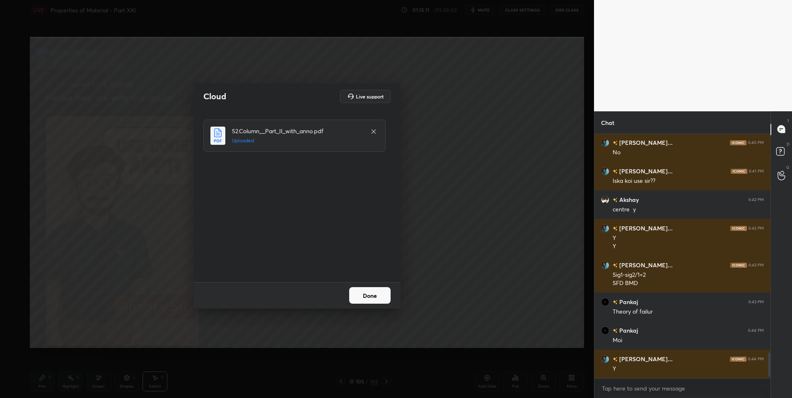
click at [369, 298] on button "Done" at bounding box center [369, 295] width 41 height 17
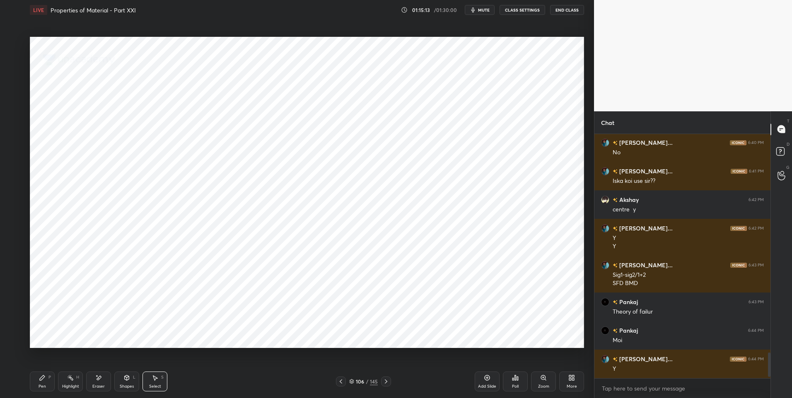
click at [385, 384] on icon at bounding box center [386, 382] width 7 height 7
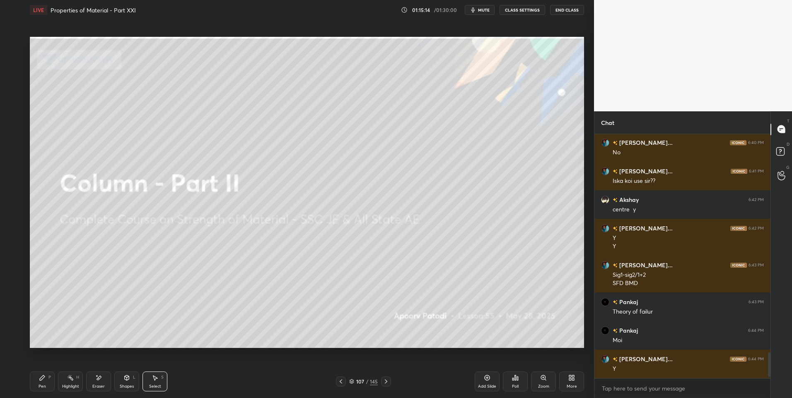
click at [386, 383] on icon at bounding box center [386, 382] width 2 height 4
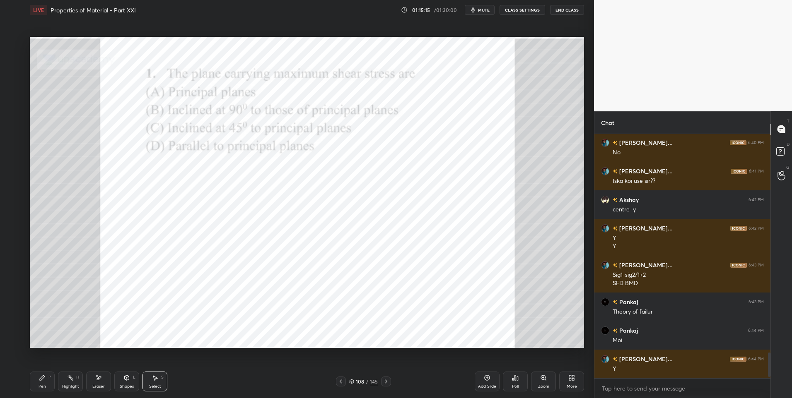
click at [386, 383] on icon at bounding box center [386, 382] width 2 height 4
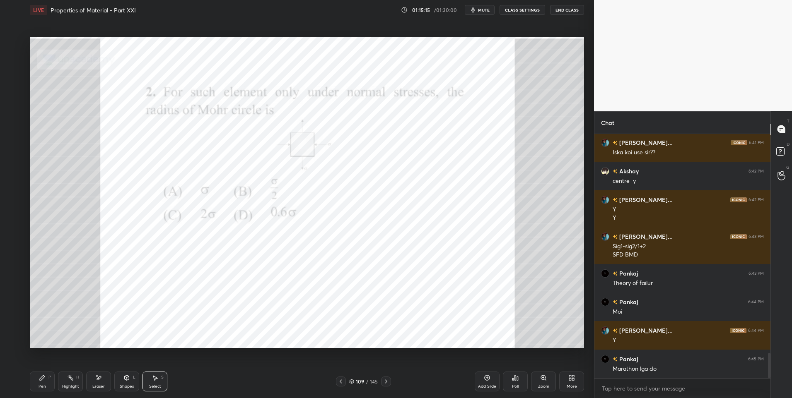
click at [386, 383] on icon at bounding box center [386, 382] width 7 height 7
click at [387, 382] on icon at bounding box center [386, 382] width 7 height 7
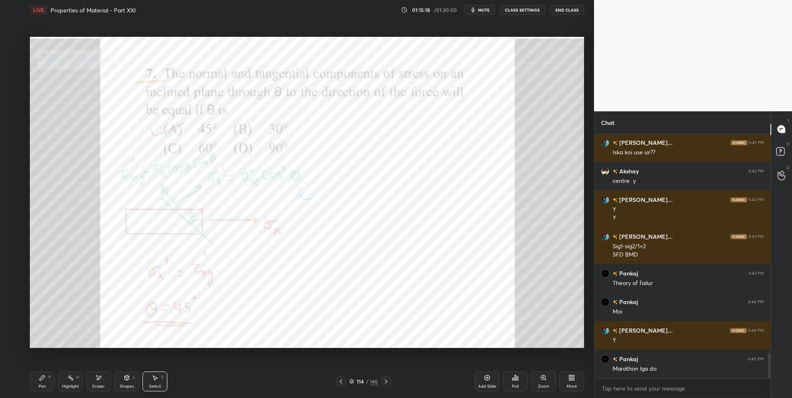
click at [387, 382] on icon at bounding box center [386, 382] width 7 height 7
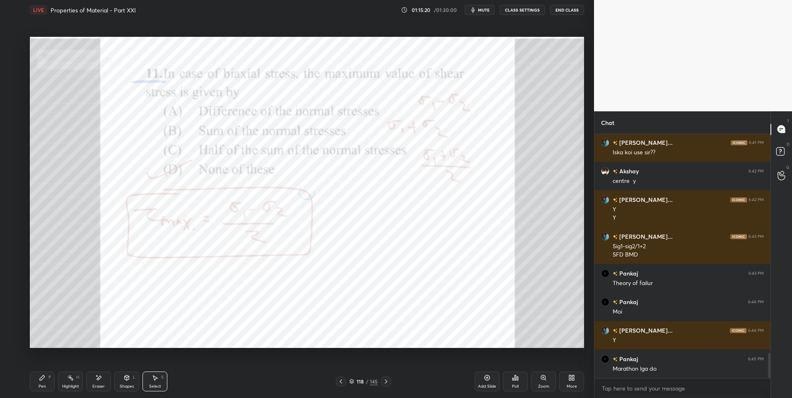
click at [388, 382] on icon at bounding box center [386, 382] width 7 height 7
click at [350, 379] on div "120 / 145" at bounding box center [363, 381] width 29 height 7
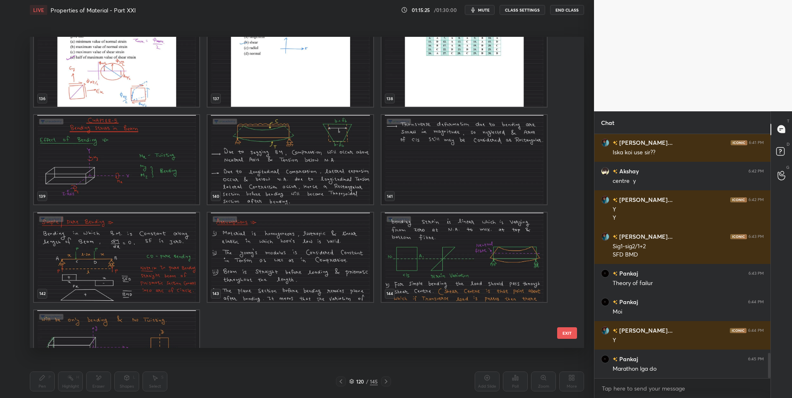
scroll to position [4351, 0]
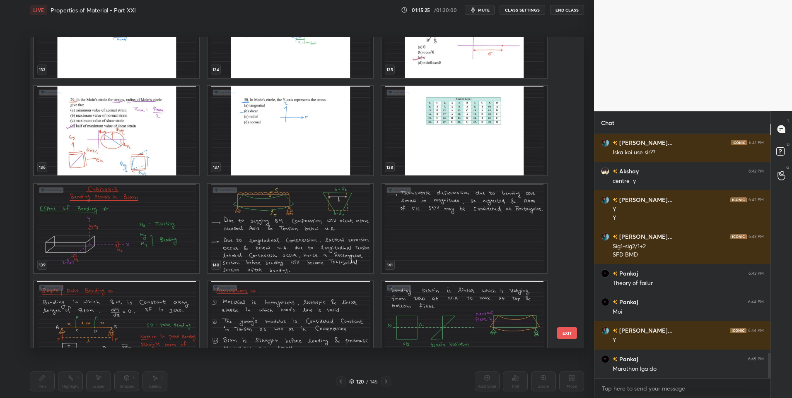
click at [84, 236] on img "grid" at bounding box center [116, 228] width 165 height 89
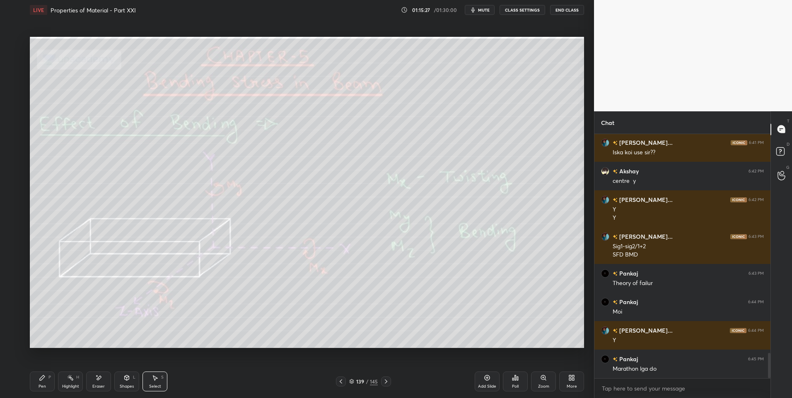
click at [42, 388] on div "Pen" at bounding box center [42, 387] width 7 height 4
click at [15, 42] on div at bounding box center [13, 43] width 7 height 7
click at [69, 382] on div "Highlight H" at bounding box center [70, 382] width 25 height 20
click at [45, 379] on icon at bounding box center [42, 378] width 7 height 7
click at [17, 145] on div at bounding box center [13, 142] width 13 height 13
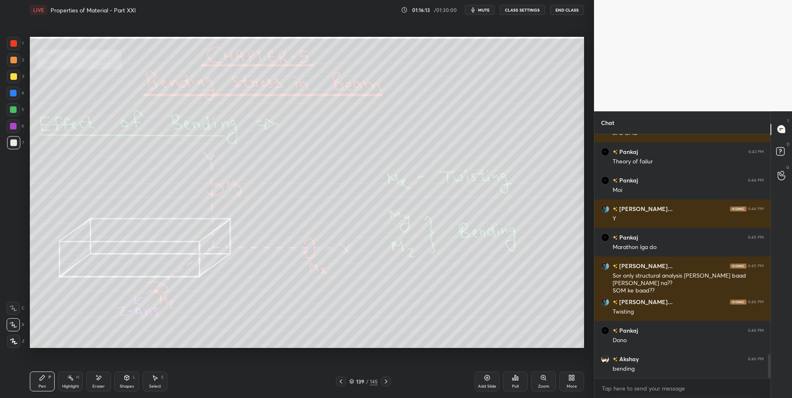
scroll to position [2254, 0]
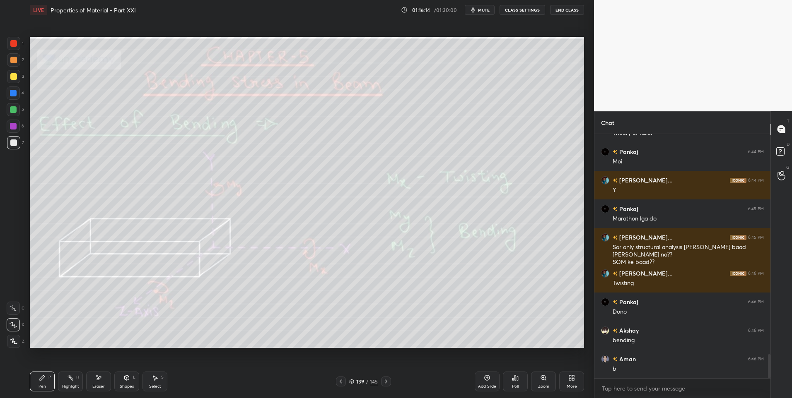
click at [69, 379] on icon at bounding box center [70, 378] width 7 height 7
click at [14, 110] on div at bounding box center [13, 109] width 7 height 7
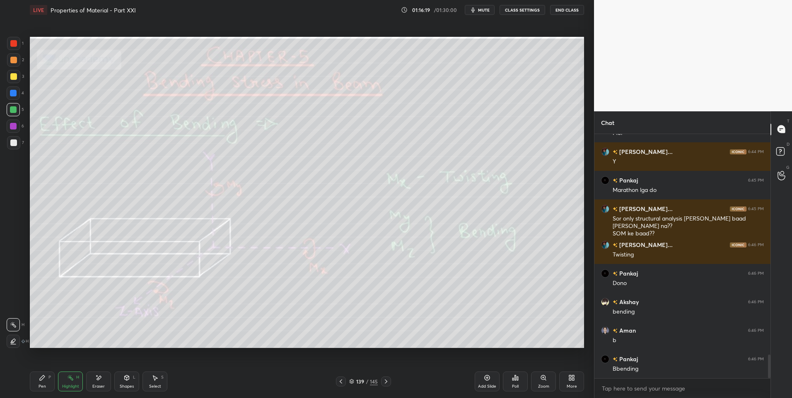
click at [40, 383] on div "Pen P" at bounding box center [42, 382] width 25 height 20
click at [14, 144] on div at bounding box center [13, 143] width 7 height 7
click at [74, 379] on div "Highlight H" at bounding box center [70, 382] width 25 height 20
click at [48, 384] on div "Pen P" at bounding box center [42, 382] width 25 height 20
click at [65, 380] on div "Highlight H" at bounding box center [70, 382] width 25 height 20
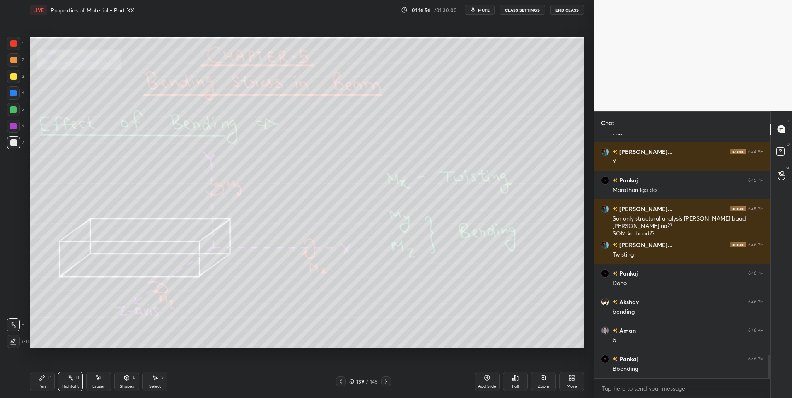
scroll to position [2311, 0]
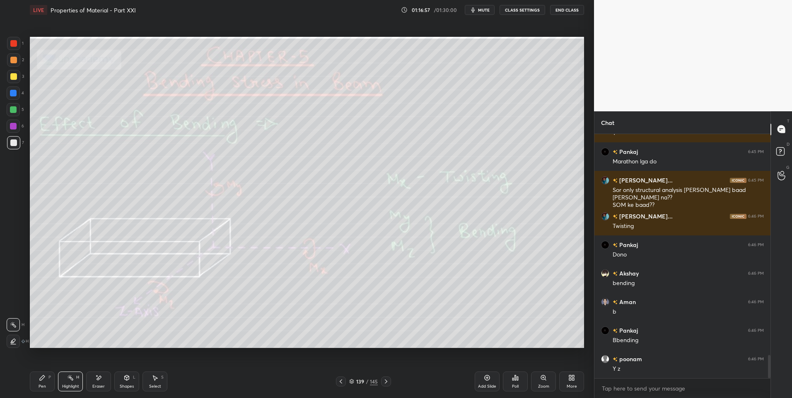
click at [41, 381] on div "Pen P" at bounding box center [42, 382] width 25 height 20
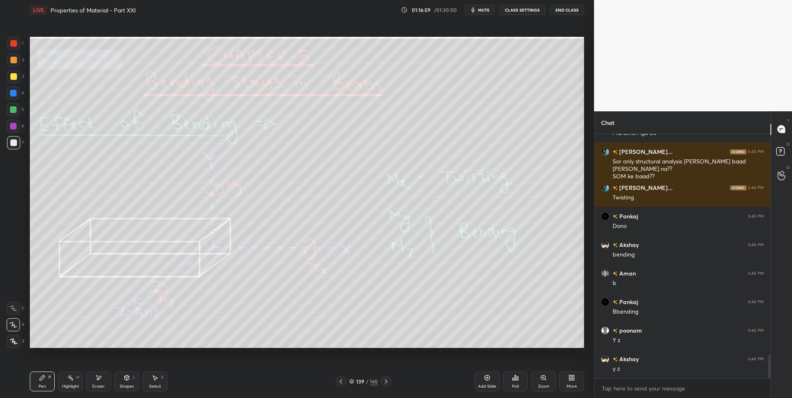
scroll to position [2369, 0]
click at [14, 58] on div at bounding box center [13, 60] width 7 height 7
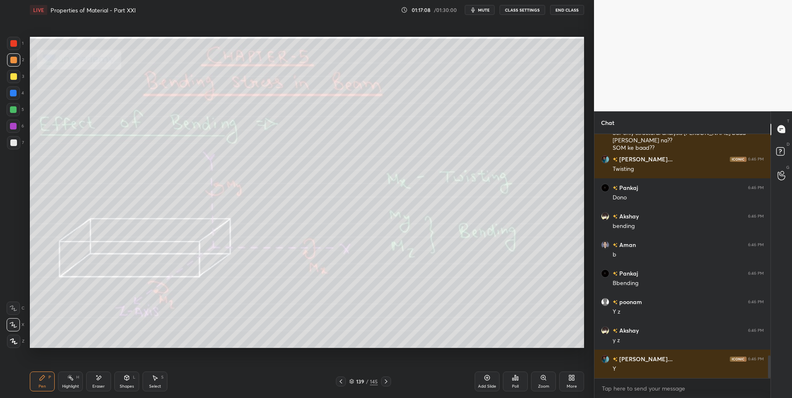
click at [72, 382] on div "Highlight H" at bounding box center [70, 382] width 25 height 20
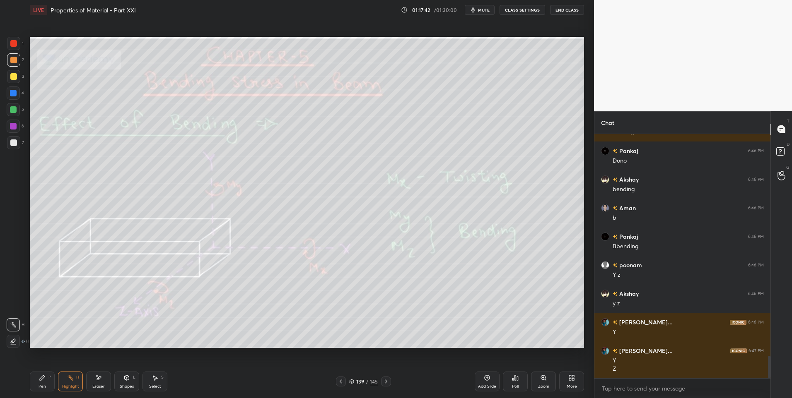
scroll to position [2434, 0]
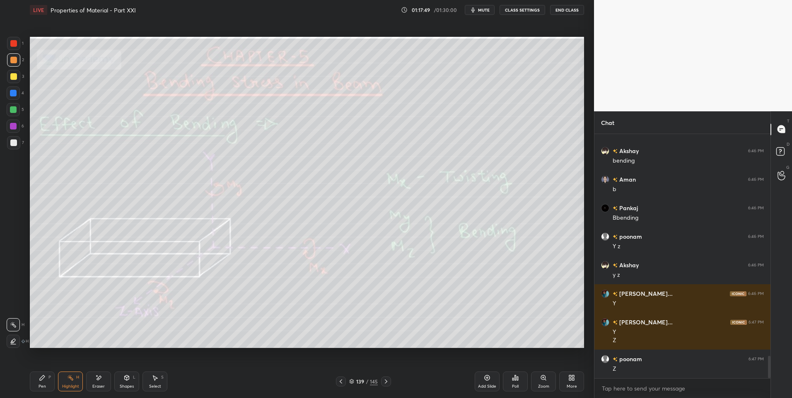
click at [43, 380] on icon at bounding box center [42, 378] width 7 height 7
click at [13, 93] on div at bounding box center [13, 93] width 7 height 7
click at [67, 381] on div "Highlight H" at bounding box center [70, 382] width 25 height 20
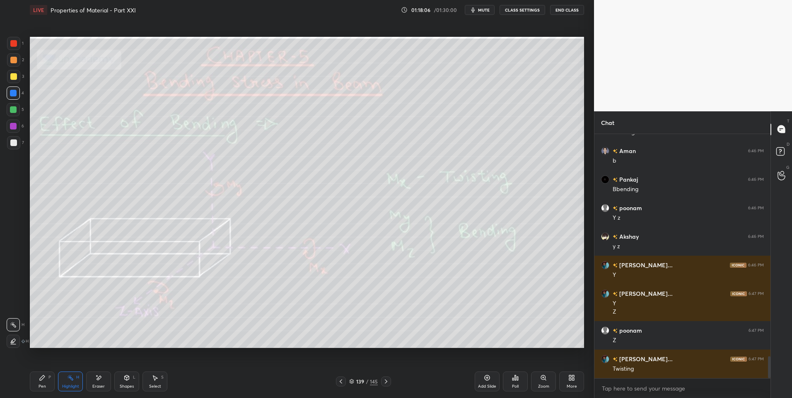
click at [42, 385] on div "Pen" at bounding box center [42, 387] width 7 height 4
click at [16, 65] on div at bounding box center [13, 59] width 13 height 13
click at [384, 384] on icon at bounding box center [386, 382] width 7 height 7
click at [71, 385] on div "Highlight" at bounding box center [70, 387] width 17 height 4
click at [339, 382] on icon at bounding box center [341, 382] width 7 height 7
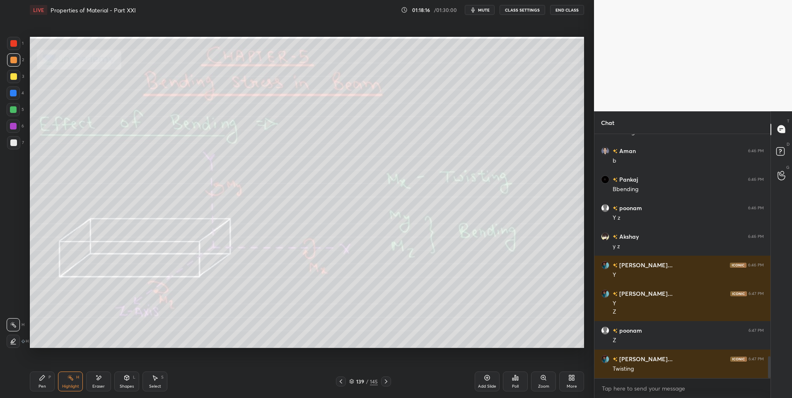
click at [479, 378] on div "Add Slide" at bounding box center [487, 382] width 25 height 20
click at [124, 381] on icon at bounding box center [126, 378] width 7 height 7
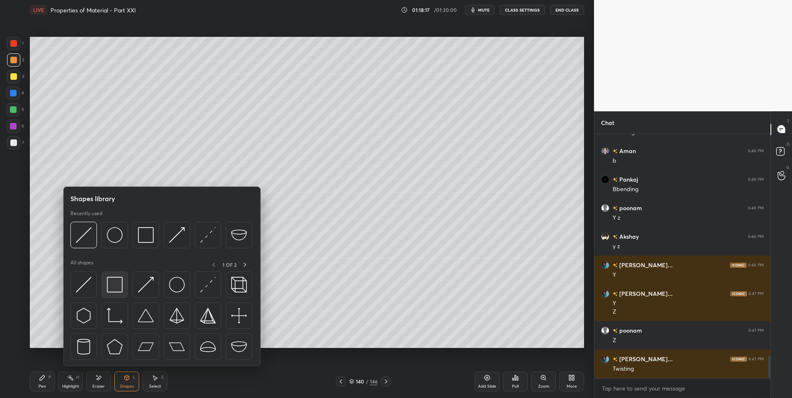
click at [109, 290] on img at bounding box center [115, 285] width 16 height 16
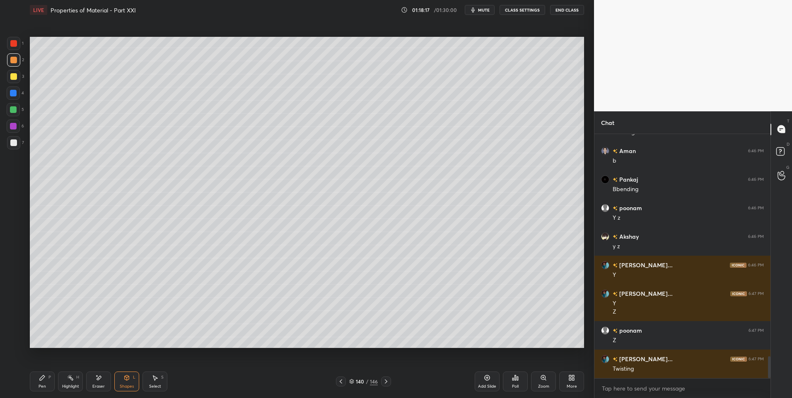
click at [13, 142] on div at bounding box center [13, 143] width 7 height 7
click at [37, 381] on div "Pen P" at bounding box center [42, 382] width 25 height 20
click at [126, 380] on icon at bounding box center [127, 378] width 5 height 5
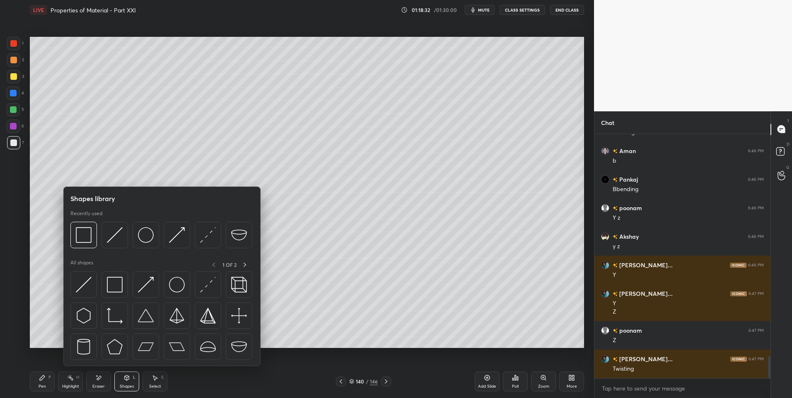
click at [151, 385] on div "Select" at bounding box center [155, 387] width 12 height 4
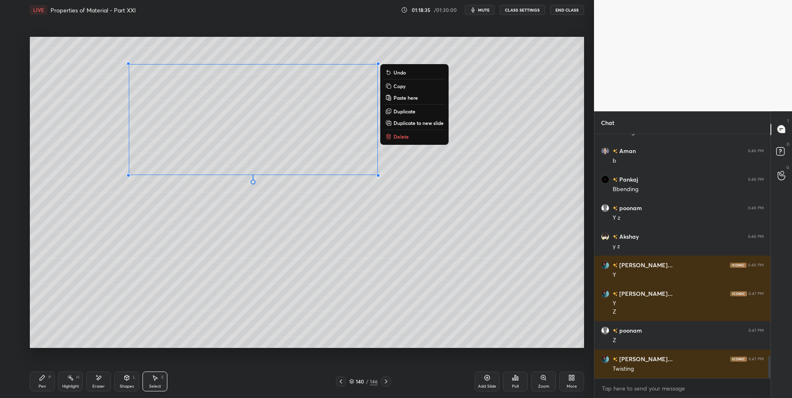
click at [313, 225] on div "0 ° Undo Copy Paste here Duplicate Duplicate to new slide Delete" at bounding box center [307, 193] width 554 height 312
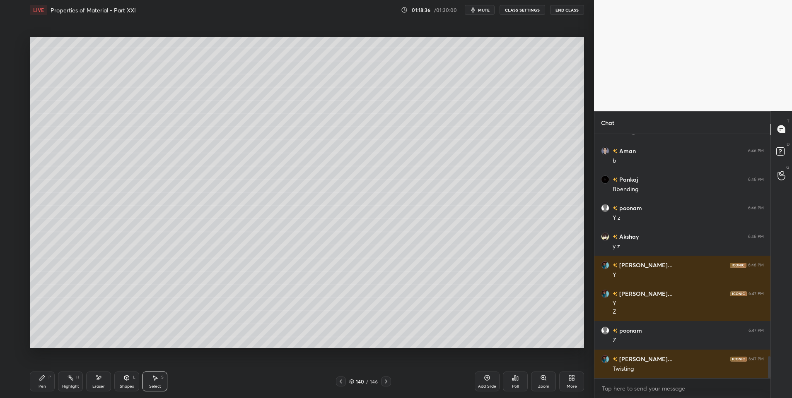
click at [46, 385] on div "Pen" at bounding box center [42, 387] width 7 height 4
click at [122, 379] on div "Shapes L" at bounding box center [126, 382] width 25 height 20
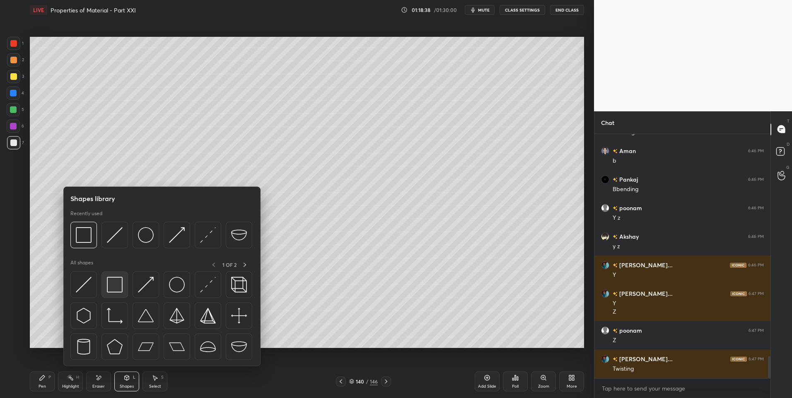
click at [114, 285] on img at bounding box center [115, 285] width 16 height 16
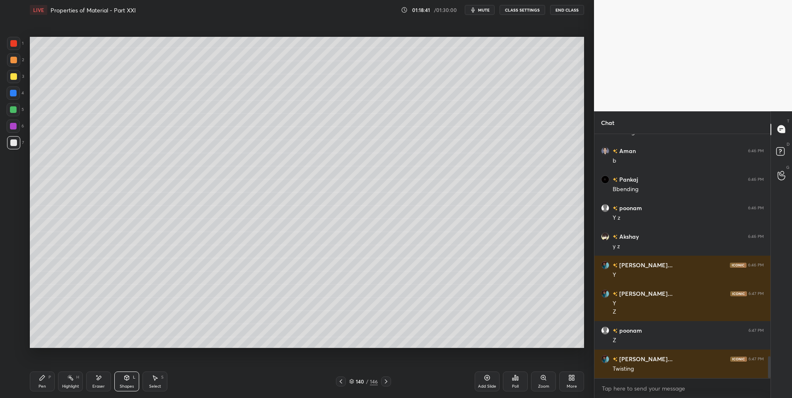
scroll to position [2491, 0]
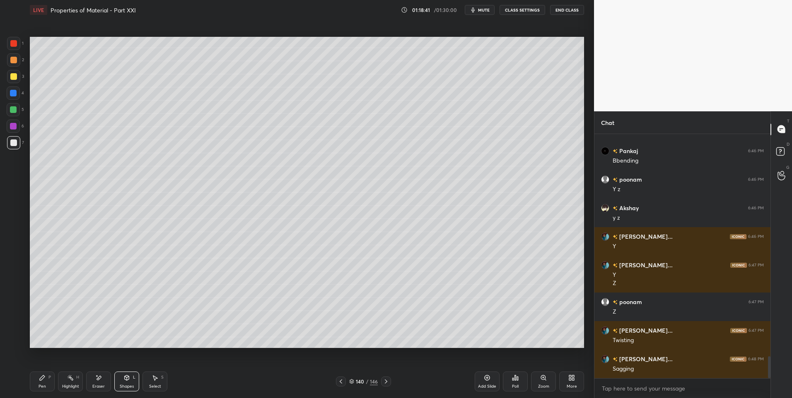
click at [130, 381] on div "Shapes L" at bounding box center [126, 382] width 25 height 20
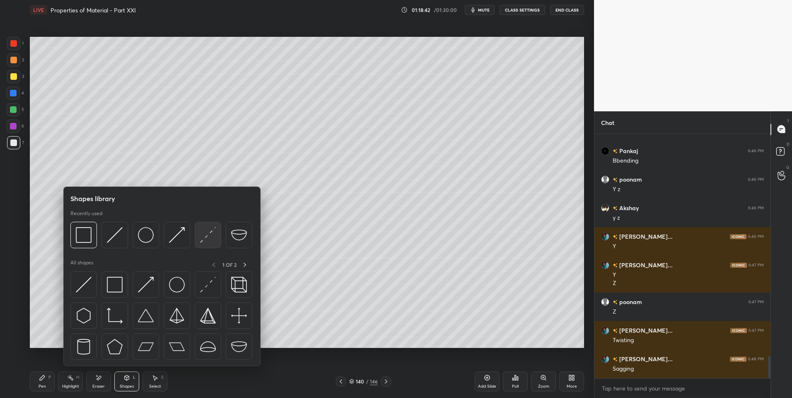
click at [207, 236] on img at bounding box center [208, 235] width 16 height 16
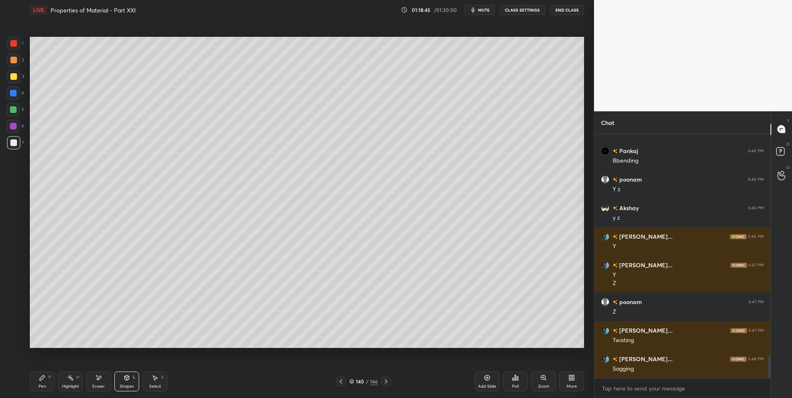
click at [41, 387] on div "Pen" at bounding box center [42, 387] width 7 height 4
click at [17, 61] on div at bounding box center [13, 59] width 13 height 13
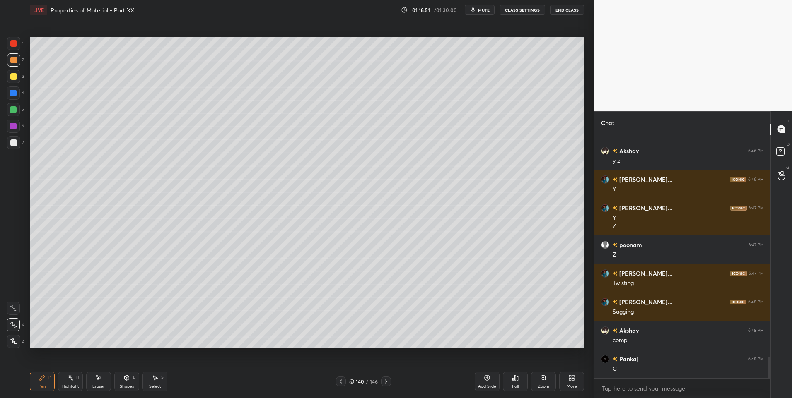
scroll to position [2577, 0]
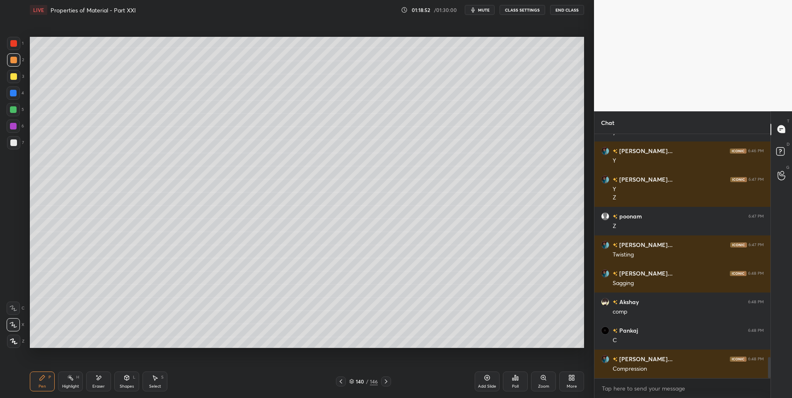
click at [76, 383] on div "Highlight H" at bounding box center [70, 382] width 25 height 20
click at [123, 376] on icon at bounding box center [126, 378] width 7 height 7
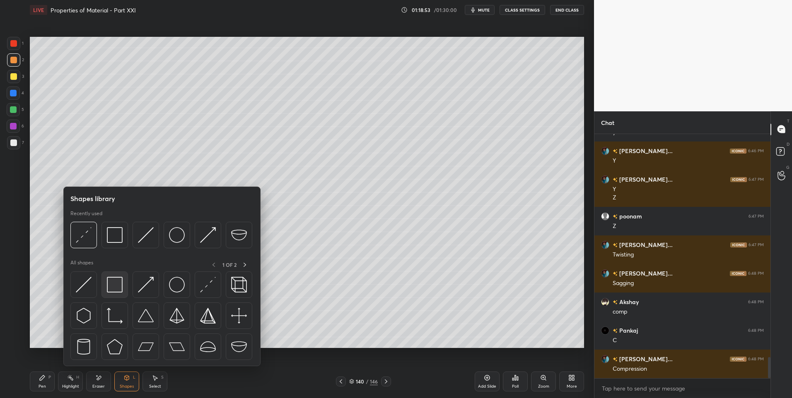
click at [115, 287] on img at bounding box center [115, 285] width 16 height 16
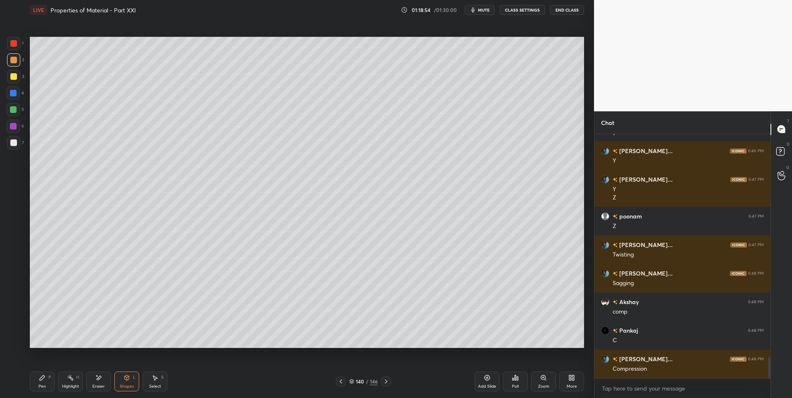
click at [41, 387] on div "Pen" at bounding box center [42, 387] width 7 height 4
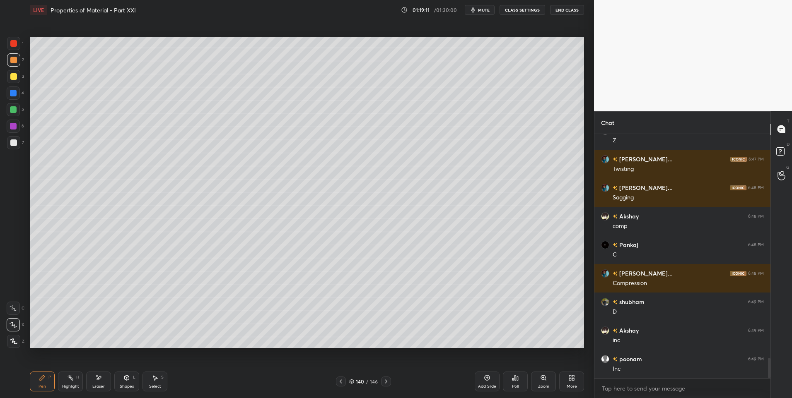
scroll to position [2691, 0]
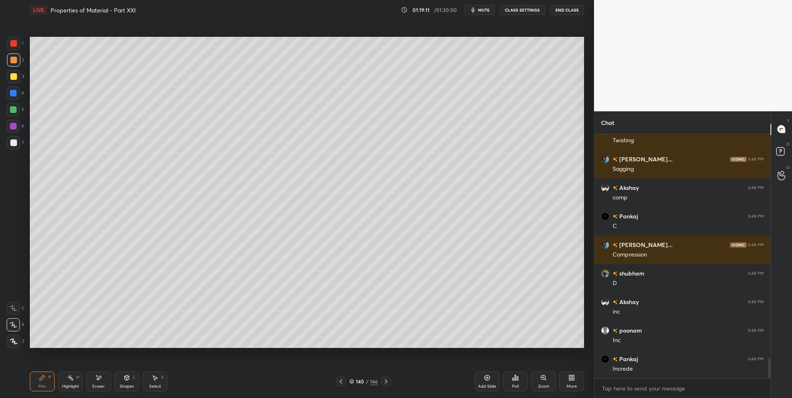
click at [73, 384] on div "Highlight H" at bounding box center [70, 382] width 25 height 20
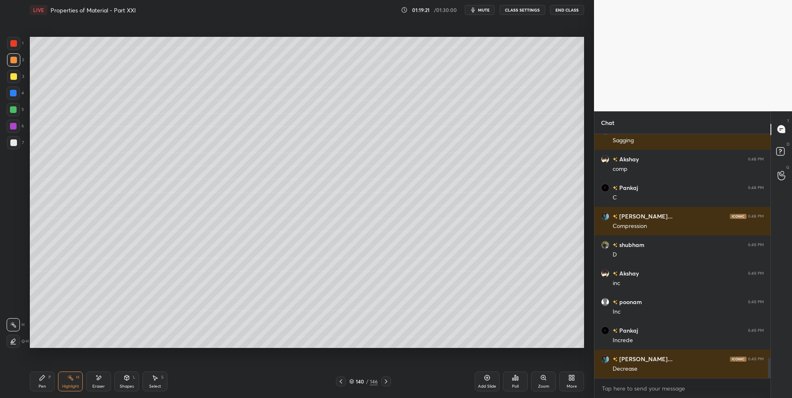
click at [152, 386] on div "Select" at bounding box center [155, 387] width 12 height 4
click at [72, 385] on div "Highlight" at bounding box center [70, 387] width 17 height 4
click at [158, 381] on div "Select S" at bounding box center [154, 382] width 25 height 20
click at [132, 381] on div "Shapes L" at bounding box center [126, 382] width 25 height 20
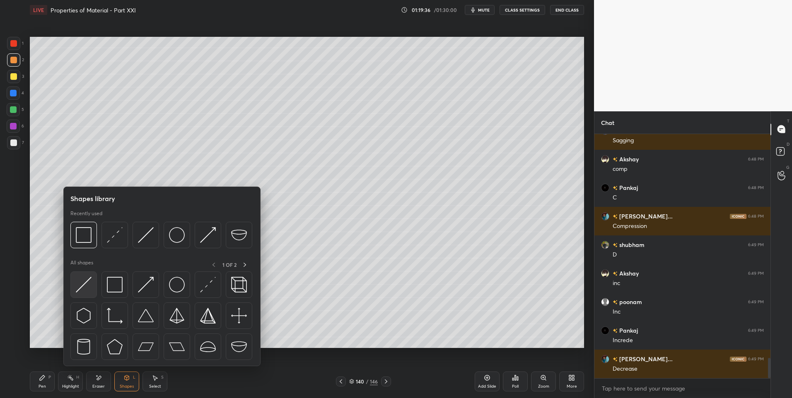
click at [88, 286] on img at bounding box center [84, 285] width 16 height 16
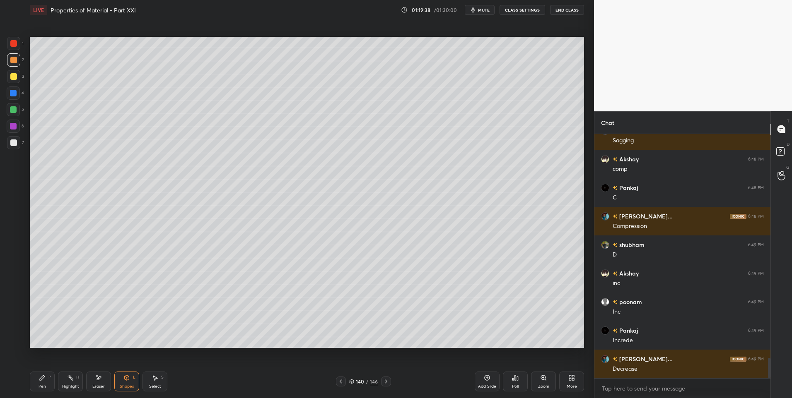
click at [154, 380] on icon at bounding box center [155, 378] width 5 height 5
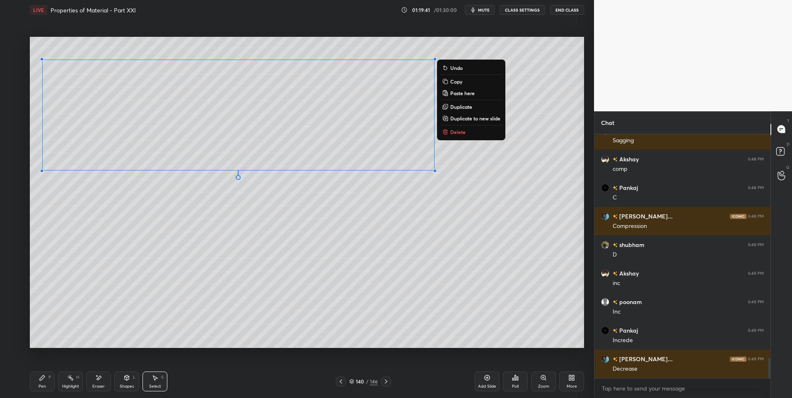
click at [124, 384] on div "Shapes L" at bounding box center [126, 382] width 25 height 20
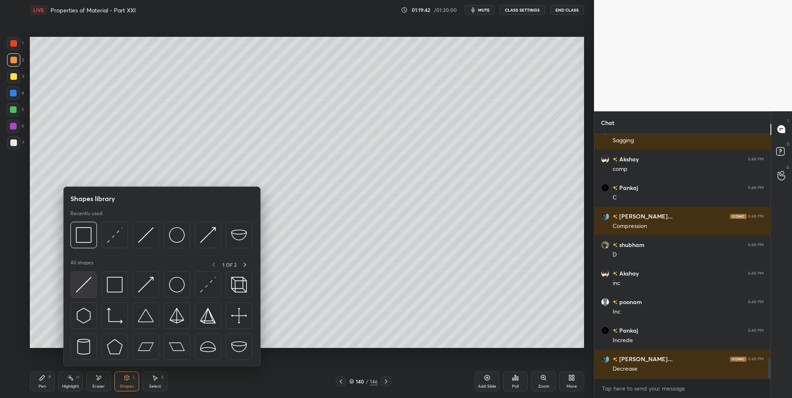
click at [84, 286] on img at bounding box center [84, 285] width 16 height 16
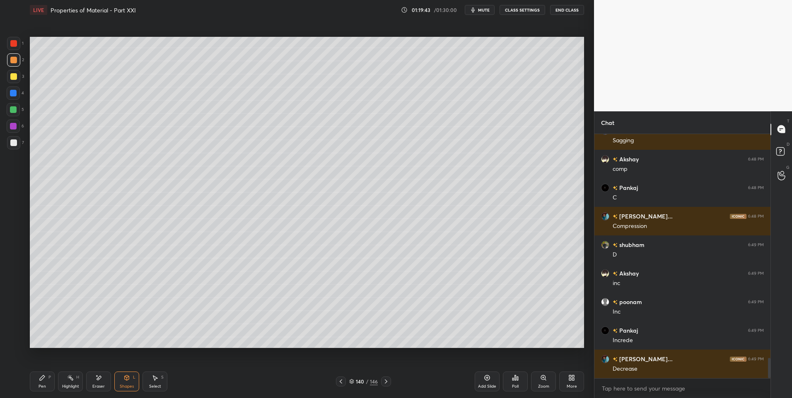
click at [69, 386] on div "Highlight" at bounding box center [70, 387] width 17 height 4
click at [130, 379] on div "Shapes L" at bounding box center [126, 382] width 25 height 20
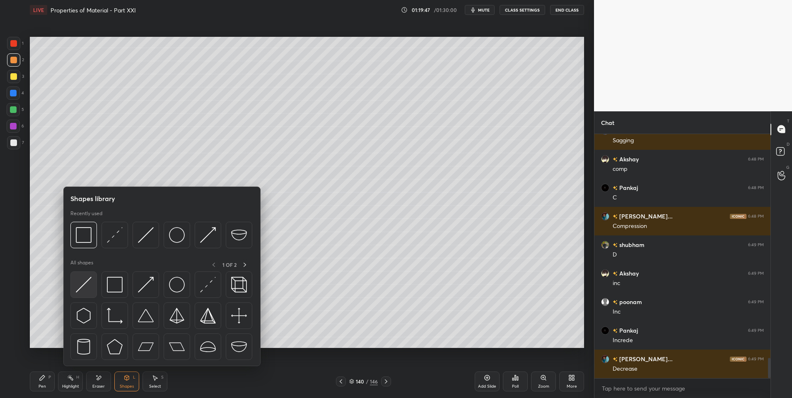
click at [83, 280] on img at bounding box center [84, 285] width 16 height 16
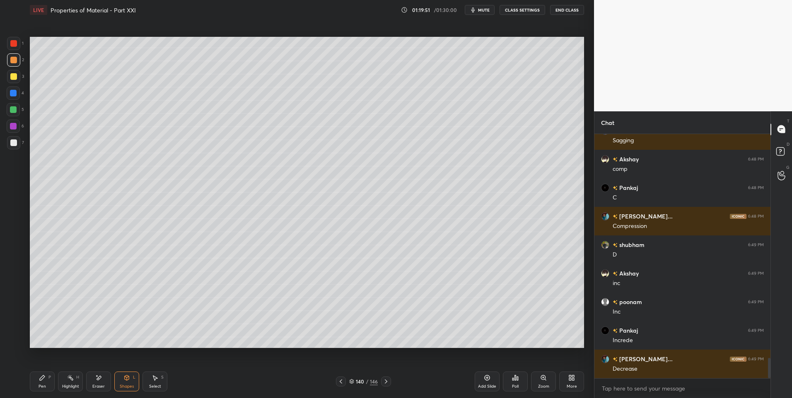
click at [66, 387] on div "Highlight" at bounding box center [70, 387] width 17 height 4
click at [131, 387] on div "Shapes" at bounding box center [127, 387] width 14 height 4
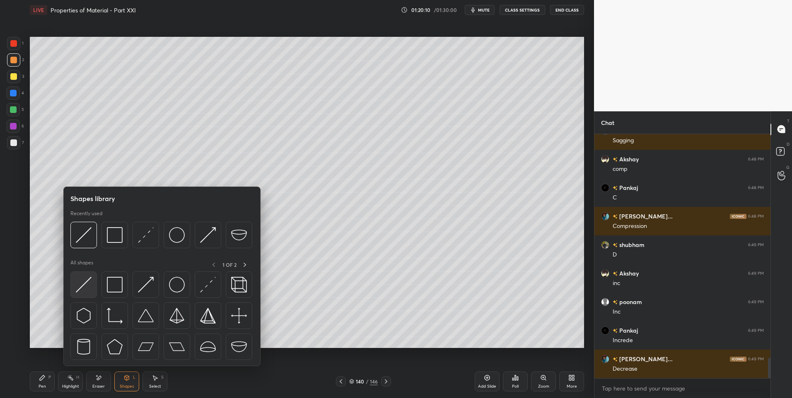
click at [88, 281] on img at bounding box center [84, 285] width 16 height 16
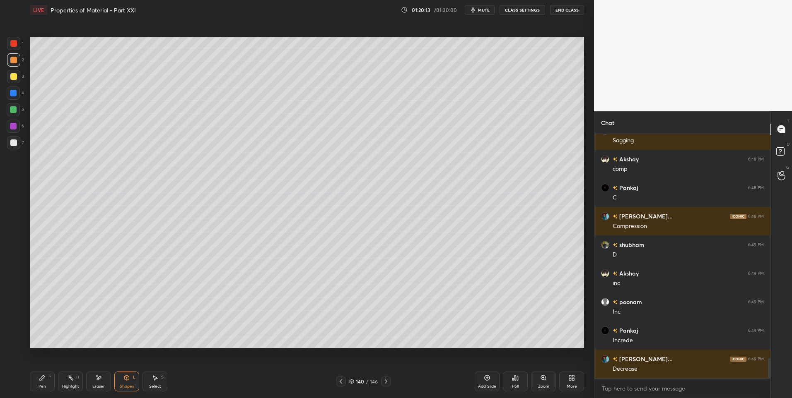
click at [64, 386] on div "Highlight" at bounding box center [70, 387] width 17 height 4
click at [72, 377] on icon at bounding box center [70, 378] width 7 height 7
click at [124, 381] on icon at bounding box center [126, 378] width 7 height 7
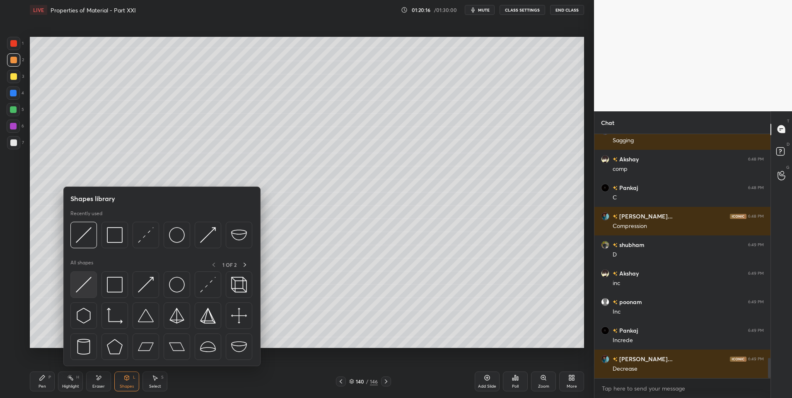
click at [82, 285] on img at bounding box center [84, 285] width 16 height 16
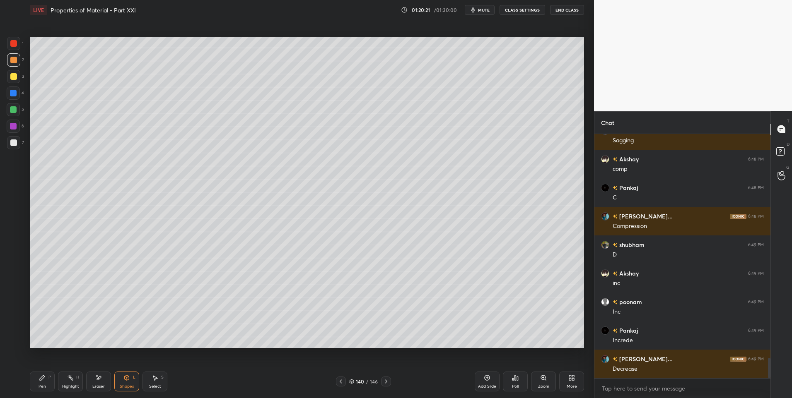
click at [66, 386] on div "Highlight" at bounding box center [70, 387] width 17 height 4
click at [43, 384] on div "Pen P" at bounding box center [42, 382] width 25 height 20
click at [43, 381] on icon at bounding box center [42, 378] width 7 height 7
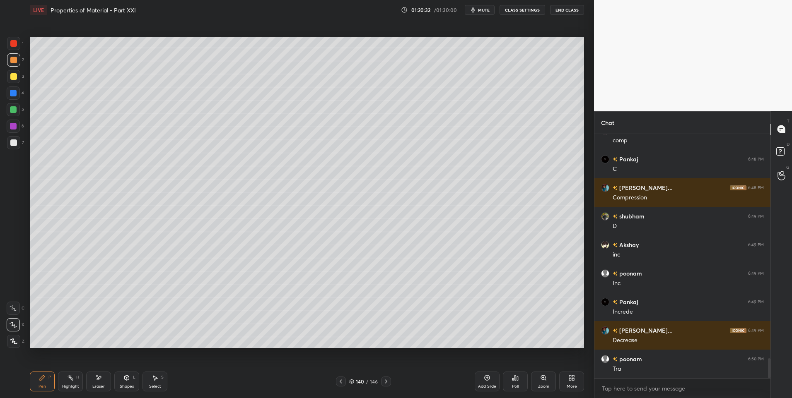
scroll to position [2777, 0]
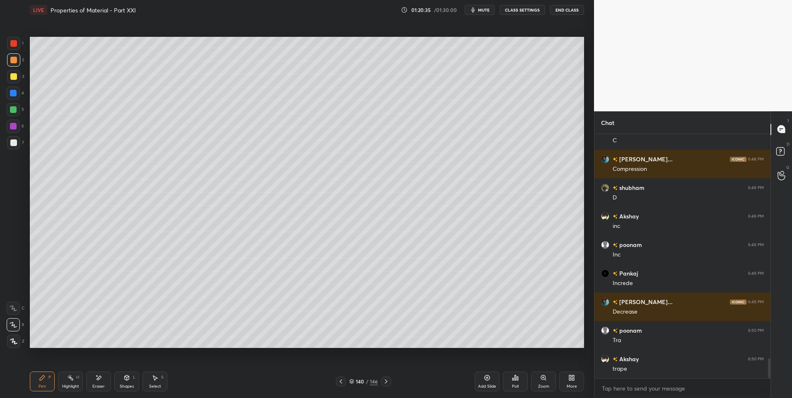
click at [67, 385] on div "Highlight" at bounding box center [70, 387] width 17 height 4
click at [72, 381] on rect at bounding box center [71, 379] width 4 height 4
click at [386, 380] on icon at bounding box center [386, 382] width 7 height 7
click at [385, 381] on icon at bounding box center [386, 382] width 7 height 7
click at [69, 375] on icon at bounding box center [70, 378] width 7 height 7
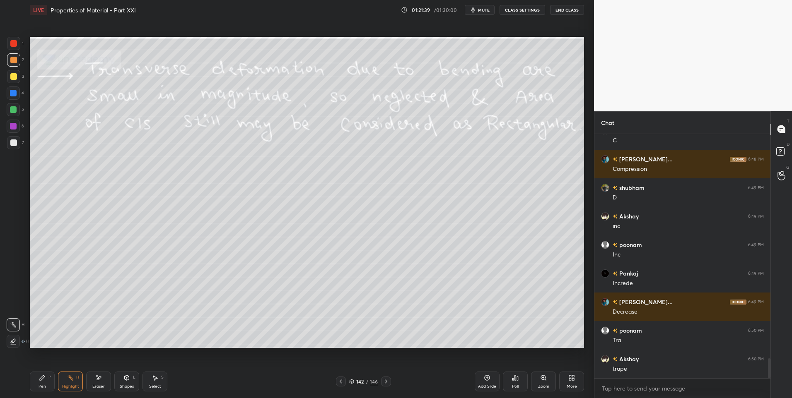
click at [13, 145] on div at bounding box center [13, 143] width 7 height 7
click at [386, 381] on icon at bounding box center [386, 382] width 2 height 4
click at [340, 381] on icon at bounding box center [341, 382] width 7 height 7
click at [482, 379] on div "Add Slide" at bounding box center [487, 382] width 25 height 20
click at [121, 383] on div "Shapes L" at bounding box center [126, 382] width 25 height 20
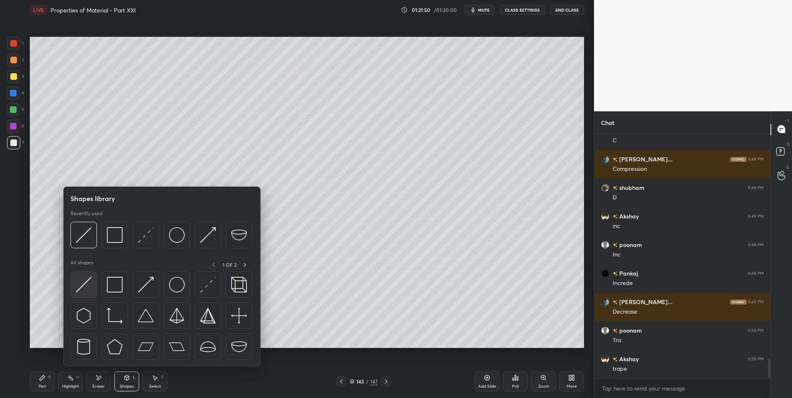
click at [88, 289] on img at bounding box center [84, 285] width 16 height 16
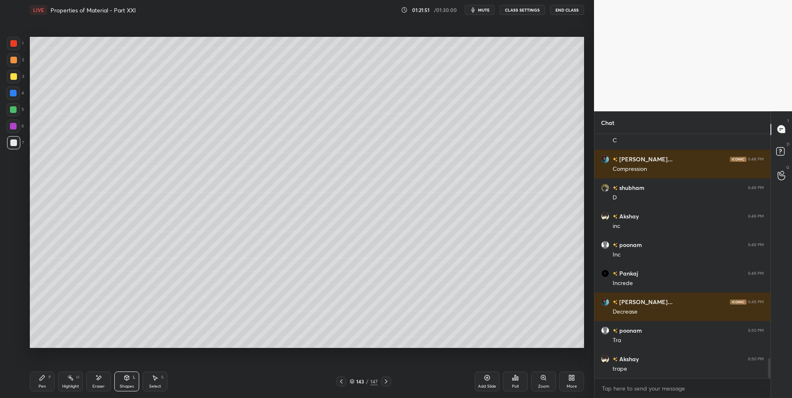
click at [17, 58] on div at bounding box center [13, 59] width 13 height 13
click at [36, 380] on div "Pen P" at bounding box center [42, 382] width 25 height 20
click at [128, 377] on icon at bounding box center [127, 377] width 5 height 1
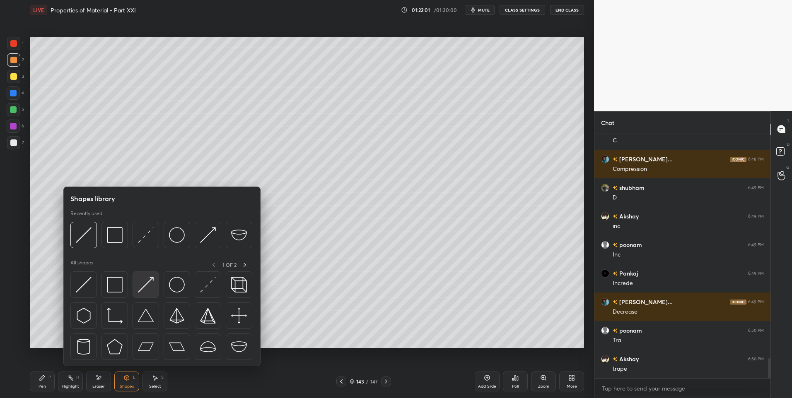
click at [147, 283] on img at bounding box center [146, 285] width 16 height 16
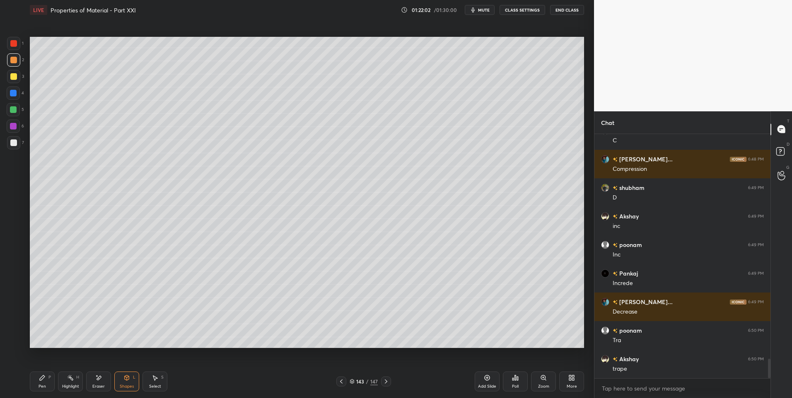
scroll to position [2806, 0]
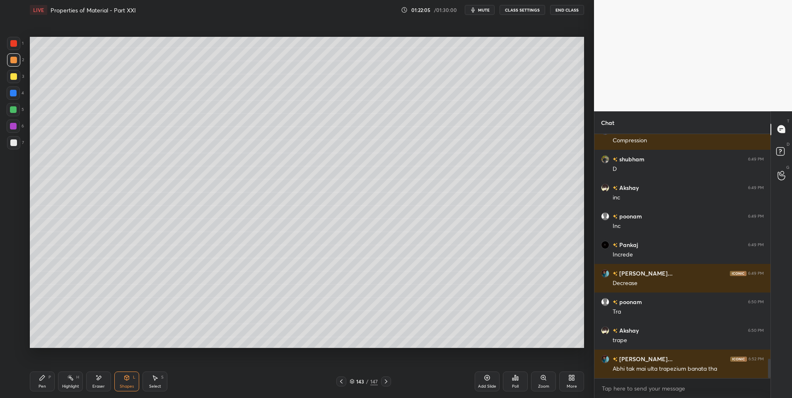
click at [46, 377] on div "Pen P" at bounding box center [42, 382] width 25 height 20
click at [105, 378] on div "Eraser" at bounding box center [98, 382] width 25 height 20
click at [51, 378] on div "P" at bounding box center [49, 378] width 2 height 4
click at [45, 381] on div "Pen P" at bounding box center [42, 382] width 25 height 20
click at [125, 380] on icon at bounding box center [127, 378] width 5 height 5
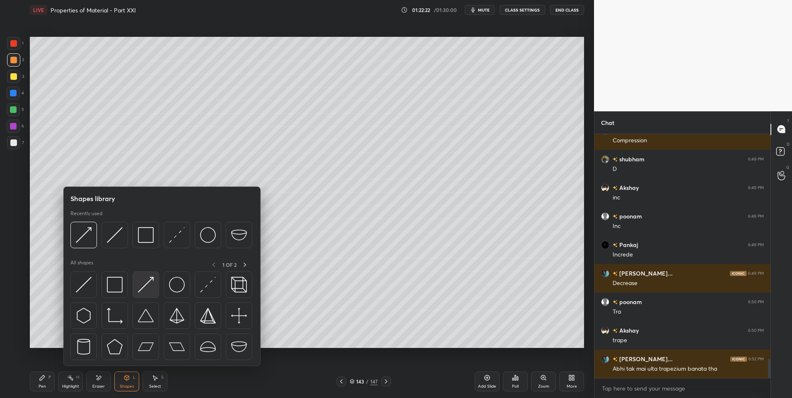
click at [148, 285] on img at bounding box center [146, 285] width 16 height 16
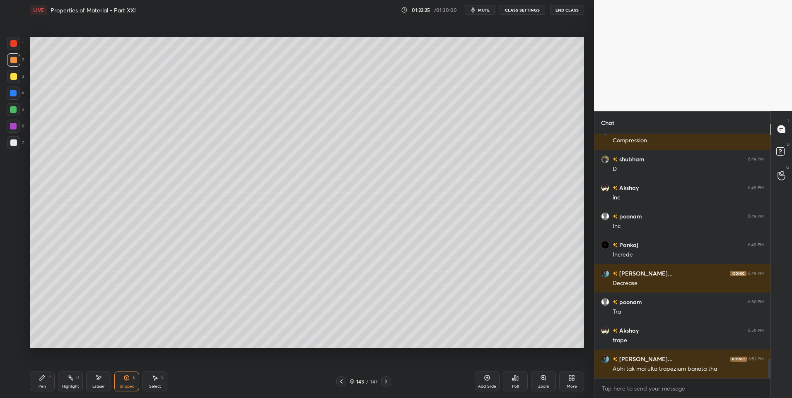
click at [36, 380] on div "Pen P" at bounding box center [42, 382] width 25 height 20
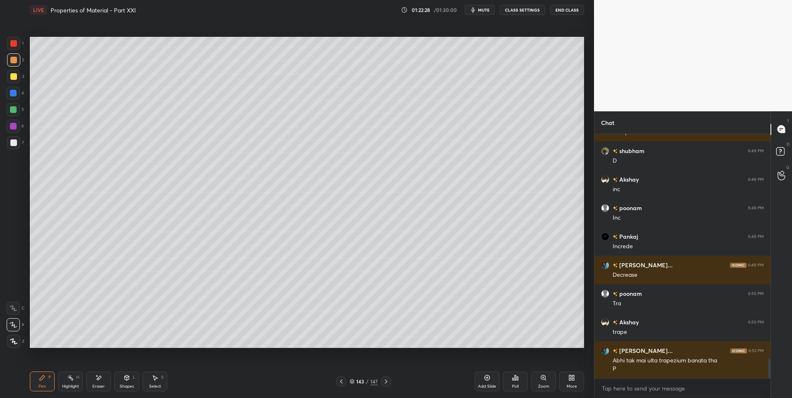
click at [134, 376] on div "L" at bounding box center [134, 378] width 2 height 4
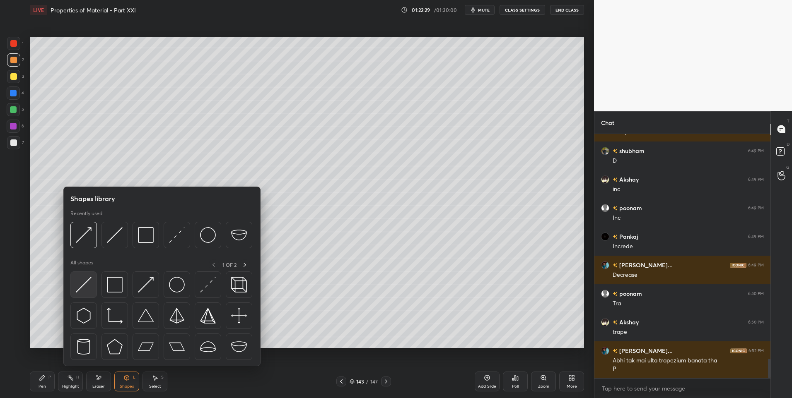
click at [89, 285] on img at bounding box center [84, 285] width 16 height 16
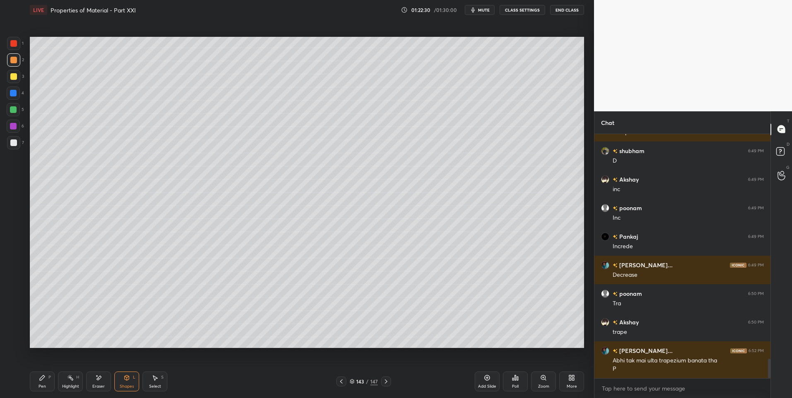
click at [16, 142] on div at bounding box center [13, 143] width 7 height 7
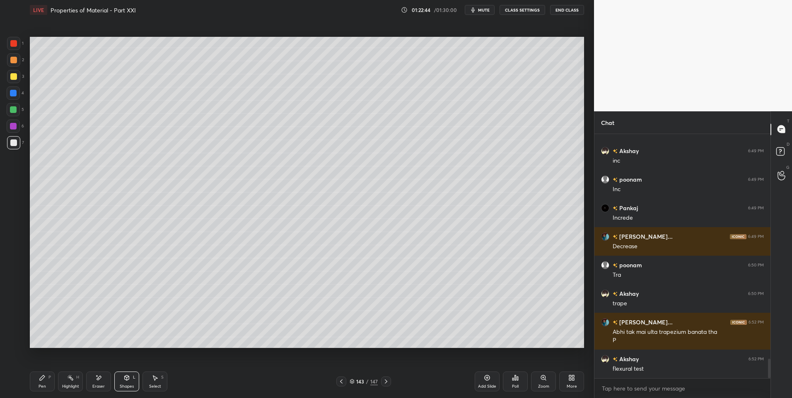
click at [42, 386] on div "Pen" at bounding box center [42, 387] width 7 height 4
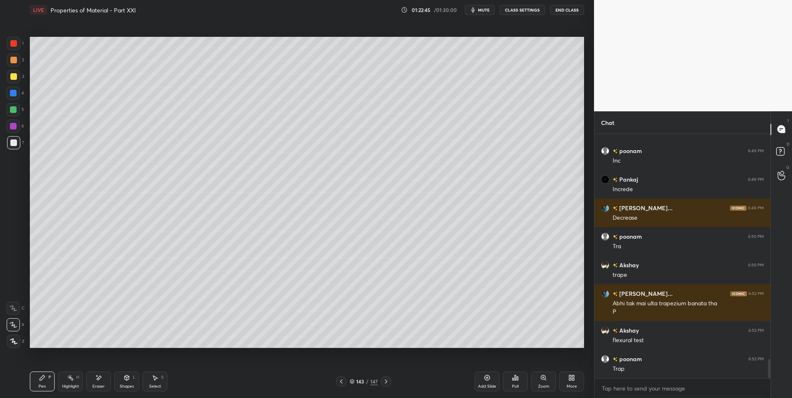
click at [15, 113] on div at bounding box center [13, 109] width 13 height 13
click at [15, 143] on div at bounding box center [13, 143] width 7 height 7
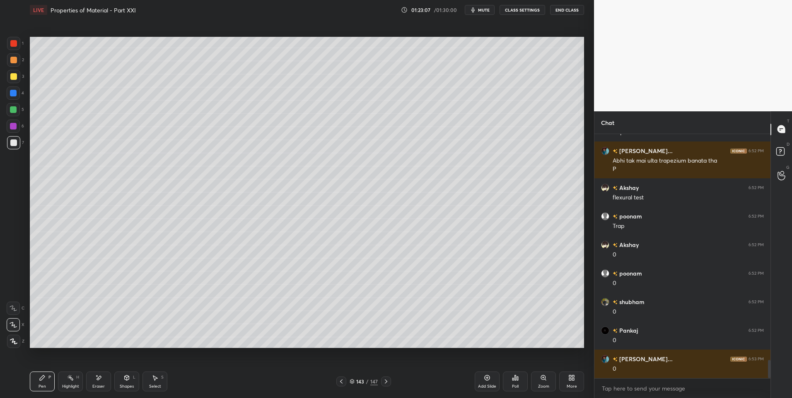
scroll to position [3042, 0]
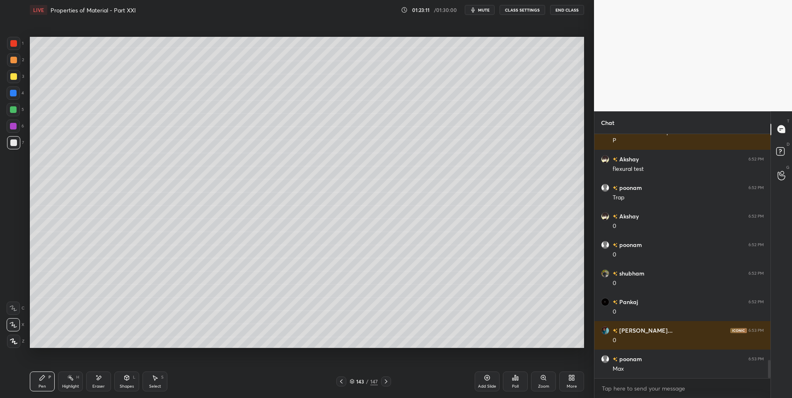
click at [74, 379] on div "Highlight H" at bounding box center [70, 382] width 25 height 20
click at [40, 379] on icon at bounding box center [42, 378] width 7 height 7
click at [42, 382] on div "Pen P" at bounding box center [42, 382] width 25 height 20
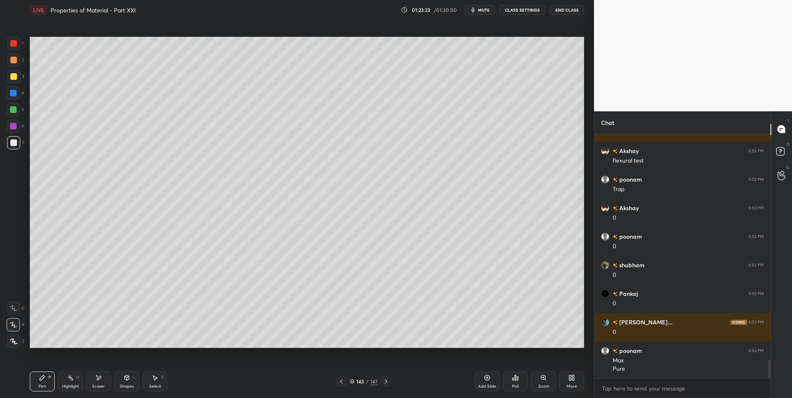
scroll to position [3079, 0]
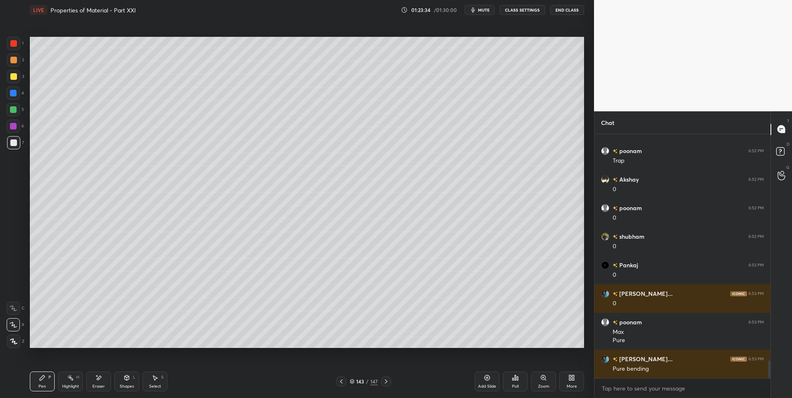
click at [385, 380] on icon at bounding box center [386, 382] width 2 height 4
click at [70, 379] on icon at bounding box center [70, 378] width 7 height 7
click at [340, 381] on icon at bounding box center [341, 382] width 7 height 7
click at [488, 380] on icon at bounding box center [487, 378] width 5 height 5
click at [340, 383] on icon at bounding box center [341, 382] width 7 height 7
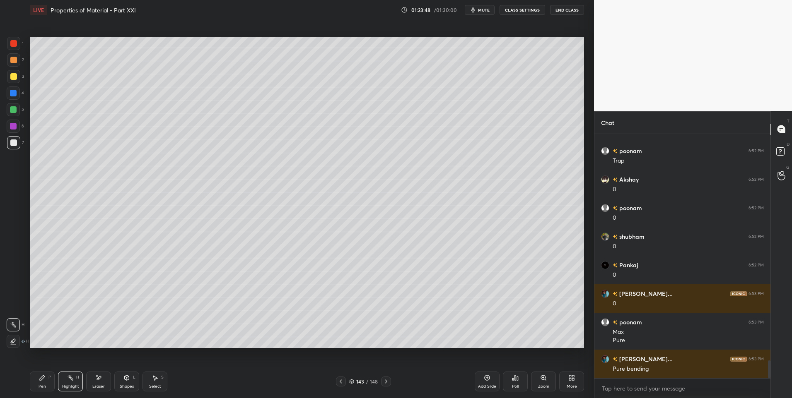
click at [154, 380] on icon at bounding box center [155, 378] width 5 height 5
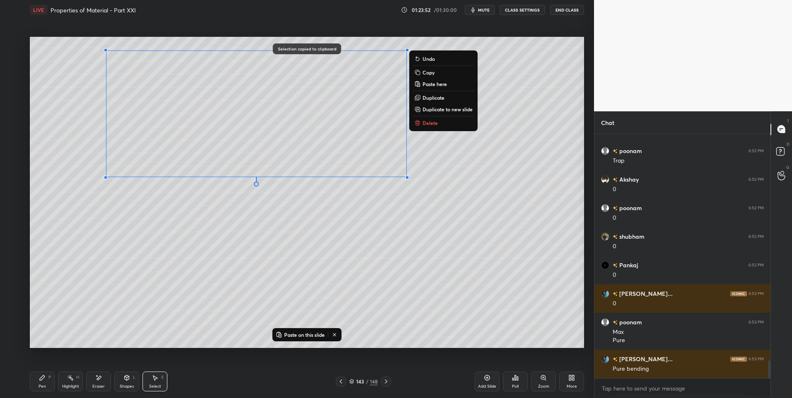
click at [388, 383] on icon at bounding box center [386, 382] width 7 height 7
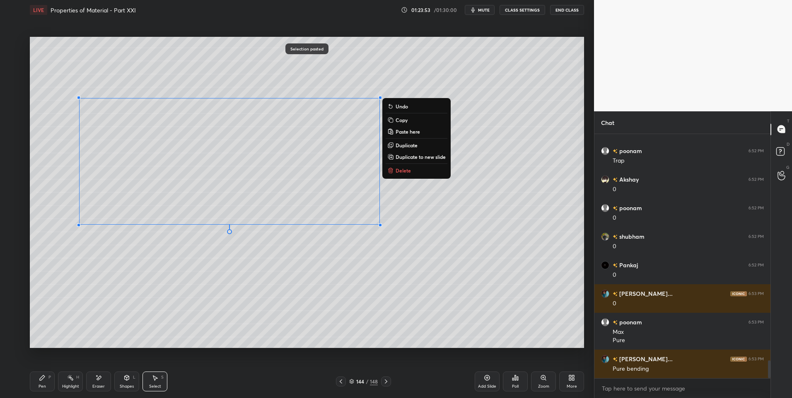
click at [188, 303] on div "0 ° Undo Copy Paste here Duplicate Duplicate to new slide Delete" at bounding box center [307, 193] width 554 height 312
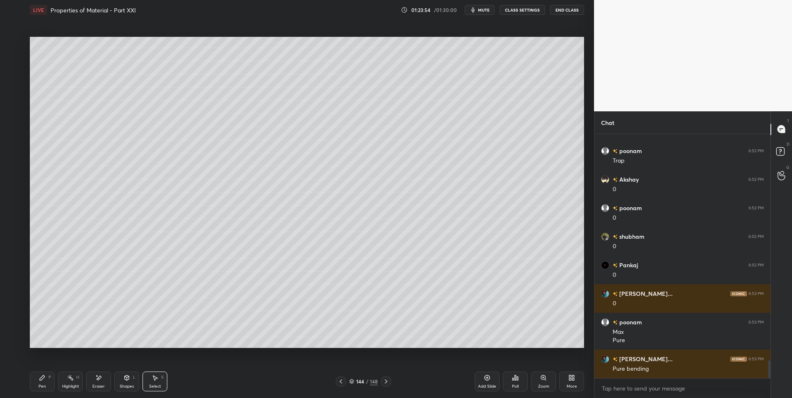
click at [40, 383] on div "Pen P" at bounding box center [42, 382] width 25 height 20
click at [14, 60] on div at bounding box center [13, 60] width 7 height 7
click at [69, 383] on div "Highlight H" at bounding box center [70, 382] width 25 height 20
click at [43, 381] on icon at bounding box center [42, 378] width 7 height 7
click at [14, 142] on div at bounding box center [13, 143] width 7 height 7
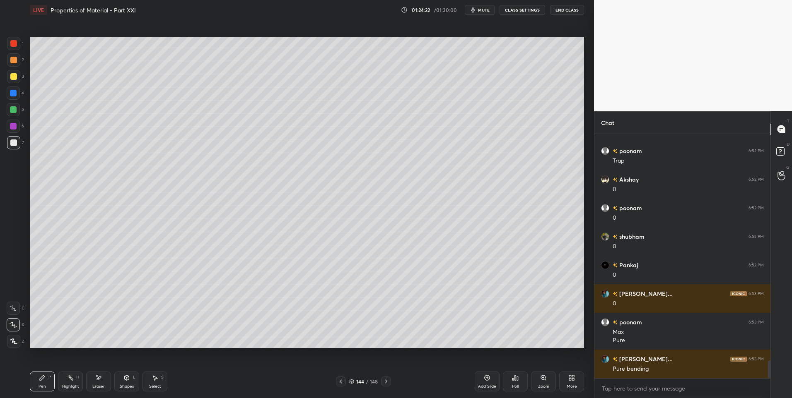
click at [152, 386] on div "Select" at bounding box center [155, 387] width 12 height 4
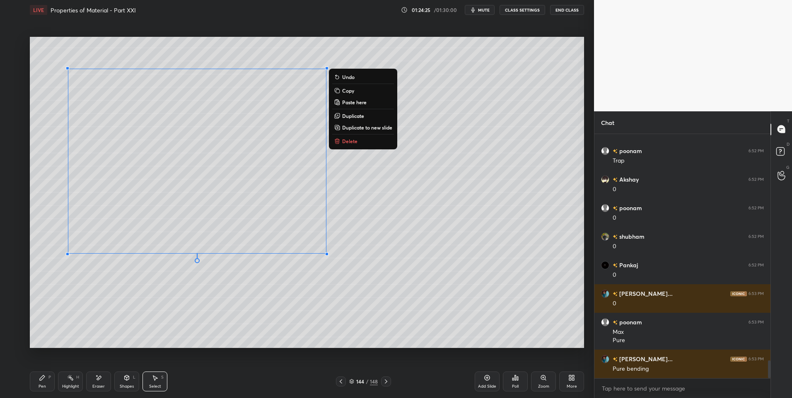
click at [268, 320] on div "0 ° Undo Copy Paste here Duplicate Duplicate to new slide Delete" at bounding box center [307, 193] width 554 height 312
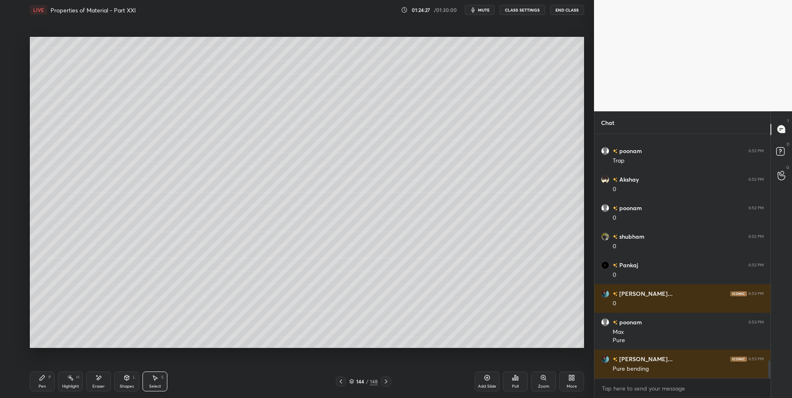
click at [37, 384] on div "Pen P" at bounding box center [42, 382] width 25 height 20
click at [14, 58] on div at bounding box center [13, 60] width 7 height 7
click at [13, 108] on div at bounding box center [13, 109] width 7 height 7
click at [72, 385] on div "Highlight" at bounding box center [70, 387] width 17 height 4
click at [43, 385] on div "Pen" at bounding box center [42, 387] width 7 height 4
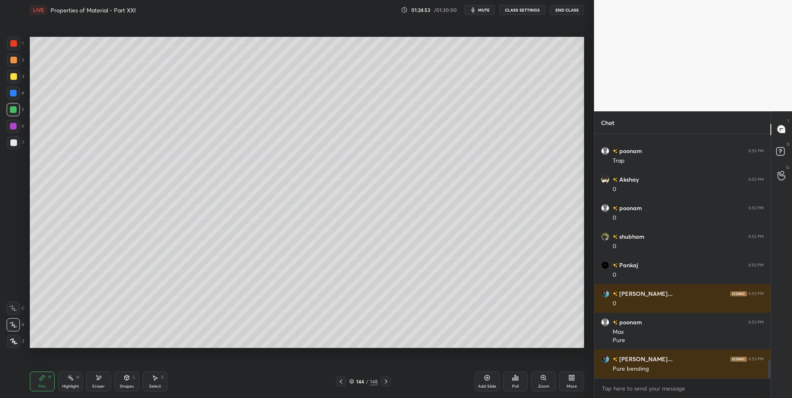
click at [70, 383] on div "Highlight H" at bounding box center [70, 382] width 25 height 20
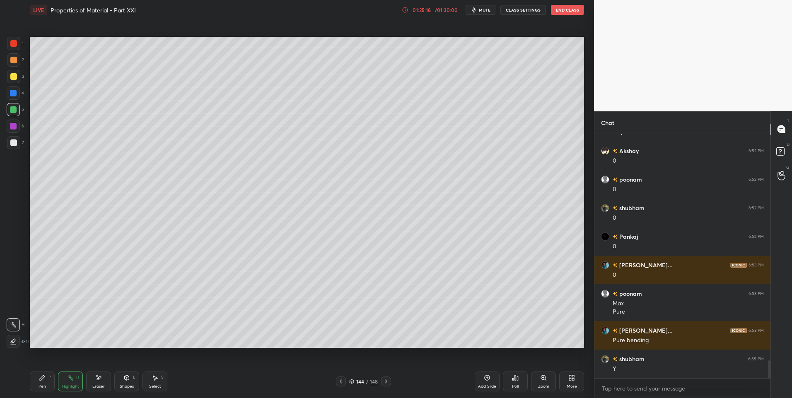
scroll to position [3136, 0]
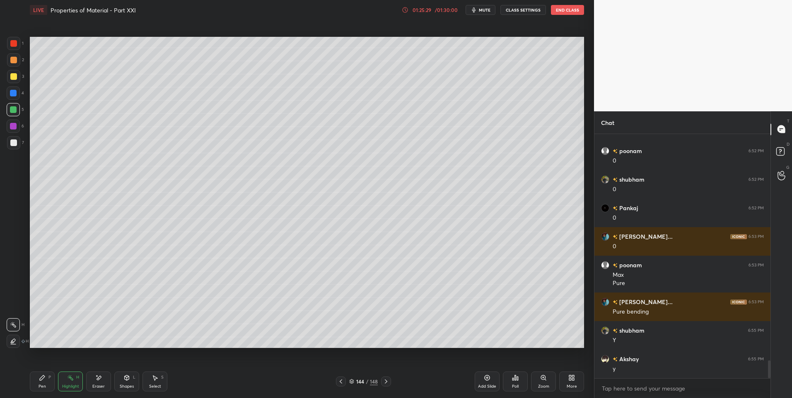
click at [45, 382] on div "Pen P" at bounding box center [42, 382] width 25 height 20
click at [14, 62] on div at bounding box center [13, 60] width 7 height 7
click at [15, 131] on div at bounding box center [13, 126] width 13 height 13
click at [70, 382] on div "Highlight H" at bounding box center [70, 382] width 25 height 20
click at [46, 383] on div "Pen P" at bounding box center [42, 382] width 25 height 20
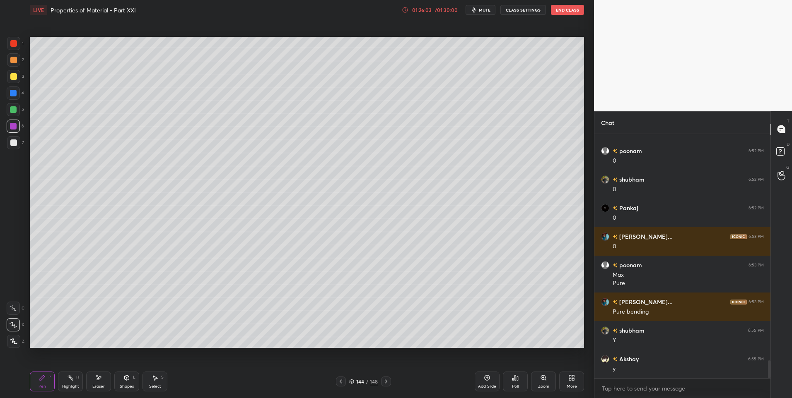
click at [48, 381] on div "Pen P" at bounding box center [42, 382] width 25 height 20
click at [72, 385] on div "Highlight" at bounding box center [70, 387] width 17 height 4
click at [67, 381] on icon at bounding box center [70, 378] width 7 height 7
click at [68, 383] on div "Highlight H" at bounding box center [70, 382] width 25 height 20
click at [32, 384] on div "Pen P" at bounding box center [42, 382] width 25 height 20
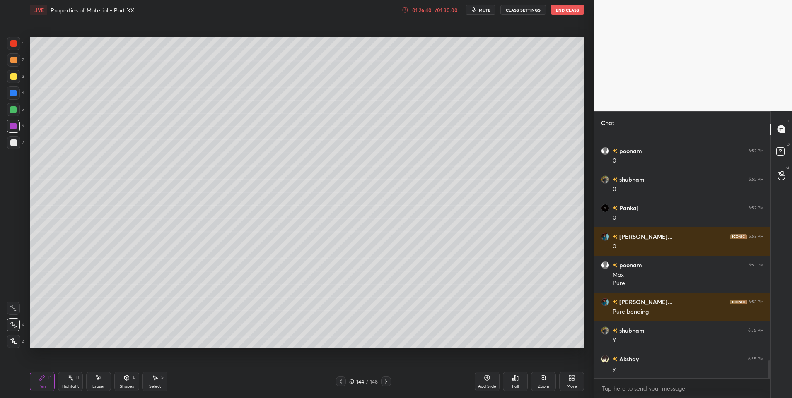
click at [11, 65] on div at bounding box center [13, 59] width 13 height 13
click at [14, 66] on div at bounding box center [13, 59] width 13 height 13
click at [386, 380] on icon at bounding box center [386, 382] width 7 height 7
click at [384, 381] on icon at bounding box center [386, 382] width 7 height 7
click at [69, 382] on div "Highlight H" at bounding box center [70, 382] width 25 height 20
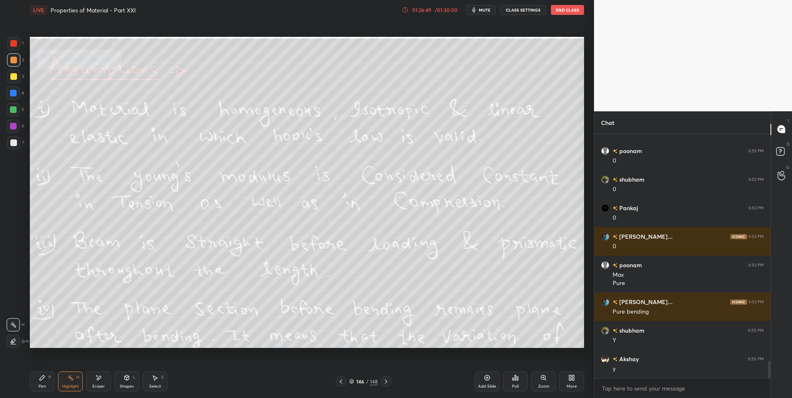
scroll to position [3165, 0]
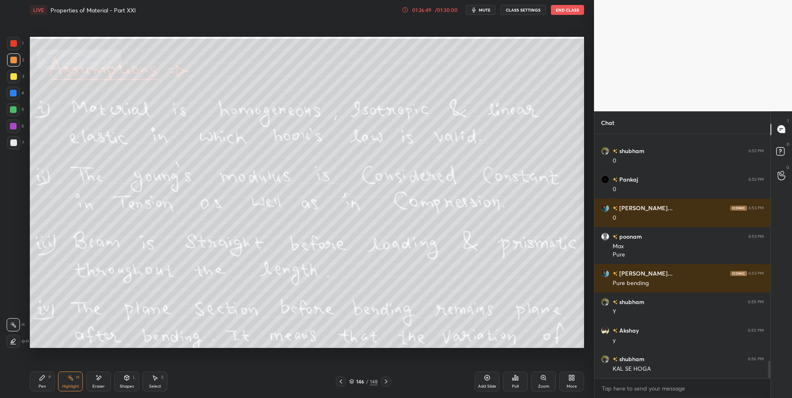
click at [42, 385] on div "Pen" at bounding box center [42, 387] width 7 height 4
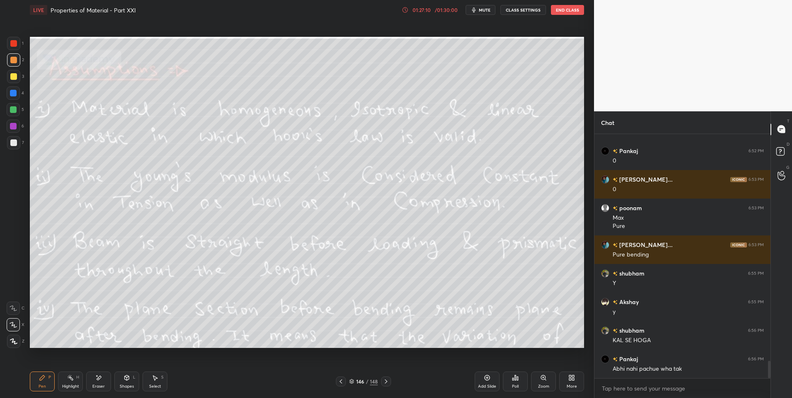
click at [68, 383] on div "Highlight H" at bounding box center [70, 382] width 25 height 20
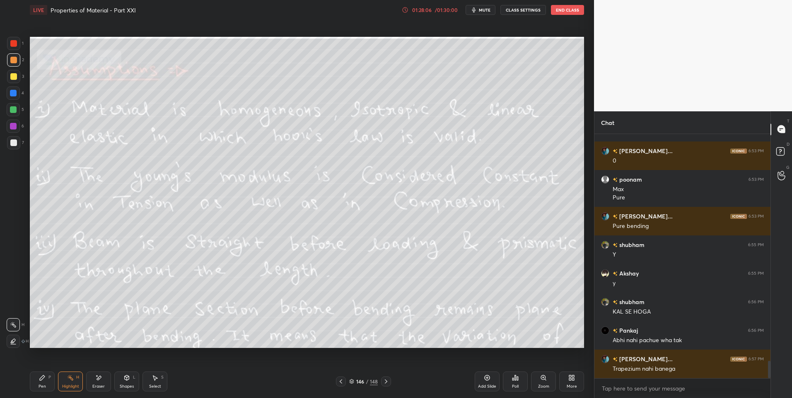
click at [386, 384] on icon at bounding box center [386, 382] width 7 height 7
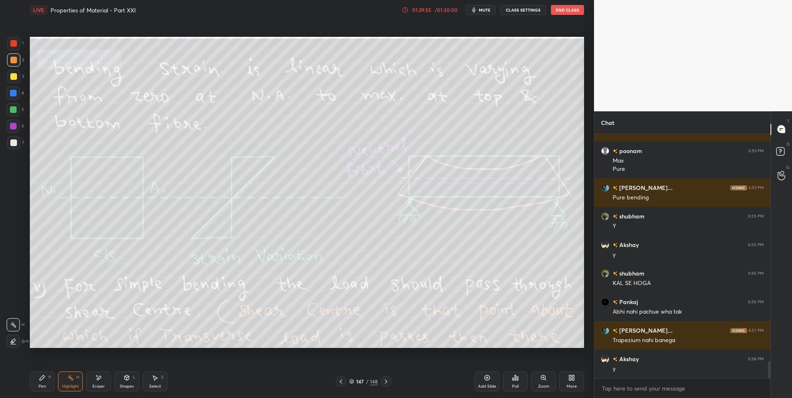
click at [37, 384] on div "Pen P" at bounding box center [42, 382] width 25 height 20
click at [12, 145] on div at bounding box center [13, 143] width 7 height 7
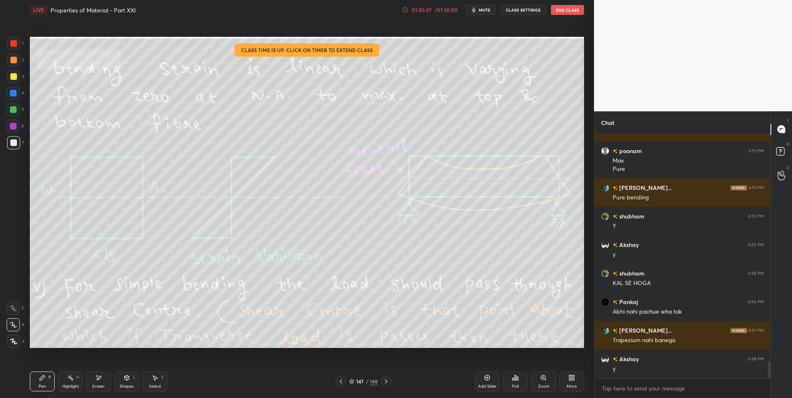
click at [71, 379] on rect at bounding box center [71, 379] width 4 height 4
click at [157, 381] on icon at bounding box center [155, 378] width 7 height 7
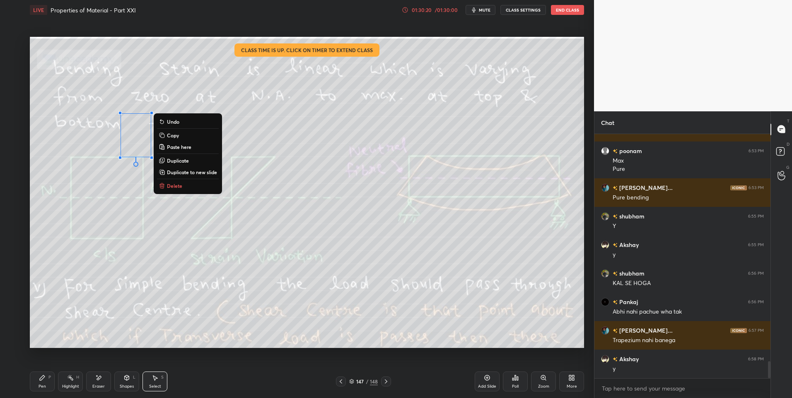
click at [188, 297] on div "0 ° Undo Copy Paste here Duplicate Duplicate to new slide Delete" at bounding box center [307, 193] width 554 height 312
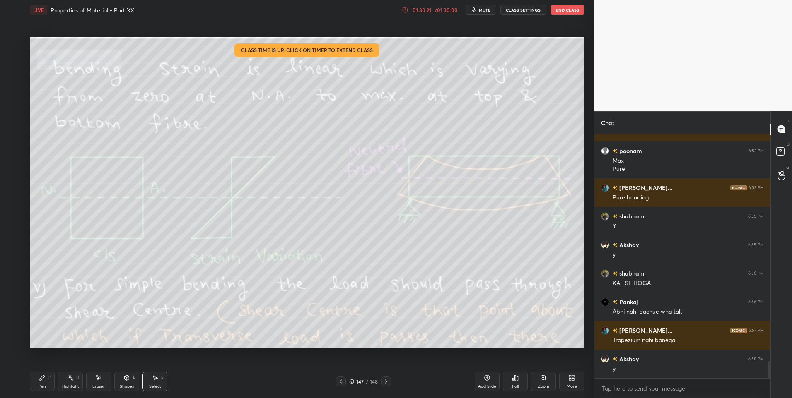
click at [61, 384] on div "Highlight H" at bounding box center [70, 382] width 25 height 20
click at [69, 383] on div "Highlight H" at bounding box center [70, 382] width 25 height 20
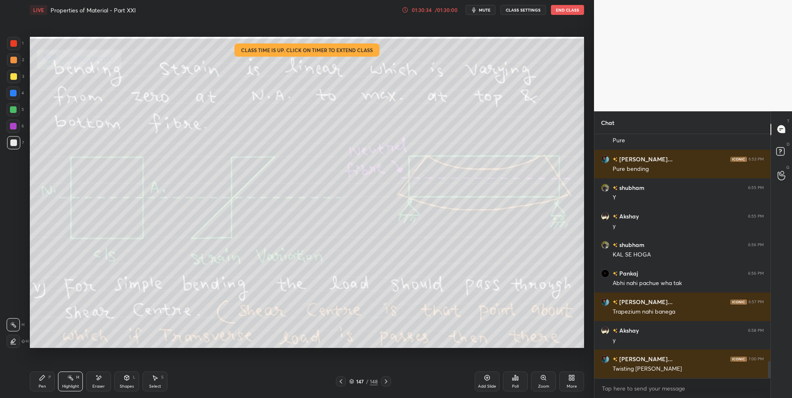
scroll to position [3308, 0]
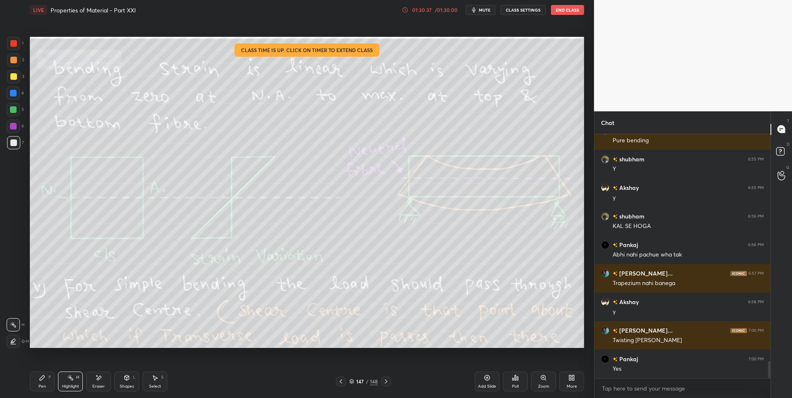
click at [72, 386] on div "Highlight" at bounding box center [70, 387] width 17 height 4
click at [156, 383] on div "Select S" at bounding box center [154, 382] width 25 height 20
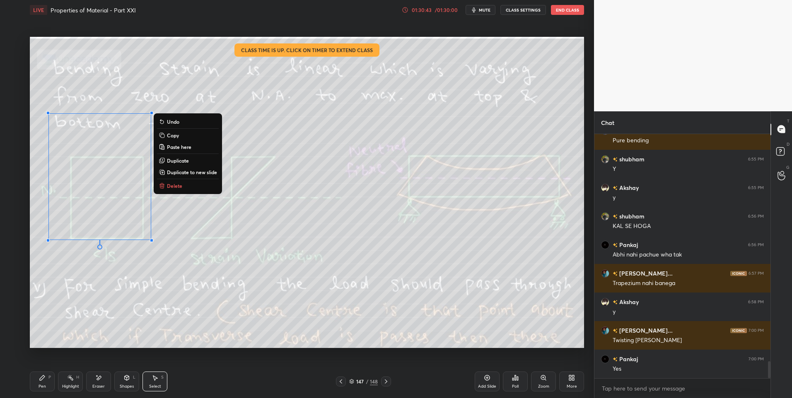
click at [179, 183] on p "Delete" at bounding box center [174, 186] width 15 height 7
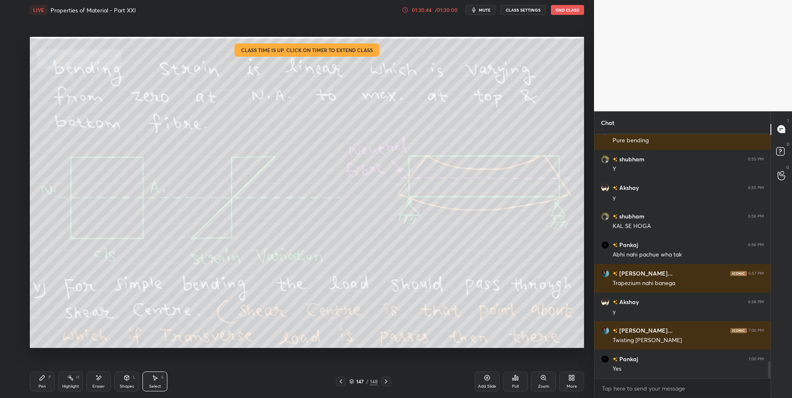
click at [69, 386] on div "Highlight" at bounding box center [70, 387] width 17 height 4
click at [389, 382] on icon at bounding box center [386, 382] width 7 height 7
click at [387, 386] on div at bounding box center [386, 382] width 10 height 10
click at [388, 382] on icon at bounding box center [386, 382] width 7 height 7
click at [390, 381] on div at bounding box center [386, 382] width 10 height 10
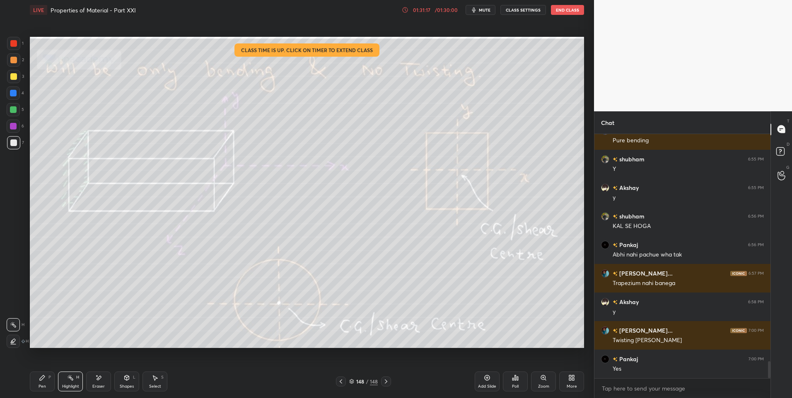
scroll to position [3336, 0]
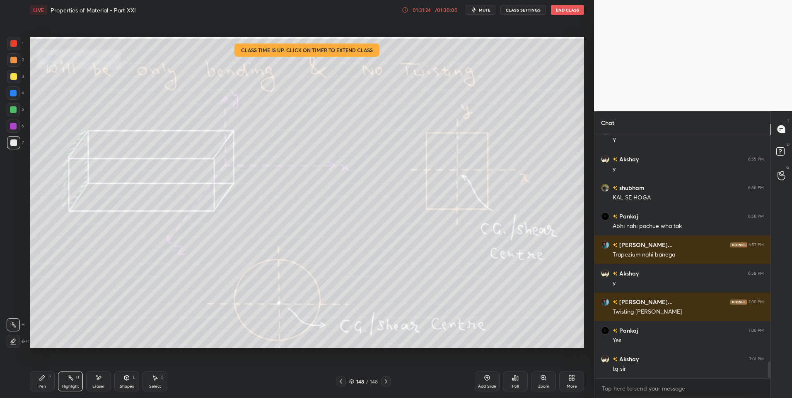
click at [13, 64] on div at bounding box center [13, 59] width 13 height 13
click at [571, 6] on button "End Class" at bounding box center [567, 10] width 33 height 10
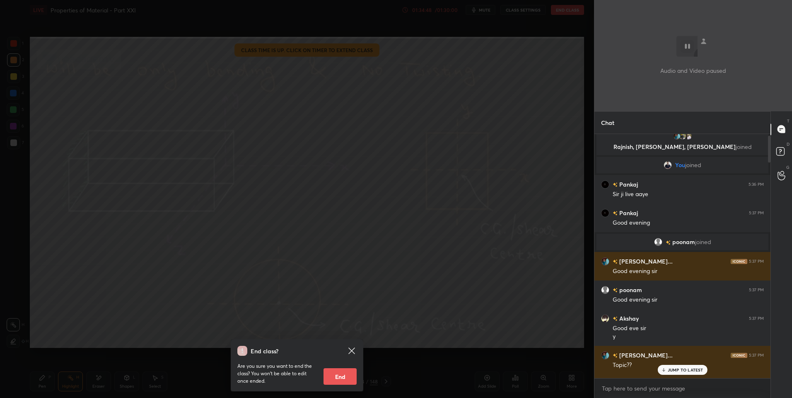
scroll to position [0, 0]
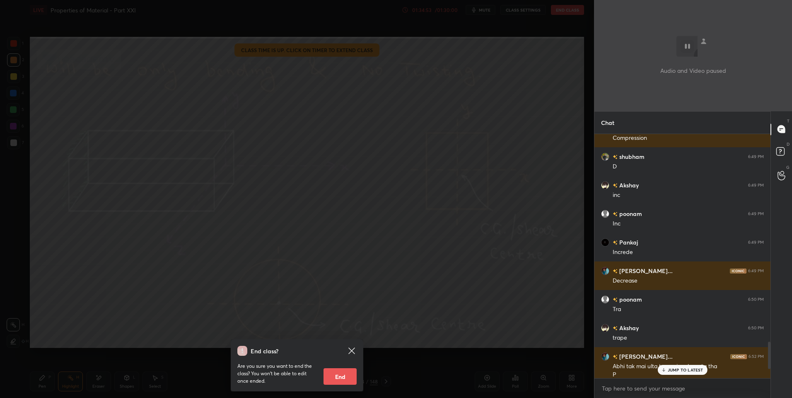
drag, startPoint x: 769, startPoint y: 141, endPoint x: 724, endPoint y: 327, distance: 191.5
click at [721, 0] on html "1 2 3 4 5 6 7 C X Z E E Erase all H H LIVE Properties of Material - Part XXI 01…" at bounding box center [396, 0] width 792 height 0
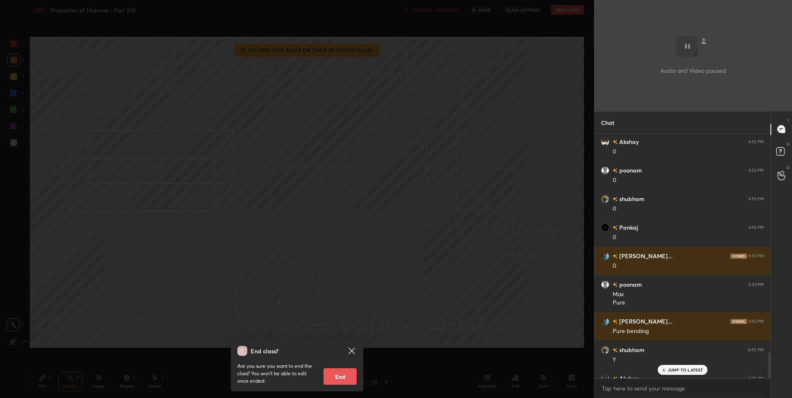
scroll to position [4317, 0]
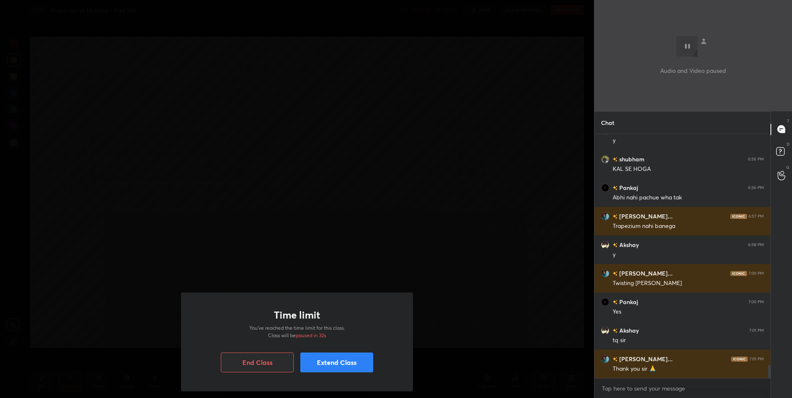
click at [270, 367] on button "End Class" at bounding box center [257, 363] width 73 height 20
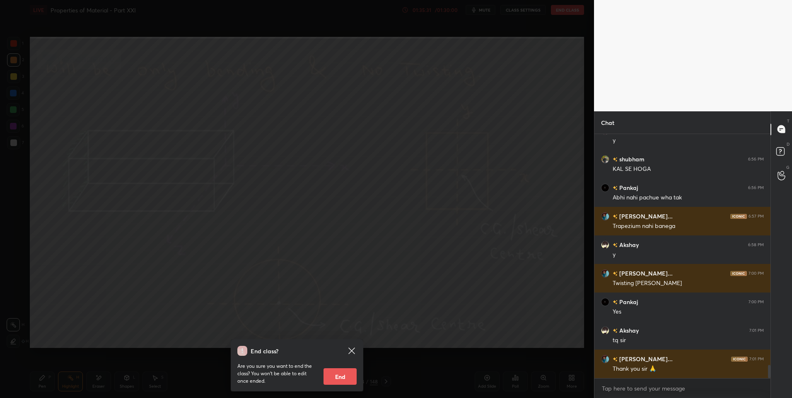
click at [345, 378] on button "End" at bounding box center [339, 377] width 33 height 17
type textarea "x"
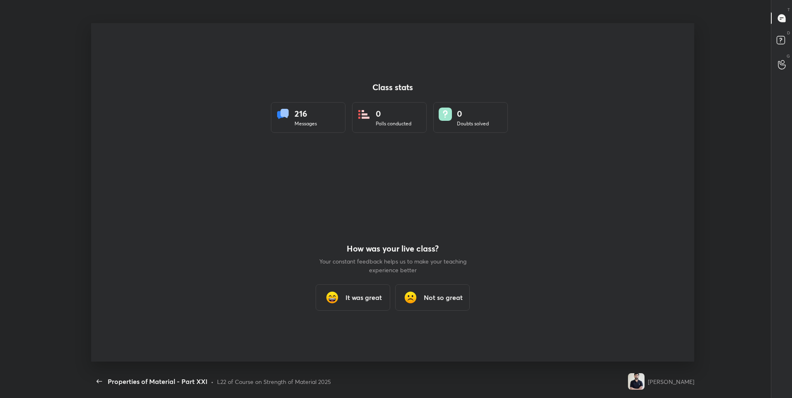
scroll to position [0, 0]
click at [372, 296] on h3 "It was great" at bounding box center [363, 299] width 36 height 10
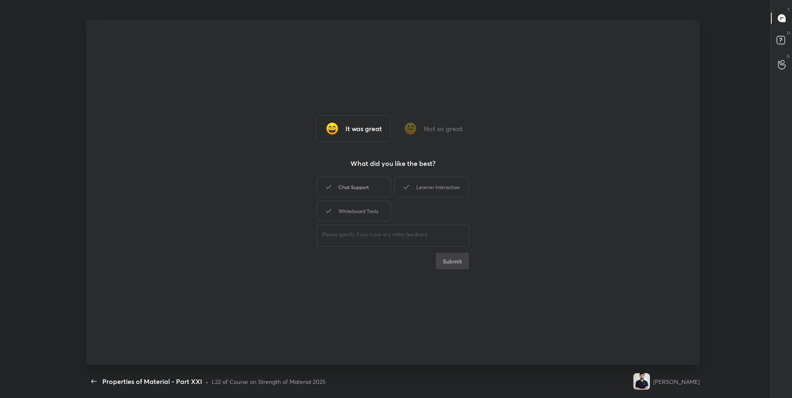
drag, startPoint x: 374, startPoint y: 184, endPoint x: 427, endPoint y: 191, distance: 53.5
click at [374, 184] on div "Chat Support" at bounding box center [353, 187] width 75 height 21
click at [432, 188] on div "Learner Interaction" at bounding box center [431, 187] width 75 height 21
click at [340, 206] on div "Whiteboard Tools" at bounding box center [353, 211] width 75 height 21
click at [458, 257] on button "Submit" at bounding box center [452, 261] width 33 height 17
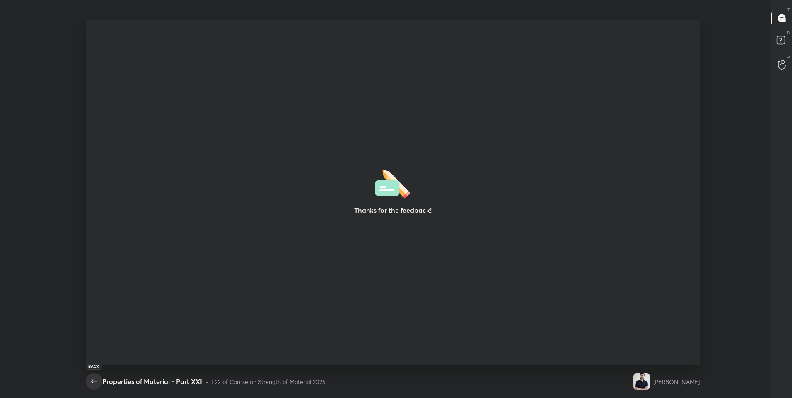
click at [95, 382] on icon "button" at bounding box center [93, 382] width 5 height 4
